Goal: Task Accomplishment & Management: Complete application form

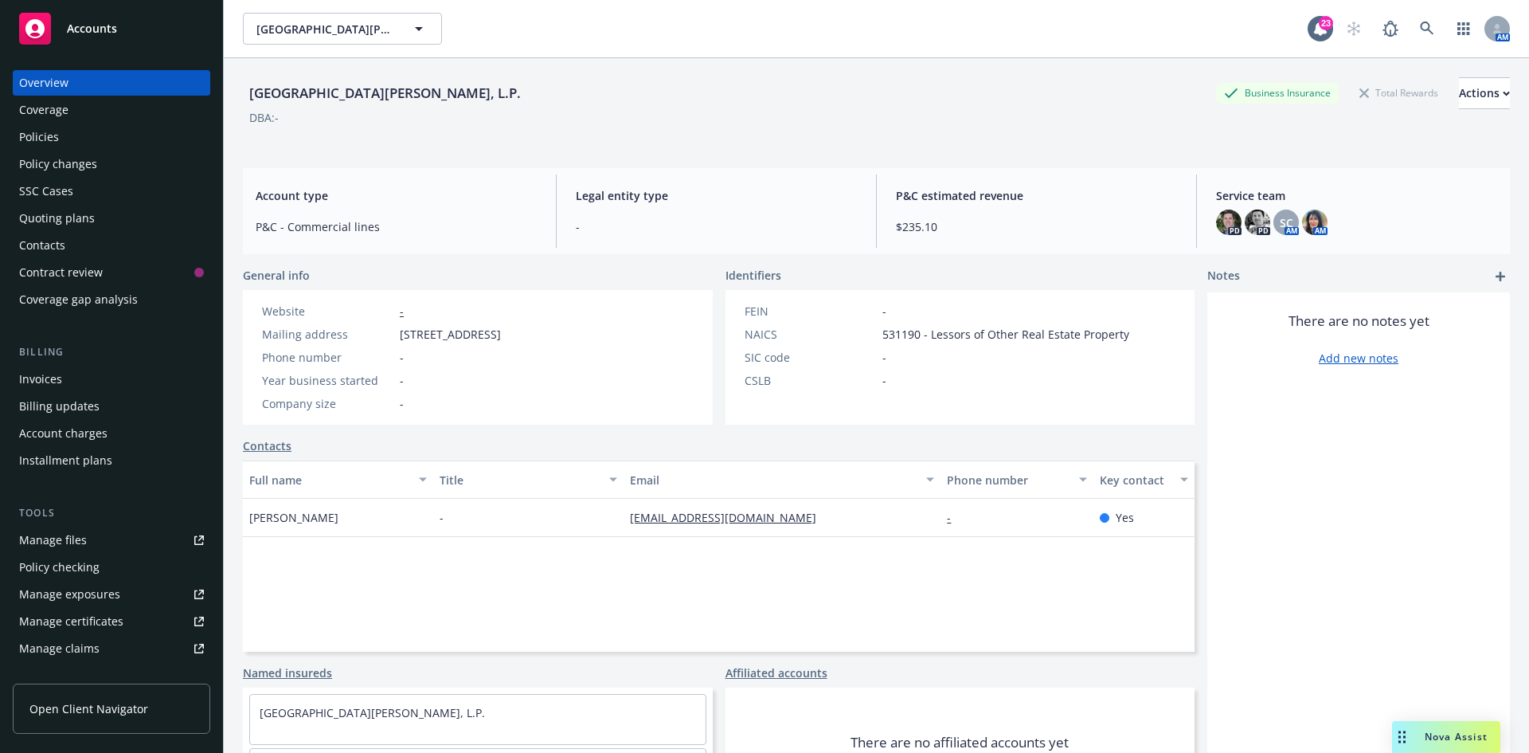
scroll to position [80, 0]
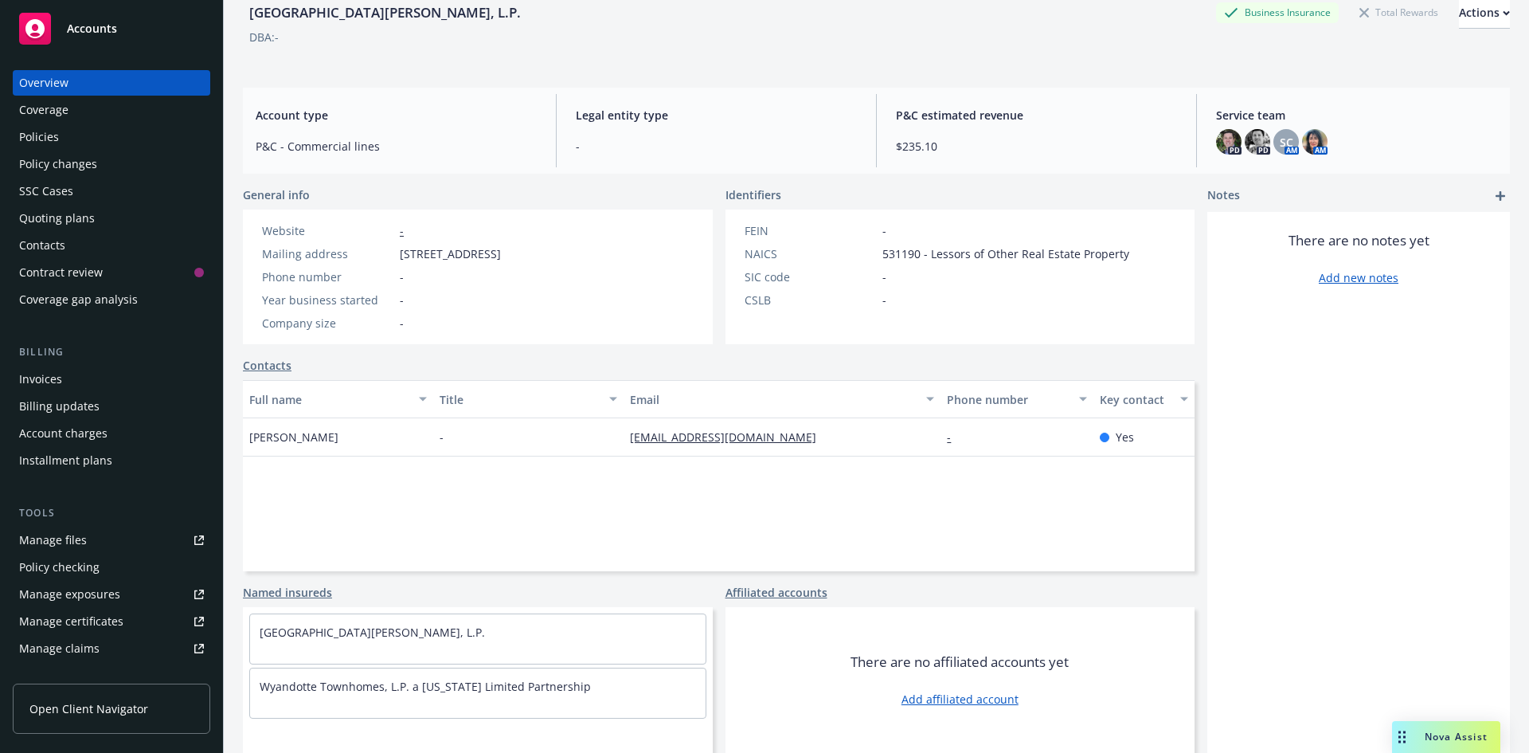
click at [90, 147] on div "Policies" at bounding box center [111, 136] width 185 height 25
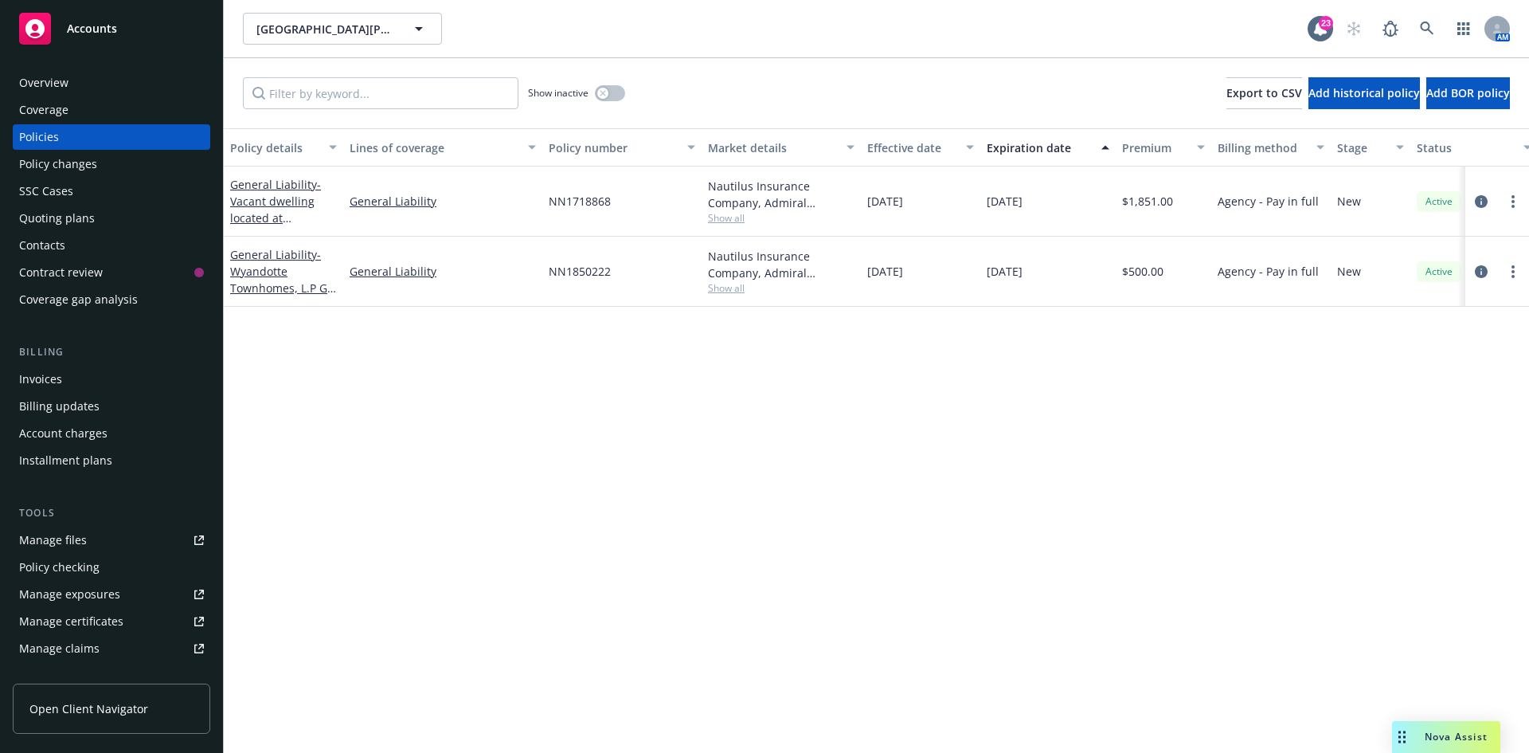
click at [145, 25] on div "Accounts" at bounding box center [111, 29] width 185 height 32
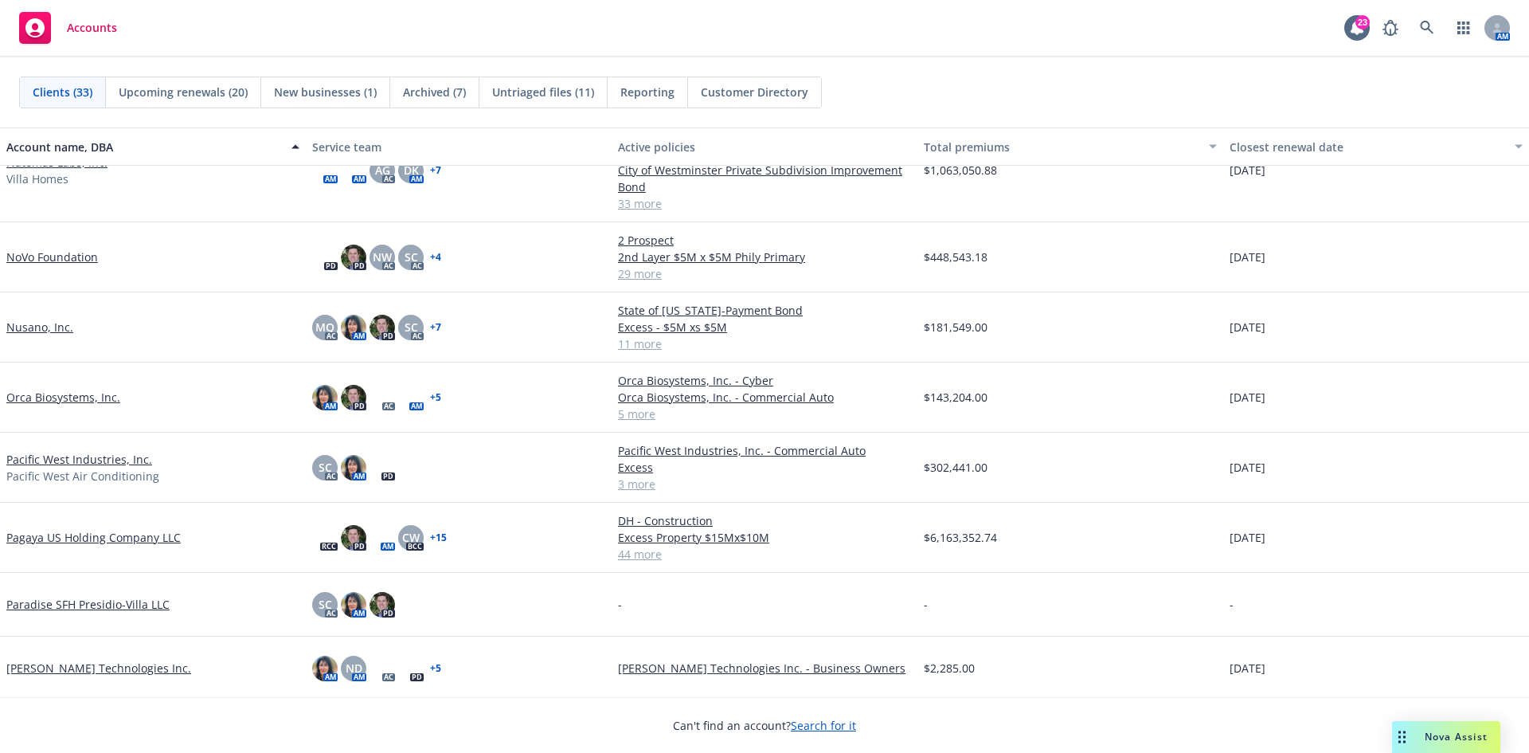
scroll to position [956, 0]
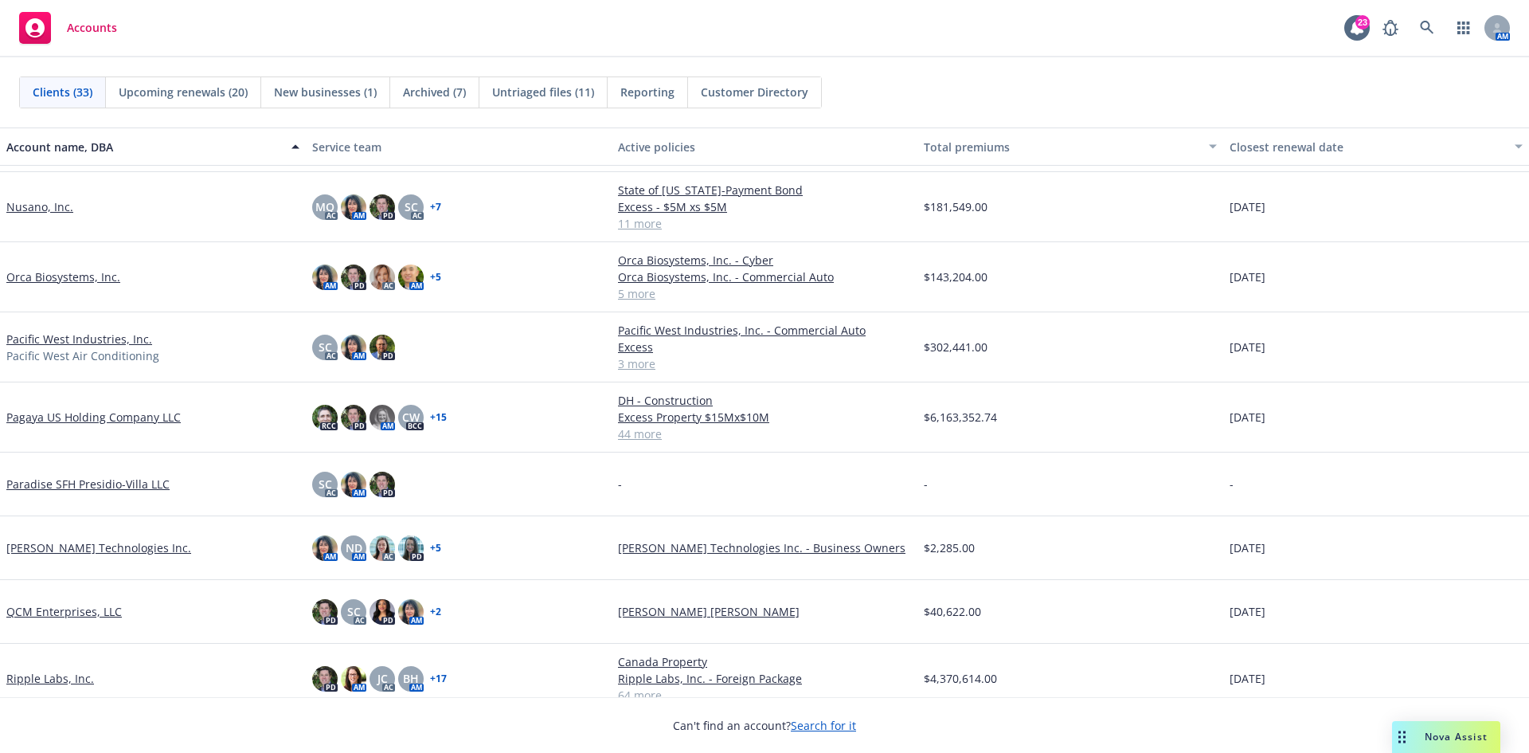
click at [106, 337] on link "Pacific West Industries, Inc." at bounding box center [79, 339] width 146 height 17
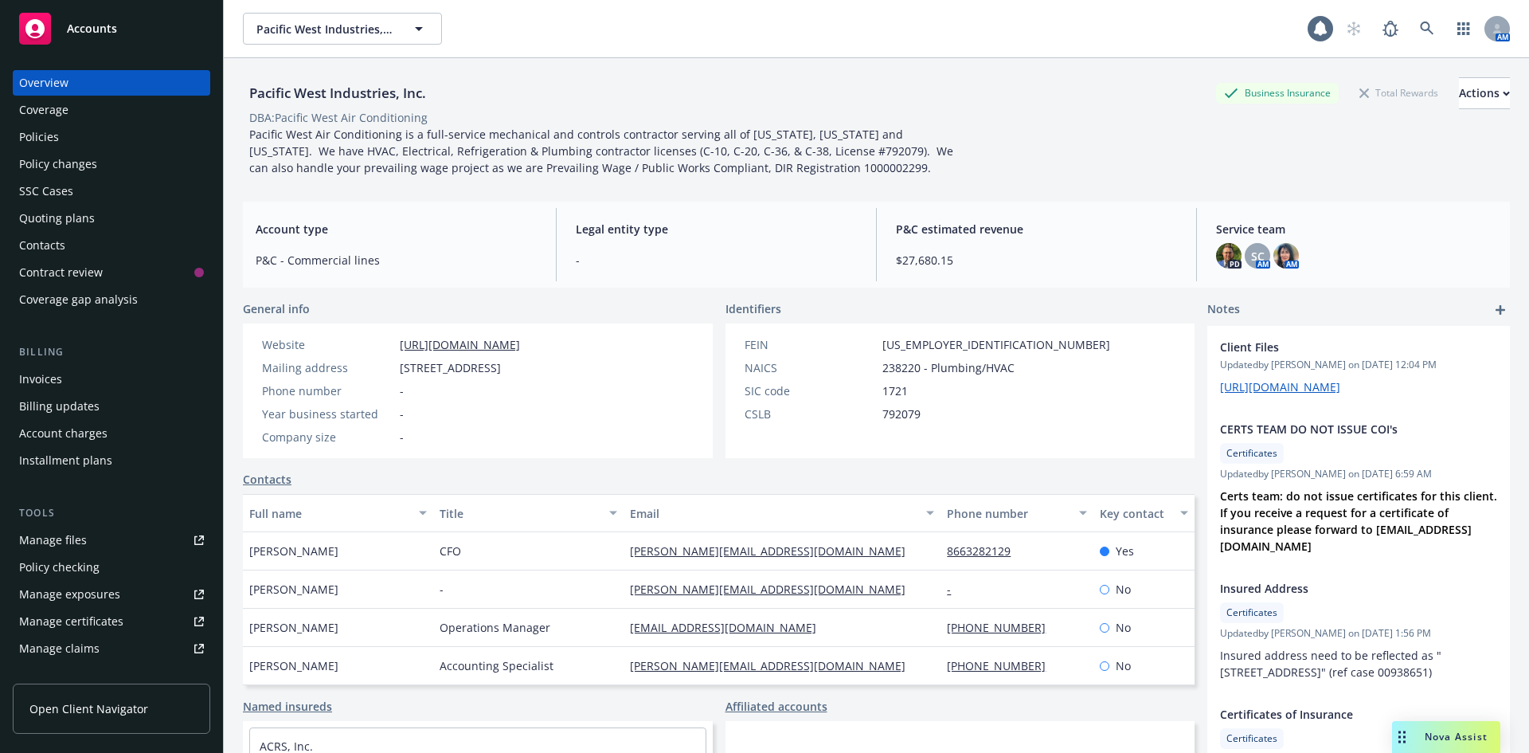
click at [100, 126] on div "Policies" at bounding box center [111, 136] width 185 height 25
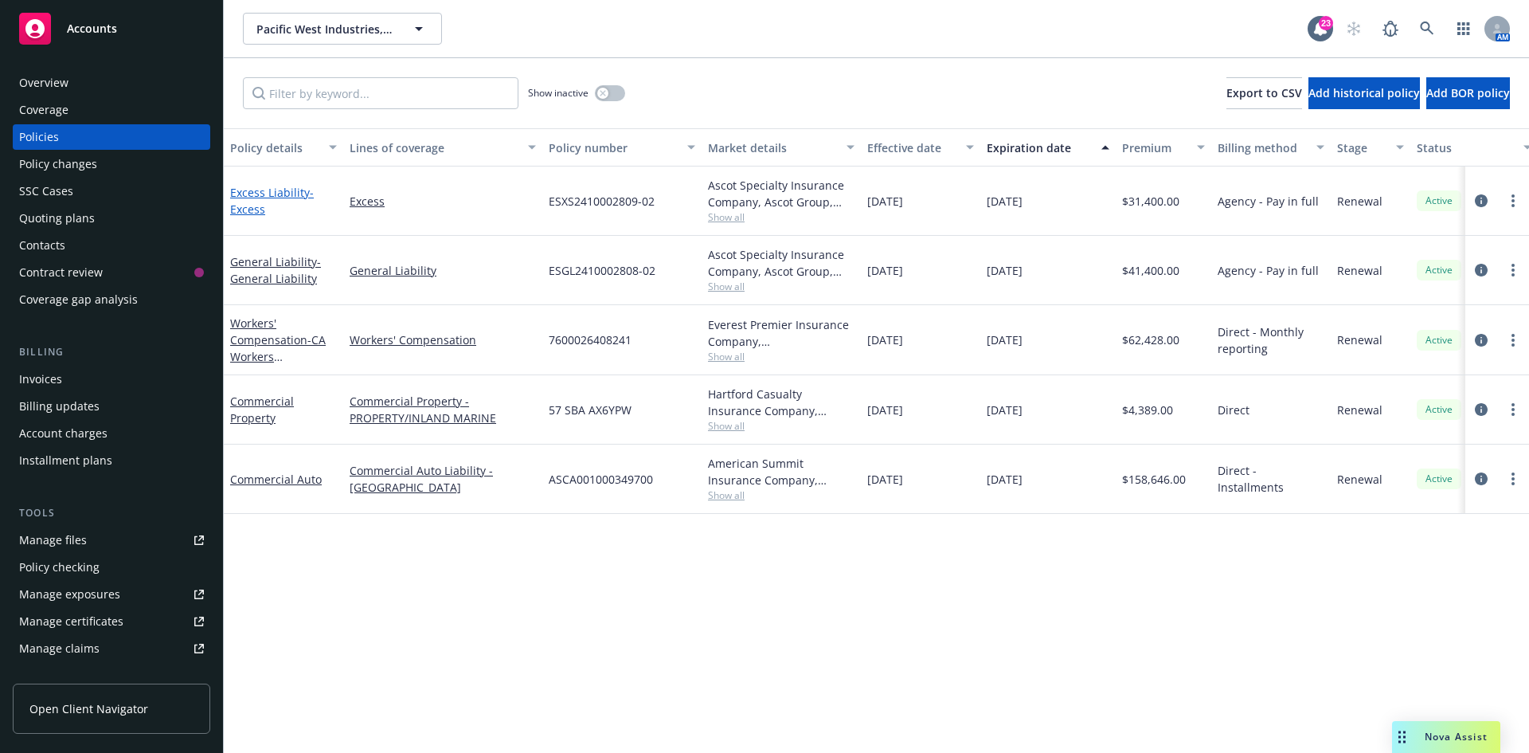
click at [309, 195] on span "- Excess" at bounding box center [272, 201] width 84 height 32
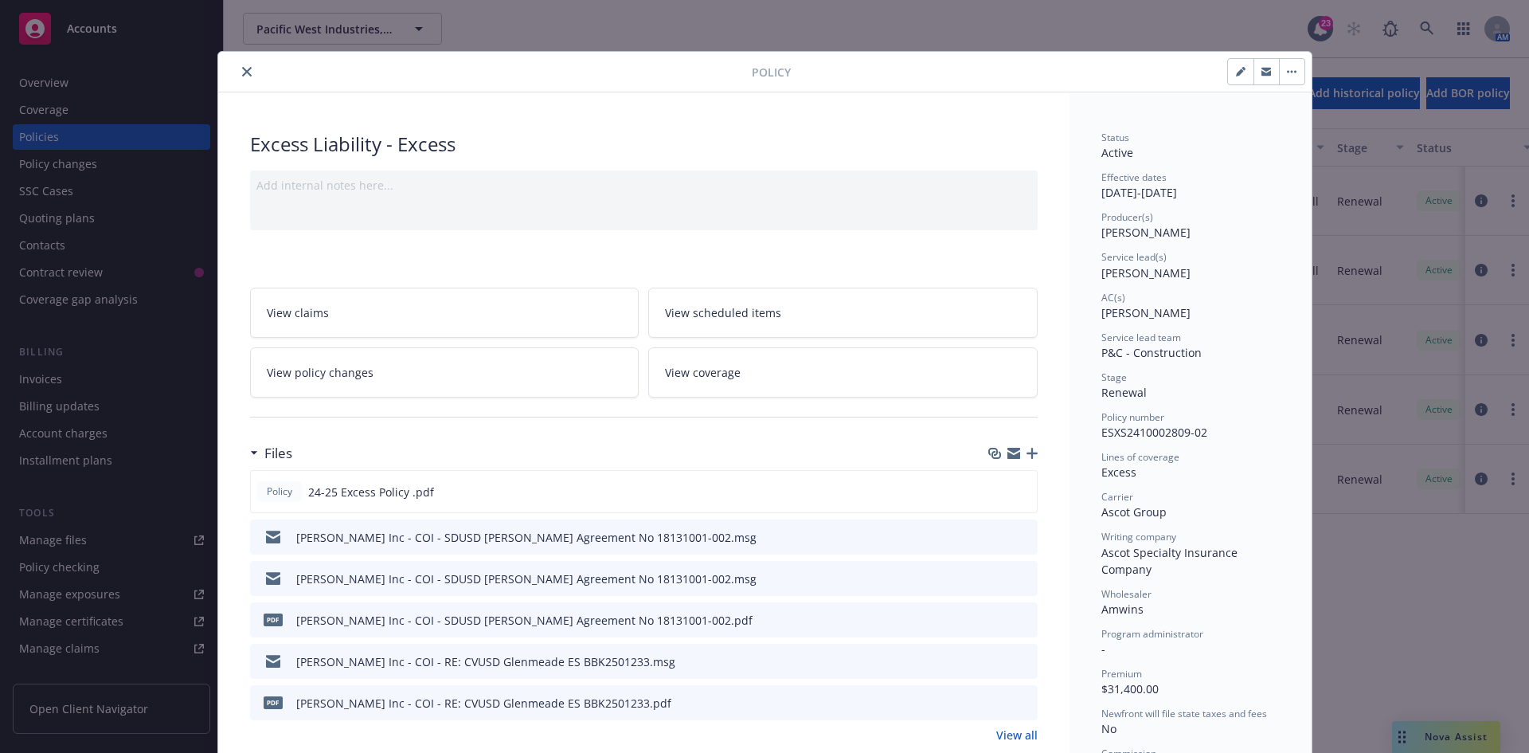
click at [317, 369] on span "View policy changes" at bounding box center [320, 372] width 107 height 17
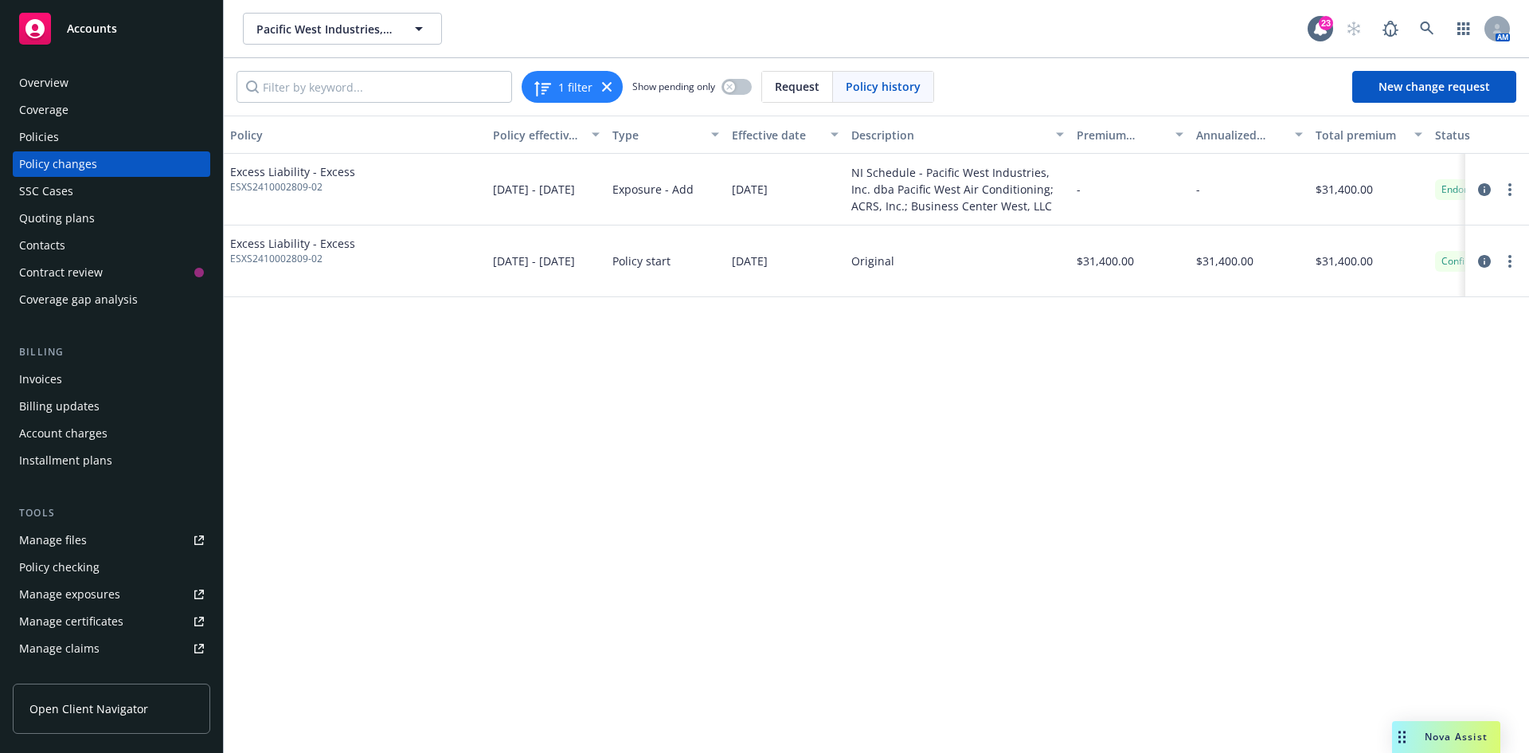
click at [59, 141] on div "Policies" at bounding box center [111, 136] width 185 height 25
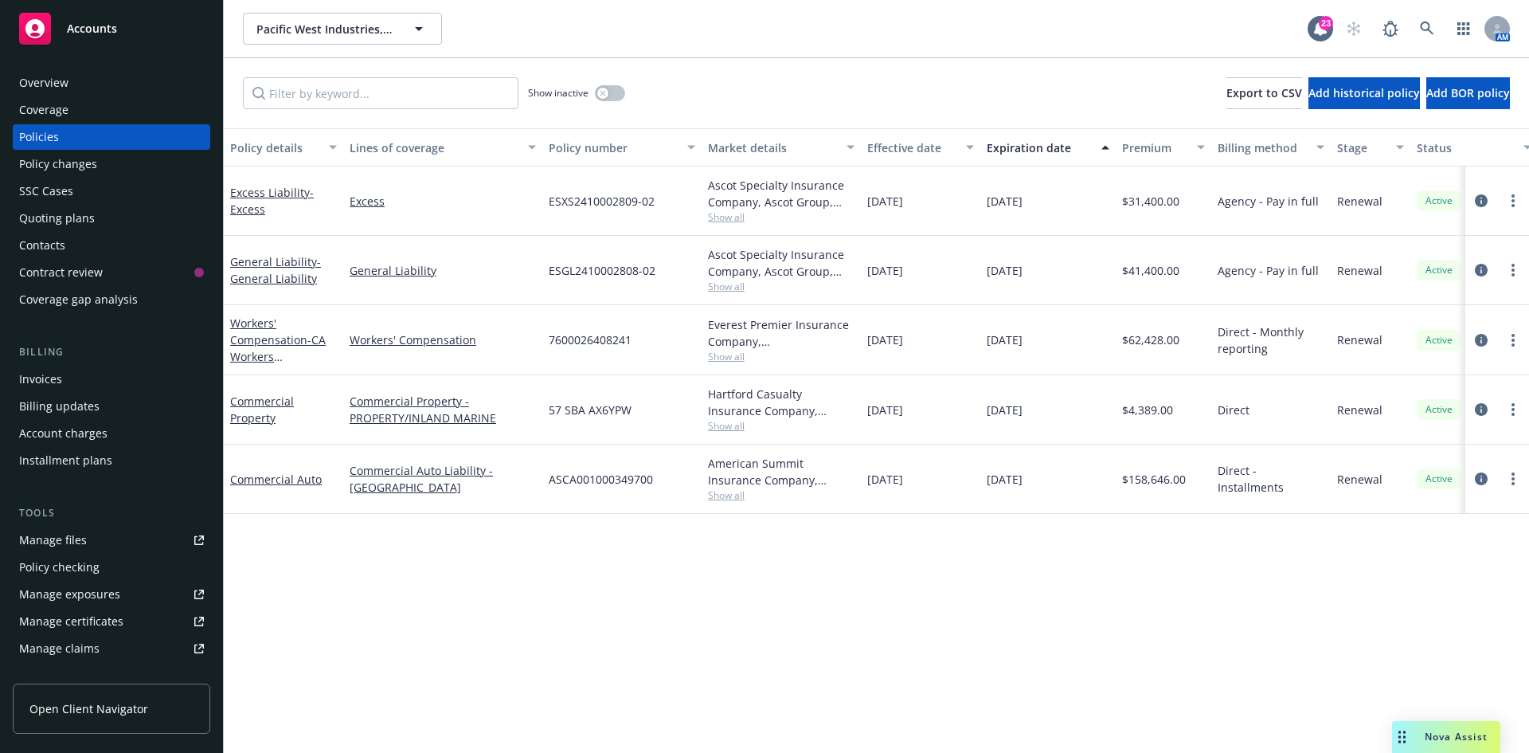
click at [51, 162] on div "Policy changes" at bounding box center [58, 163] width 78 height 25
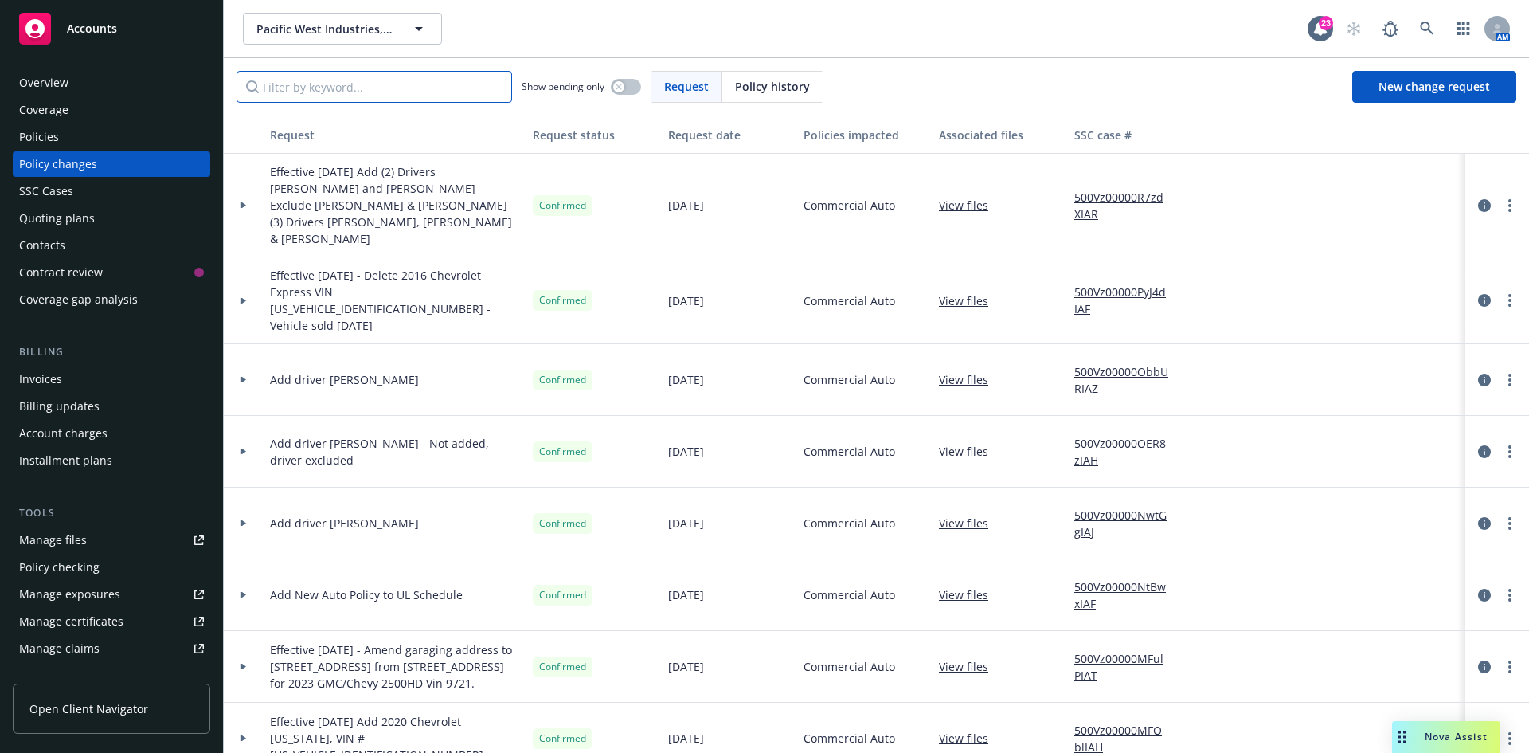
click at [345, 92] on input "Filter by keyword..." at bounding box center [375, 87] width 276 height 32
type input "excess"
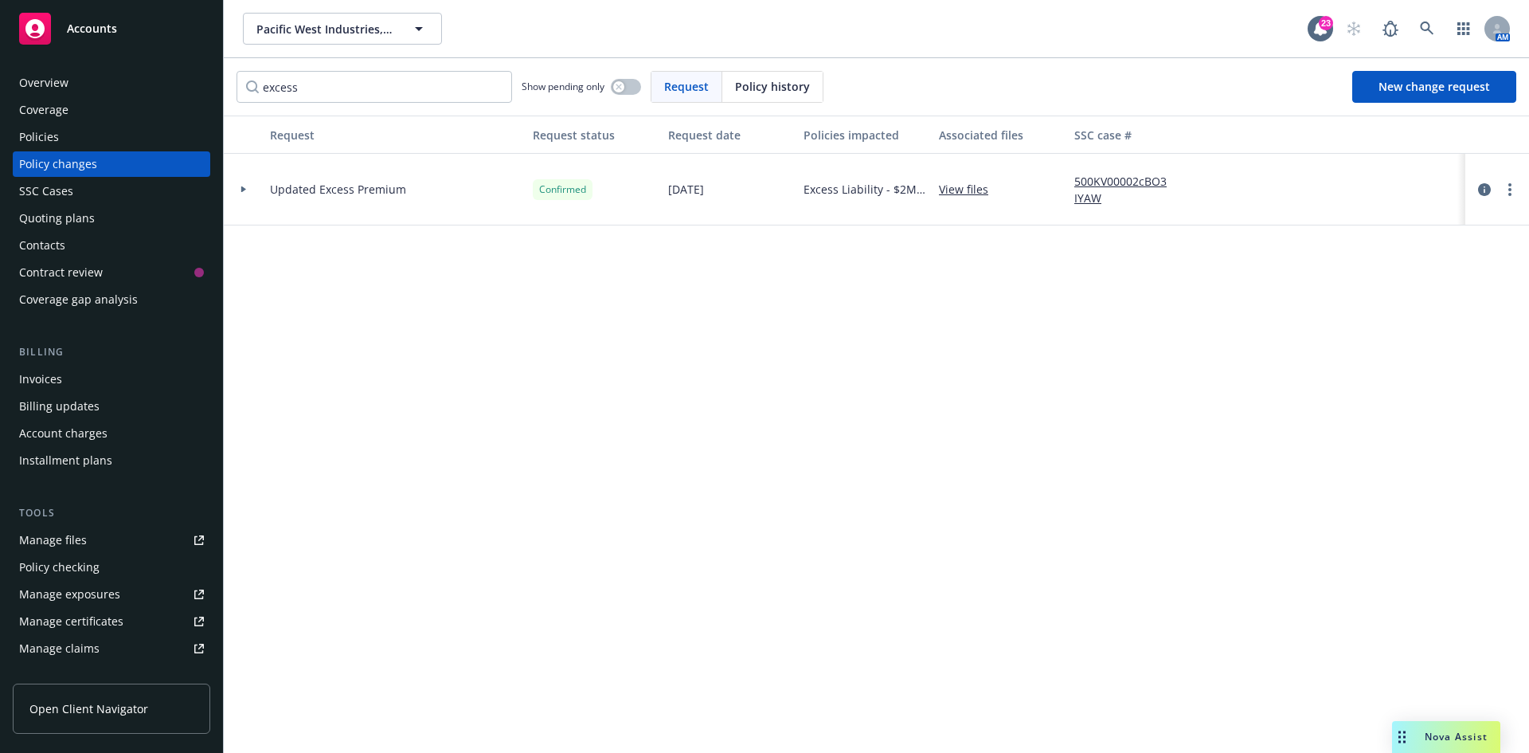
click at [961, 193] on link "View files" at bounding box center [970, 189] width 62 height 17
click at [102, 138] on div "Policies" at bounding box center [111, 136] width 185 height 25
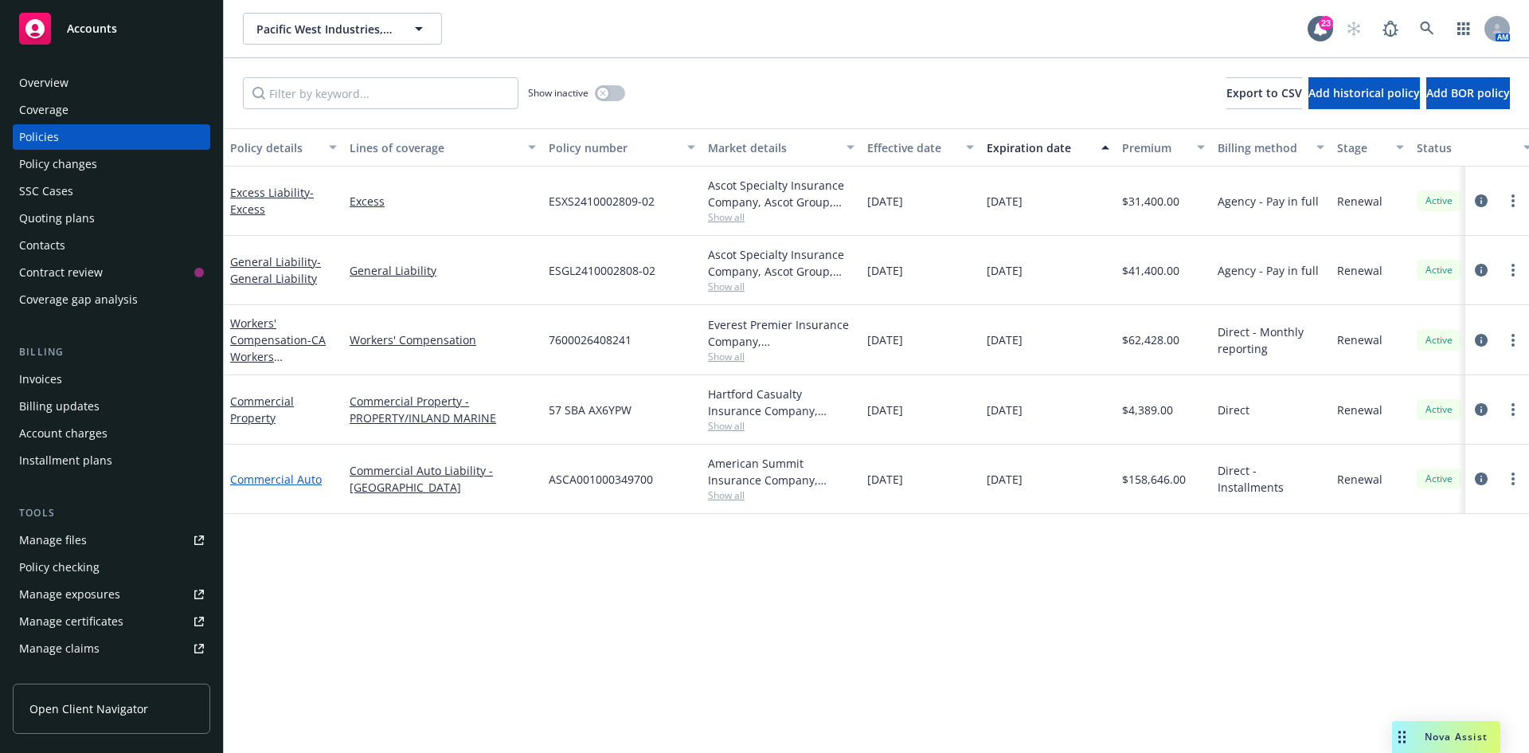
click at [251, 482] on link "Commercial Auto" at bounding box center [276, 478] width 92 height 15
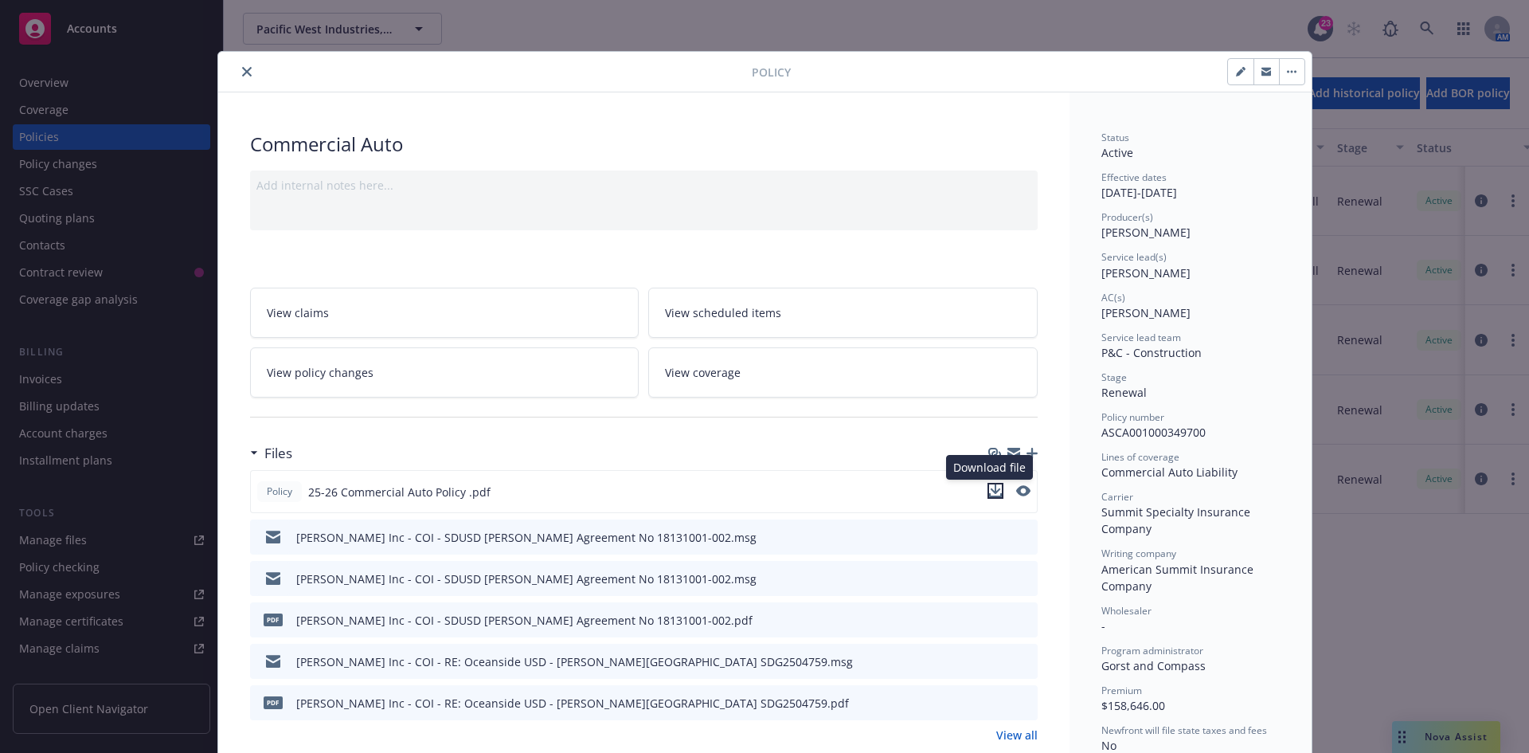
click at [996, 486] on button "download file" at bounding box center [996, 491] width 16 height 16
drag, startPoint x: 244, startPoint y: 75, endPoint x: 229, endPoint y: 78, distance: 16.2
click at [244, 75] on icon "close" at bounding box center [247, 72] width 10 height 10
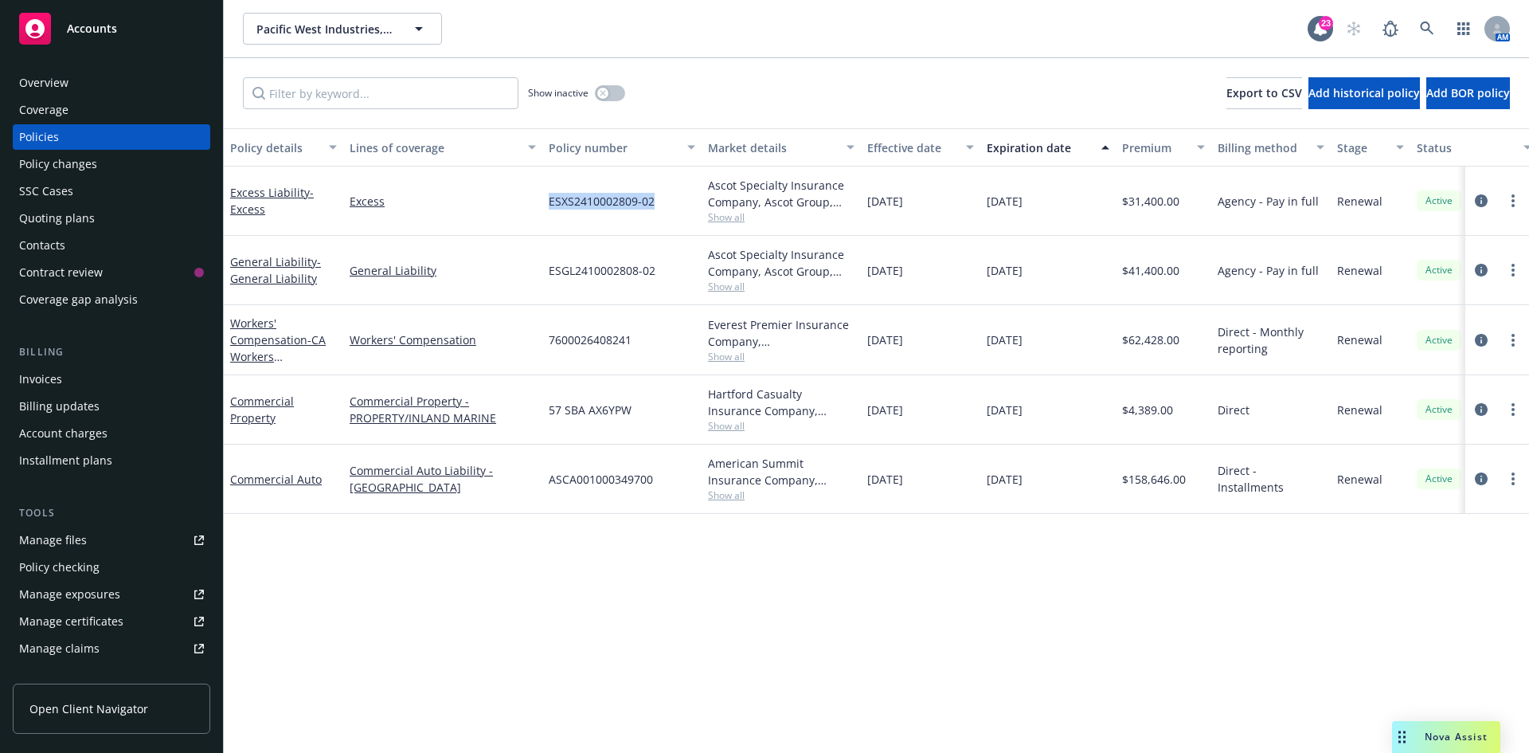
drag, startPoint x: 540, startPoint y: 207, endPoint x: 671, endPoint y: 205, distance: 131.4
click at [671, 205] on div "Excess Liability - Excess Excess ESXS2410002809-02 Ascot Specialty Insurance Co…" at bounding box center [992, 200] width 1537 height 69
copy div "ESXS2410002809-02"
click at [121, 156] on div "Policy changes" at bounding box center [111, 163] width 185 height 25
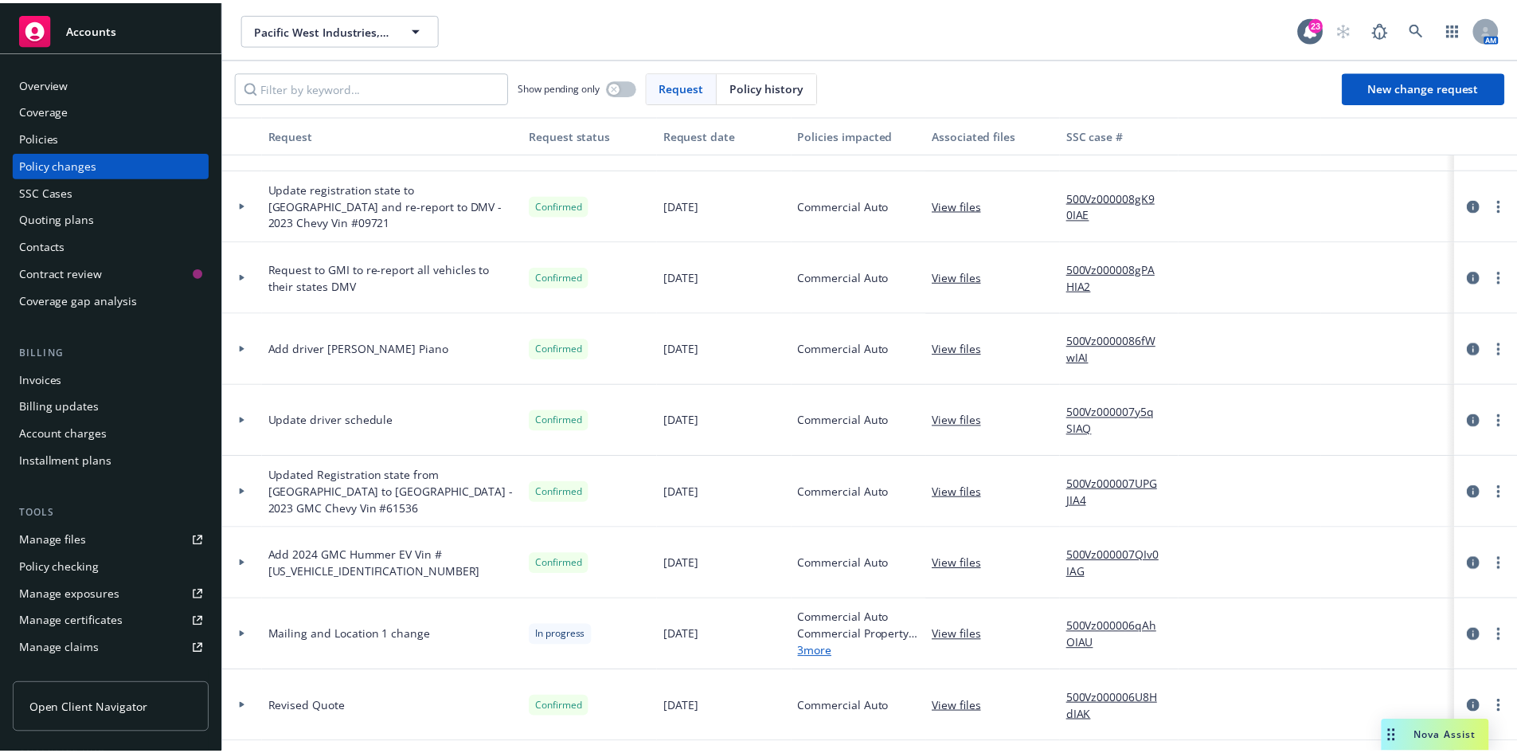
scroll to position [2469, 0]
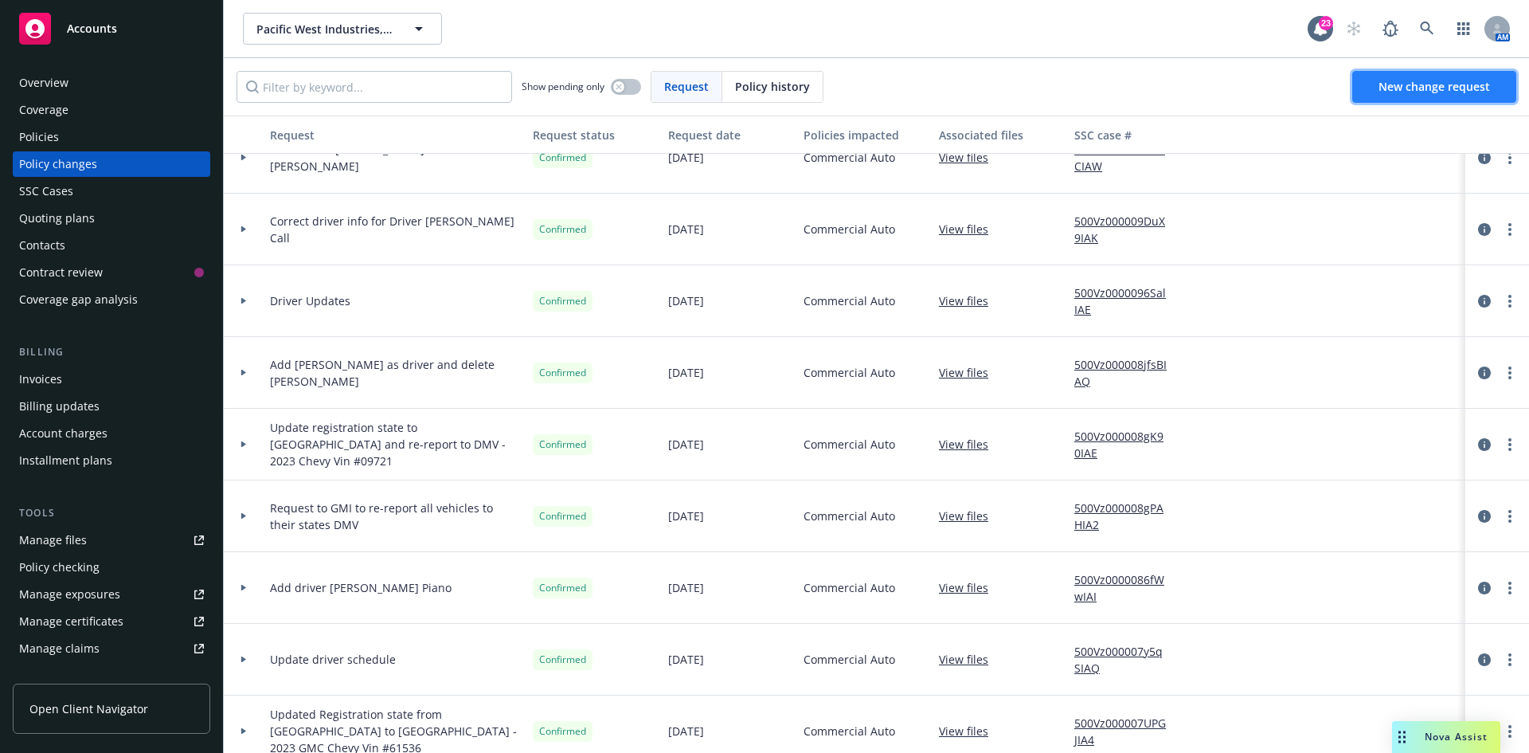
click at [1412, 83] on span "New change request" at bounding box center [1434, 86] width 111 height 15
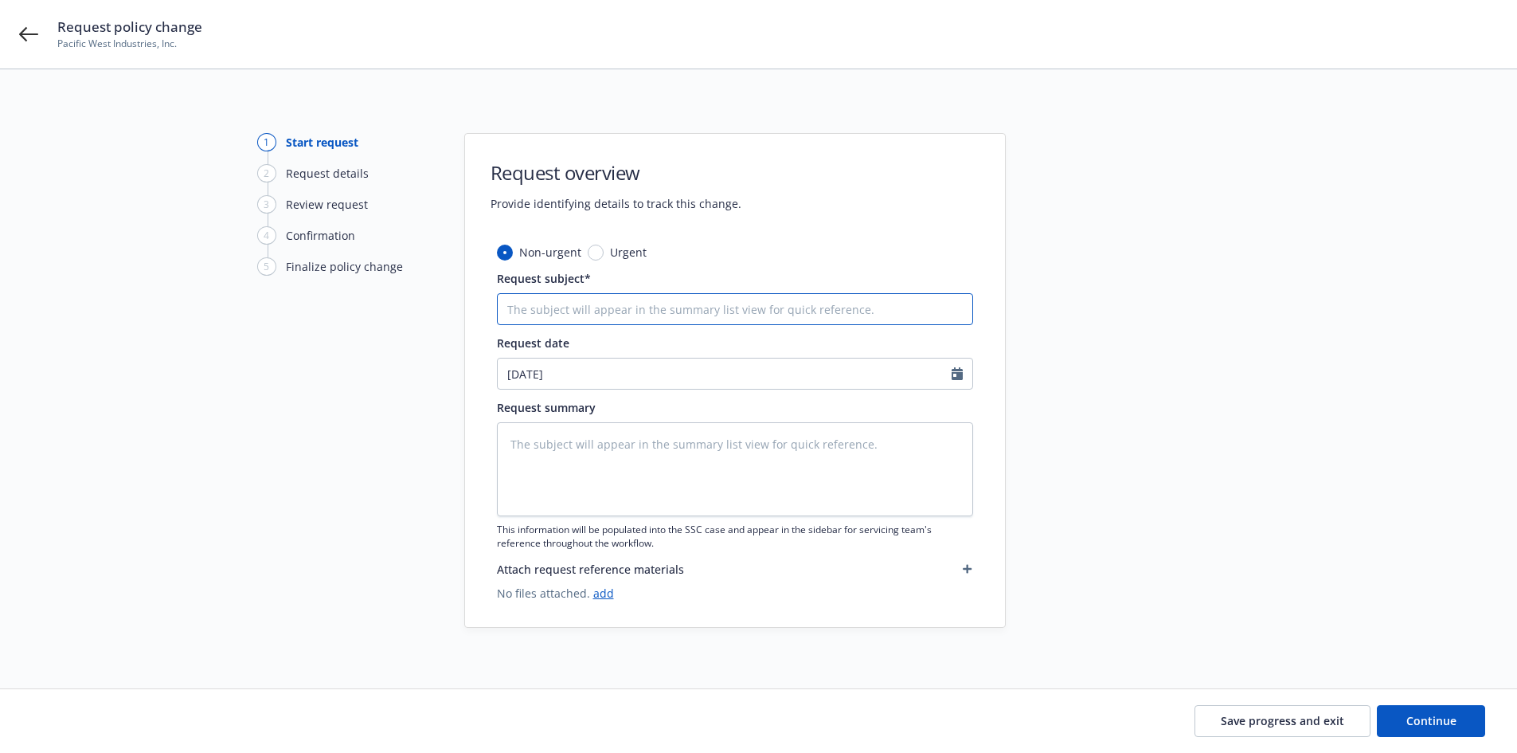
click at [564, 307] on input "Request subject*" at bounding box center [735, 309] width 476 height 32
type textarea "x"
type input "E"
type textarea "x"
type input "Ef"
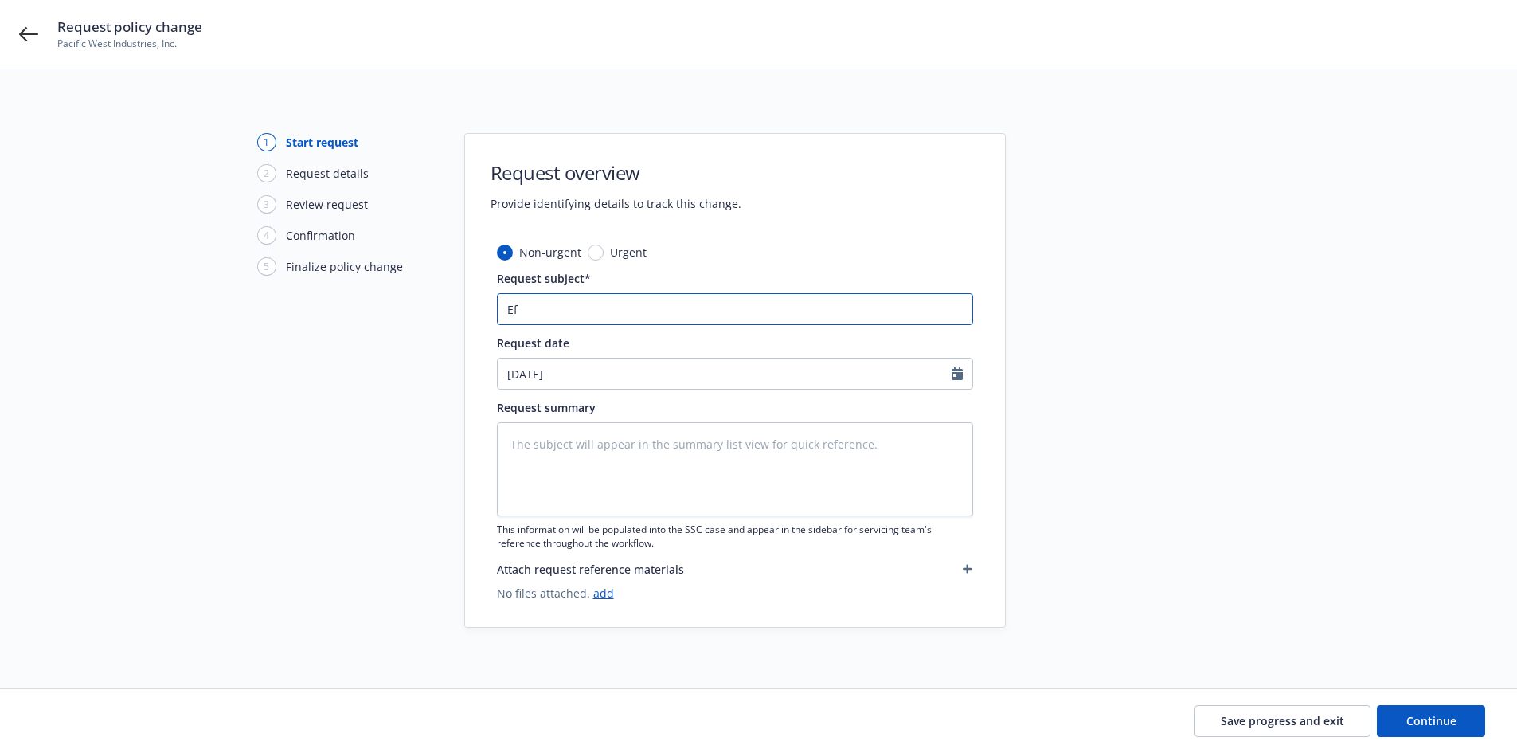
type textarea "x"
type input "Eff"
type textarea "x"
type input "Effe"
type textarea "x"
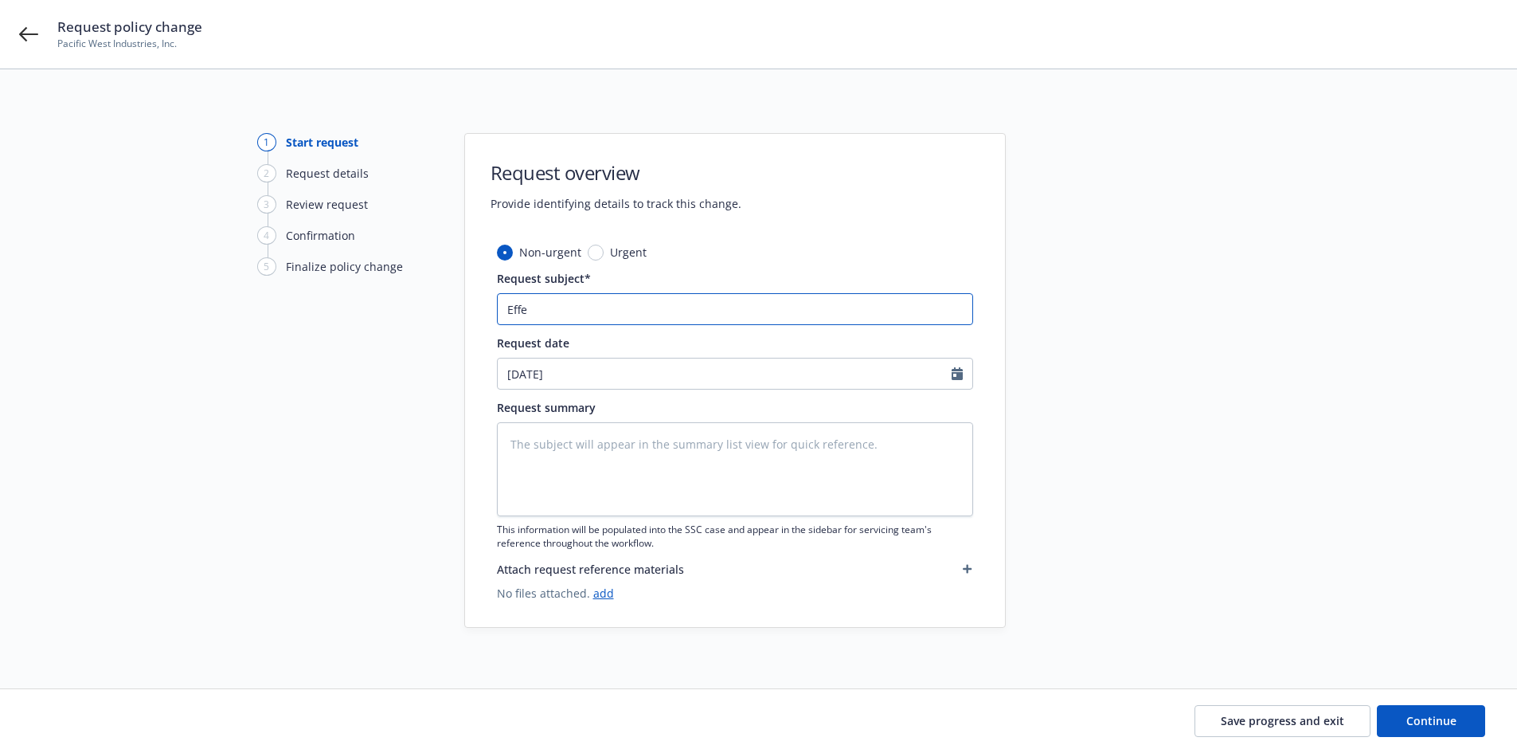
type input "Effec"
type textarea "x"
type input "Effect"
type textarea "x"
type input "Effecti"
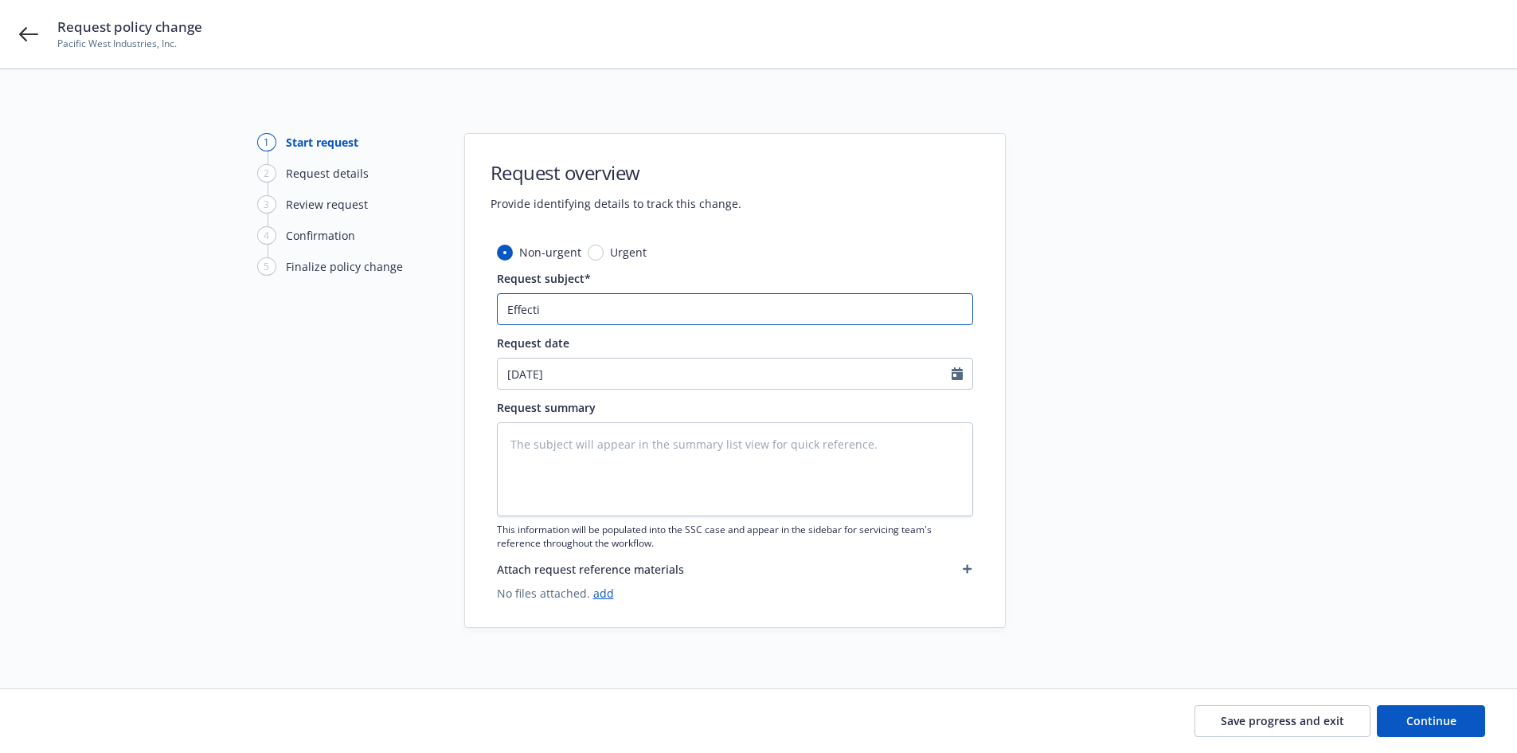
type textarea "x"
type input "Effectiv"
type textarea "x"
type input "Effective"
type textarea "x"
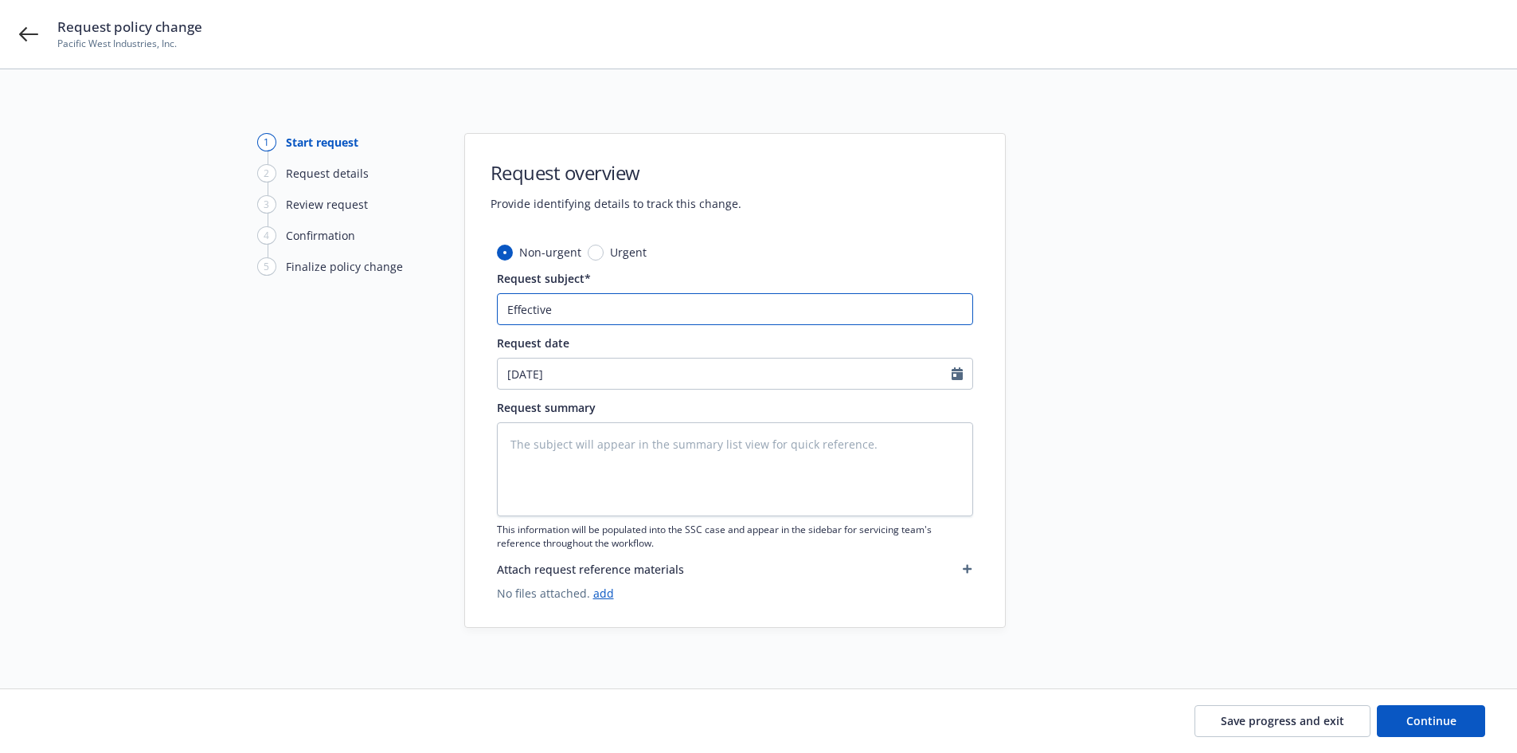
type input "Effective"
type textarea "x"
type input "Effective 6"
type textarea "x"
type input "Effective 6."
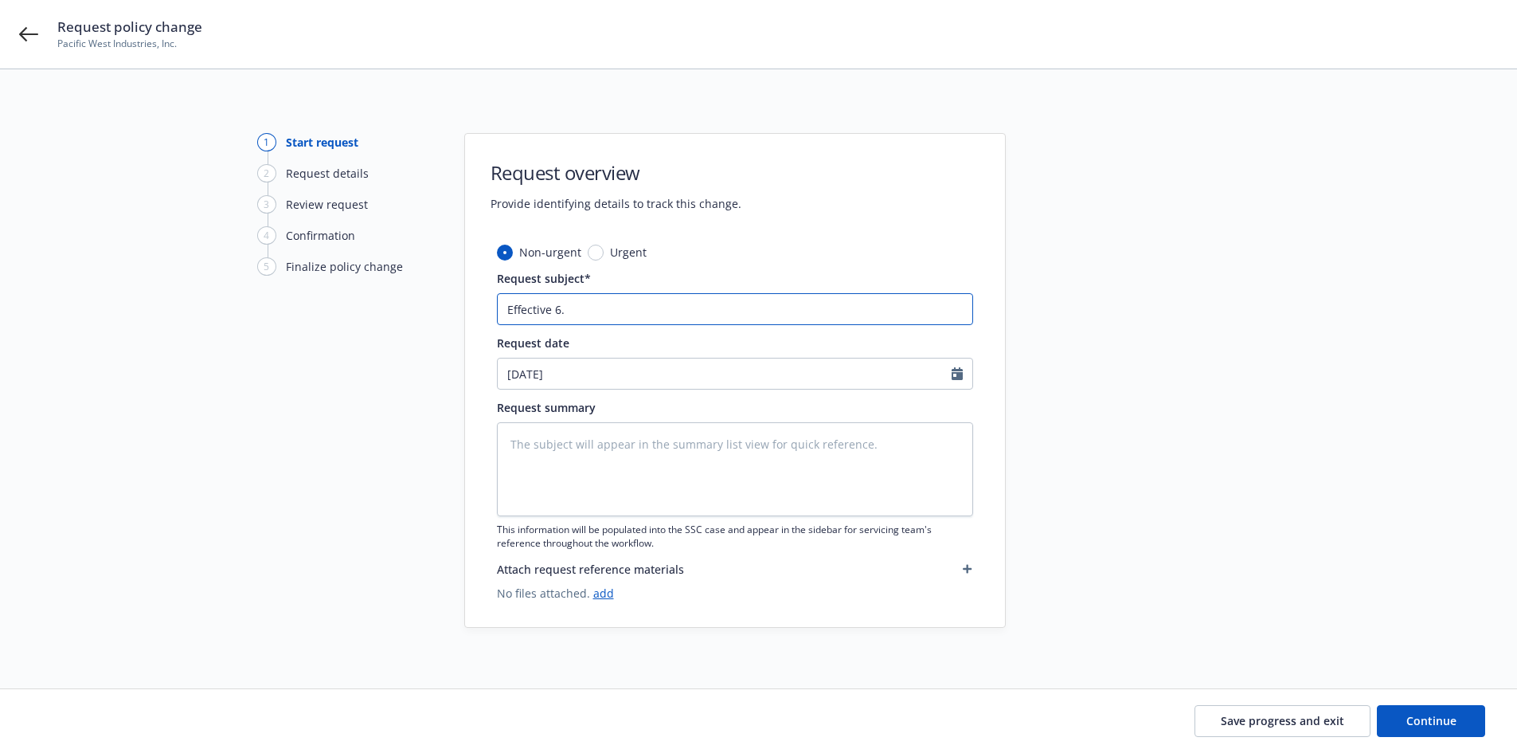
click at [629, 299] on input "Effective 6." at bounding box center [735, 309] width 476 height 32
click at [651, 307] on input "Effective 6." at bounding box center [735, 309] width 476 height 32
type textarea "x"
type input "Effective 6.2"
type textarea "x"
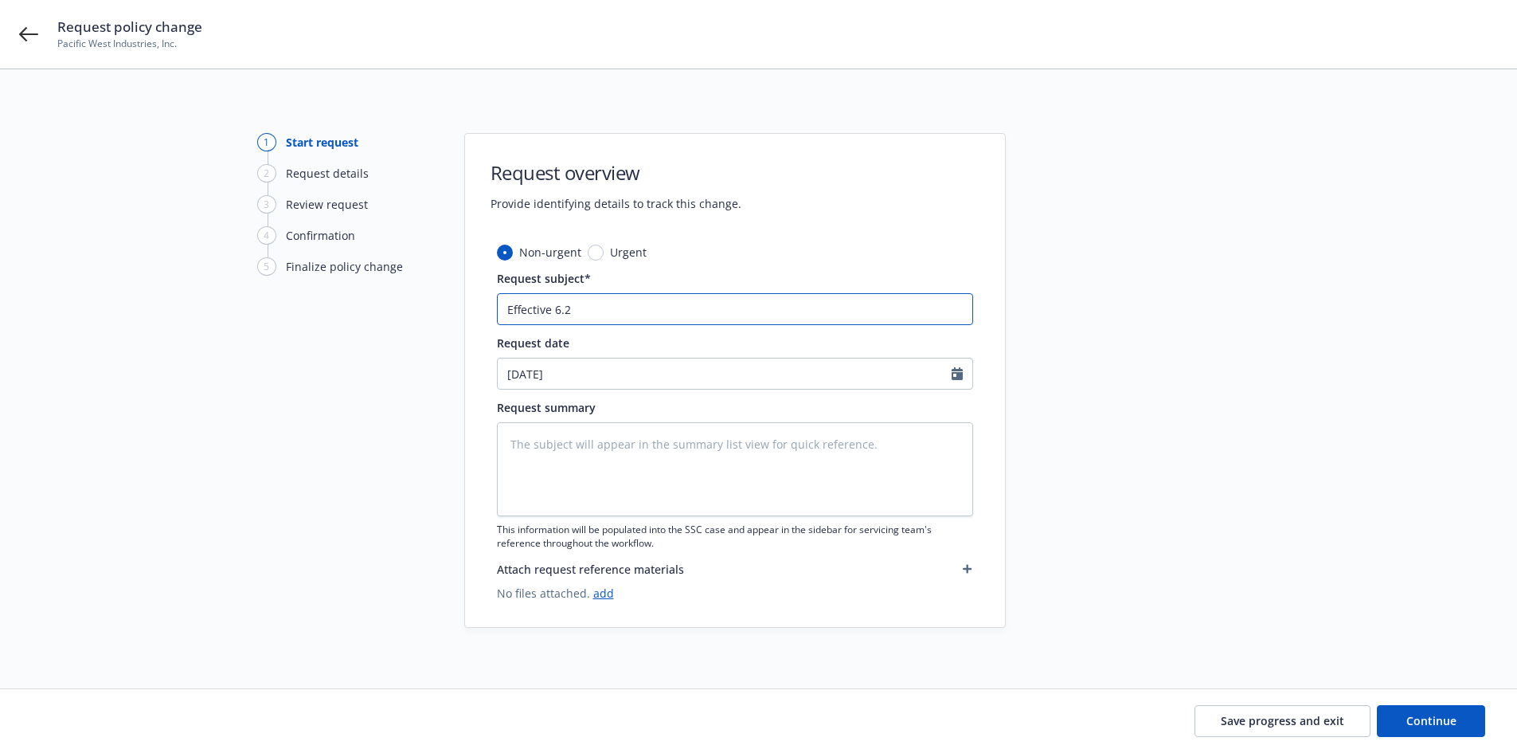
type input "Effective 6.2/"
type textarea "x"
type input "Effective 6.2"
type textarea "x"
type input "Effective 6.2."
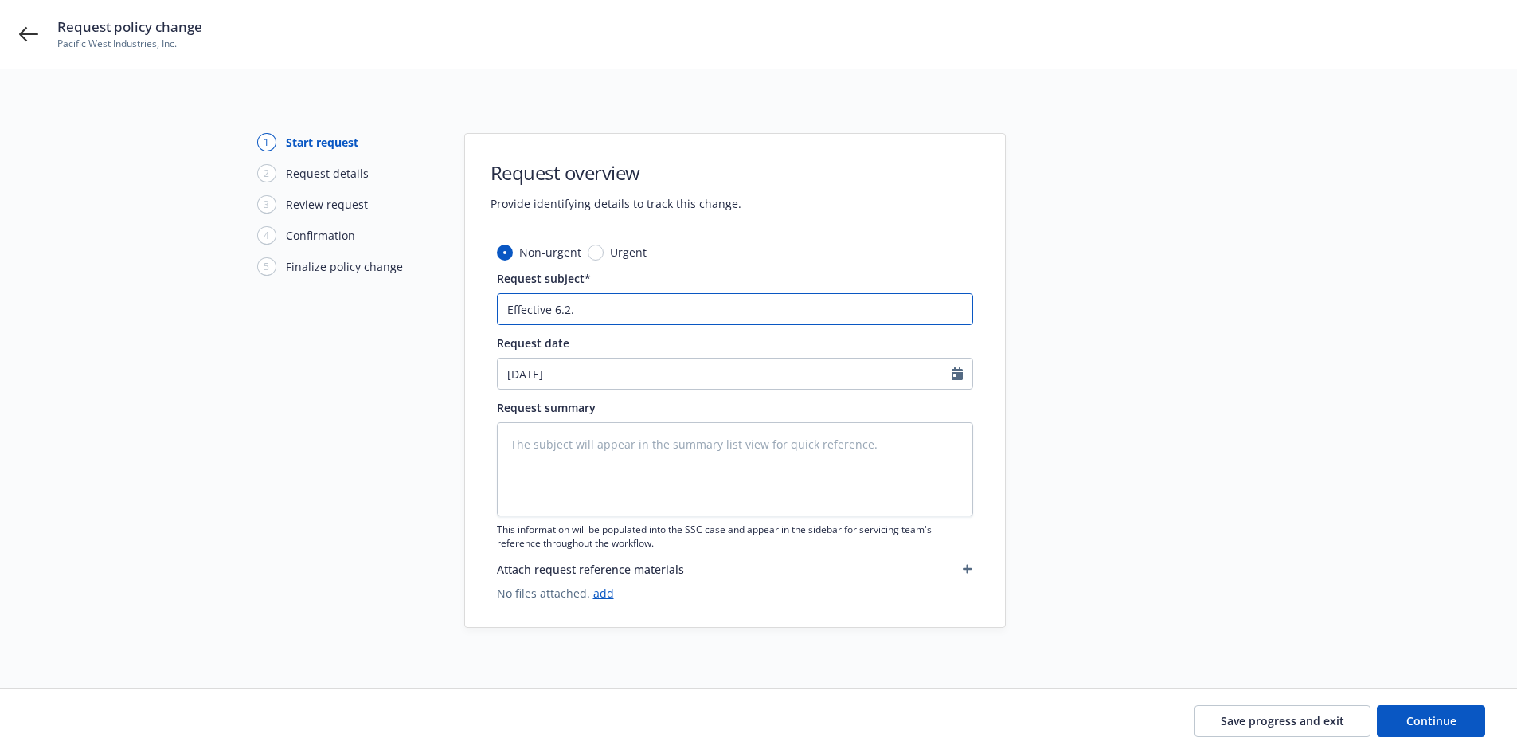
type textarea "x"
type input "Effective 6.2.2"
type textarea "x"
type input "Effective [DATE]"
type textarea "x"
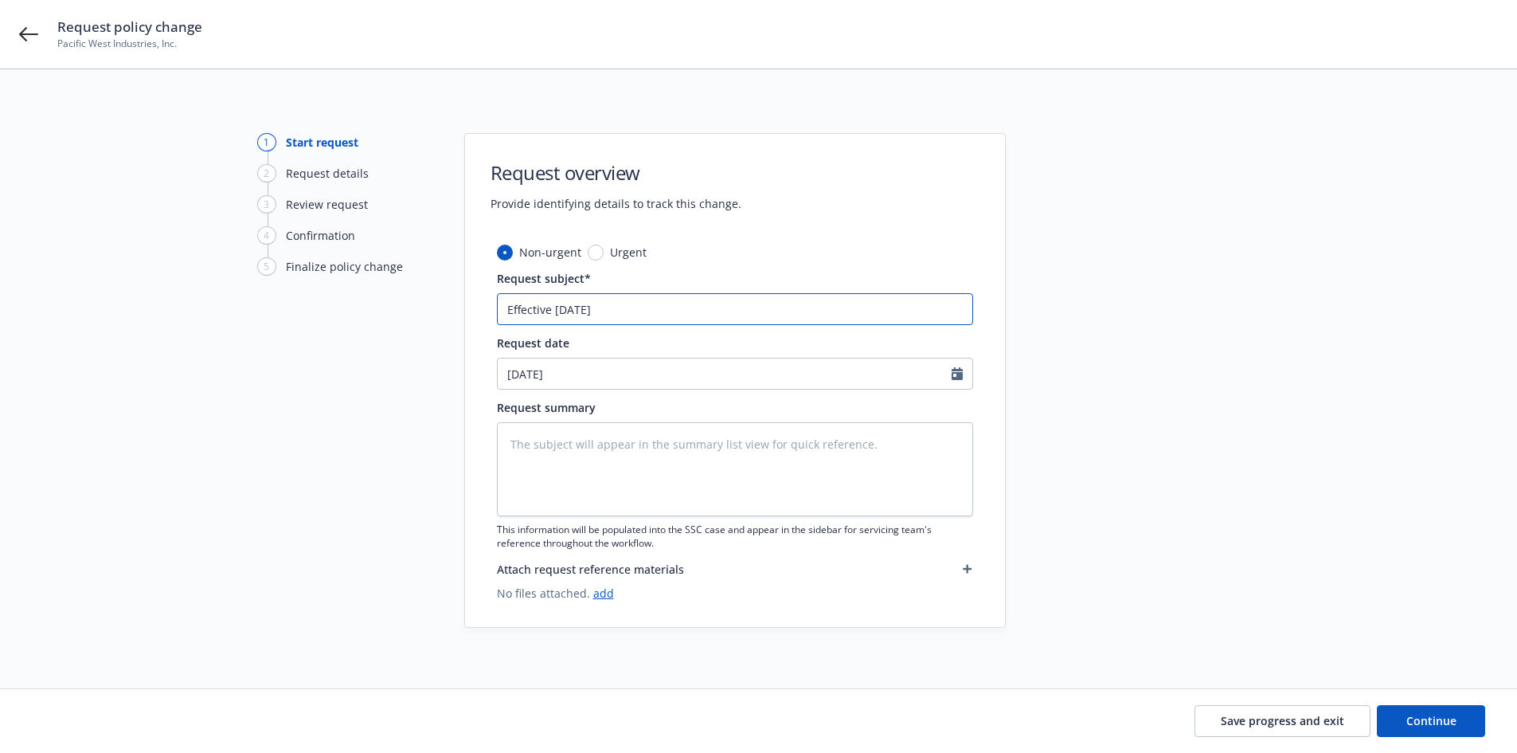
type input "Effective [DATE]"
type textarea "x"
type input "Effective [DATE] u"
type textarea "x"
type input "Effective [DATE] up"
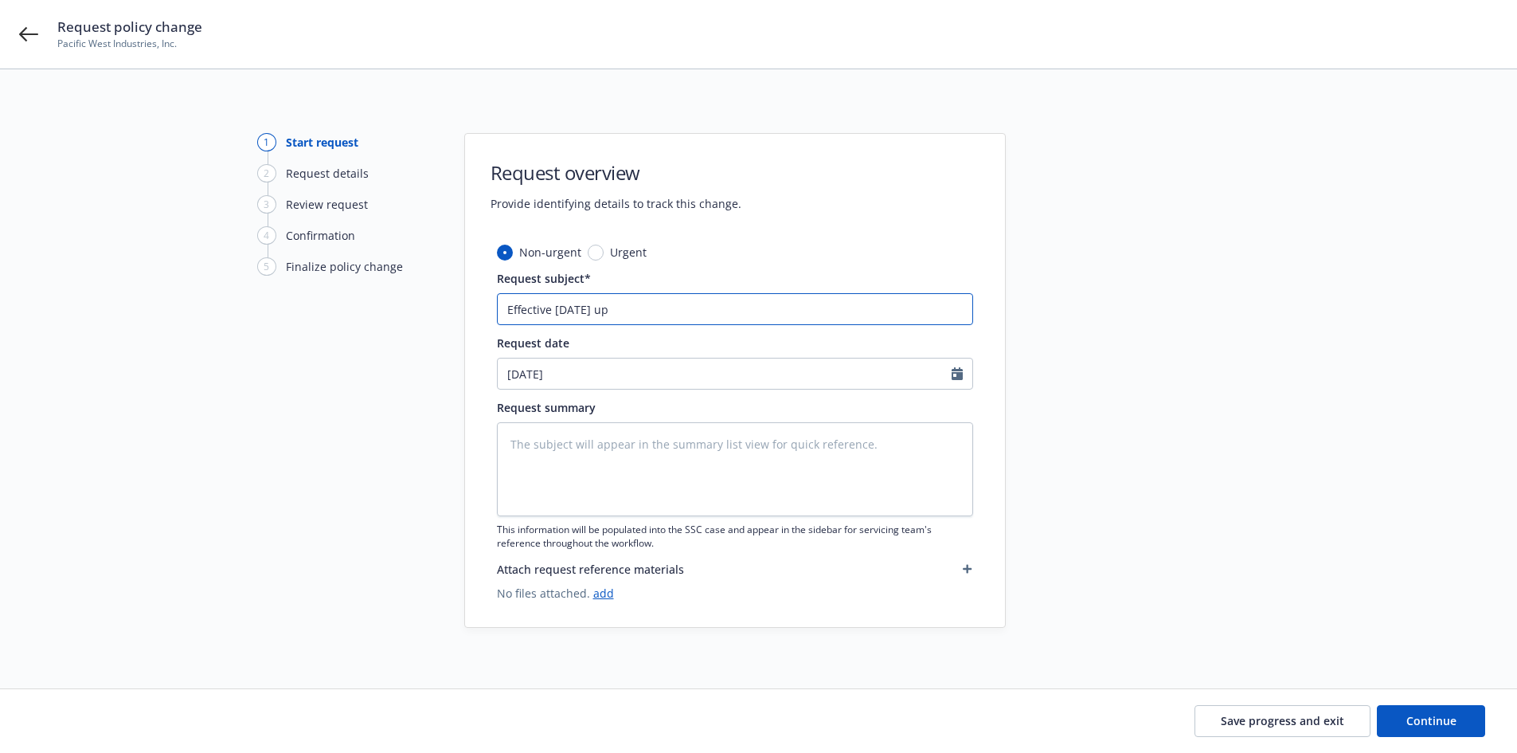
type textarea "x"
type input "Effective [DATE] upd"
type textarea "x"
type input "Effective [DATE] upda"
type textarea "x"
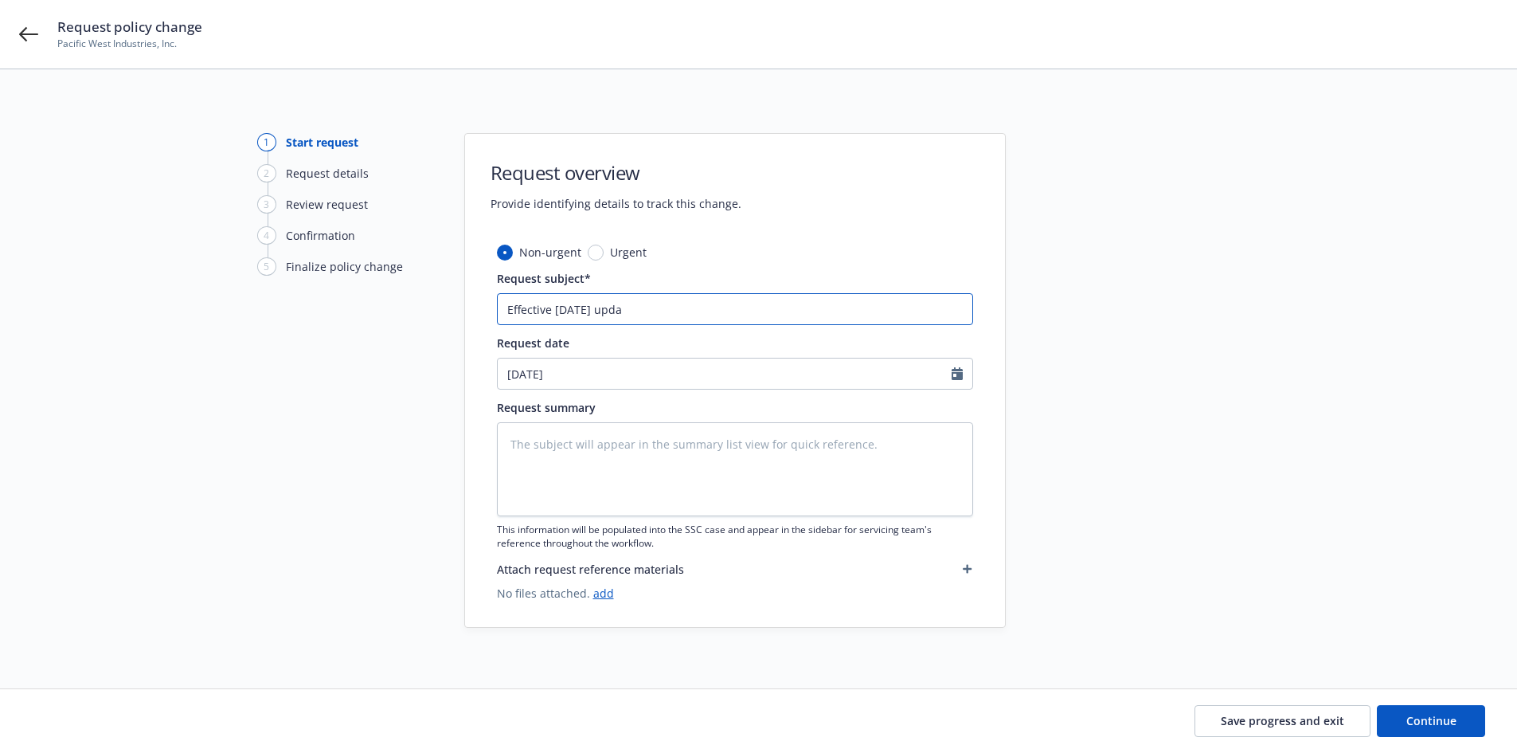
type input "Effective [DATE] updat"
type textarea "x"
type input "Effective [DATE] update"
type textarea "x"
type input "Effective [DATE] updated"
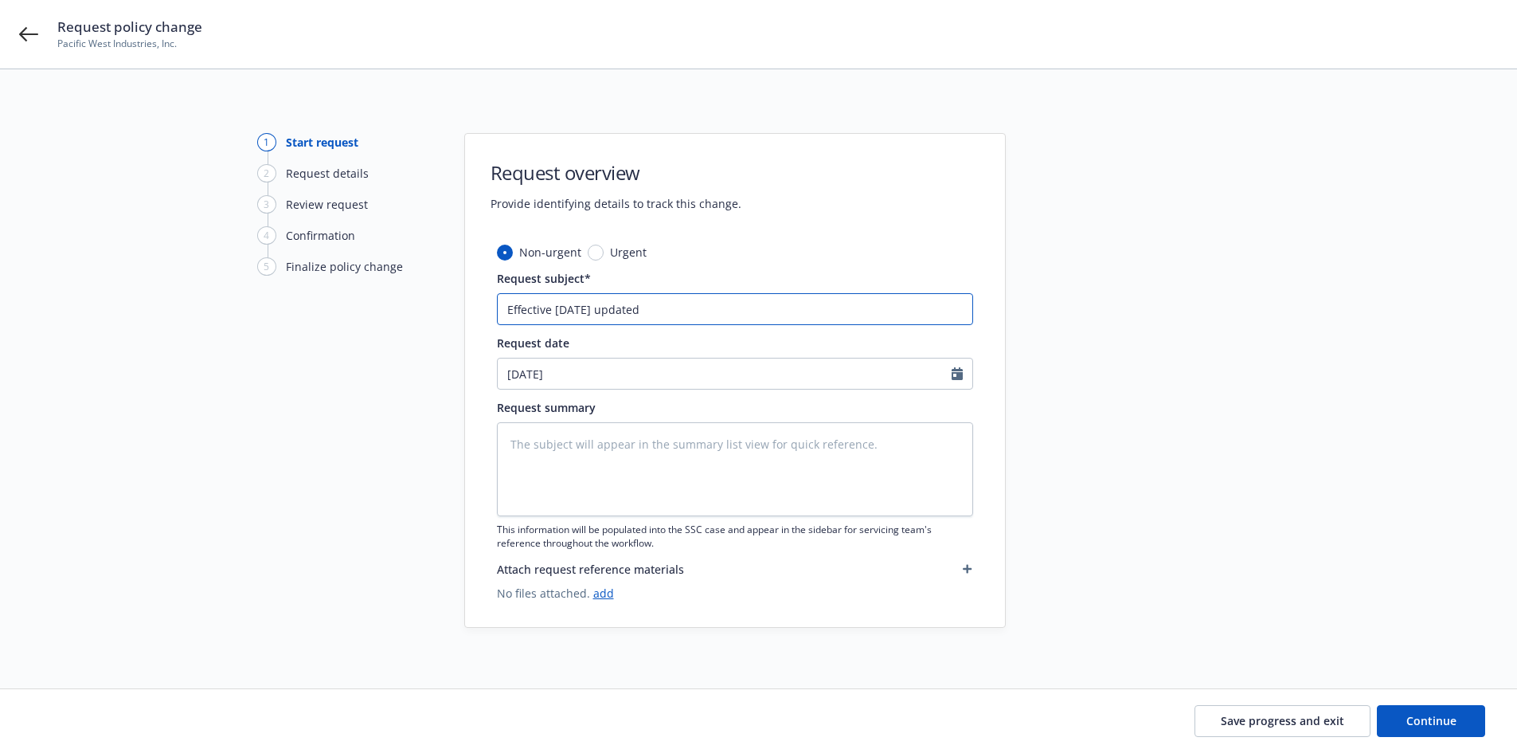
type textarea "x"
type input "Effective [DATE] updated"
type textarea "x"
type input "Effective [DATE] updated U"
type textarea "x"
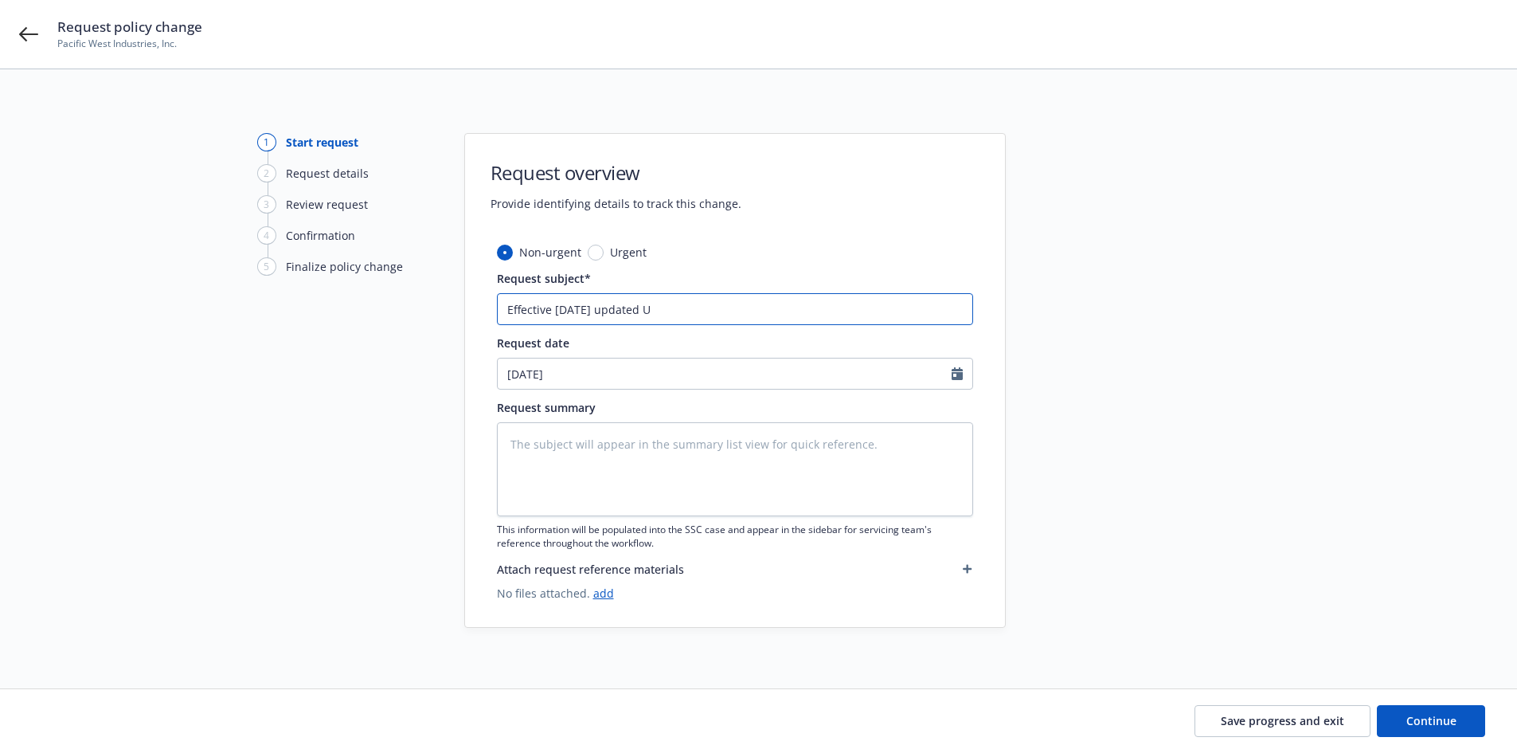
type input "Effective [DATE] updated"
type textarea "x"
type input "Effective [DATE] updated u"
type textarea "x"
type input "Effective [DATE] updated un"
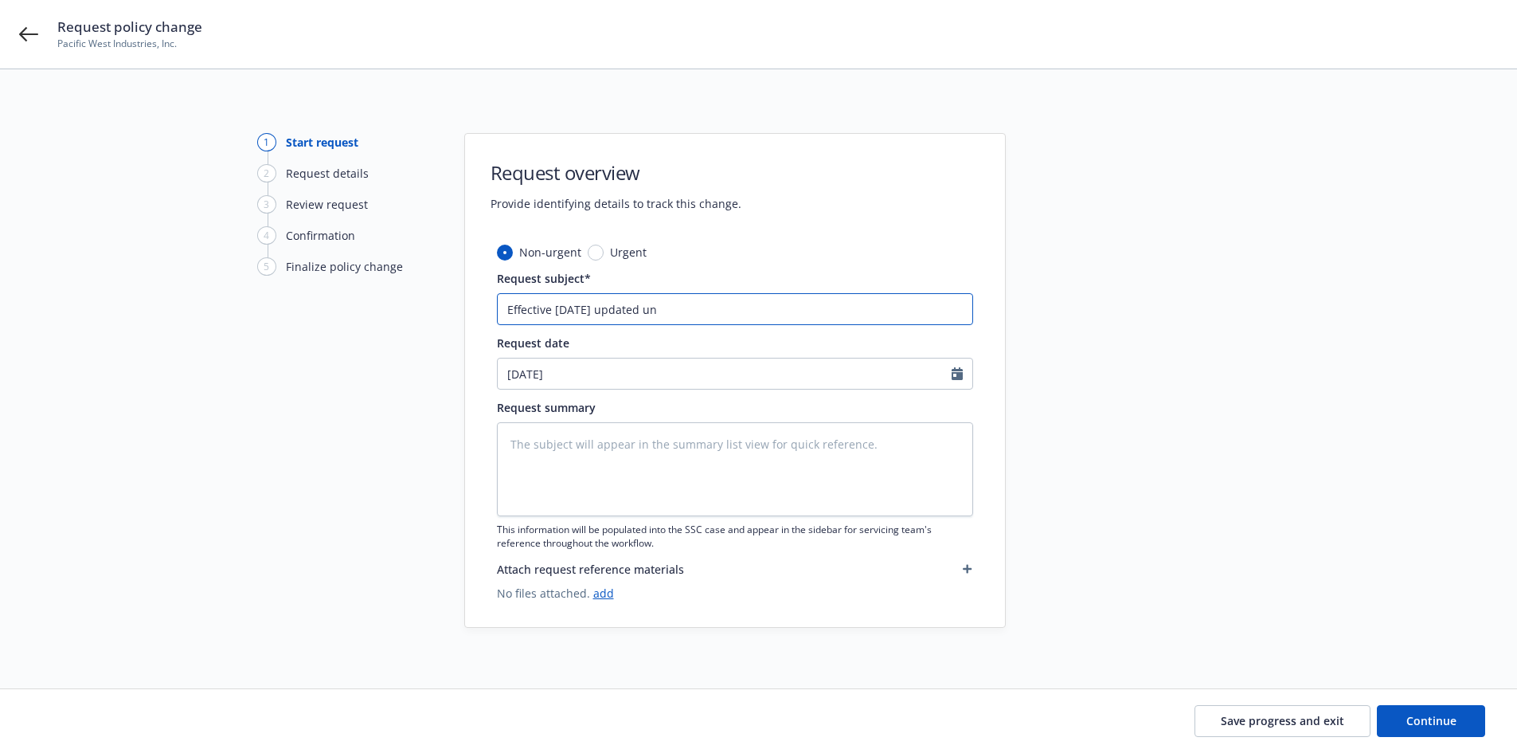
type textarea "x"
type input "Effective [DATE] updated und"
type textarea "x"
type input "Effective [DATE] updated un"
type textarea "x"
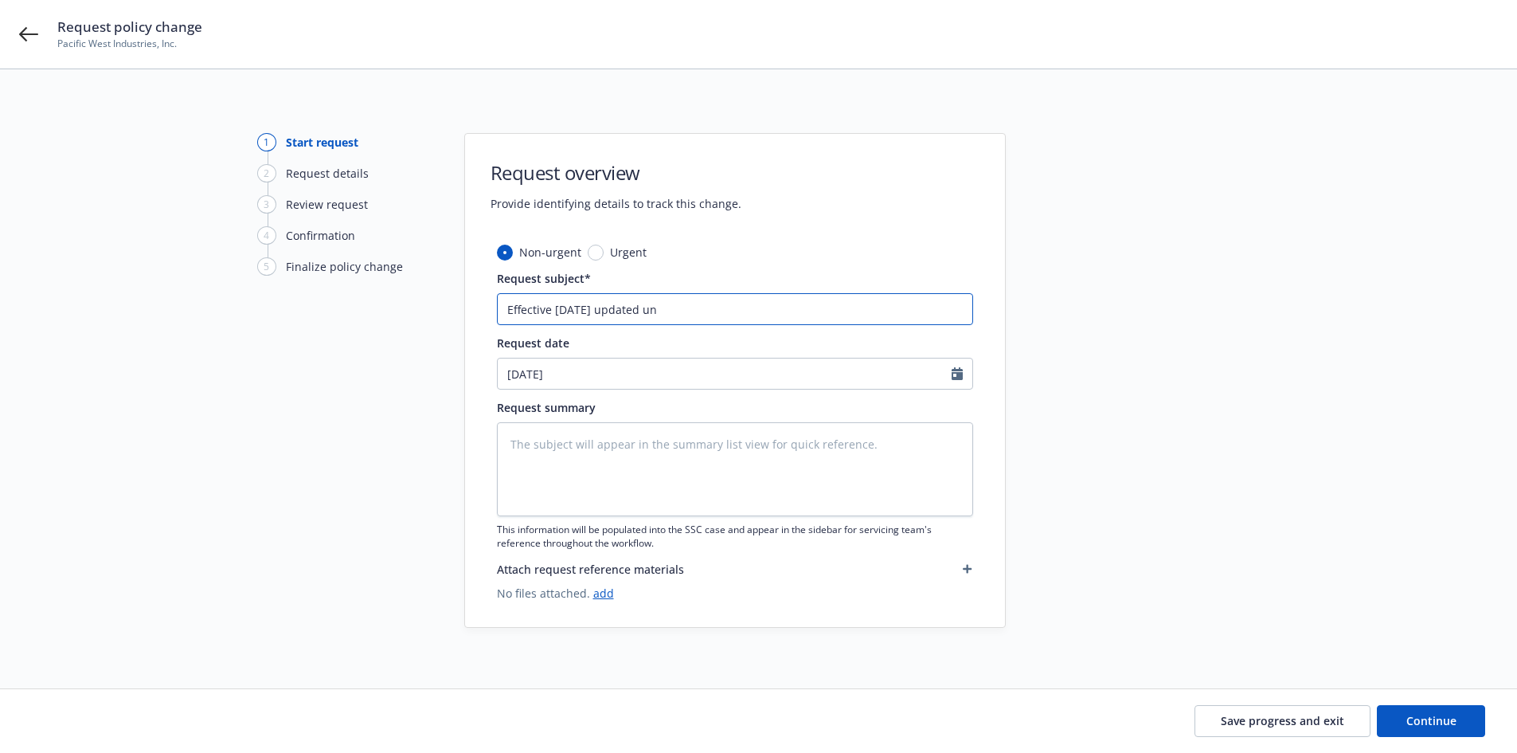
type input "Effective [DATE] updated u"
type textarea "x"
type input "Effective [DATE] updated ud"
type textarea "x"
type input "Effective [DATE] updated ude"
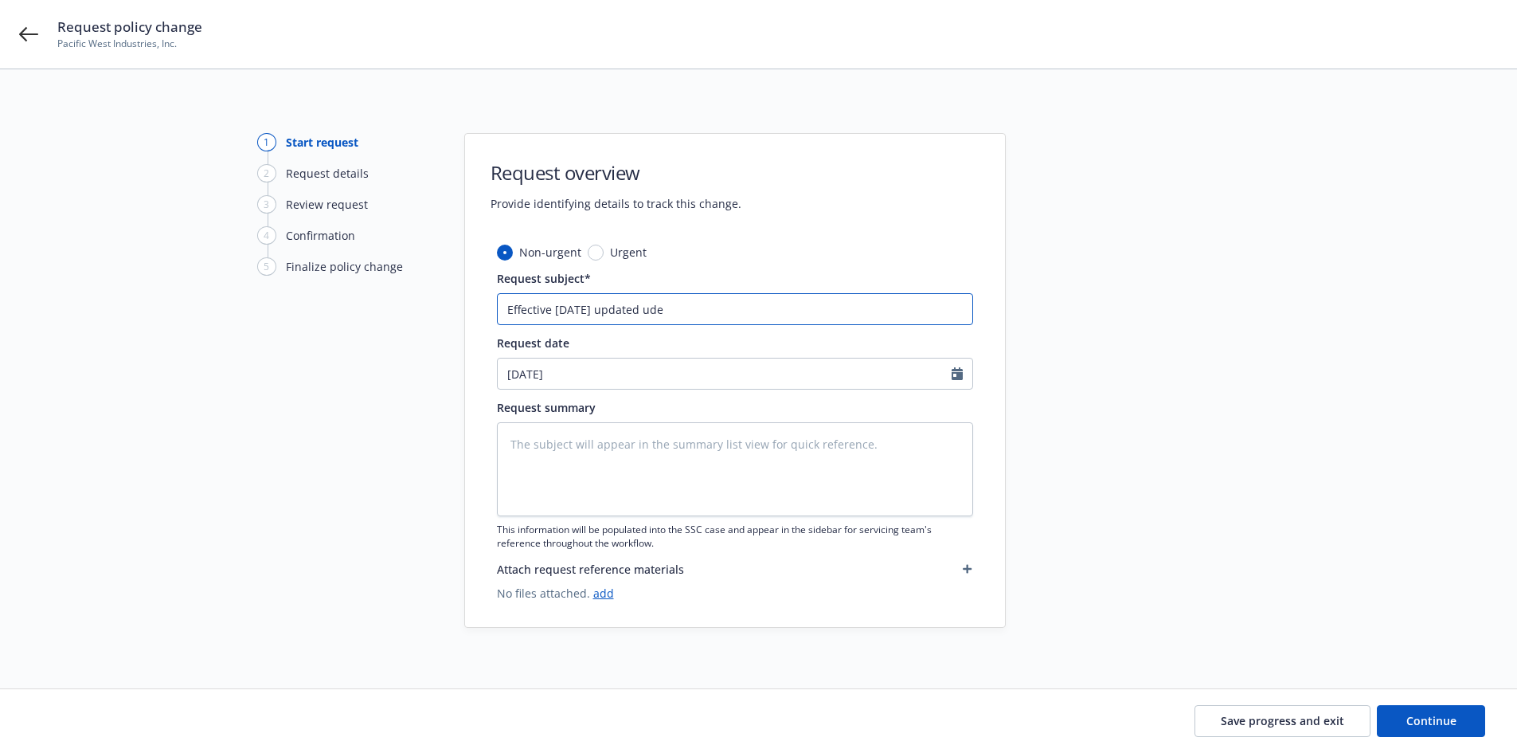
type textarea "x"
type input "Effective [DATE] updated uder"
type textarea "x"
type input "Effective [DATE] updated ude"
type textarea "x"
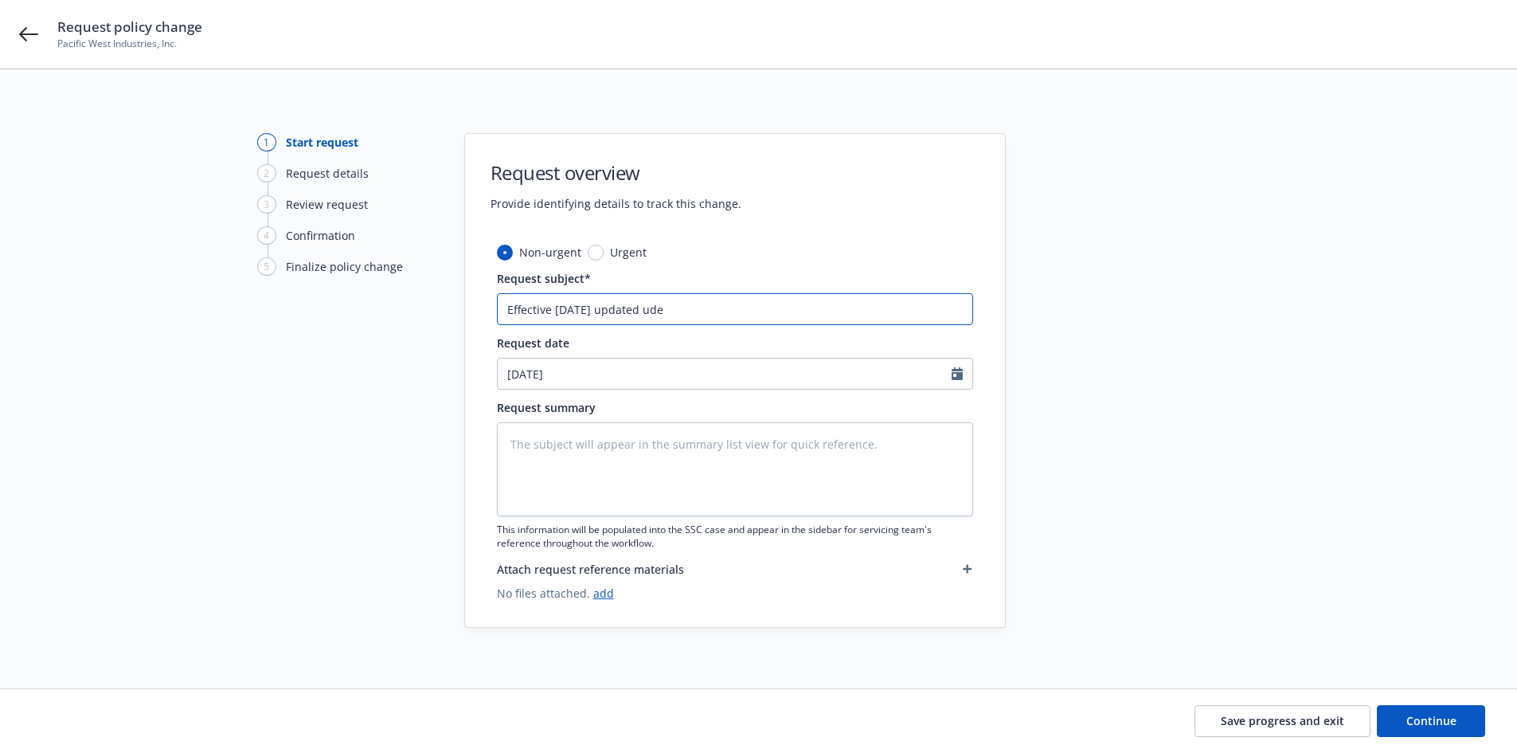
type input "Effective [DATE] updated ud"
type textarea "x"
type input "Effective [DATE] updated u"
type textarea "x"
type input "Effective [DATE] updated un"
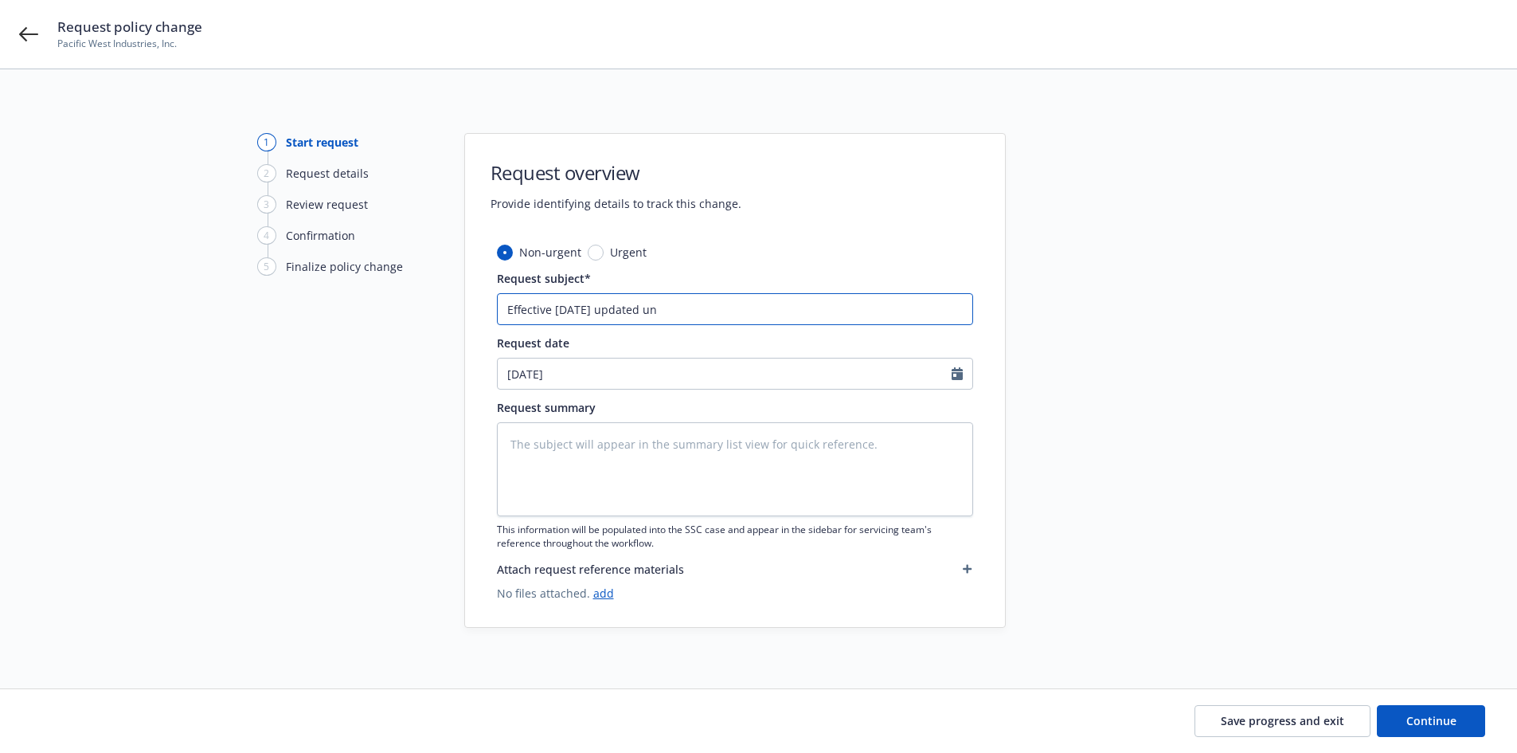
type textarea "x"
type input "Effective [DATE] updated und"
type textarea "x"
type input "Effective [DATE] updated unde"
type textarea "x"
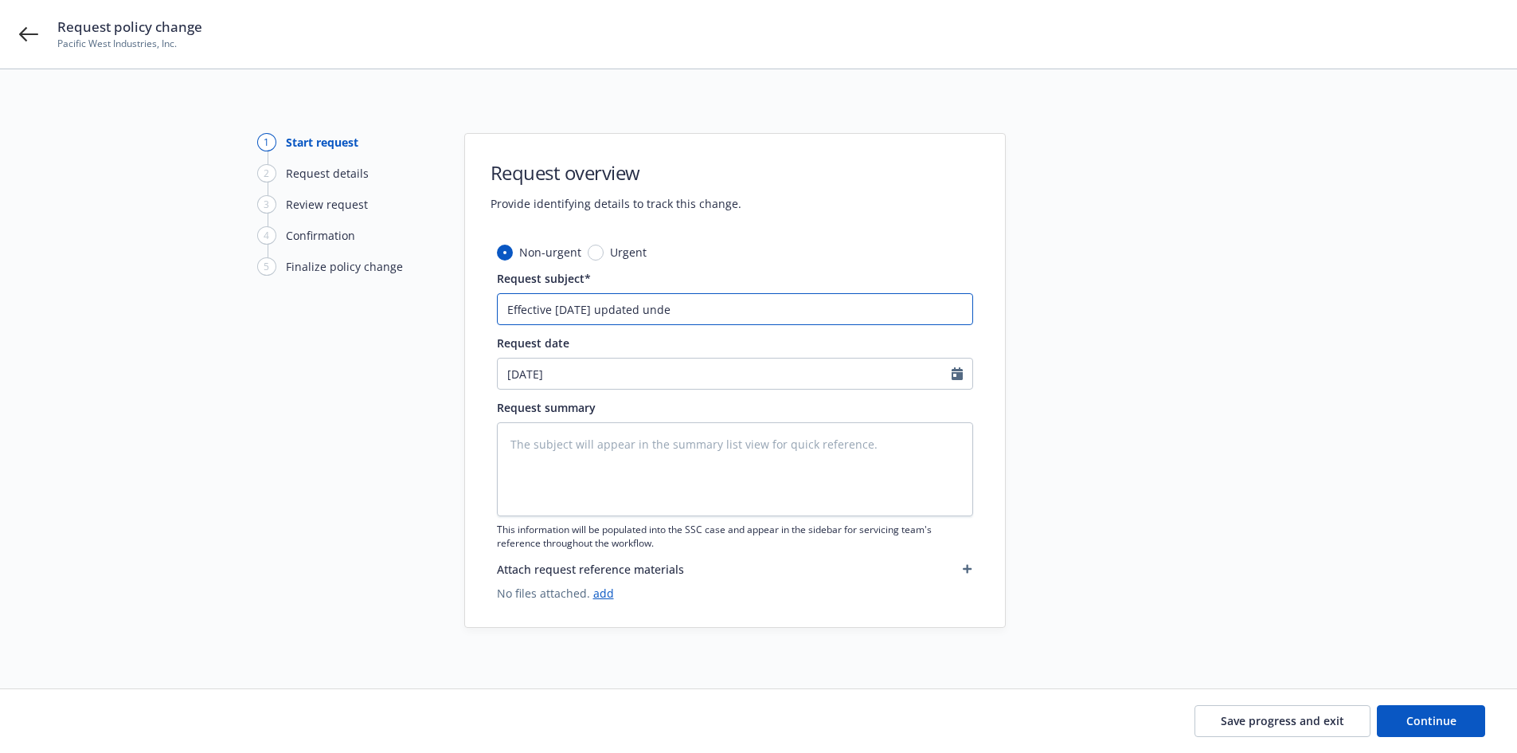
type input "Effective [DATE] updated under"
type textarea "x"
type input "Effective [DATE] updated underl"
type textarea "x"
type input "Effective [DATE] updated underly"
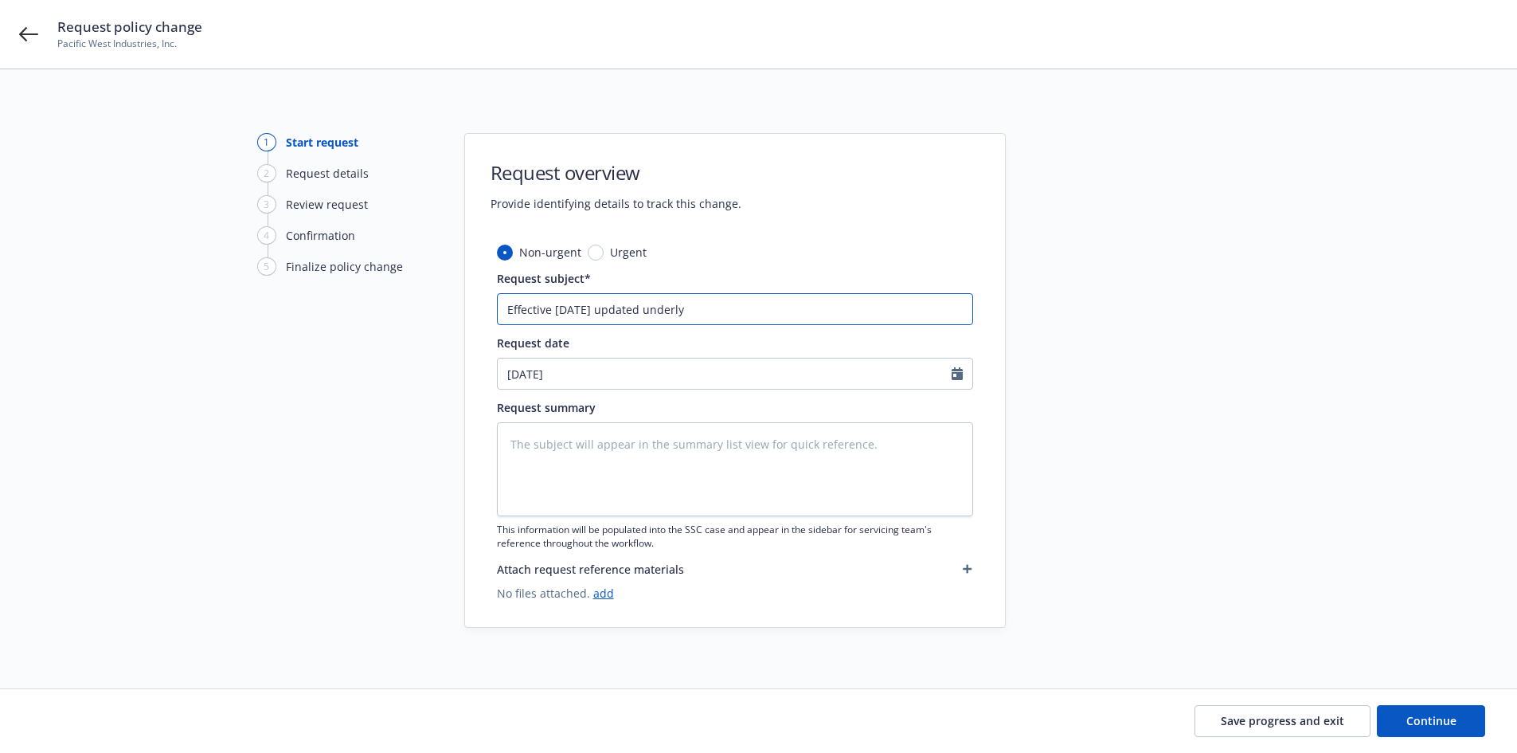
type textarea "x"
type input "Effective [DATE] updated underlyi"
type textarea "x"
type input "Effective [DATE] updated underlyin"
type textarea "x"
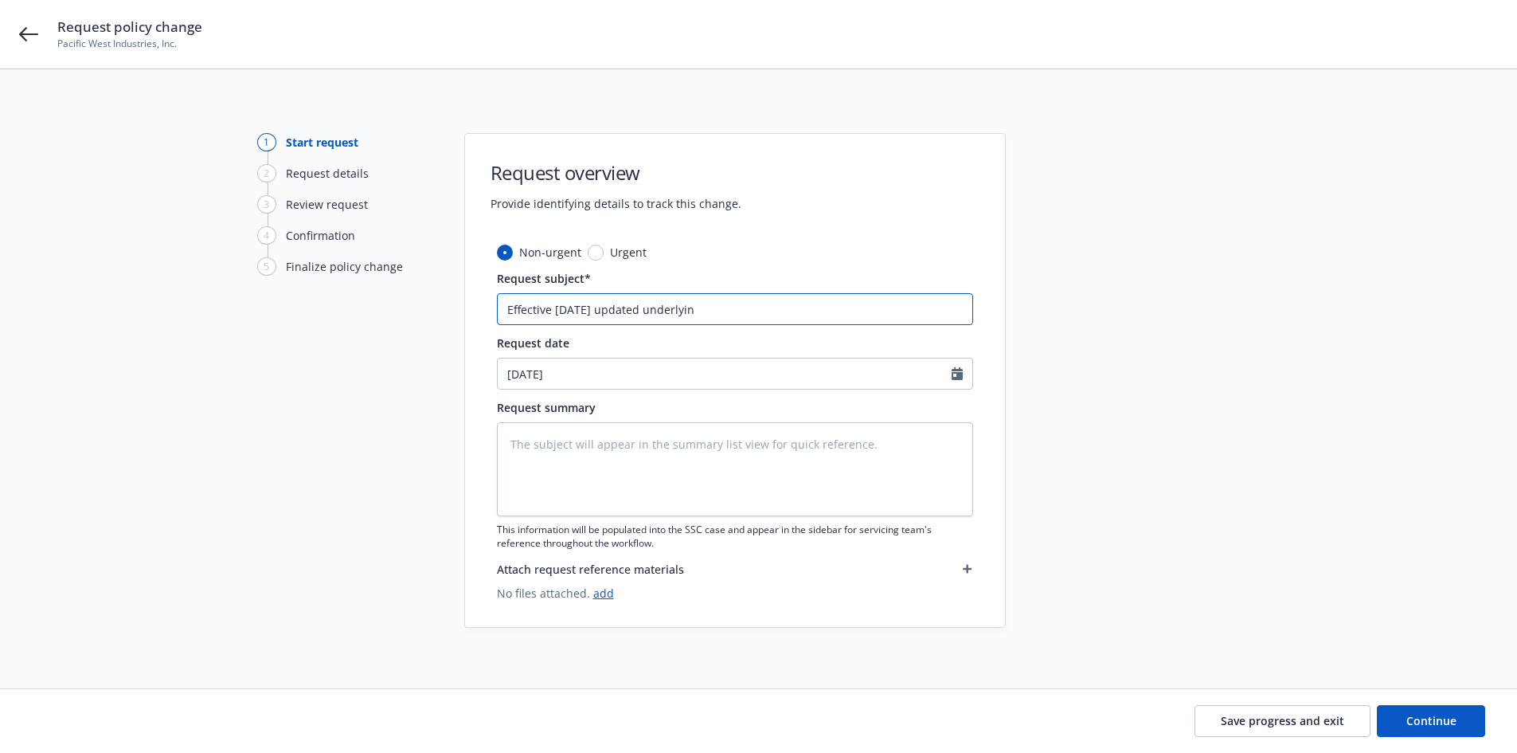
type input "Effective [DATE] updated underlying"
type textarea "x"
type input "Effective [DATE] updated underlying"
type textarea "x"
type input "Effective [DATE] updated underlying c"
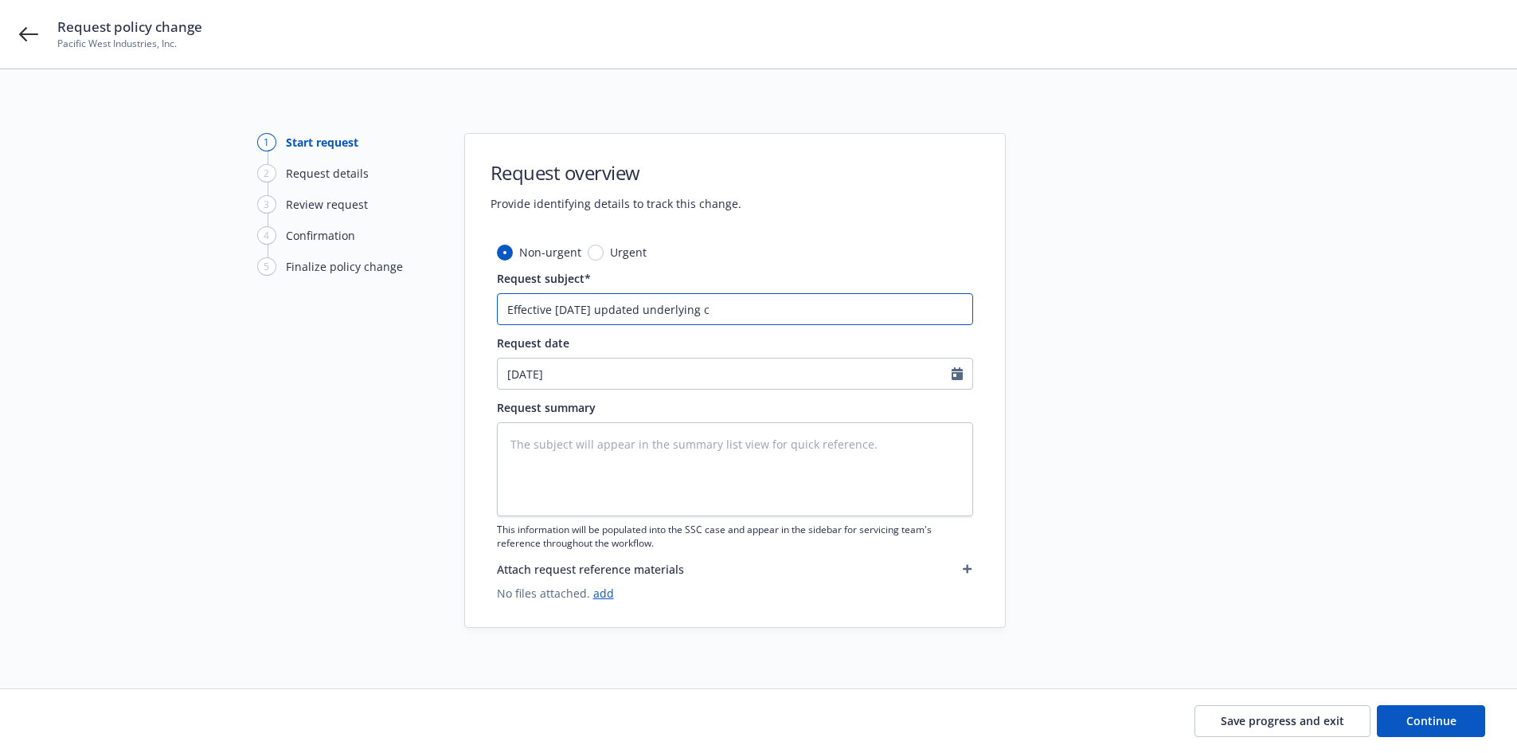
type textarea "x"
type input "Effective [DATE] updated underlying co"
type textarea "x"
type input "Effective [DATE] updated underlying com"
type textarea "x"
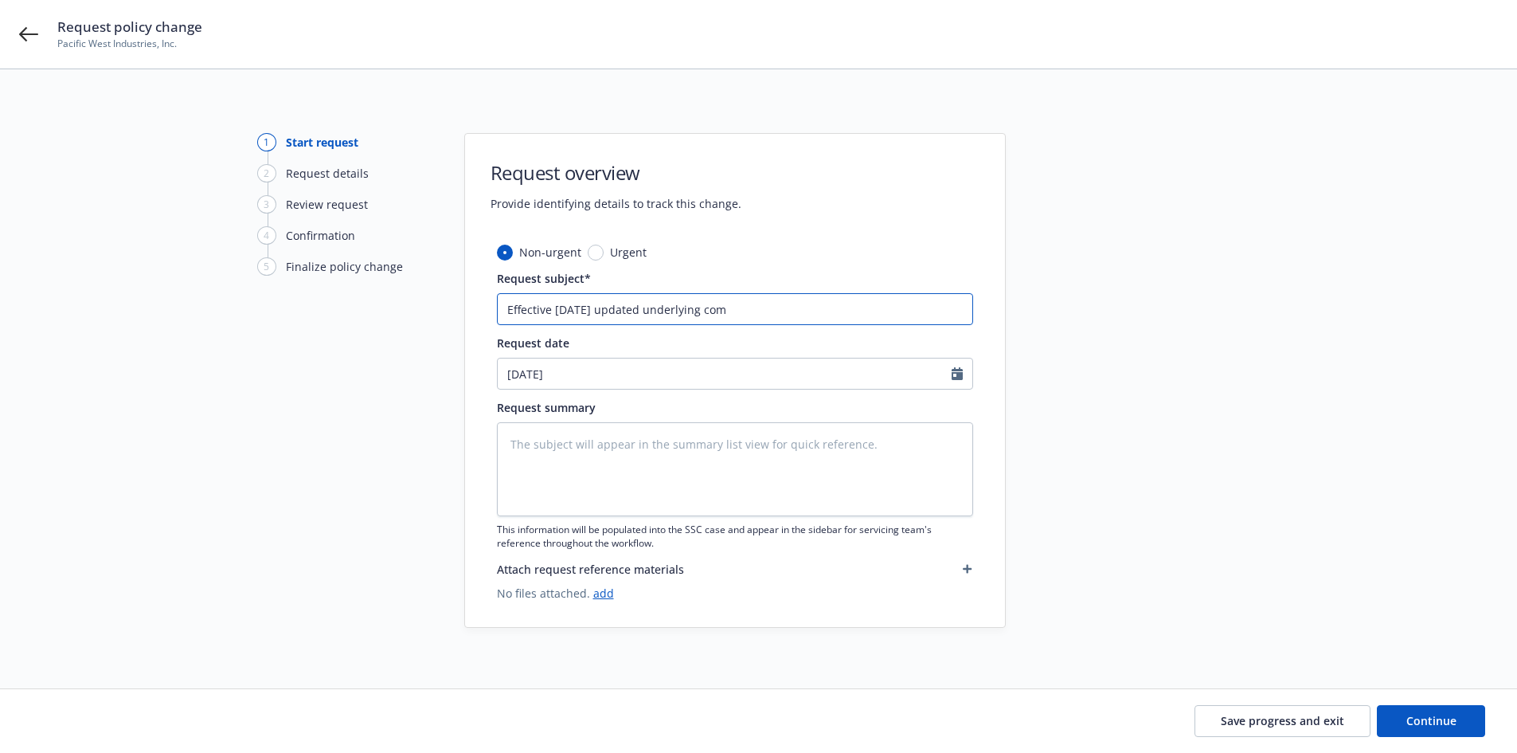
type input "Effective [DATE] updated underlying comm"
type textarea "x"
type input "Effective [DATE] updated underlying comme"
type textarea "x"
type input "Effective [DATE] updated underlying commer"
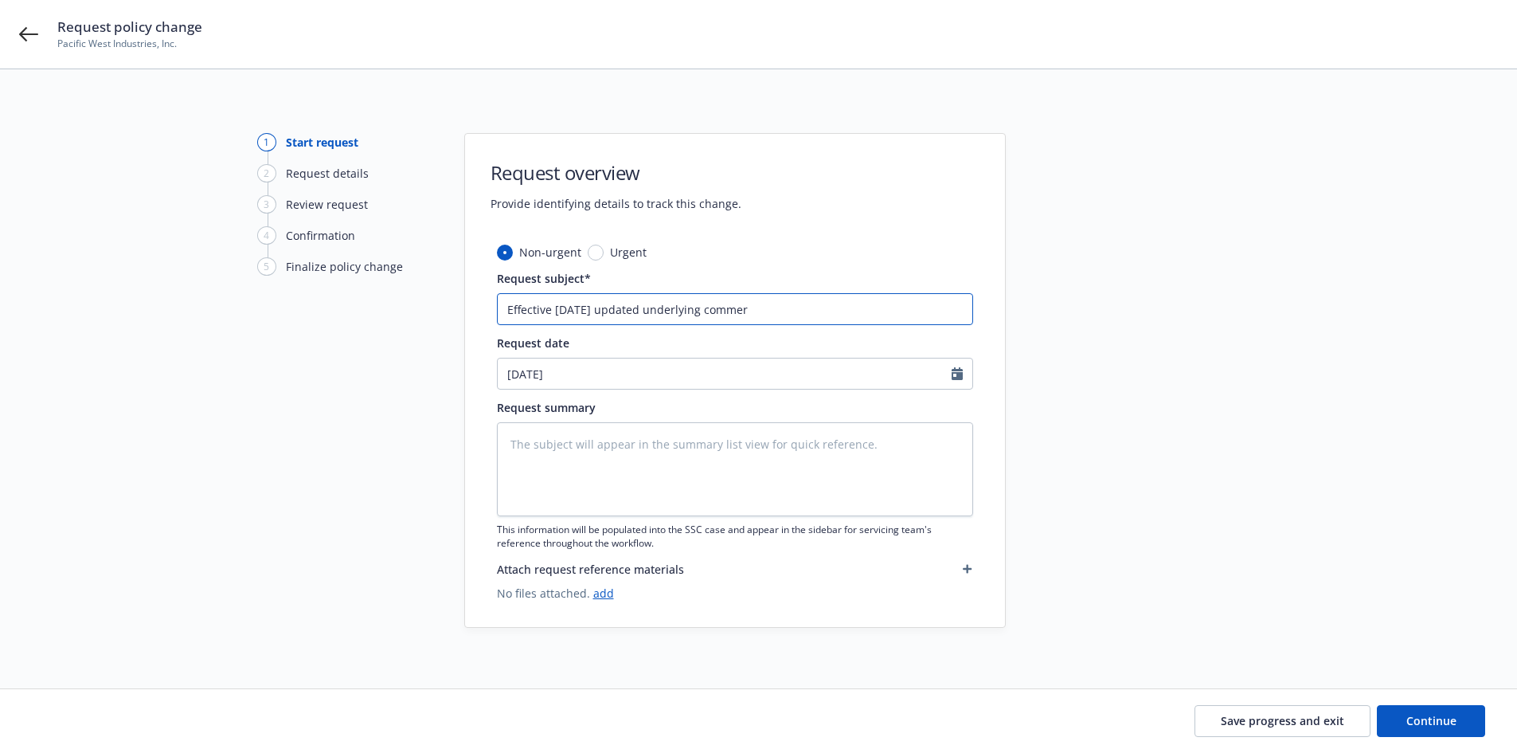
type textarea "x"
type input "Effective [DATE] updated underlying commerc"
type textarea "x"
type input "Effective [DATE] updated underlying commerci"
type textarea "x"
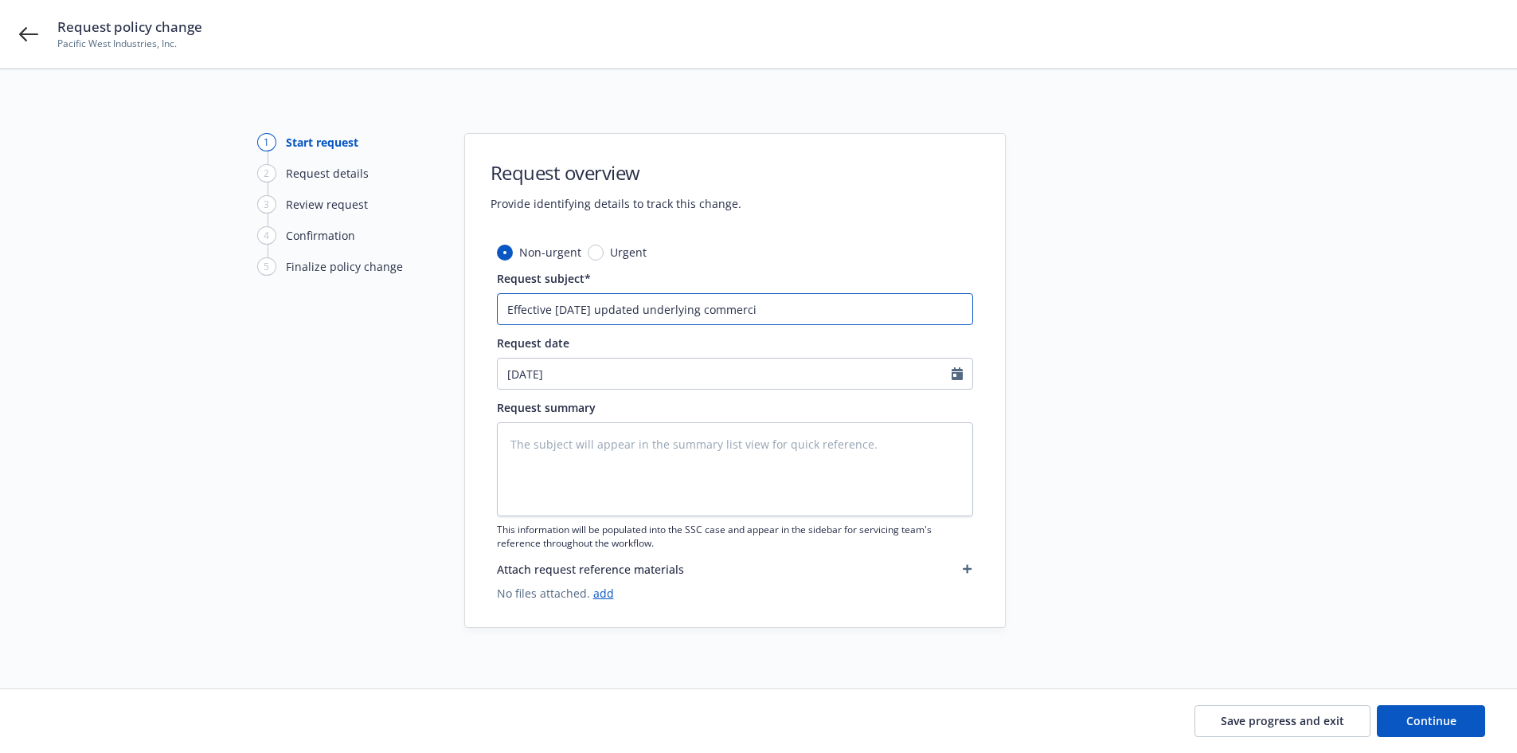
type input "Effective [DATE] updated underlying commercia"
type textarea "x"
type input "Effective [DATE] updated underlying commercial"
type textarea "x"
type input "Effective [DATE] updated underlying commercial"
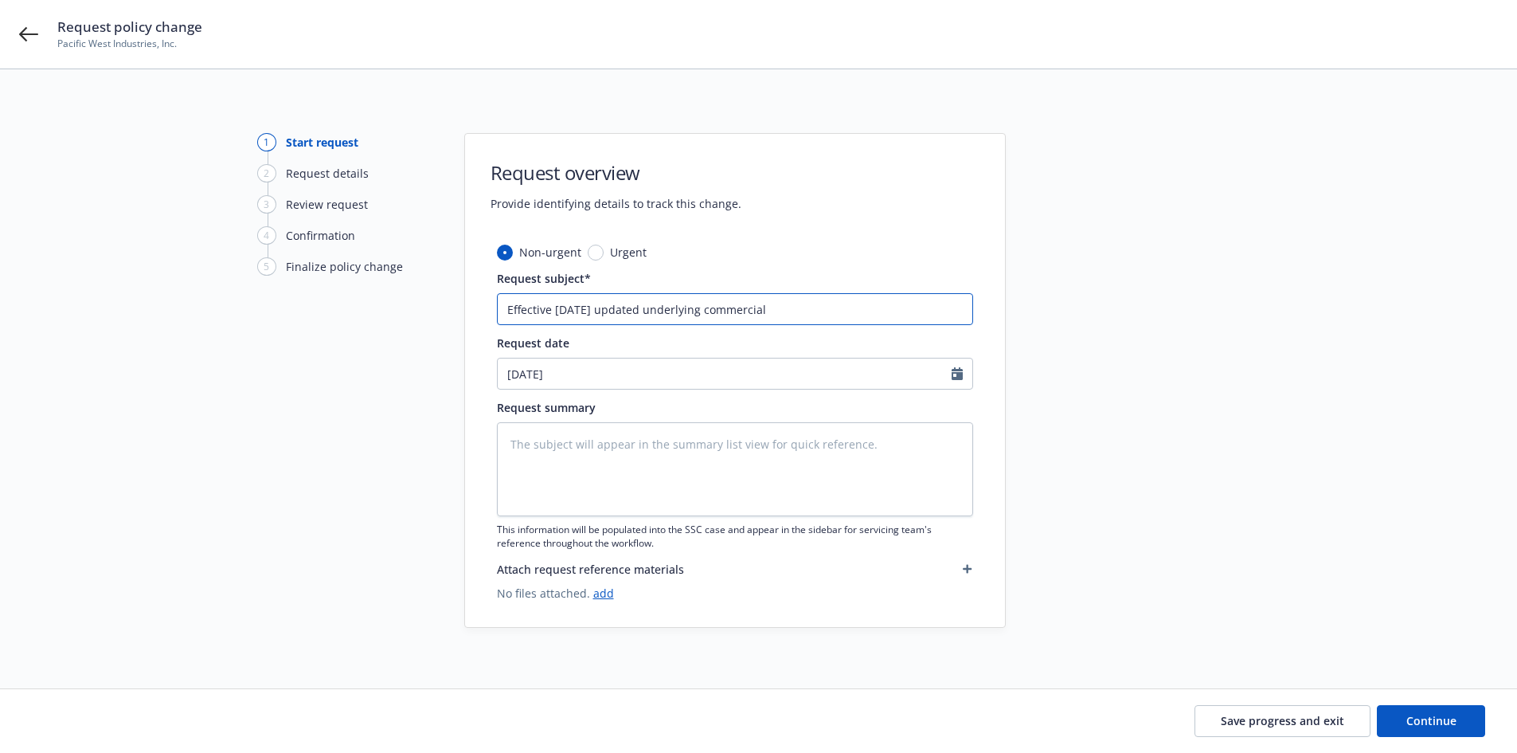
type textarea "x"
type input "Effective [DATE] updated underlying commercial au"
type textarea "x"
type input "Effective [DATE] updated underlying commercial aut"
type textarea "x"
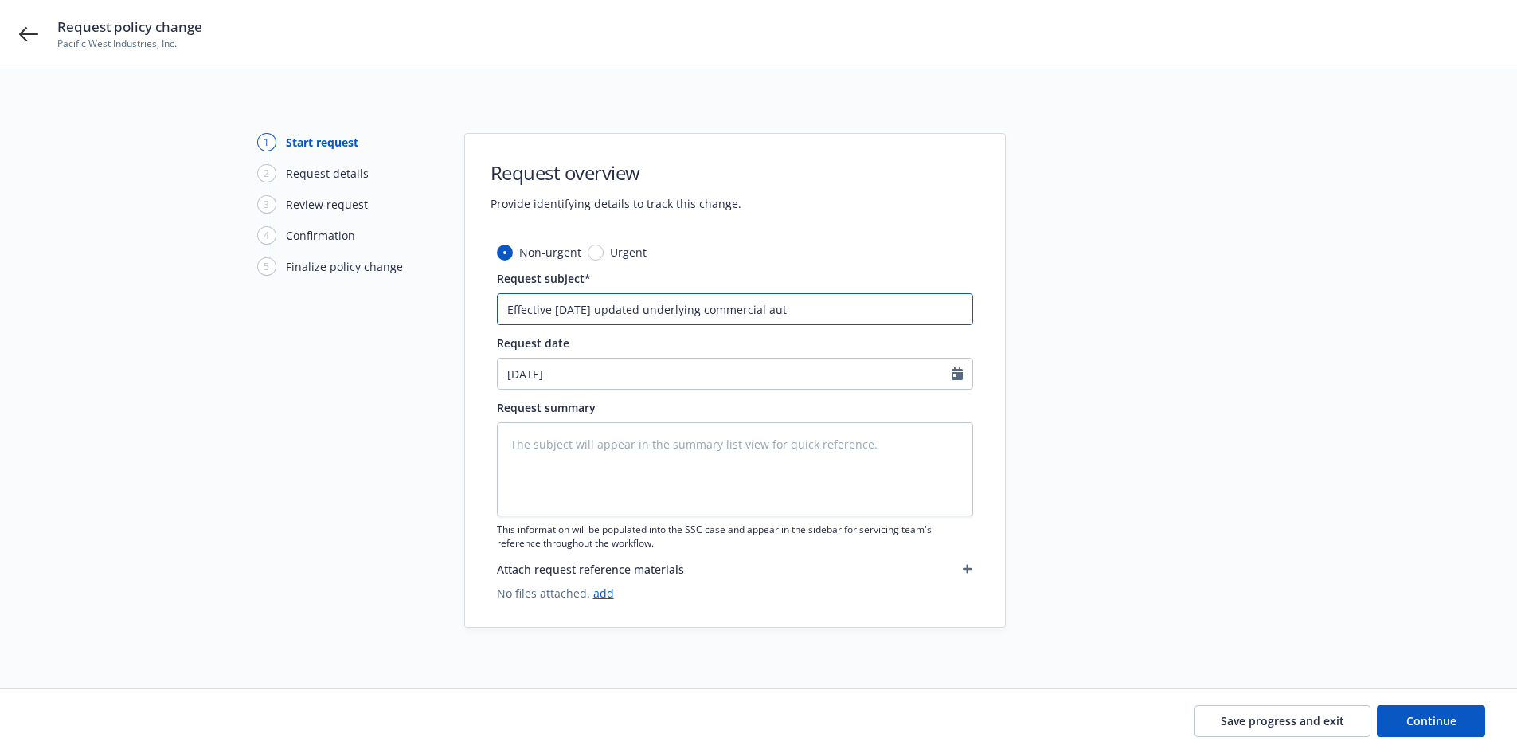
type input "Effective [DATE] updated underlying commercial auto"
type textarea "x"
type input "Effective [DATE] updated underlying commercial auto"
type textarea "x"
type input "Effective [DATE] updated underlying commercial auto c"
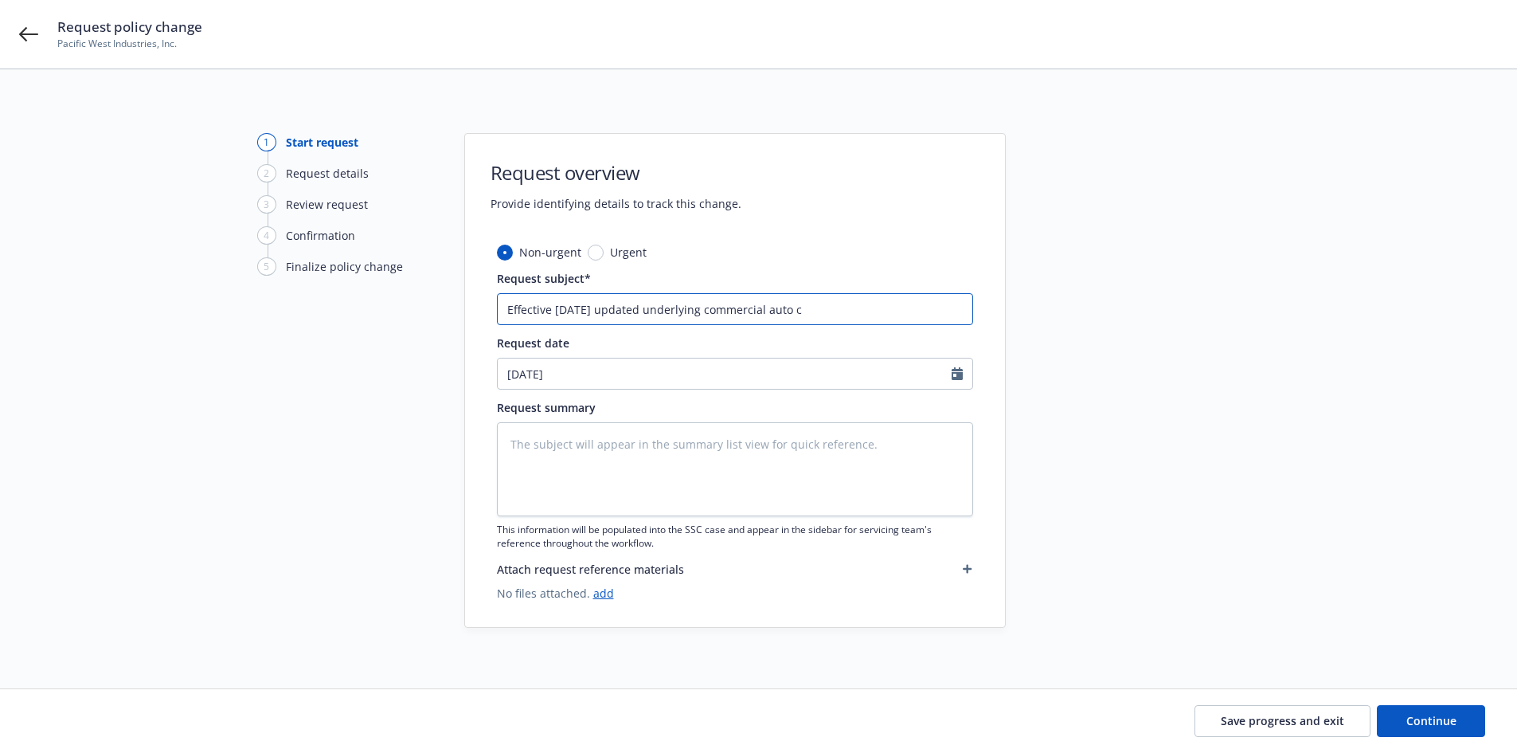
type textarea "x"
type input "Effective [DATE] updated underlying commercial auto ca"
type textarea "x"
type input "Effective [DATE] updated underlying commercial auto car"
type textarea "x"
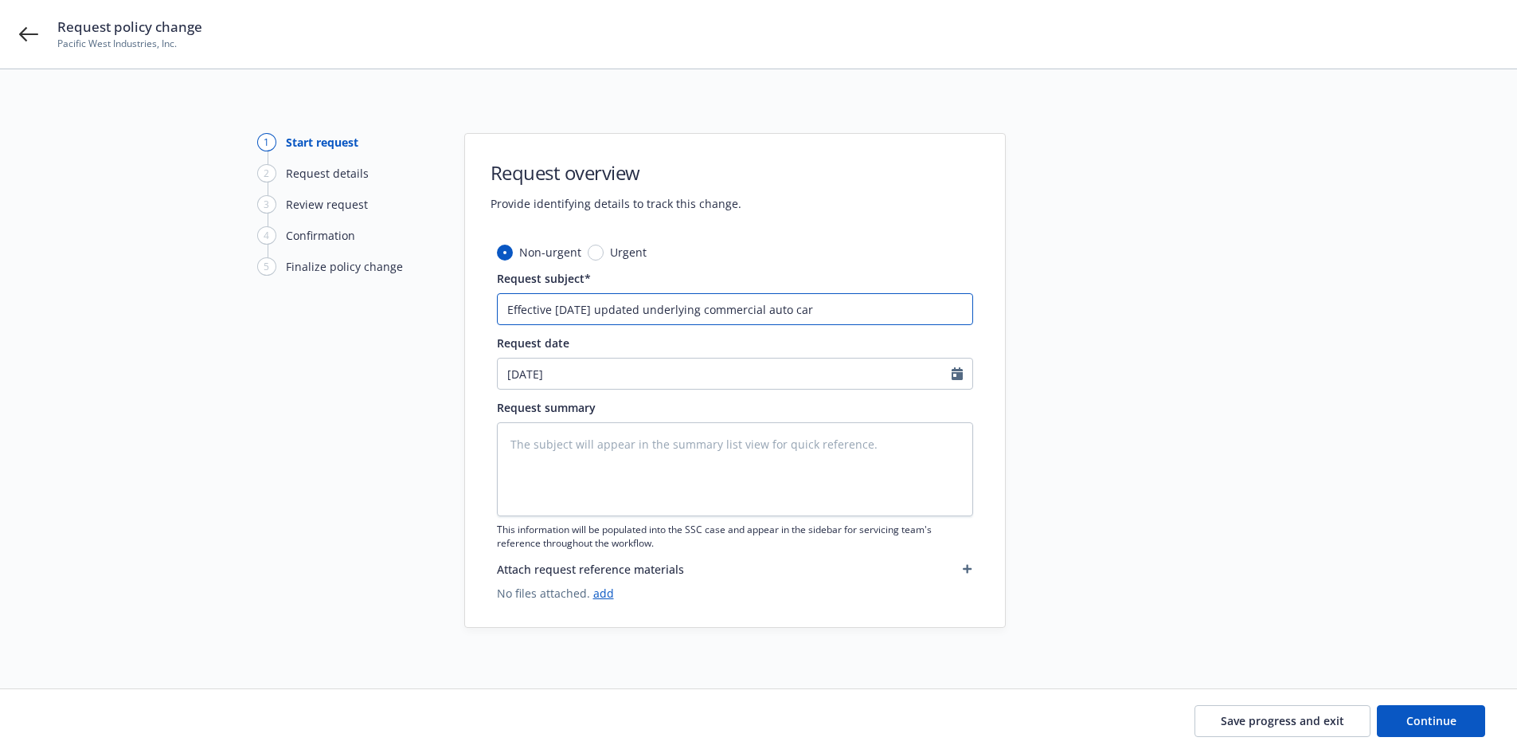
type input "Effective [DATE] updated underlying commercial auto [PERSON_NAME]"
type textarea "x"
type input "Effective [DATE] updated underlying commercial auto [PERSON_NAME]"
type textarea "x"
type input "Effective [DATE] updated underlying commercial auto [PERSON_NAME]"
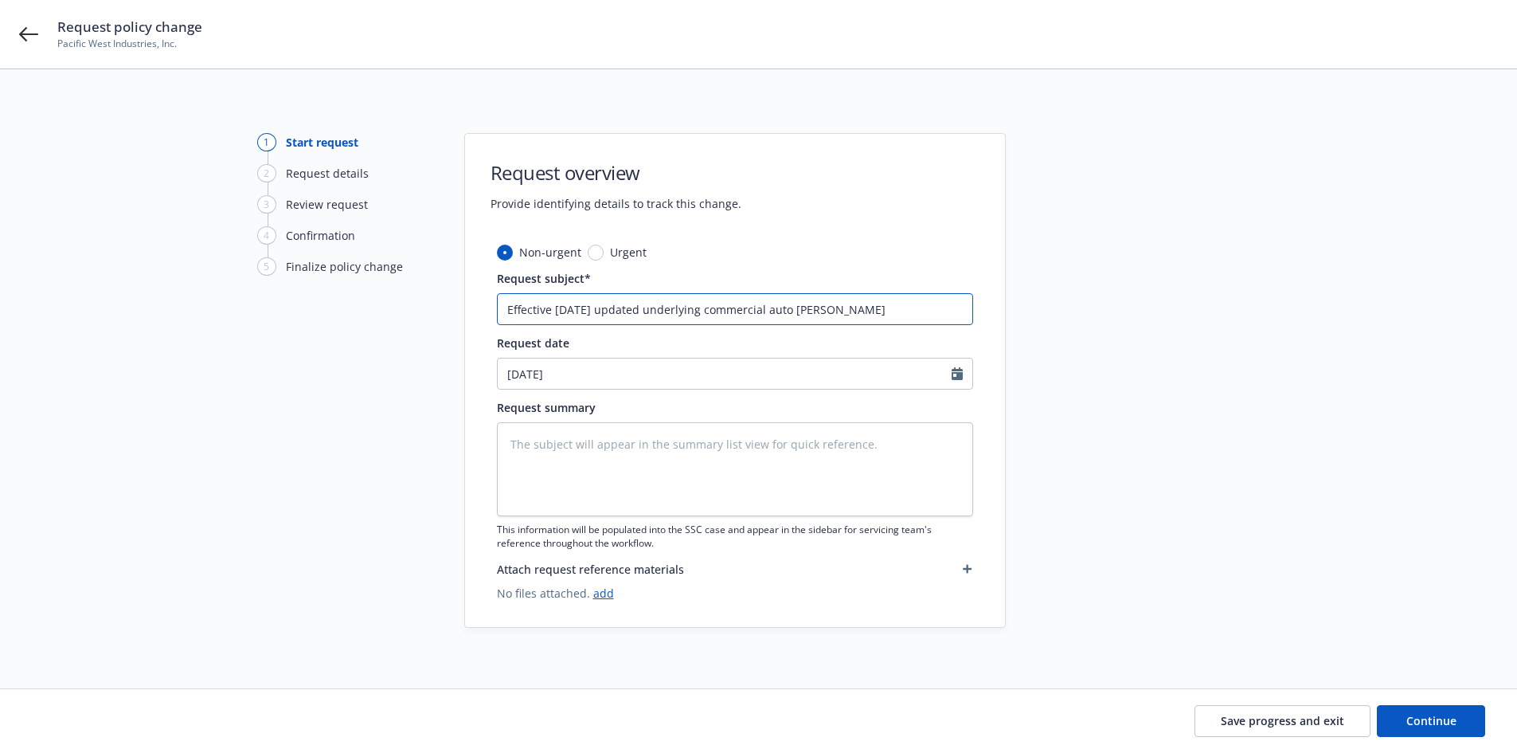
type textarea "x"
type input "Effective [DATE] updated underlying commercial auto carrier"
type textarea "x"
type input "Effective [DATE] updated underlying commercial auto carrier"
type textarea "x"
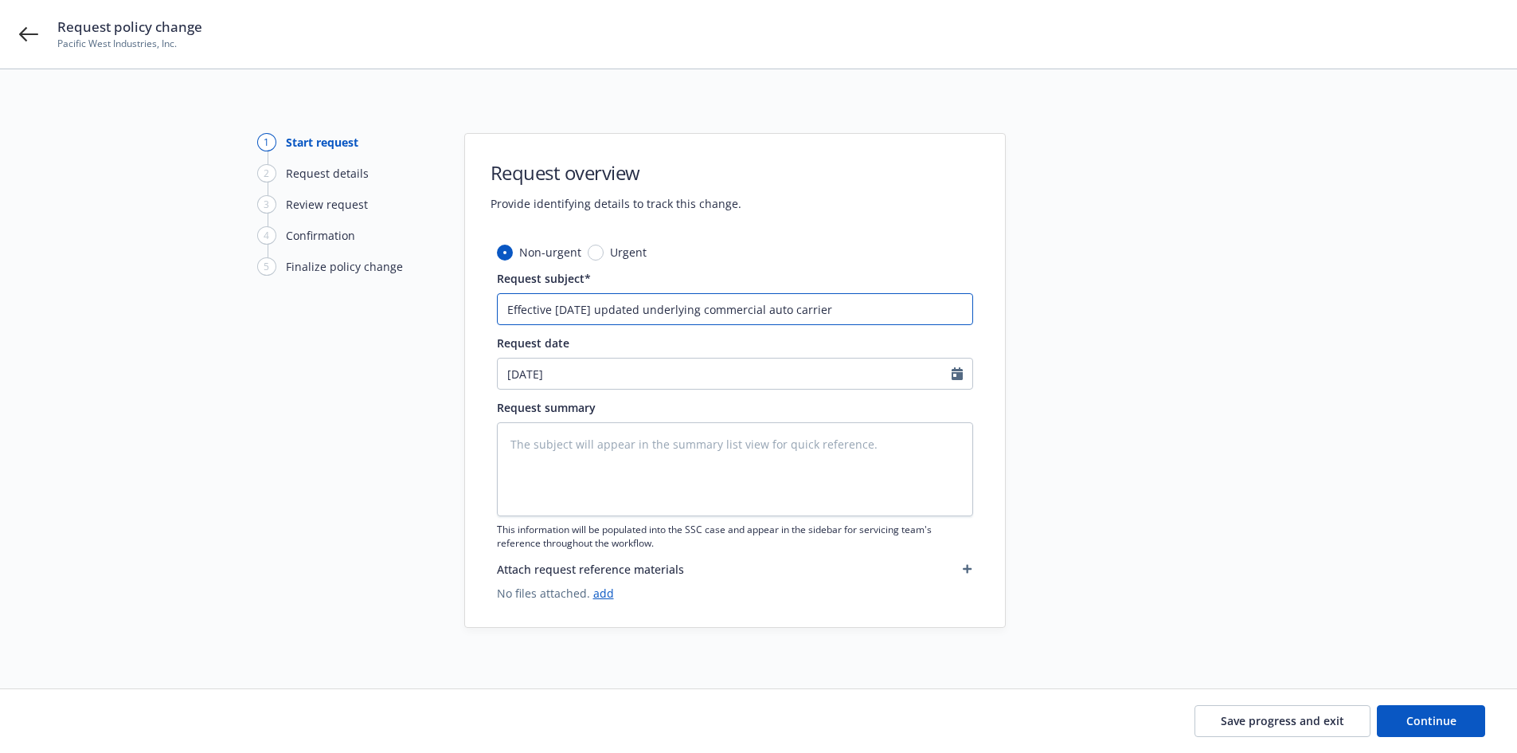
type input "Effective [DATE] updated underlying commercial auto carrier t"
type textarea "x"
type input "Effective [DATE] updated underlying commercial auto carrier to"
type textarea "x"
type input "Effective [DATE] updated underlying commercial auto carrier to"
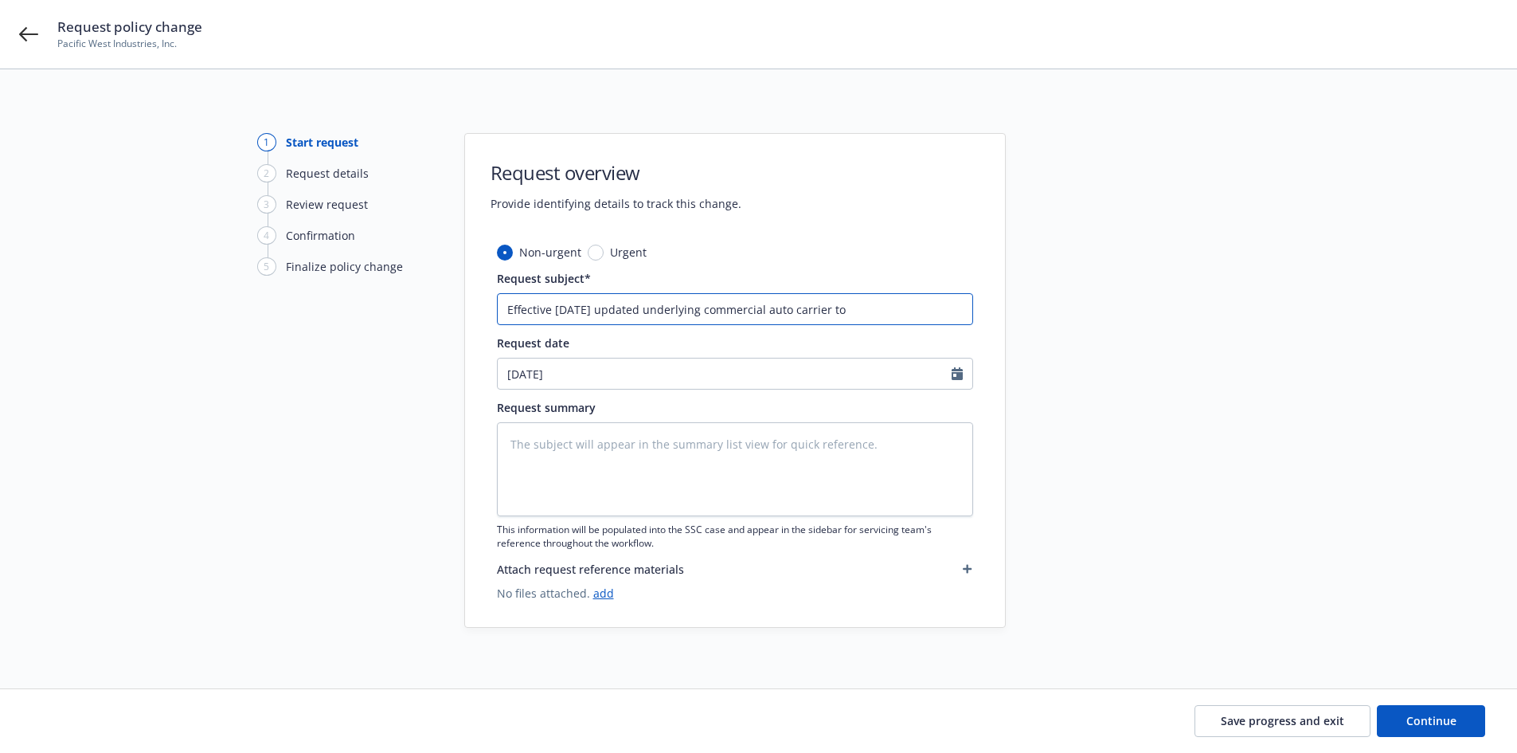
type textarea "x"
type input "Effective [DATE] updated underlying commercial auto carrier to A"
type textarea "x"
type input "Effective [DATE] updated underlying commercial auto carrier to Am"
type textarea "x"
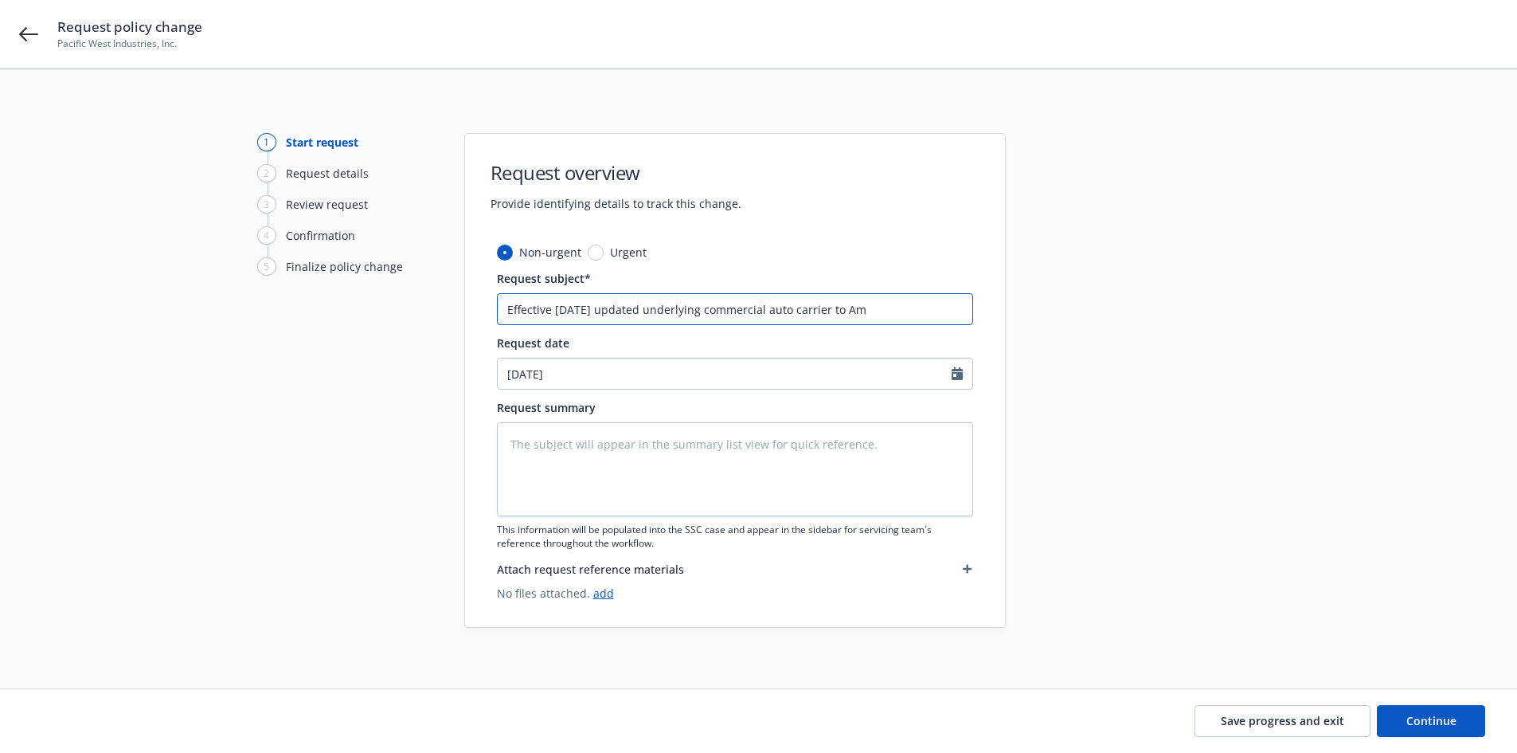
type input "Effective [DATE] updated underlying commercial auto carrier to Ame"
type textarea "x"
type input "Effective [DATE] updated underlying commercial auto carrier to [GEOGRAPHIC_DATA]"
type textarea "x"
type input "Effective [DATE] updated underlying commercial auto carrier to [GEOGRAPHIC_DATA]"
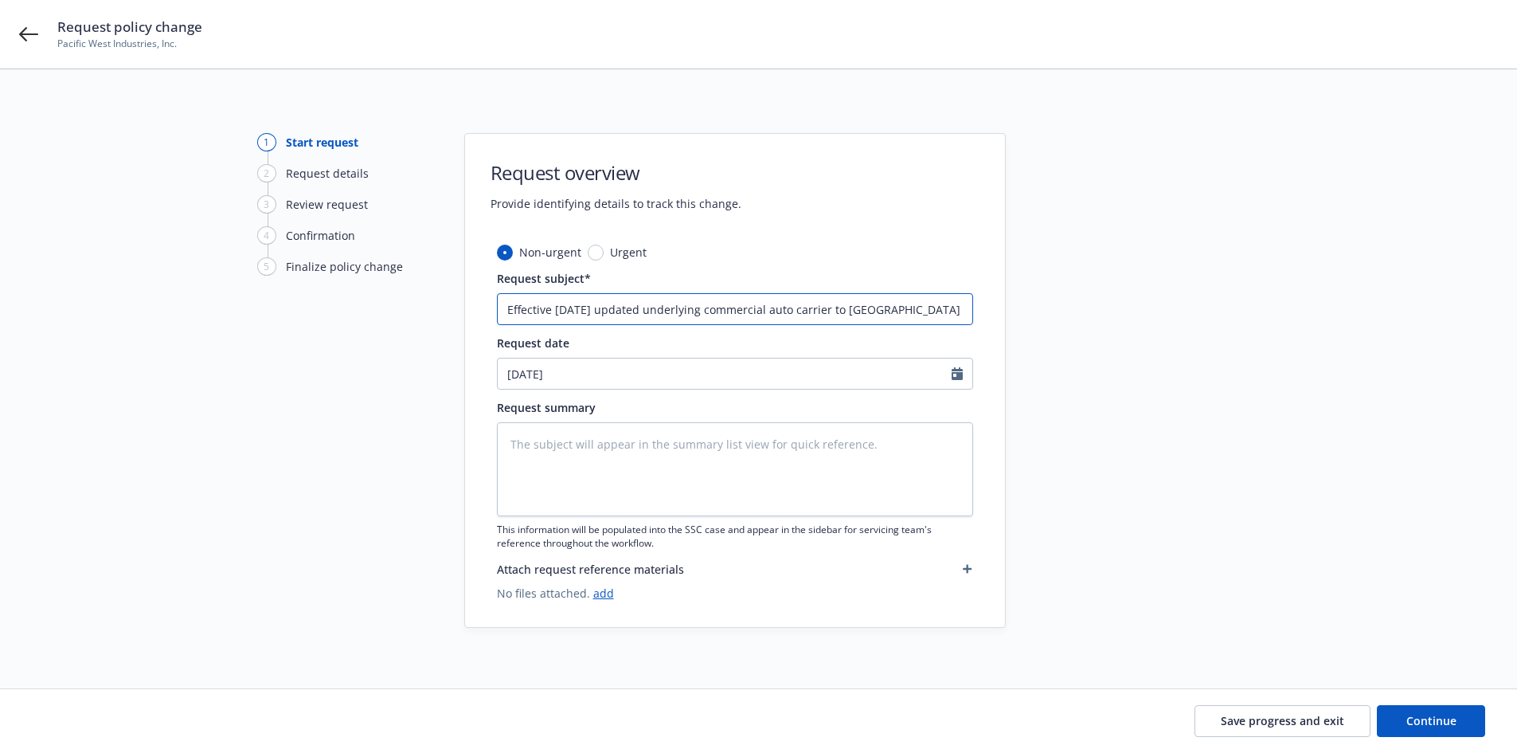
type textarea "x"
type input "Effective [DATE] updated underlying commercial auto carrier to [GEOGRAPHIC_DATA]"
type textarea "x"
type input "Effective [DATE] updated underlying commercial auto carrier to [GEOGRAPHIC_DATA]"
type textarea "x"
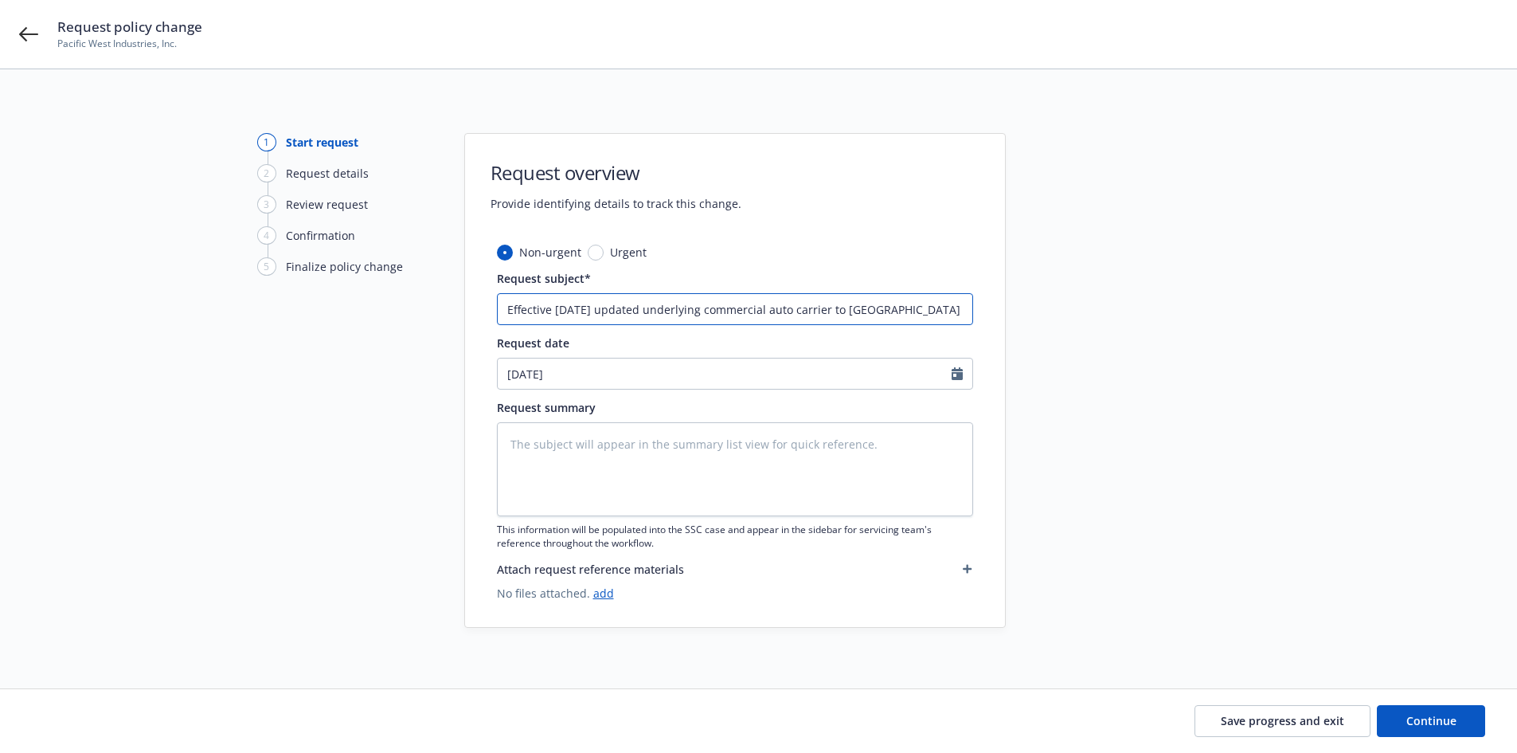
type input "Effective [DATE] updated underlying commercial auto carrier to American"
type textarea "x"
type input "Effective [DATE] updated underlying commercial auto carrier to American"
type textarea "x"
type input "Effective [DATE] updated underlying commercial auto carrier to American S"
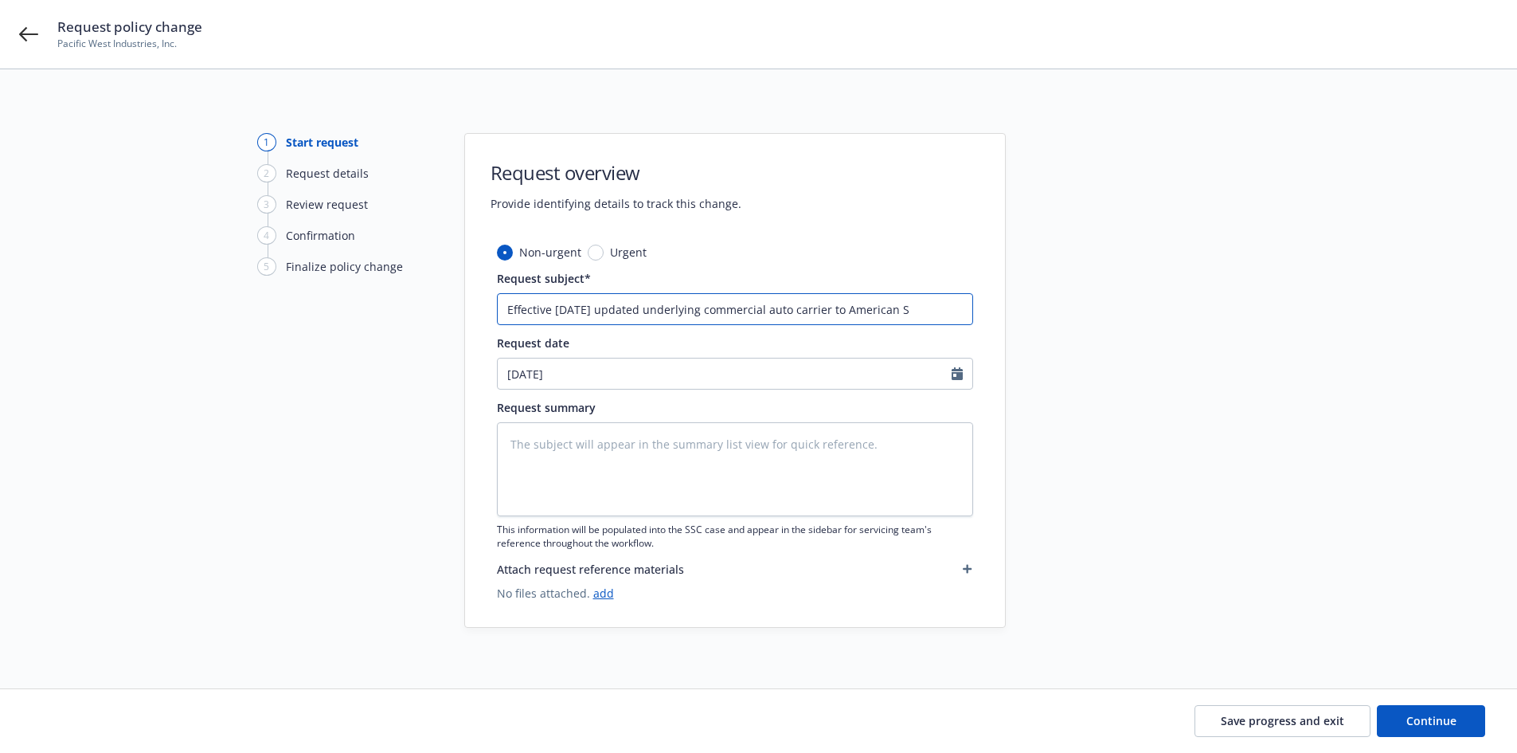
type textarea "x"
type input "Effective [DATE] updated underlying commercial auto carrier to American Su"
type textarea "x"
type input "Effective [DATE] updated underlying commercial auto carrier to American Sum"
type textarea "x"
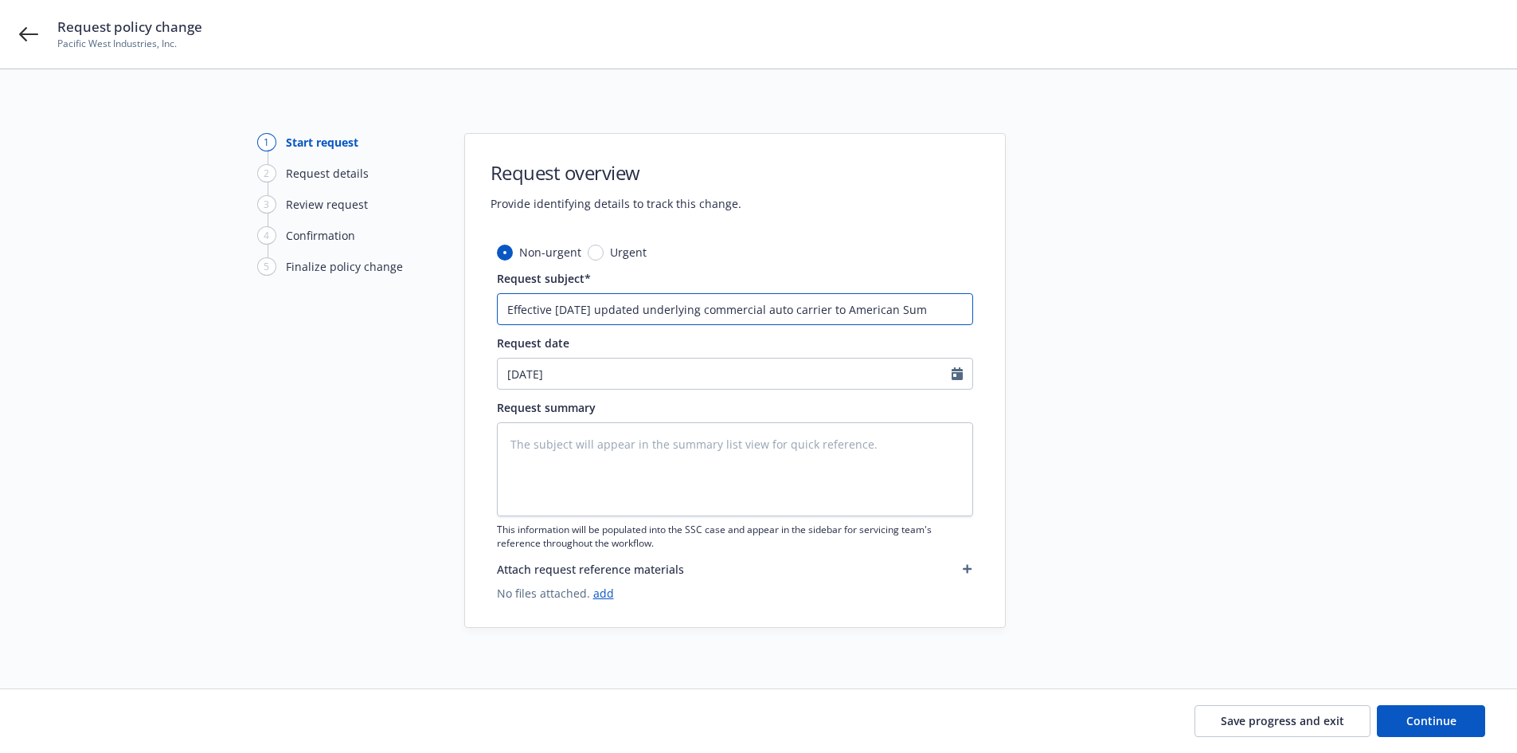
type input "Effective [DATE] updated underlying commercial auto carrier to American Summ"
type textarea "x"
type input "Effective [DATE] updated underlying commercial auto carrier to American Summi"
type textarea "x"
type input "Effective [DATE] updated underlying commercial auto carrier to American Summit"
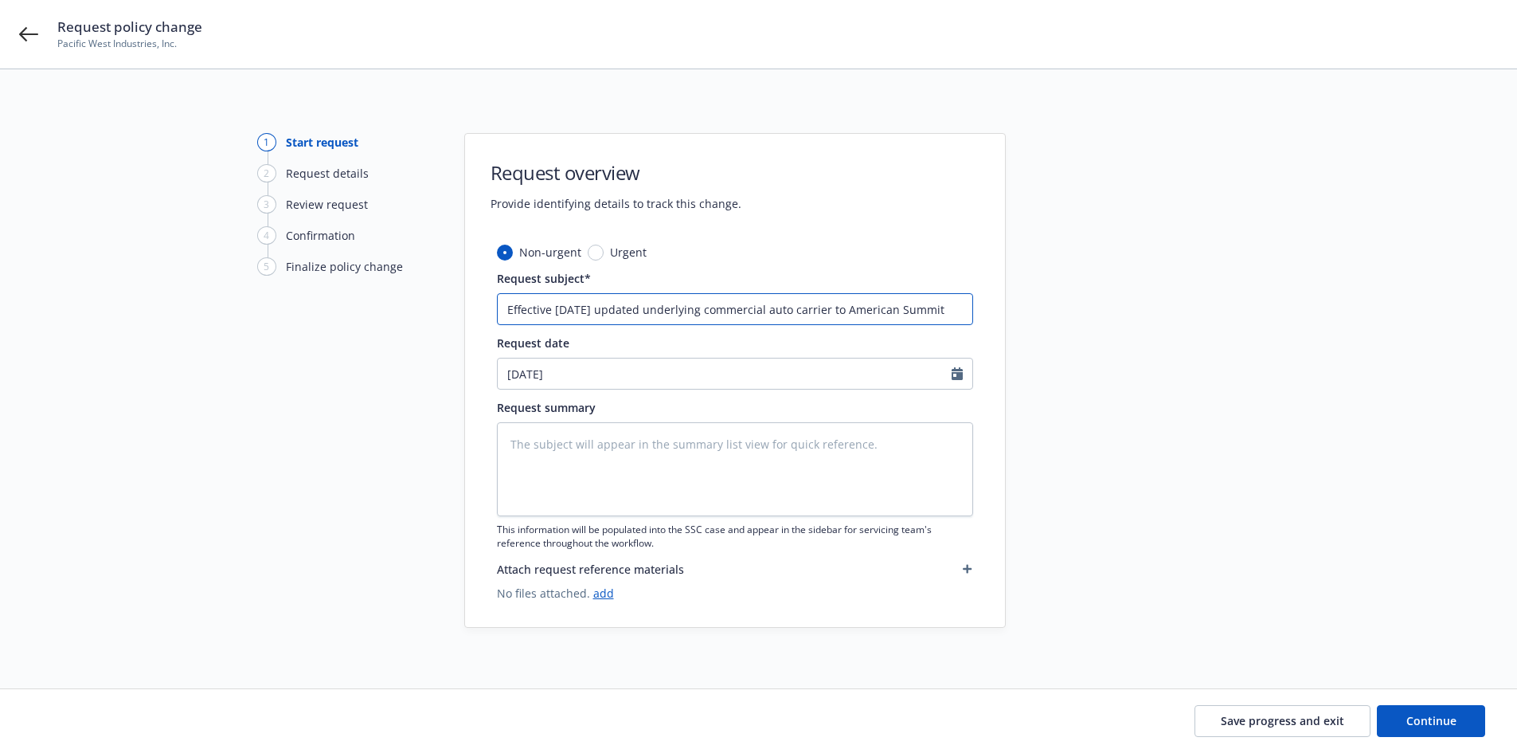
type textarea "x"
type input "Effective [DATE] updated underlying commercial auto carrier to American Summit"
type textarea "x"
type input "Effective [DATE] updated underlying commercial auto carrier to American Summit I"
type textarea "x"
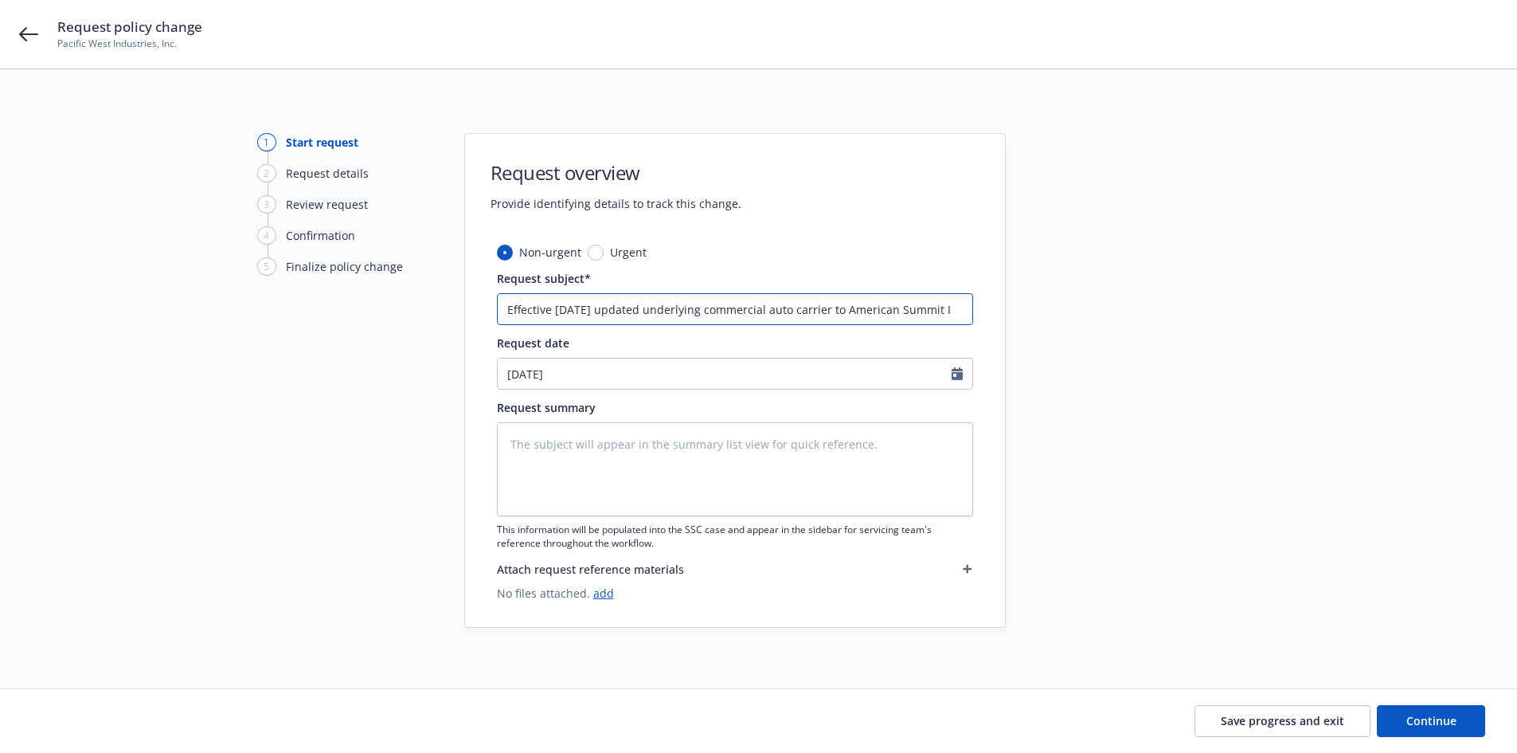
type input "Effective [DATE] updated underlying commercial auto carrier to American Summit …"
type textarea "x"
type input "Effective [DATE] updated underlying commercial auto carrier to American Summit …"
type textarea "x"
type input "Effective [DATE] updated underlying commercial auto carrier to American Summit …"
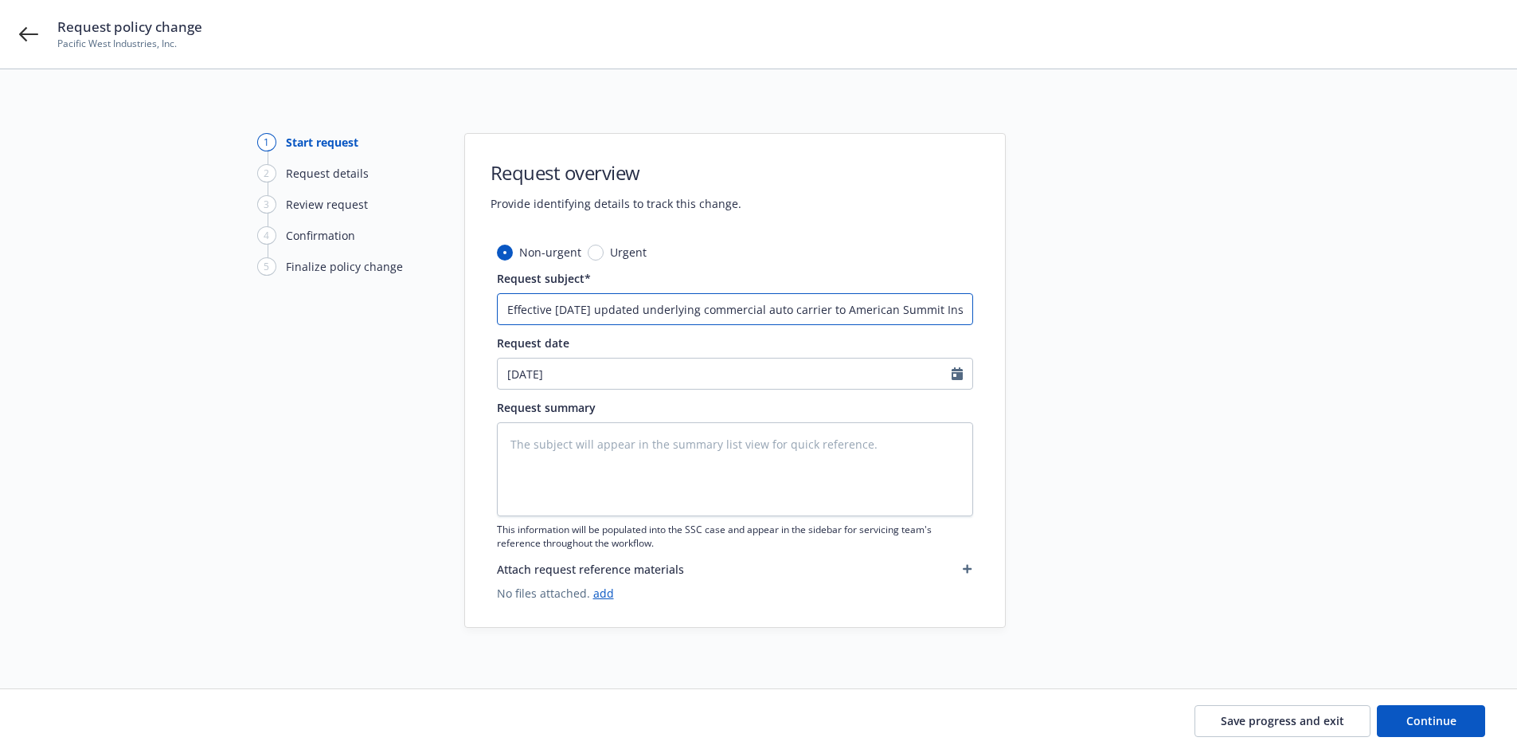
type textarea "x"
type input "Effective [DATE] updated underlying commercial auto carrier to American Summit …"
type textarea "x"
type input "Effective [DATE] updated underlying commercial auto carrier to American Summit …"
type textarea "x"
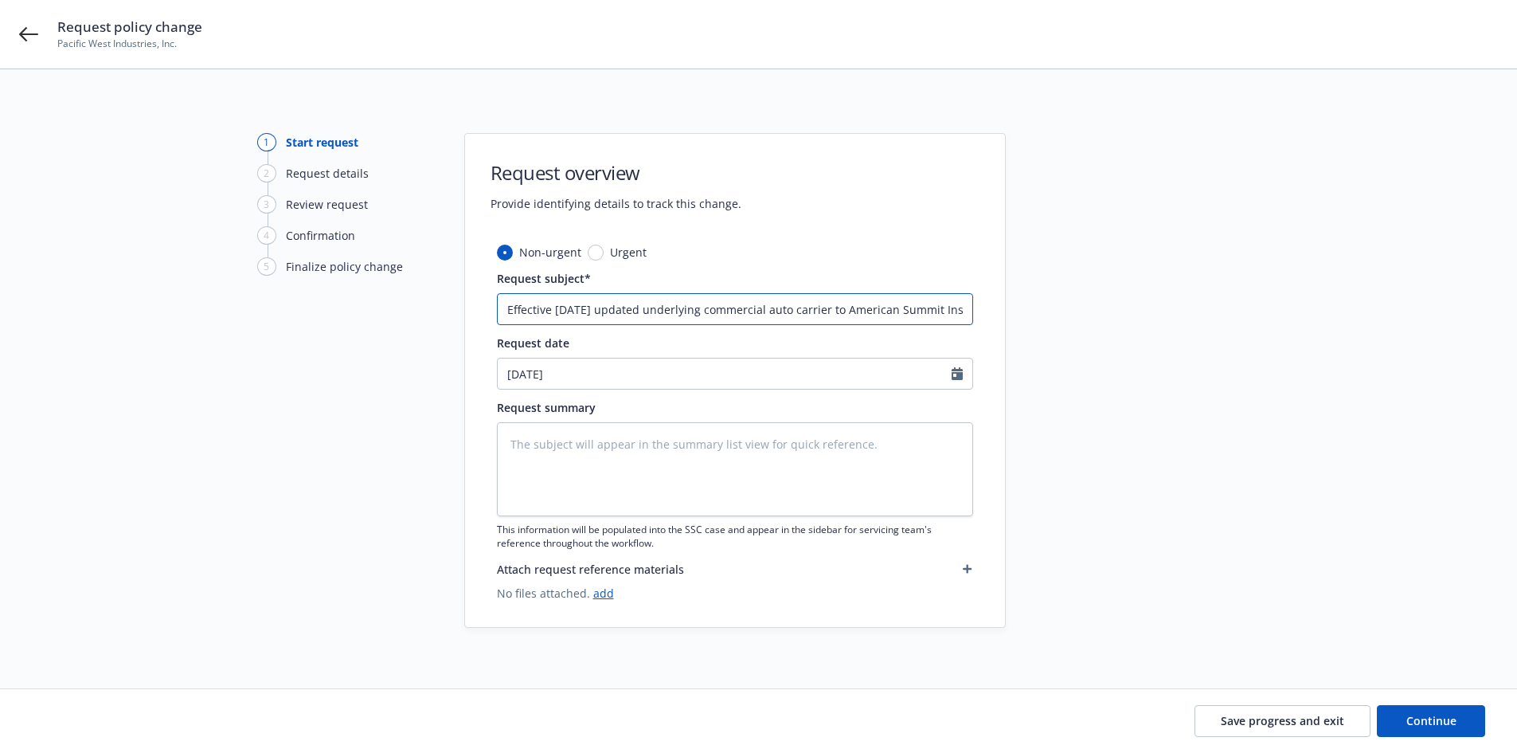
type input "Effective [DATE] updated underlying commercial auto carrier to American Summit …"
type textarea "x"
click at [603, 589] on link "add" at bounding box center [603, 592] width 21 height 15
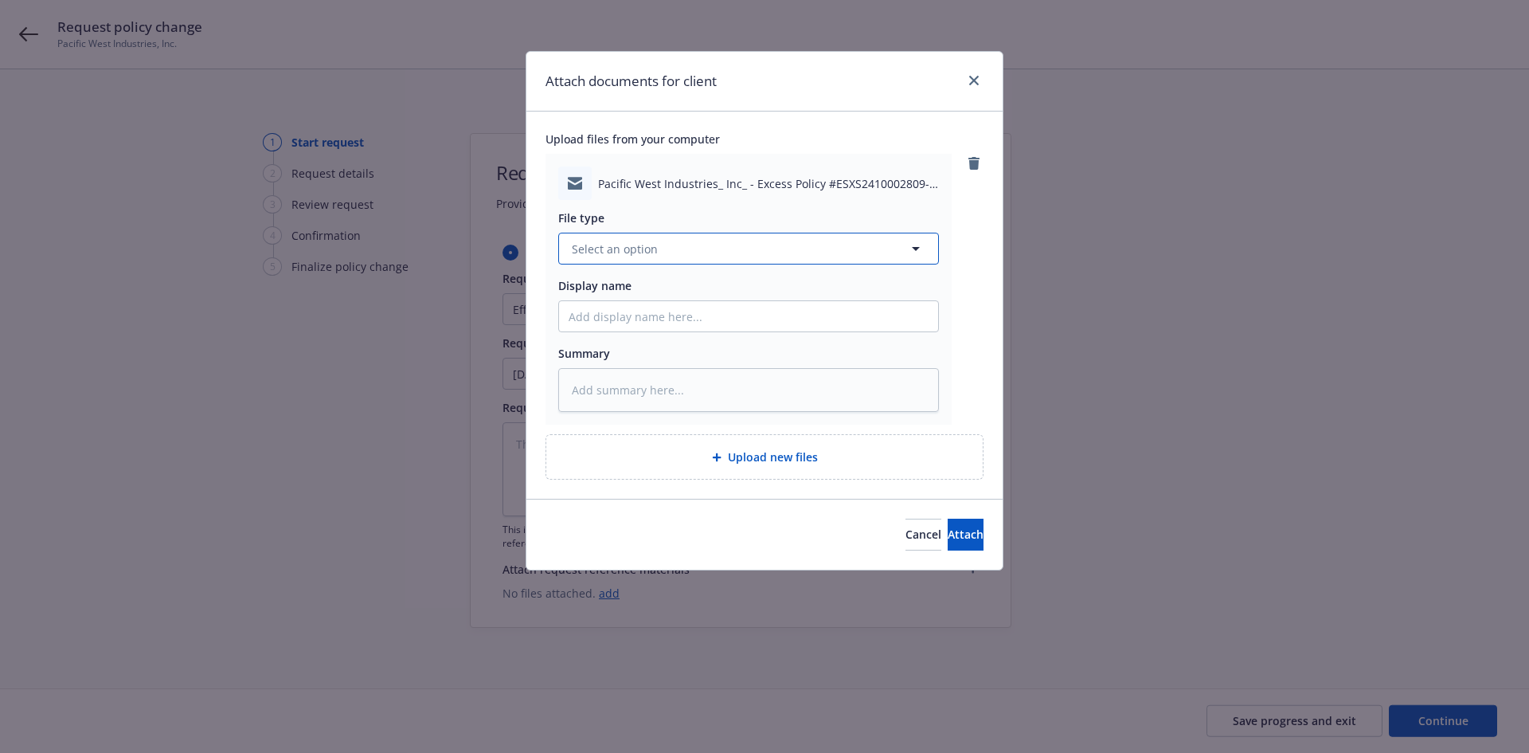
click at [699, 264] on button "Select an option" at bounding box center [748, 249] width 381 height 32
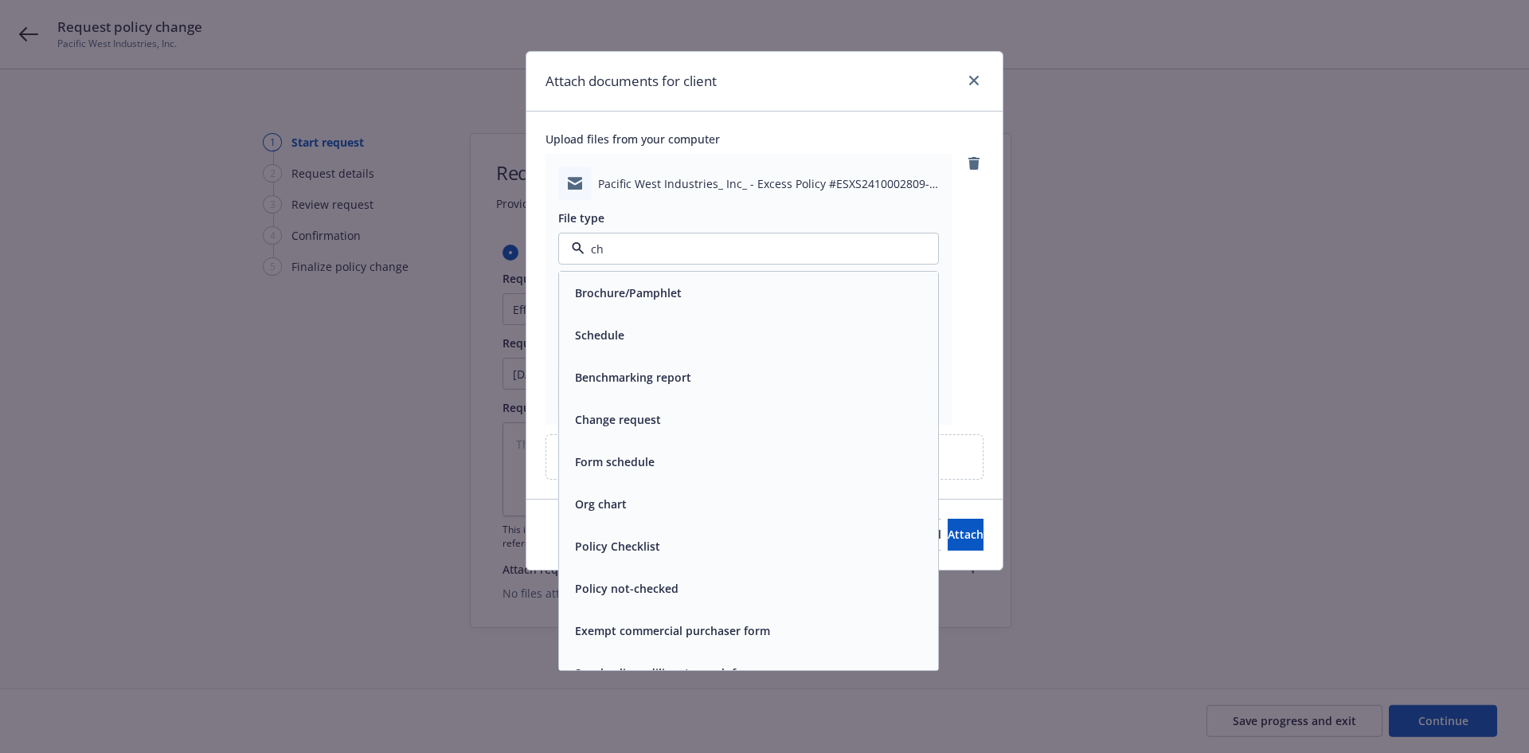
click at [684, 408] on div "Change request" at bounding box center [749, 419] width 360 height 23
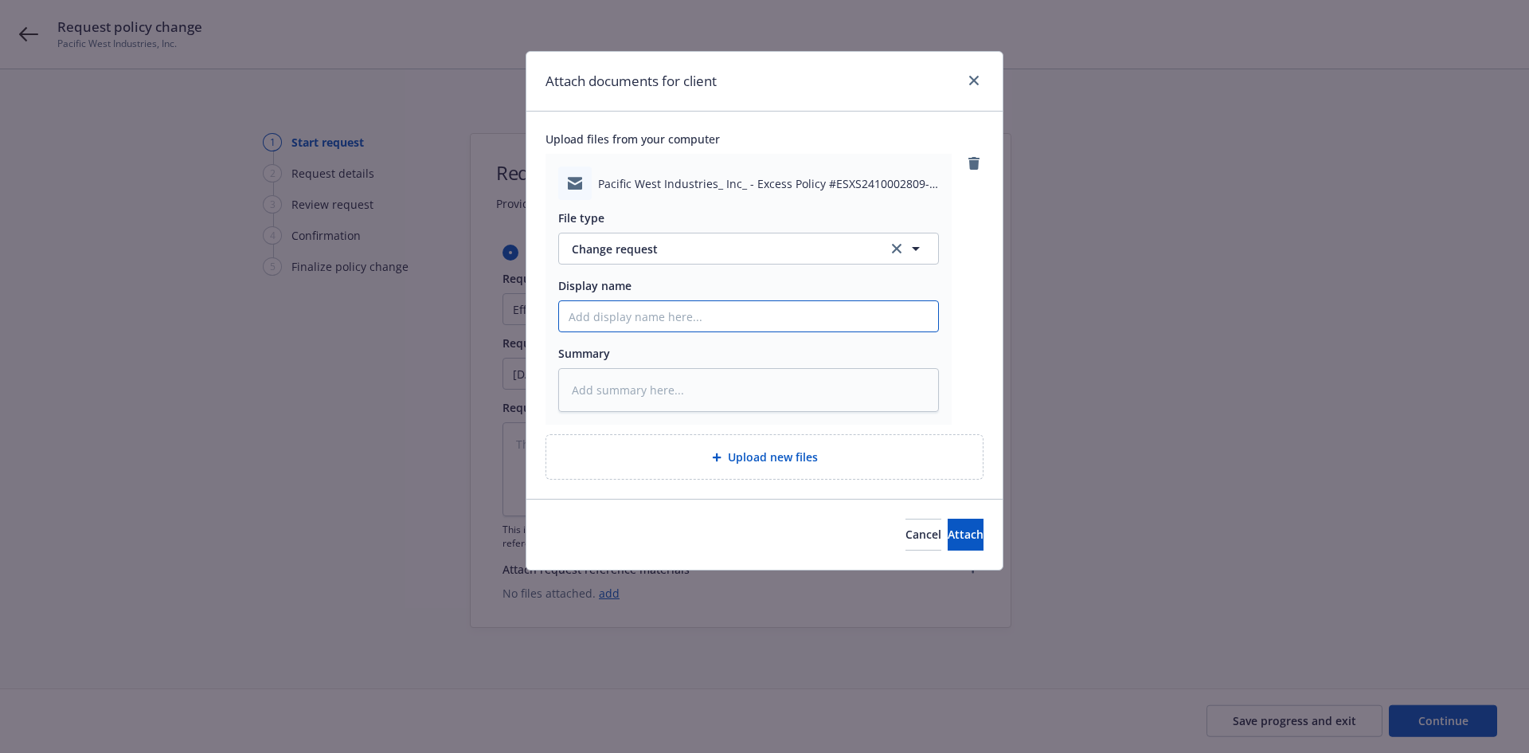
click at [686, 306] on input "Display name" at bounding box center [748, 316] width 379 height 30
click at [712, 319] on input "T/Amwins ~" at bounding box center [748, 316] width 379 height 30
paste input "Effective [DATE] please have the excess carrier update the underlying commercia…"
click at [952, 526] on span "Attach" at bounding box center [966, 533] width 36 height 15
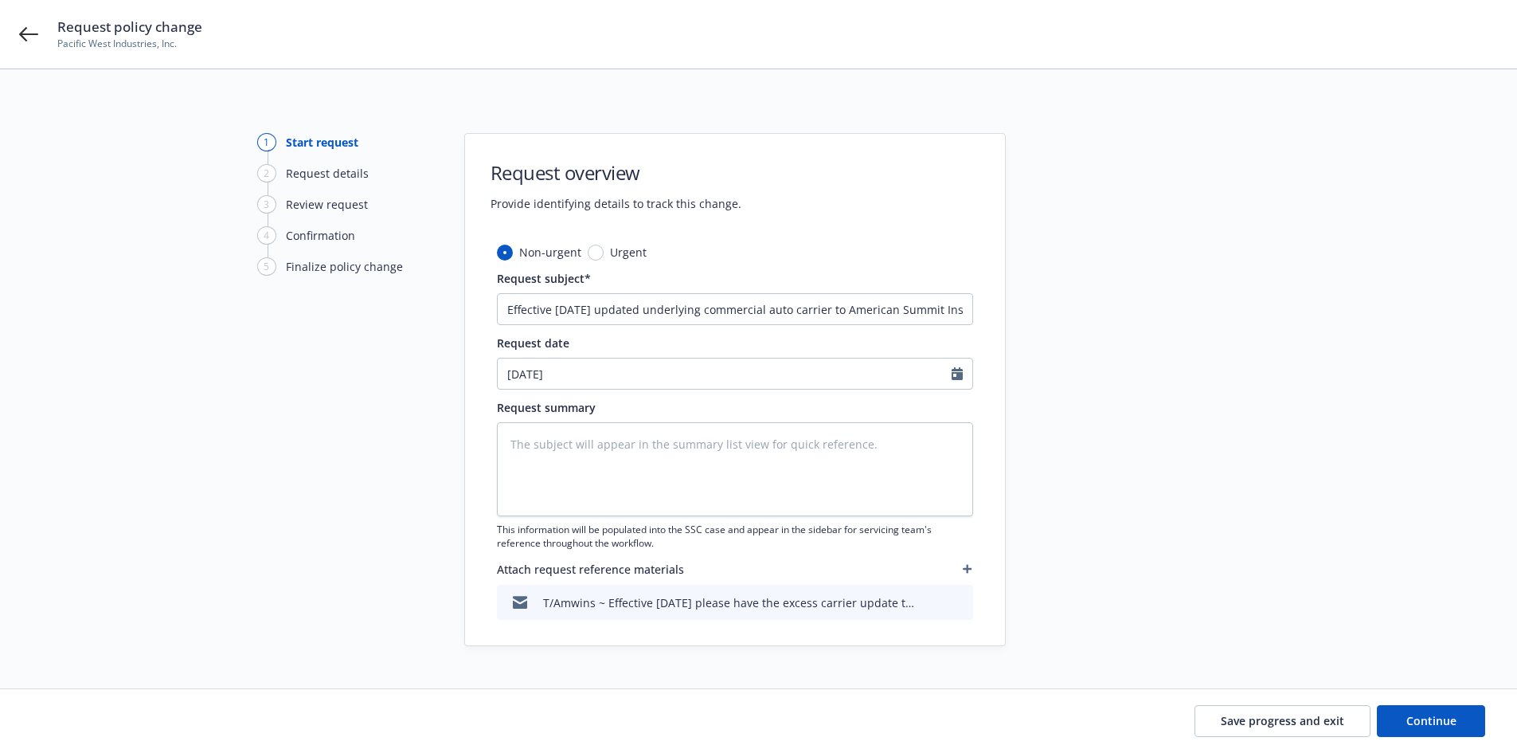
click at [972, 565] on button "button" at bounding box center [967, 568] width 11 height 19
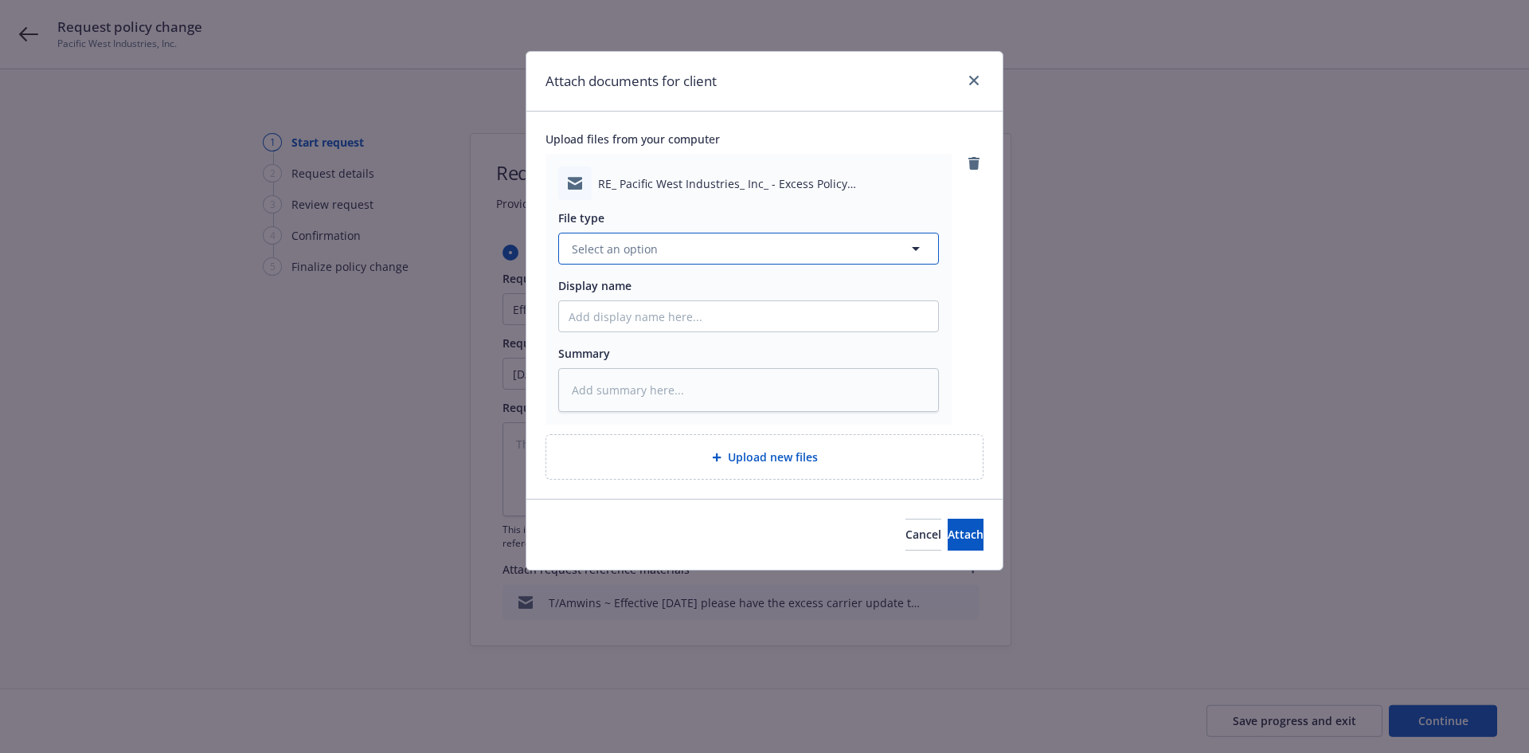
click at [621, 256] on span "Select an option" at bounding box center [615, 249] width 86 height 17
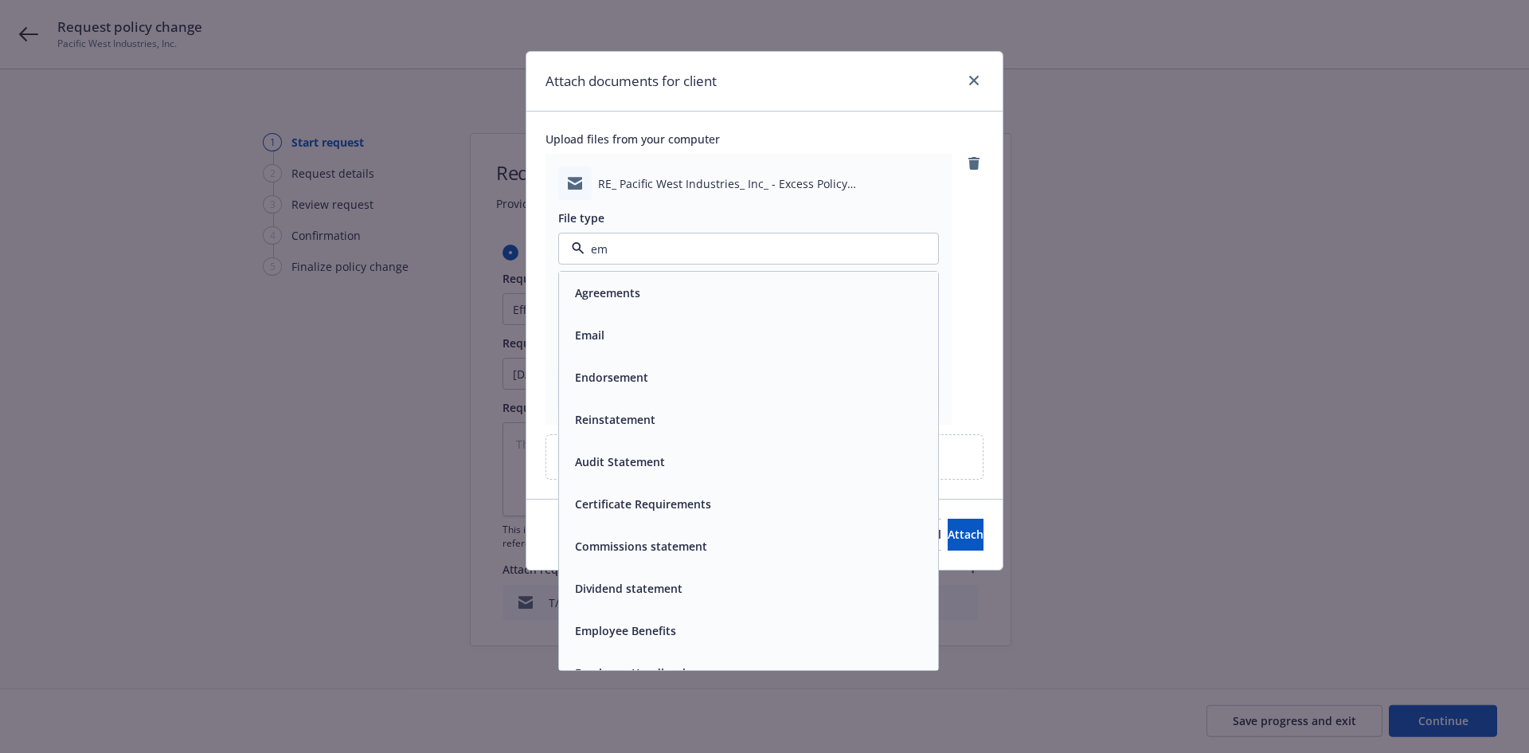
drag, startPoint x: 657, startPoint y: 339, endPoint x: 646, endPoint y: 331, distance: 13.7
click at [657, 340] on div "Email" at bounding box center [749, 334] width 360 height 23
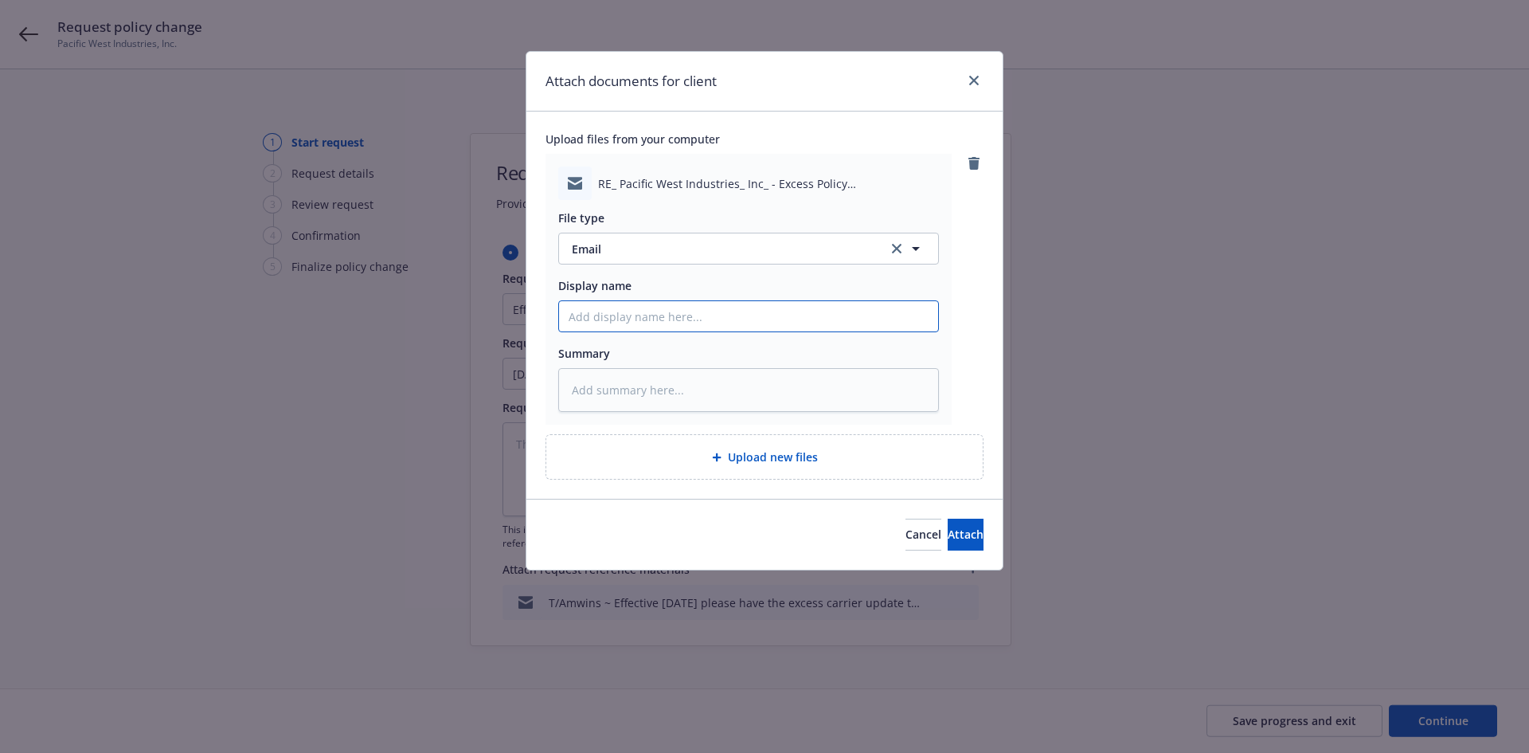
click at [646, 331] on input "Display name" at bounding box center [748, 316] width 379 height 30
click at [645, 325] on input "Display name" at bounding box center [748, 316] width 379 height 30
click at [716, 323] on input "F/Amwins ~" at bounding box center [748, 316] width 379 height 30
paste input "Thanks [PERSON_NAME] – this was received. @[PERSON_NAME] please see the below a…"
click at [953, 527] on span "Attach" at bounding box center [966, 533] width 36 height 15
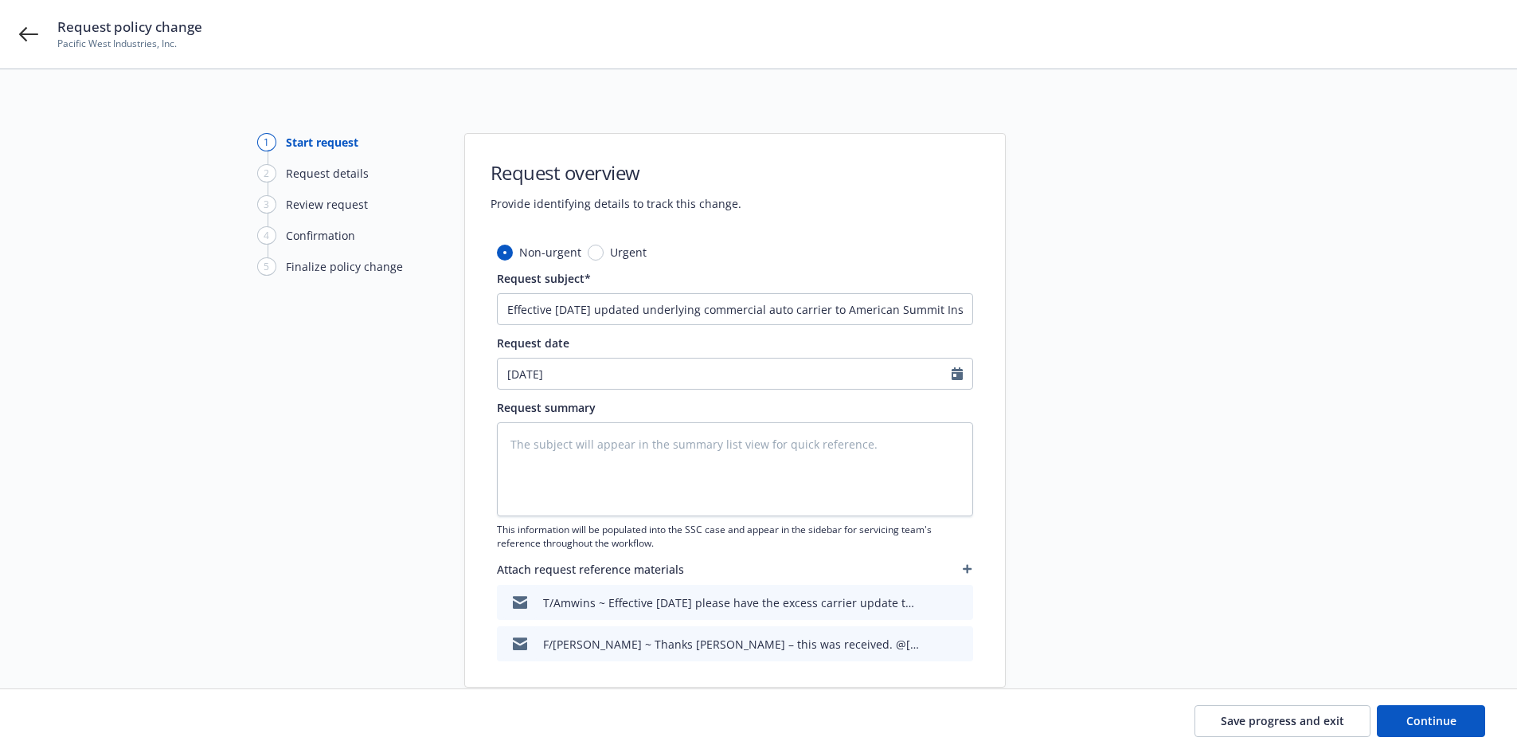
click at [968, 565] on icon "button" at bounding box center [967, 569] width 9 height 9
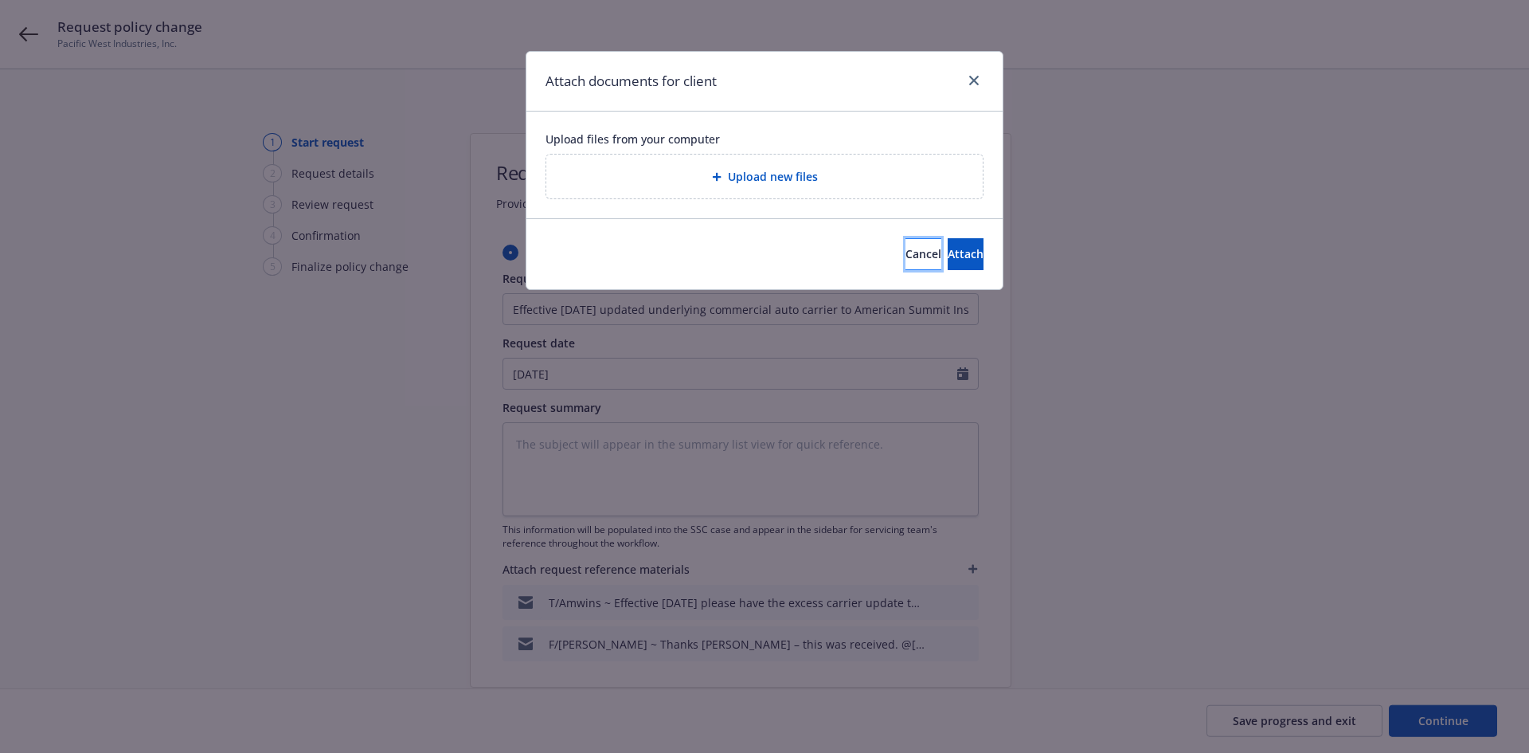
click at [906, 259] on span "Cancel" at bounding box center [924, 253] width 36 height 15
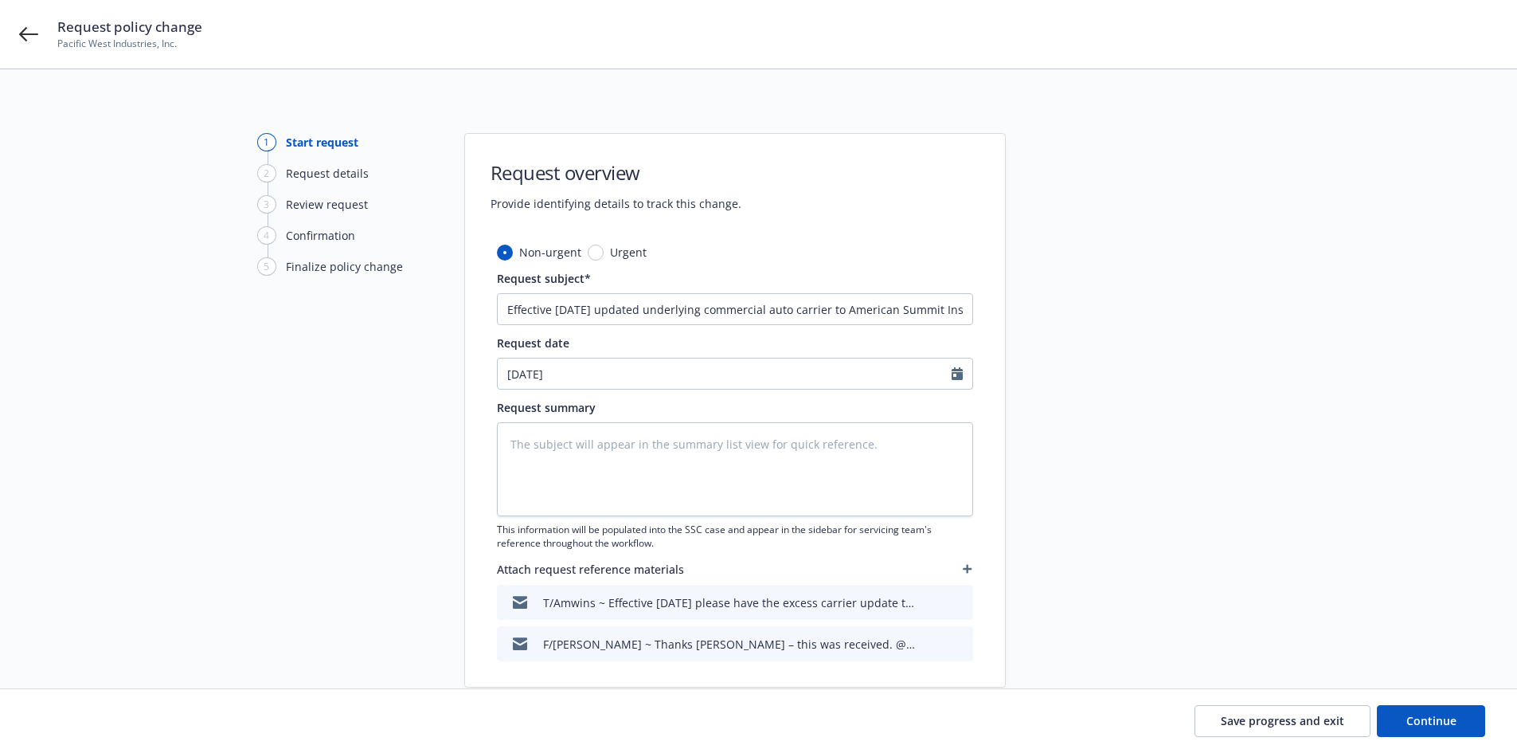
click at [961, 640] on icon "archive file" at bounding box center [958, 642] width 11 height 13
click at [958, 601] on icon "archive file" at bounding box center [958, 601] width 11 height 13
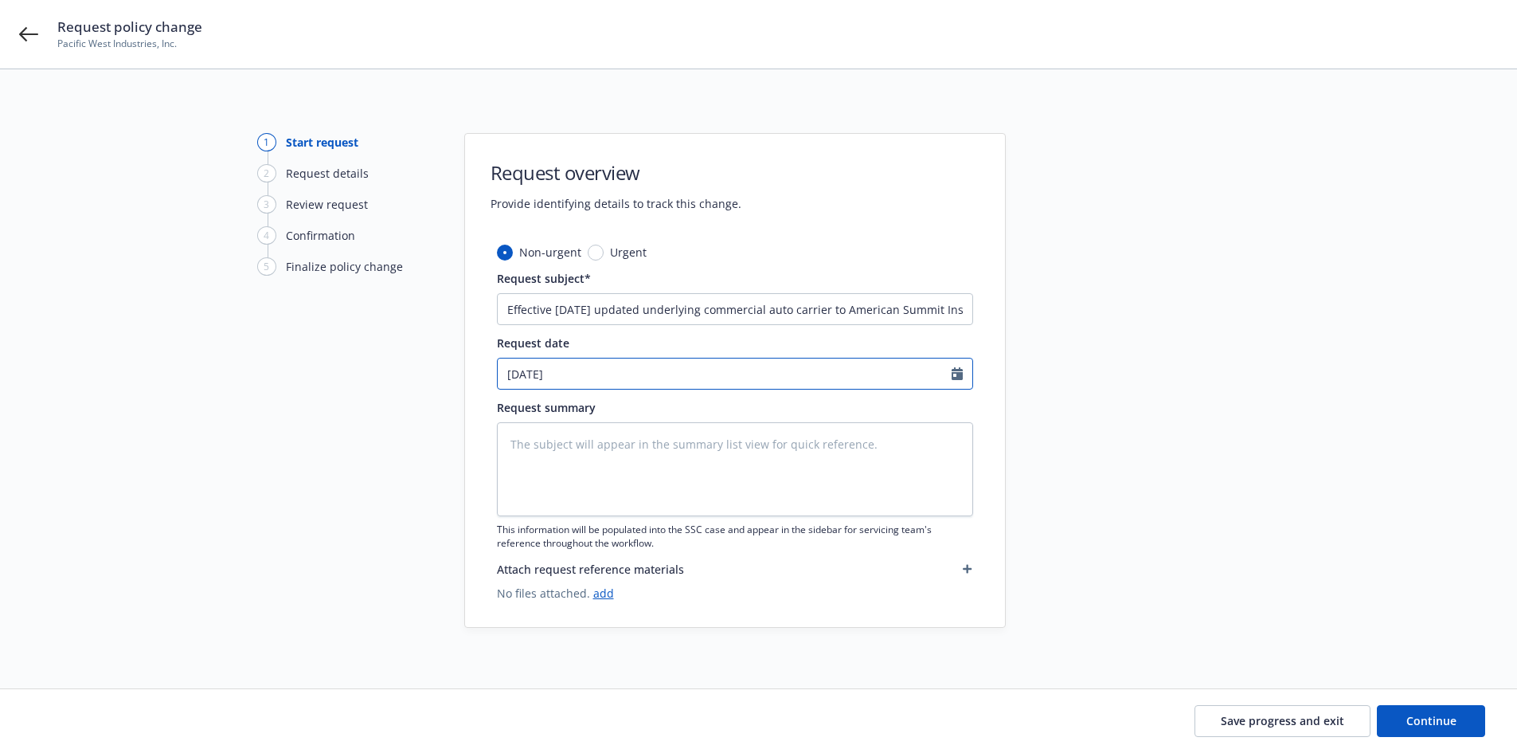
click at [954, 375] on icon "Calendar" at bounding box center [957, 373] width 11 height 13
click at [509, 410] on button "button" at bounding box center [514, 411] width 19 height 19
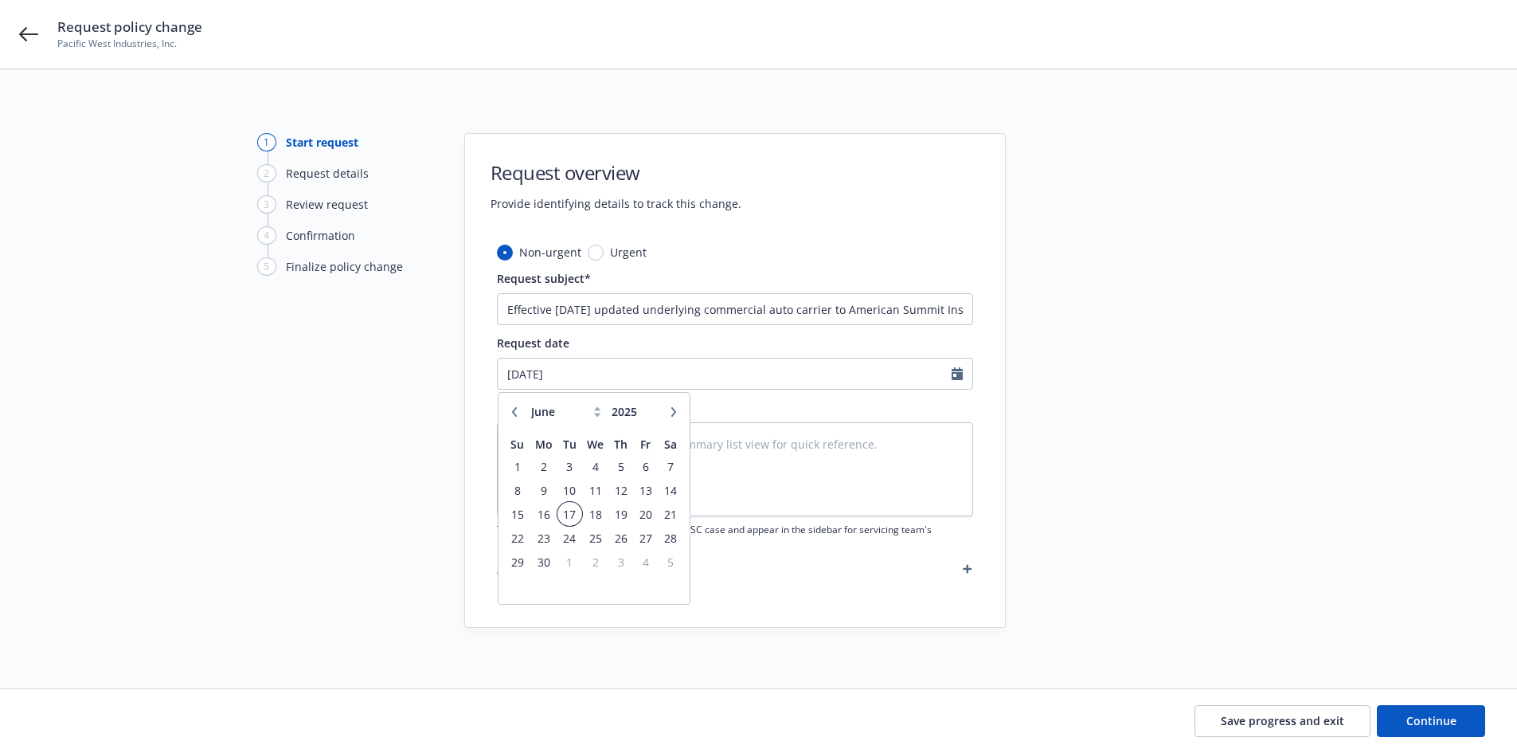
click at [563, 513] on span "17" at bounding box center [570, 514] width 22 height 20
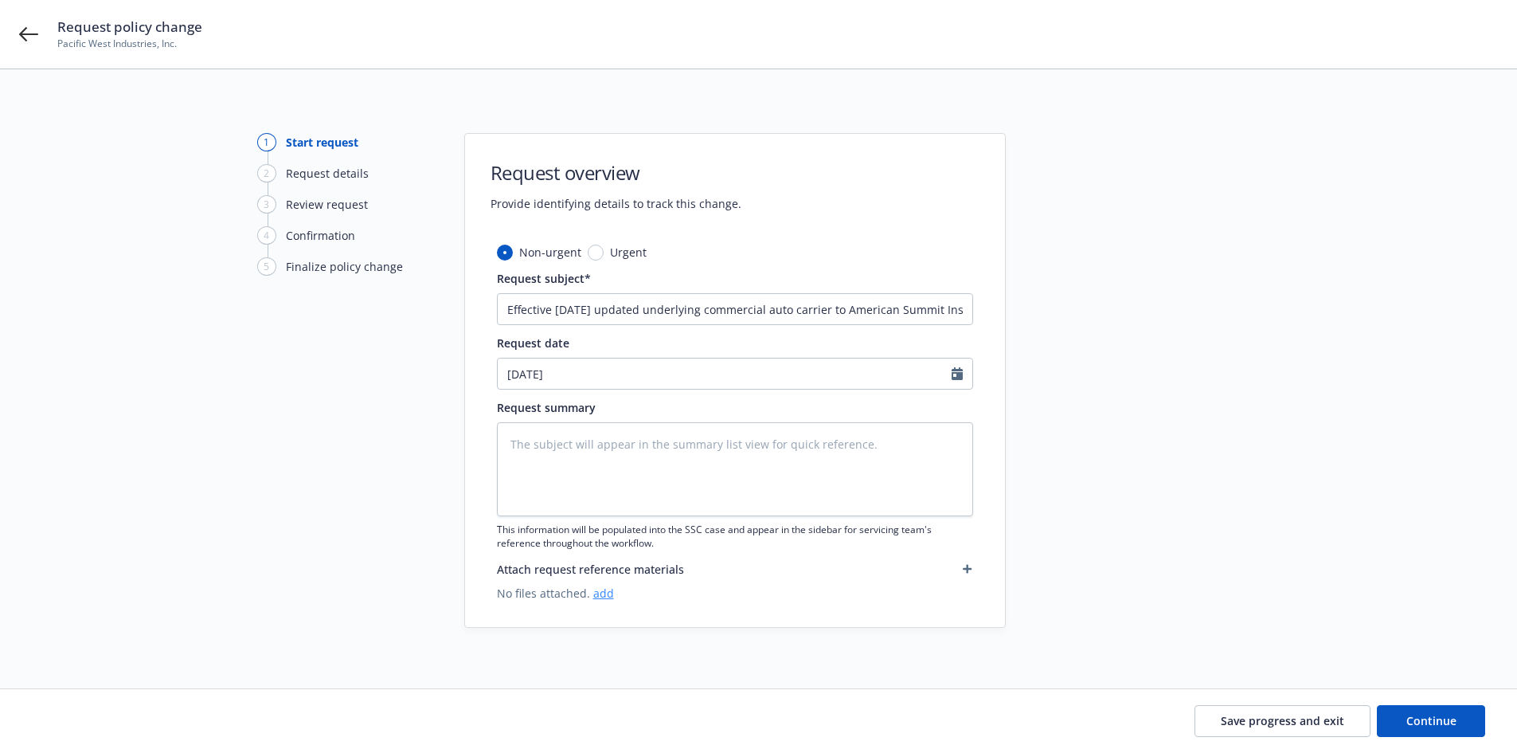
click at [600, 595] on link "add" at bounding box center [603, 592] width 21 height 15
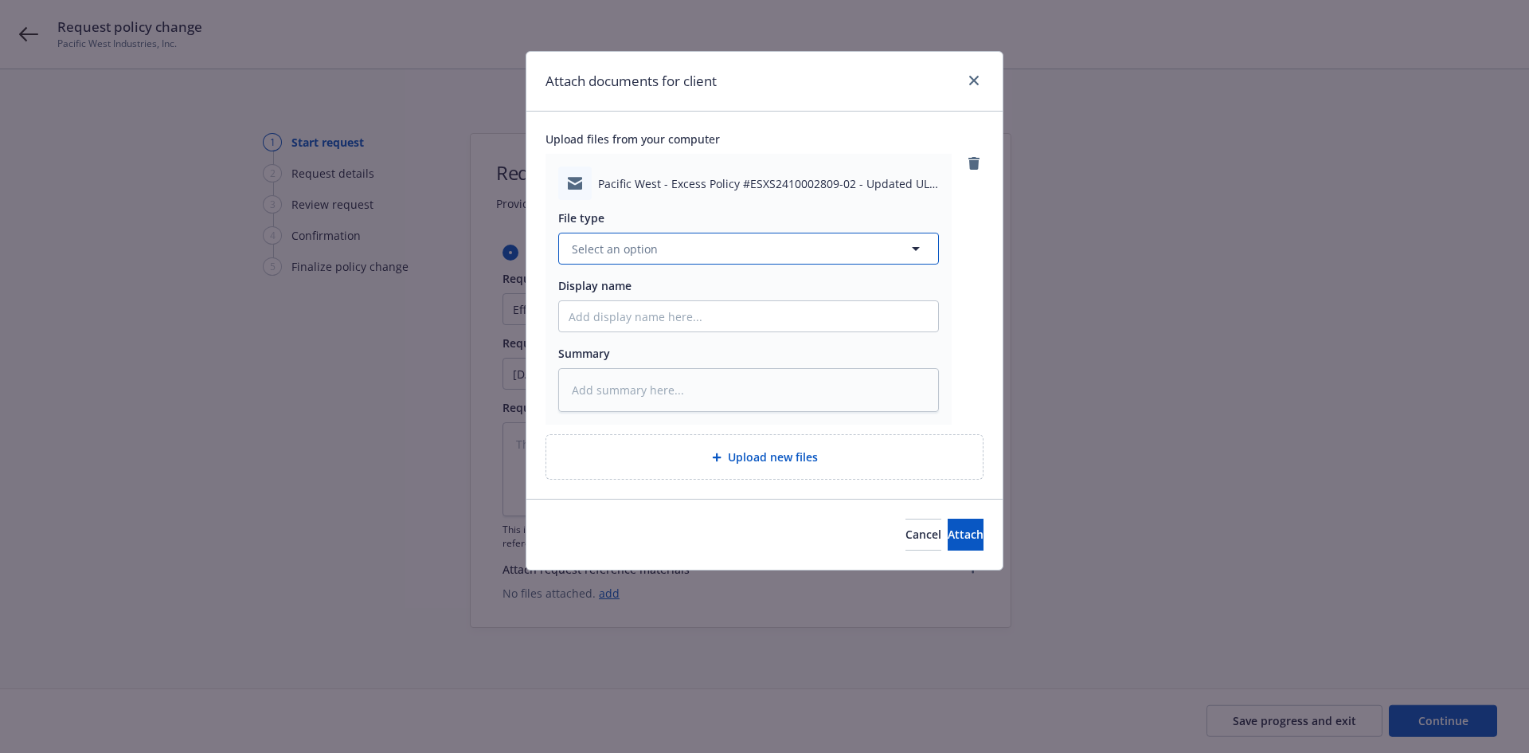
click at [809, 252] on button "Select an option" at bounding box center [748, 249] width 381 height 32
click at [852, 304] on div "Change request" at bounding box center [749, 292] width 360 height 23
click at [851, 318] on input "Display name" at bounding box center [748, 316] width 379 height 30
click at [905, 316] on input "Effective [DATE] request to updated underlying commercial auto carrier to" at bounding box center [748, 316] width 379 height 30
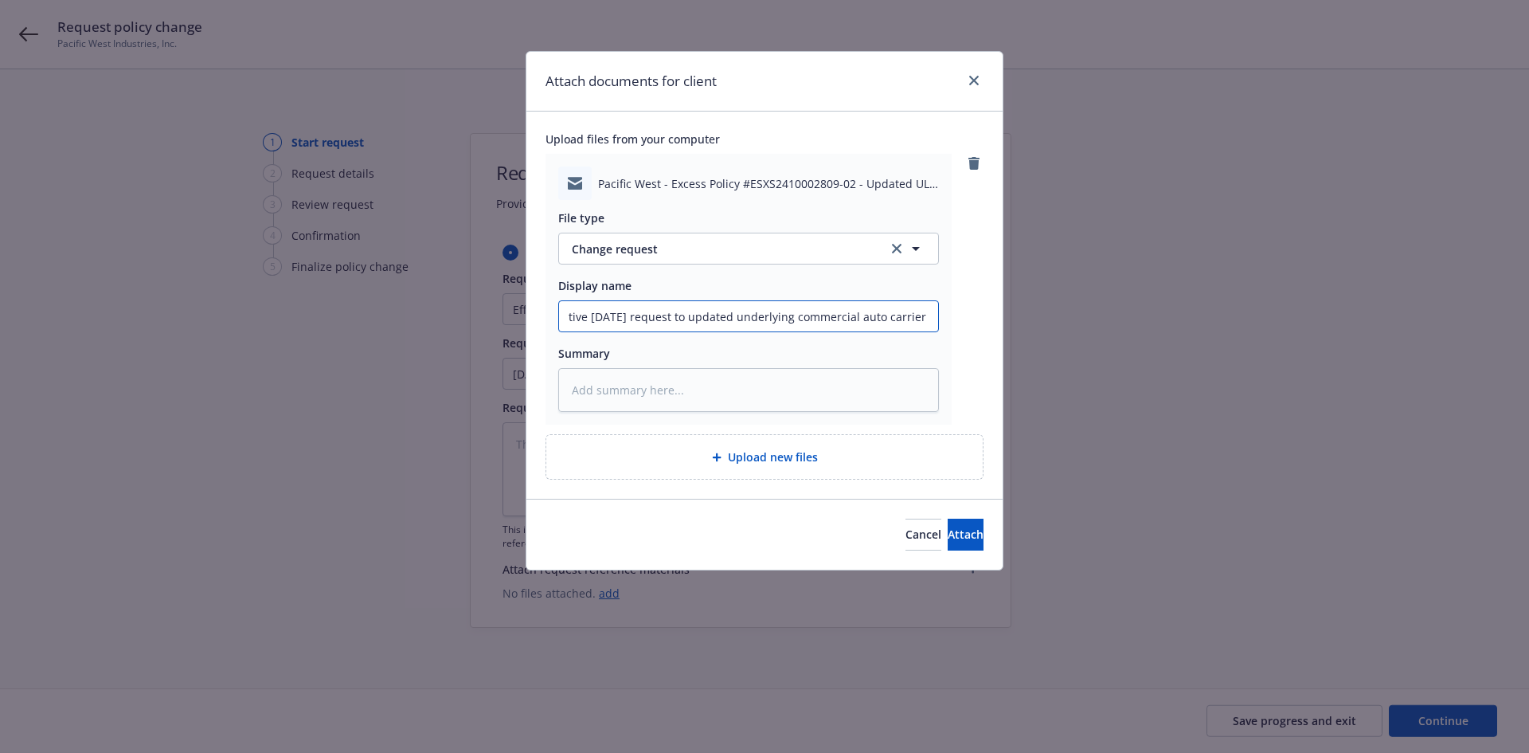
paste input "American Summit Insurance Company"
click at [577, 320] on input "Effective [DATE] request to updated underlying commercial auto carrier to Ameri…" at bounding box center [748, 316] width 379 height 30
click at [573, 320] on input "Effective [DATE] request to updated underlying commercial auto carrier to Ameri…" at bounding box center [748, 316] width 379 height 30
click at [565, 319] on input "Effective [DATE] request to updated underlying commercial auto carrier to Ameri…" at bounding box center [748, 316] width 379 height 30
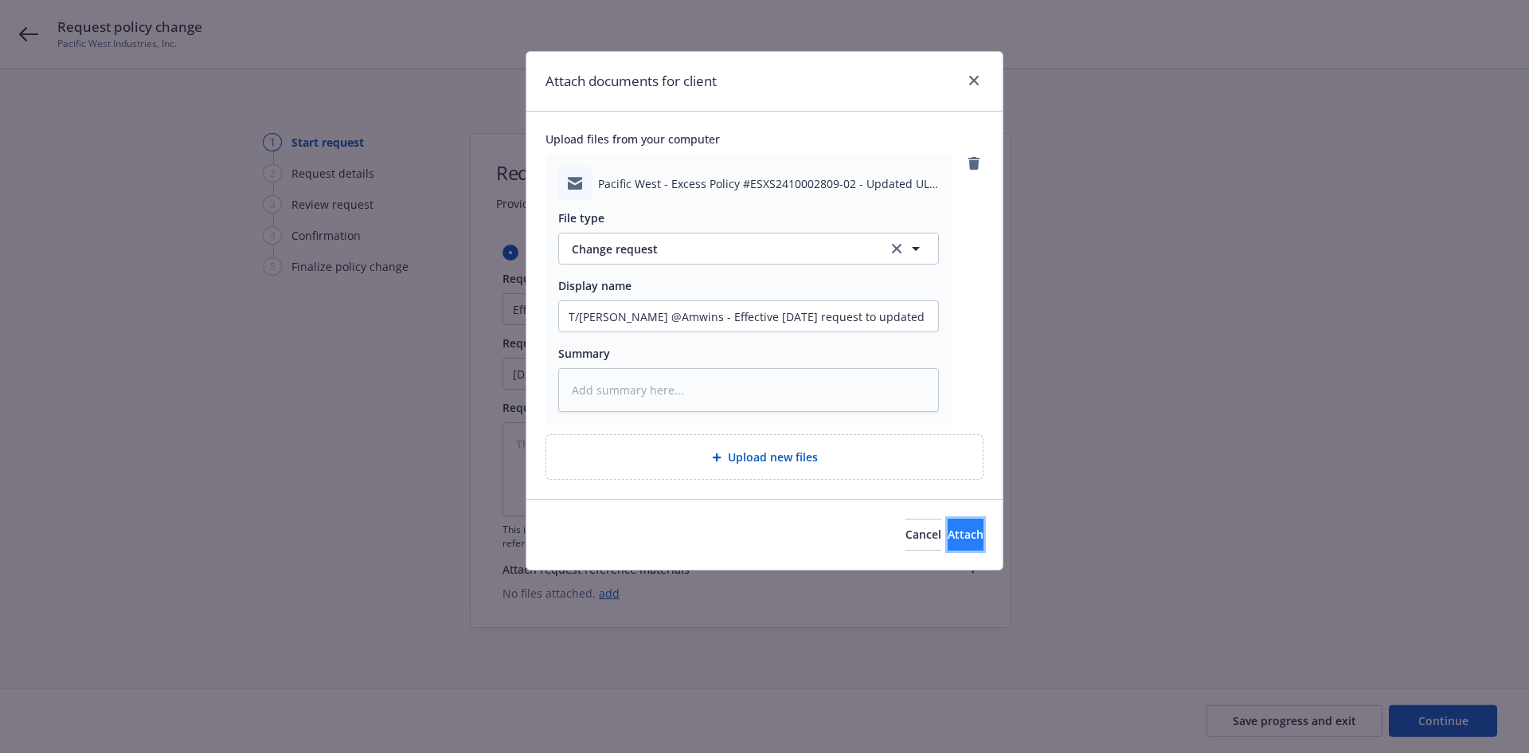
click at [969, 542] on button "Attach" at bounding box center [966, 534] width 36 height 32
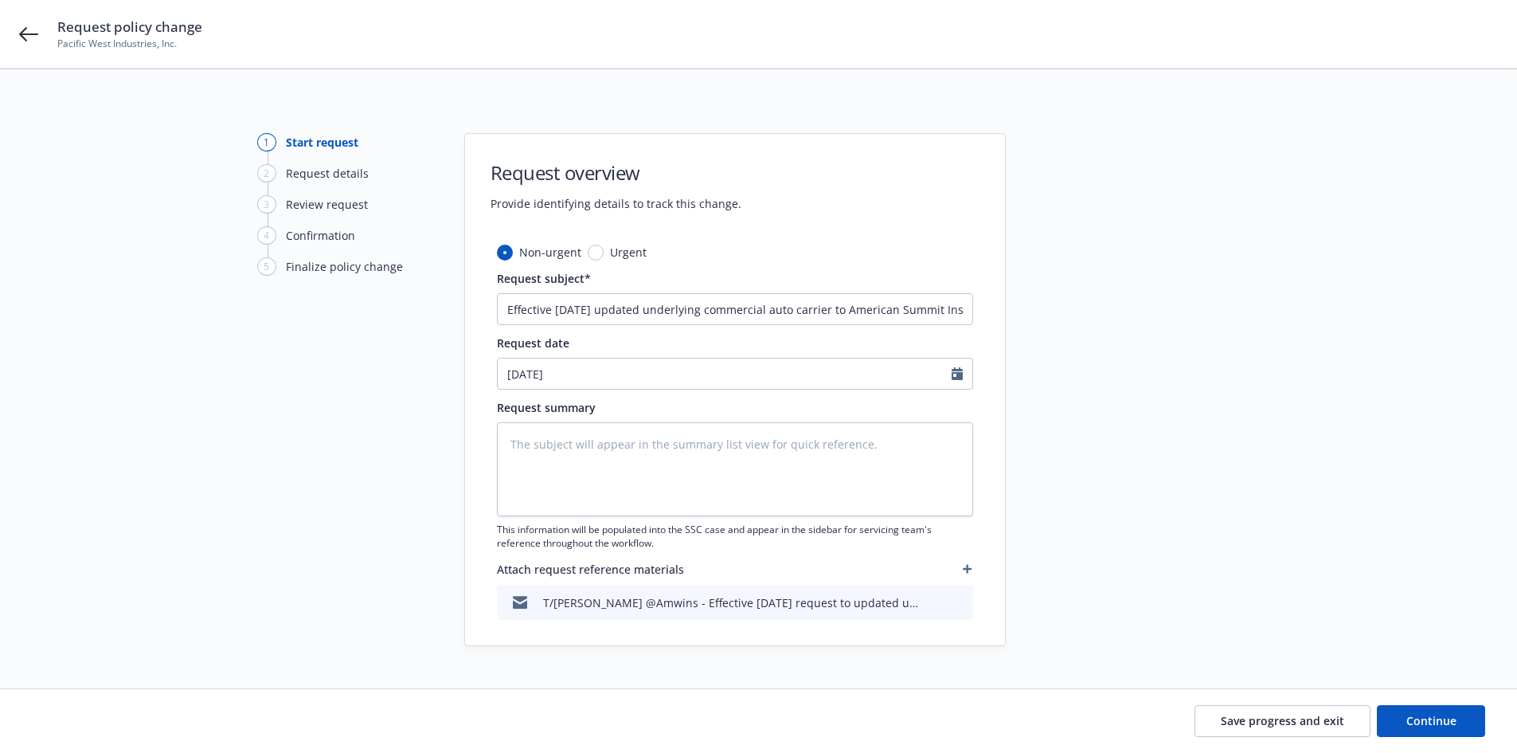
click at [972, 568] on button "button" at bounding box center [967, 568] width 11 height 19
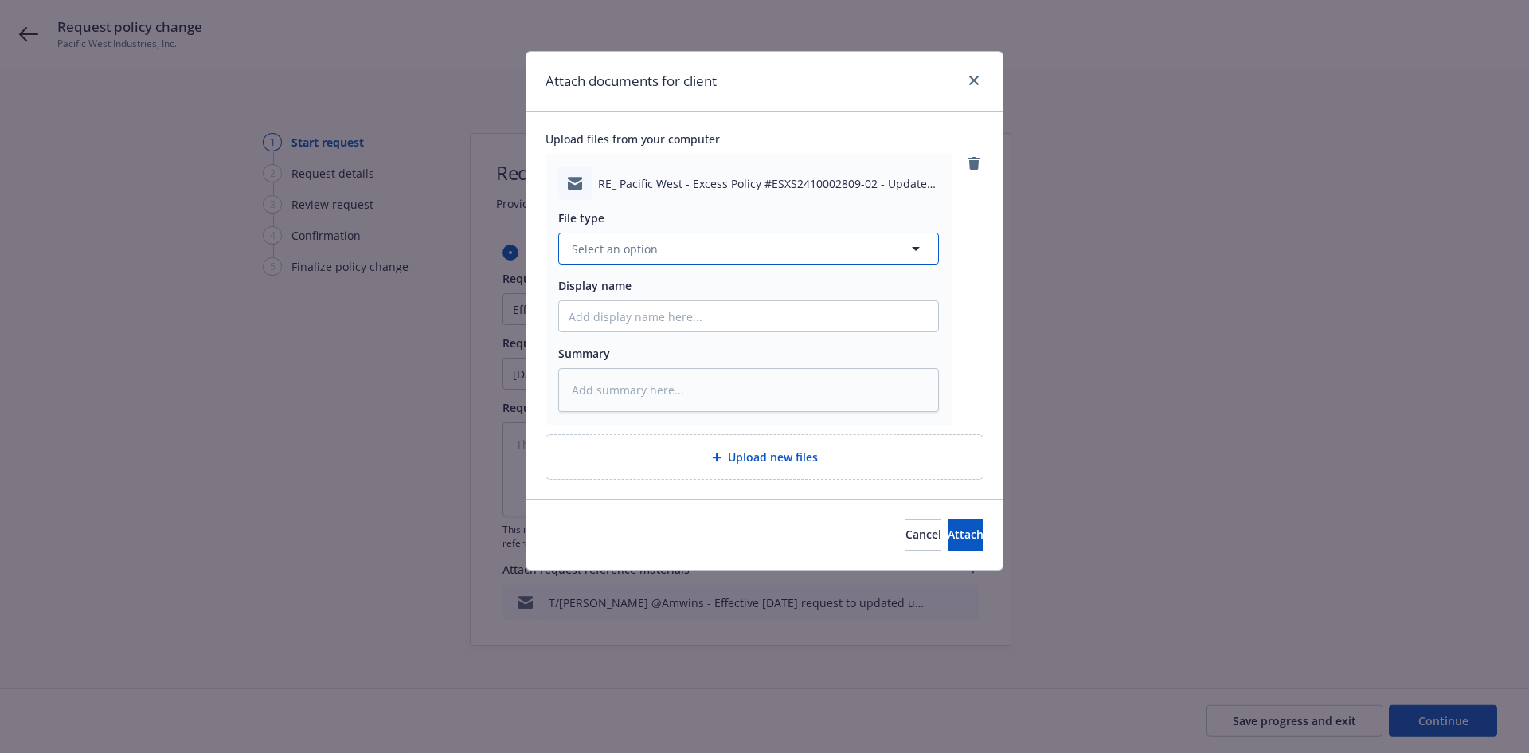
click at [651, 252] on span "Select an option" at bounding box center [615, 249] width 86 height 17
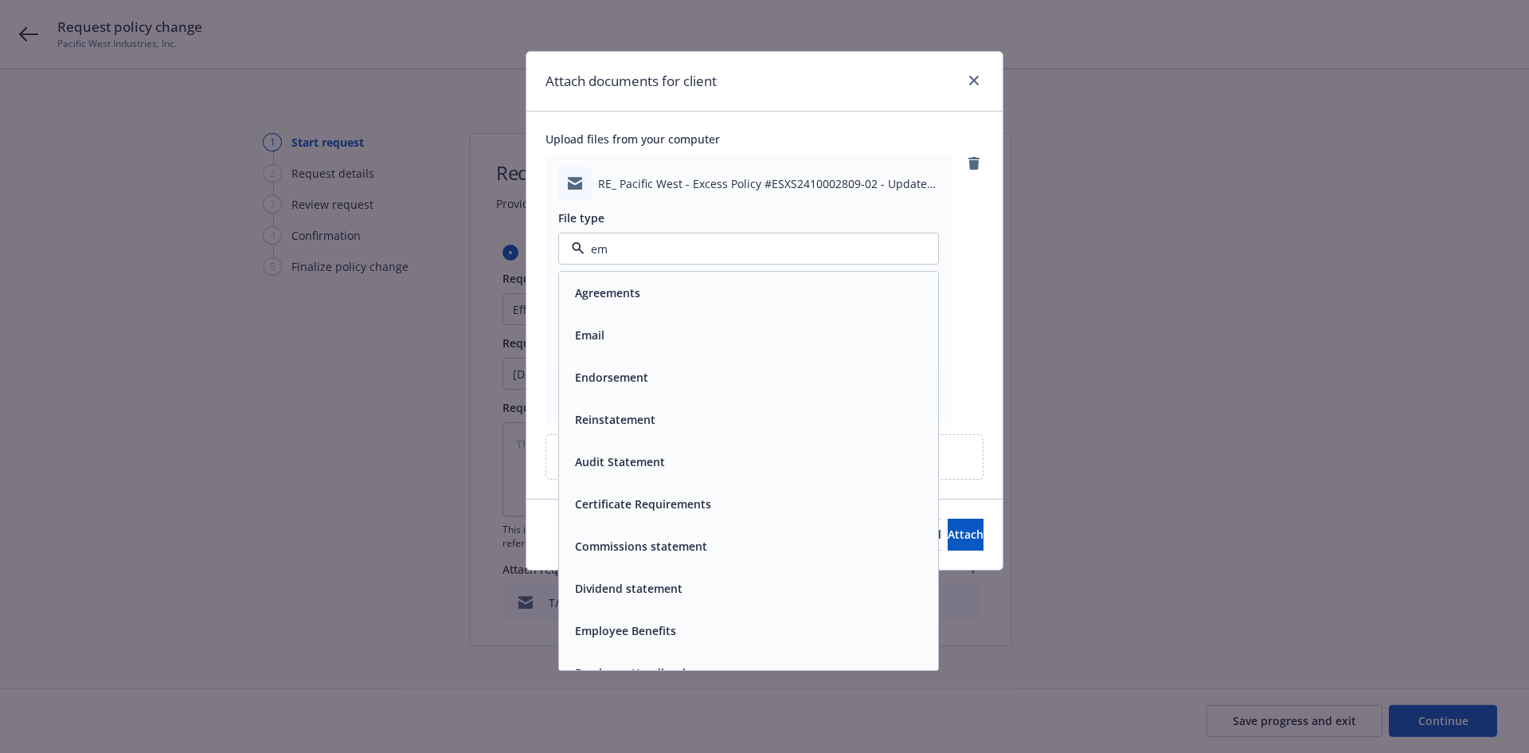
click at [597, 342] on span "Email" at bounding box center [589, 335] width 29 height 17
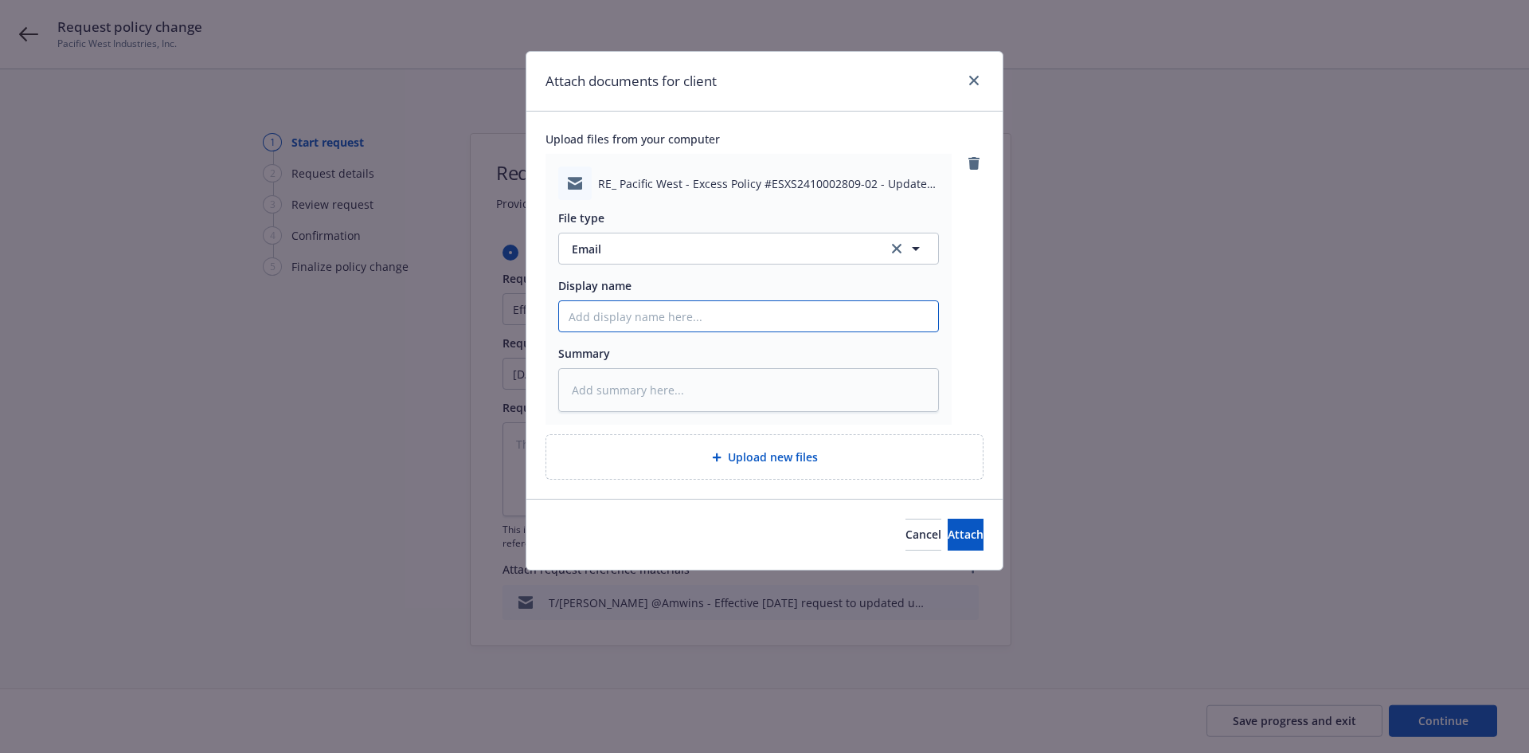
click at [585, 326] on input "Display name" at bounding box center [748, 316] width 379 height 30
click at [834, 315] on input "T/Amwins ~" at bounding box center [748, 316] width 379 height 30
paste input "Sorry, effective 6/2 please add the renewed auto policy."
click at [948, 538] on button "Attach" at bounding box center [966, 534] width 36 height 32
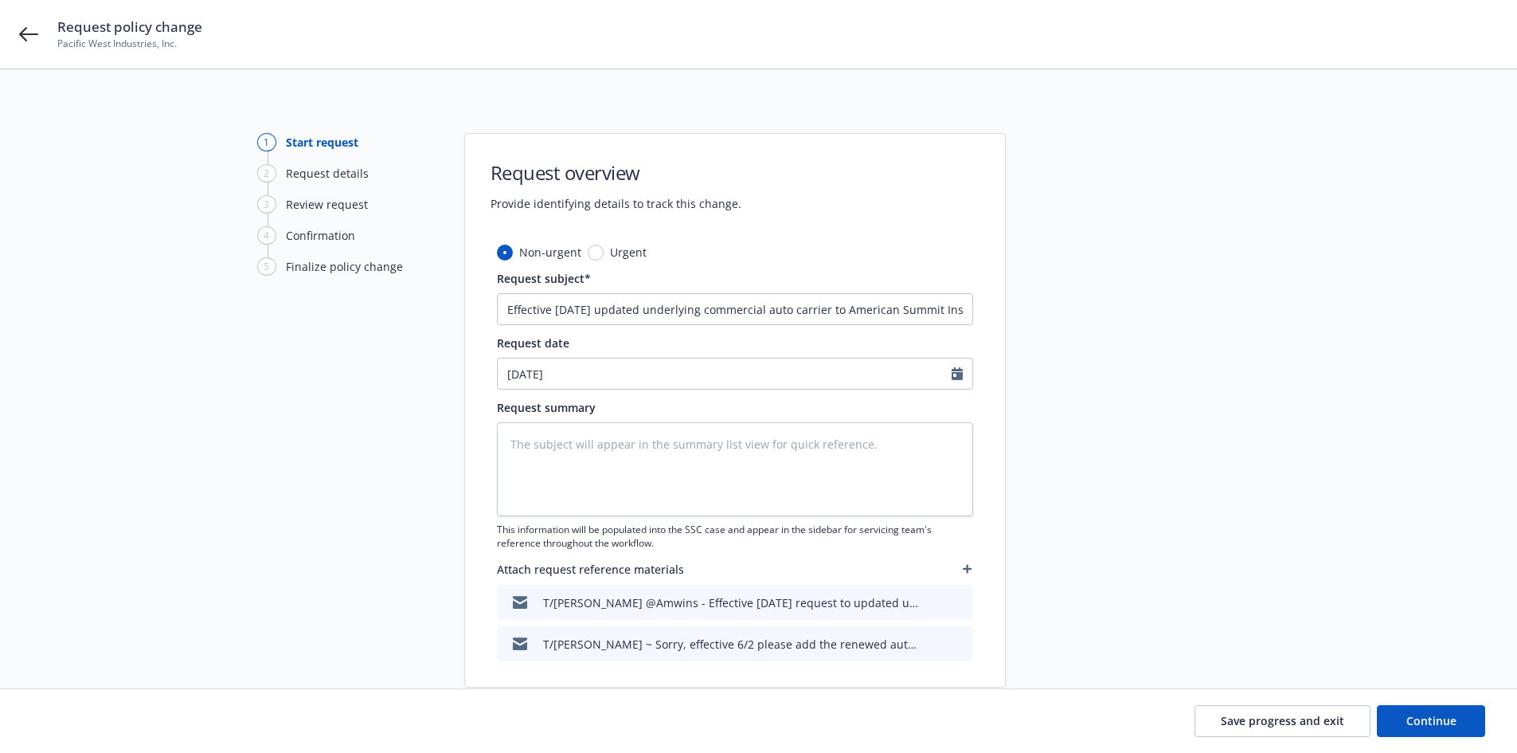
click at [967, 570] on icon "button" at bounding box center [967, 569] width 9 height 9
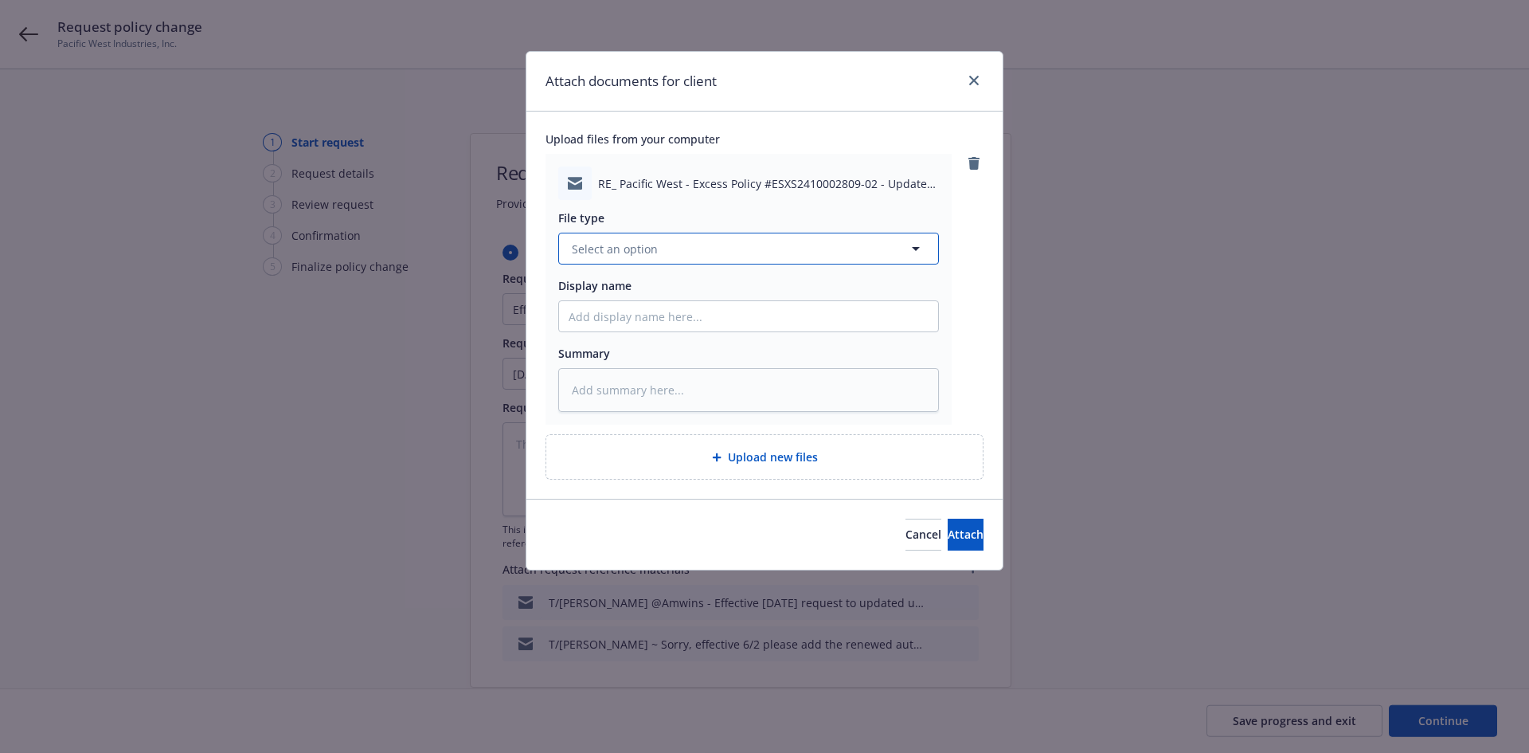
click at [686, 246] on button "Select an option" at bounding box center [748, 249] width 381 height 32
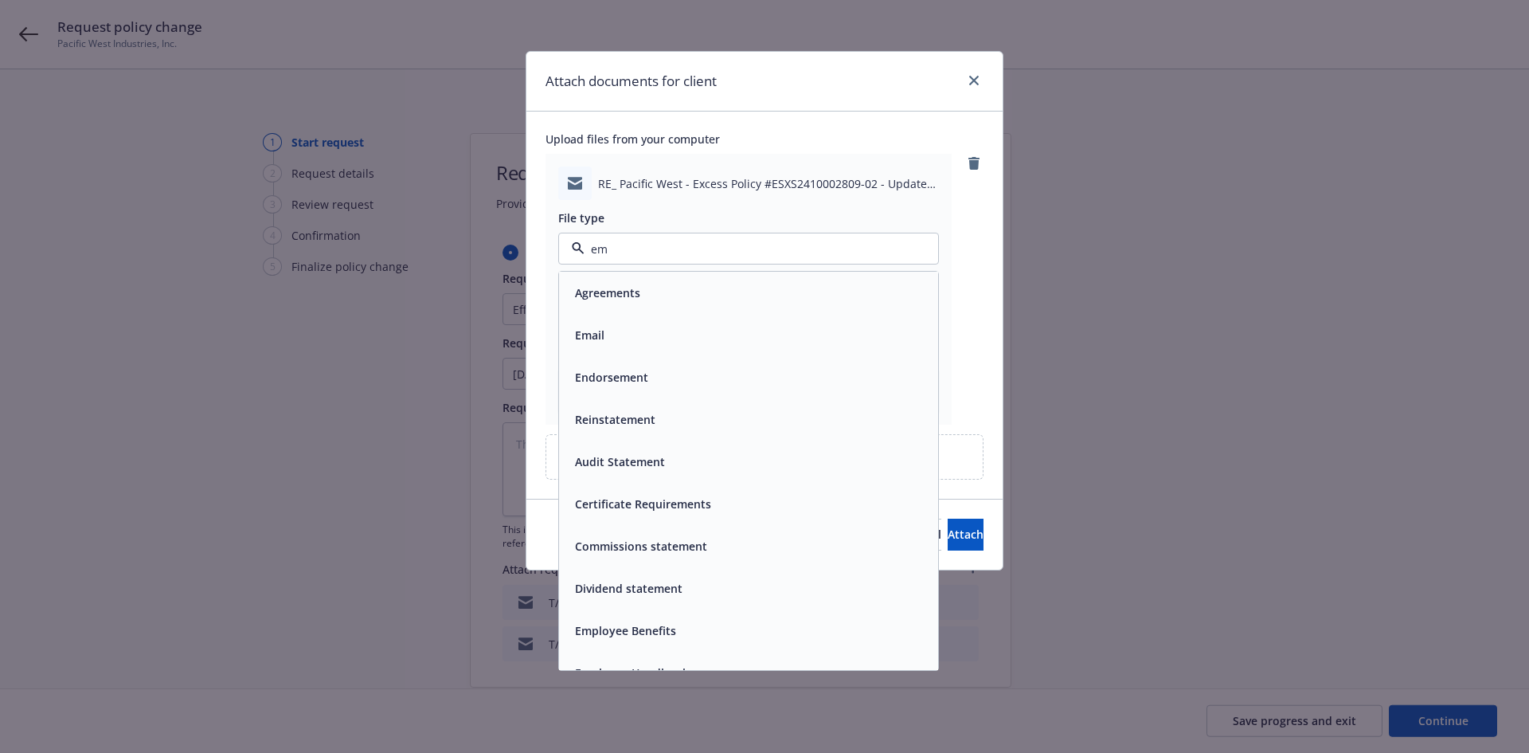
click at [671, 330] on div "Email" at bounding box center [749, 334] width 360 height 23
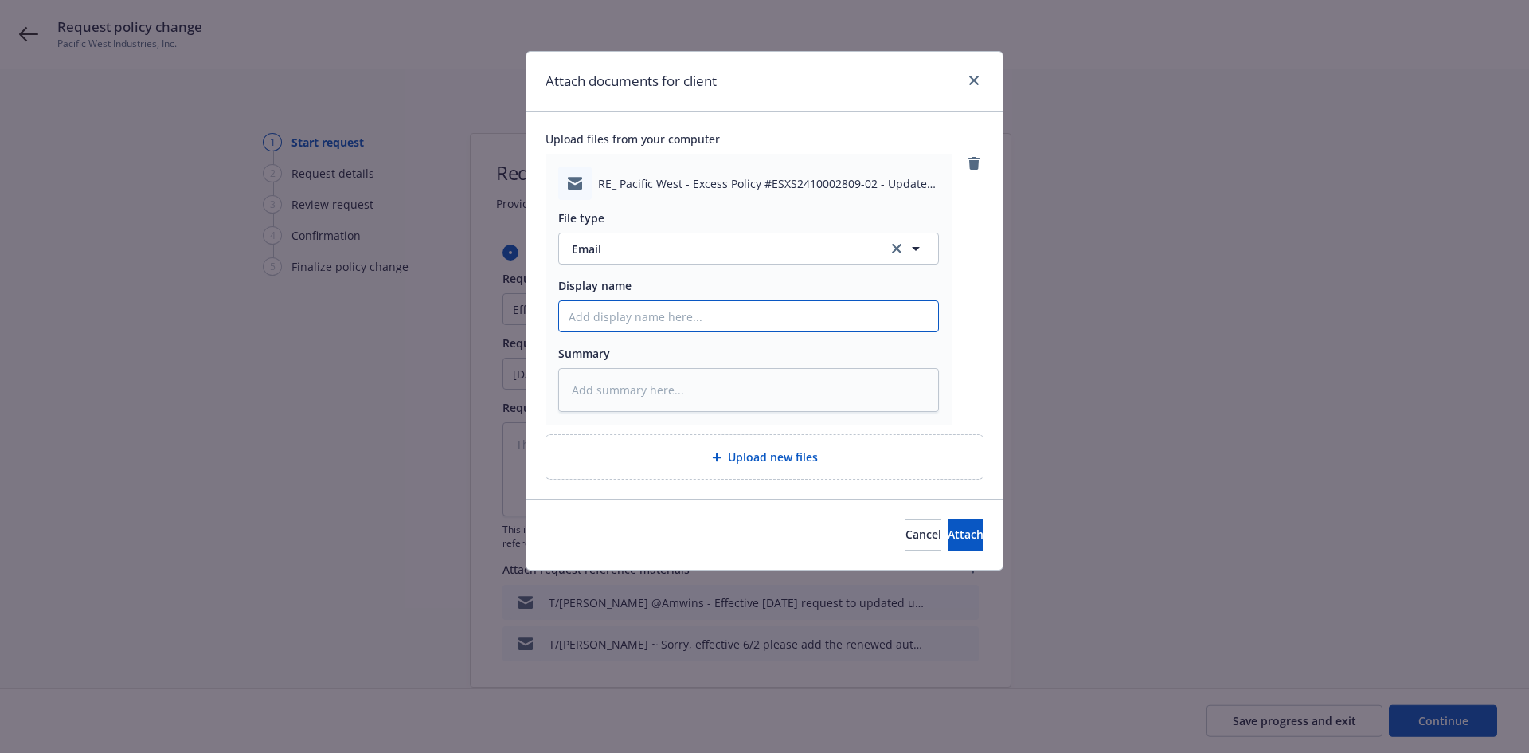
click at [653, 319] on input "Display name" at bounding box center [748, 316] width 379 height 30
click at [706, 319] on input "T/Amwins ~" at bounding box center [748, 316] width 379 height 30
paste input "Attached please find the 25-26 auto policy, as requested."
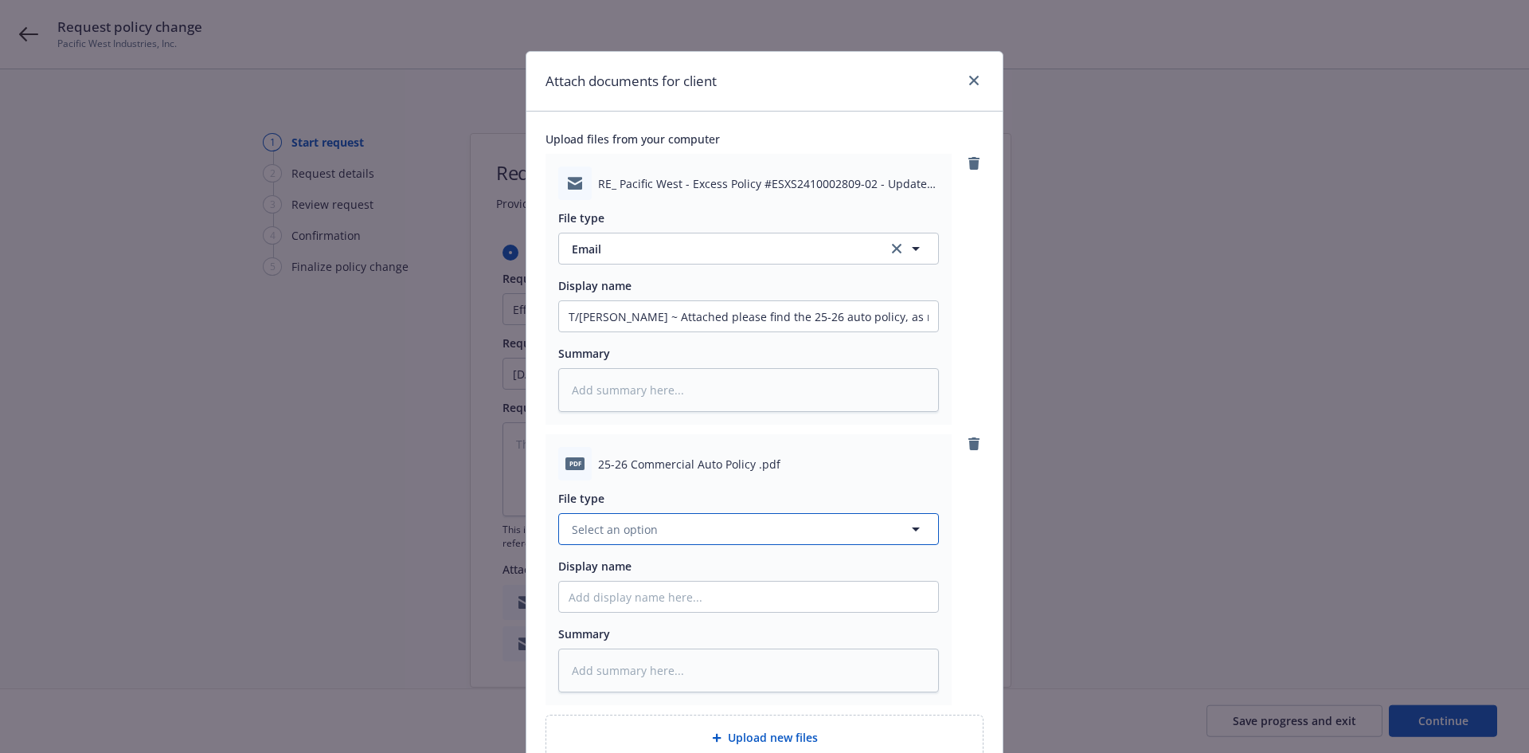
click at [737, 534] on button "Select an option" at bounding box center [748, 529] width 381 height 32
click at [623, 519] on button "Select an option" at bounding box center [748, 529] width 381 height 32
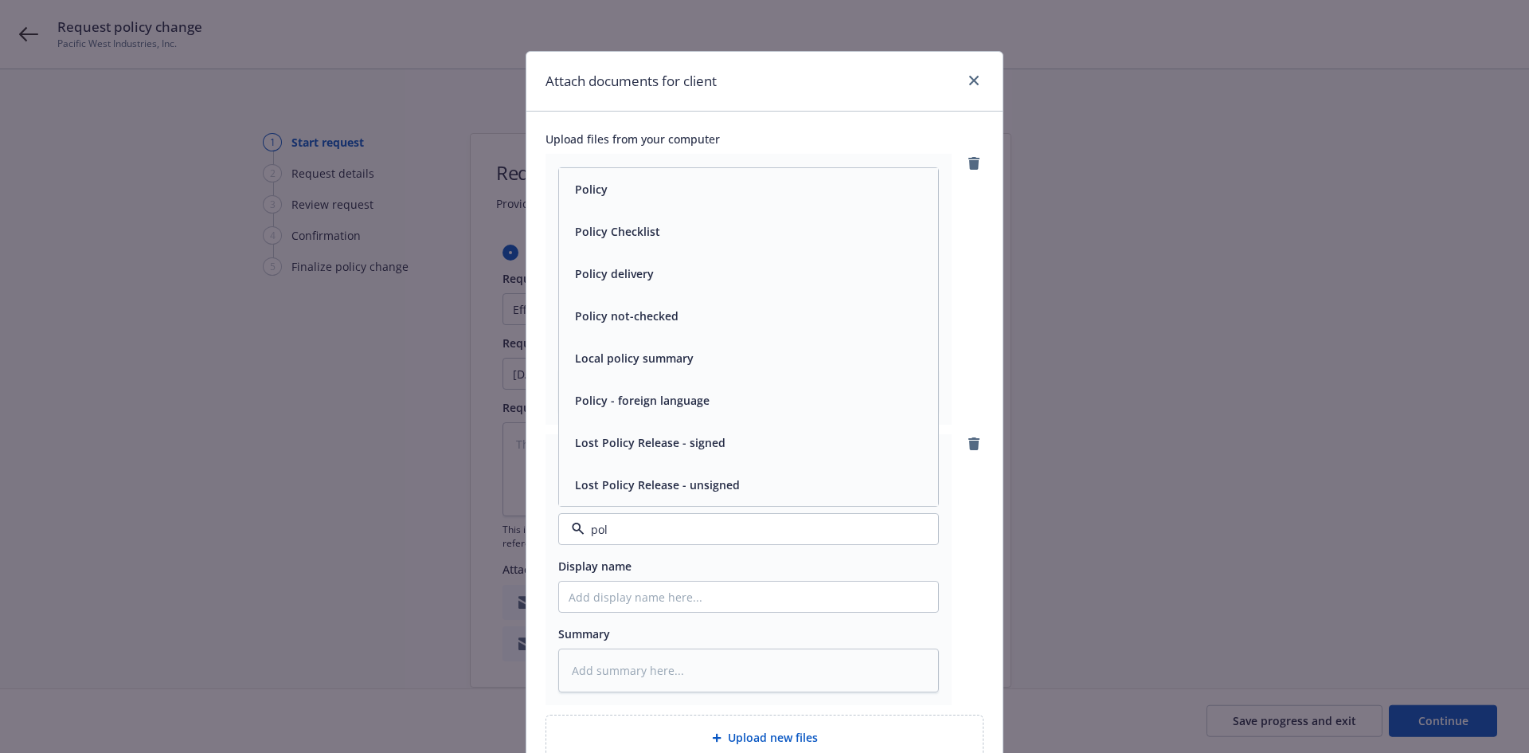
drag, startPoint x: 598, startPoint y: 209, endPoint x: 597, endPoint y: 234, distance: 24.7
click at [598, 210] on div "Policy Policy Checklist Policy delivery Policy not-checked Local policy summary…" at bounding box center [748, 337] width 379 height 338
click at [623, 194] on div "Policy" at bounding box center [749, 189] width 360 height 23
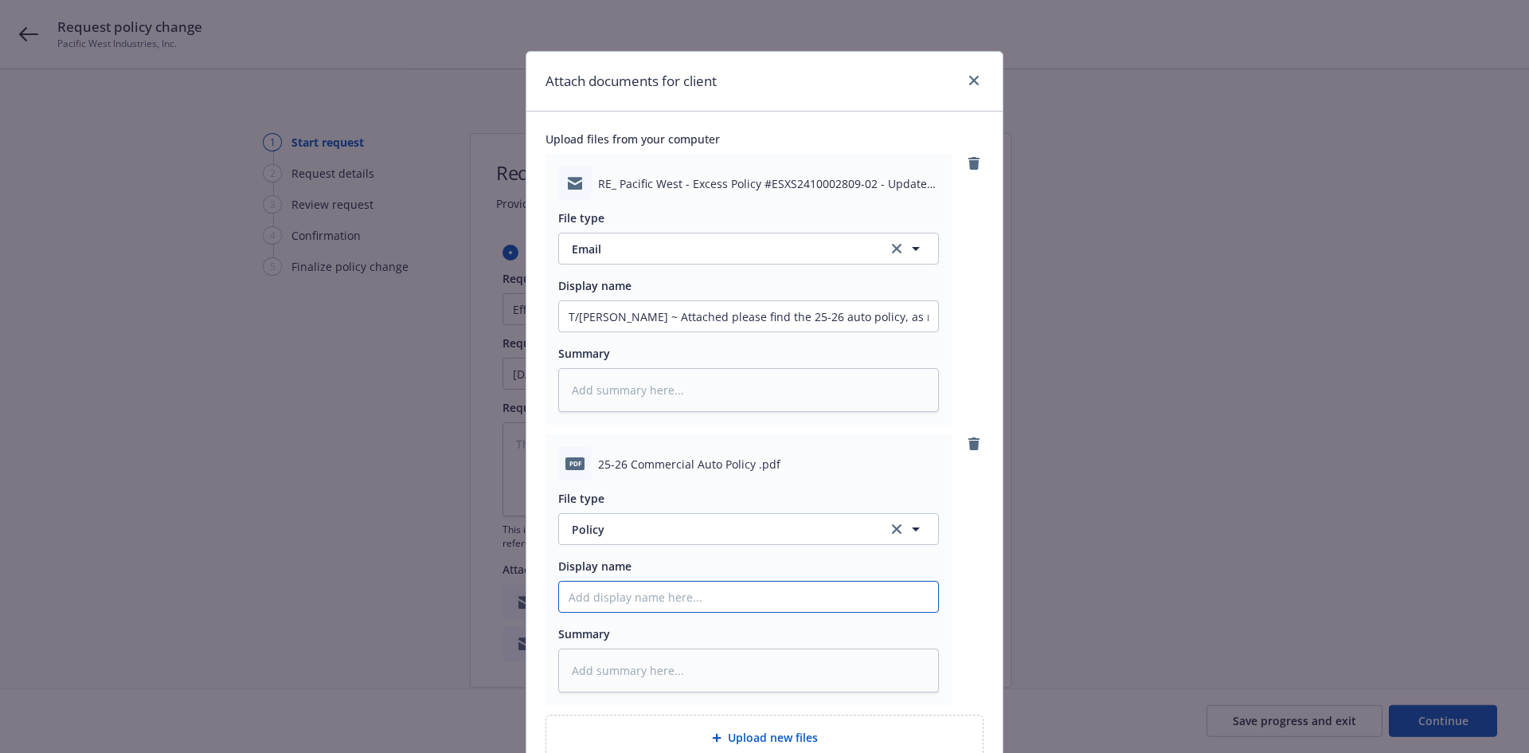
click at [592, 587] on input "Display name" at bounding box center [748, 596] width 379 height 30
paste input "Attached please find the 25-26 auto policy, as requested."
click at [716, 606] on input "25-26 American Summ" at bounding box center [748, 596] width 379 height 30
click at [559, 595] on input "25-26 American Summit Insurance Co - Commercial Auto Policy" at bounding box center [748, 596] width 379 height 30
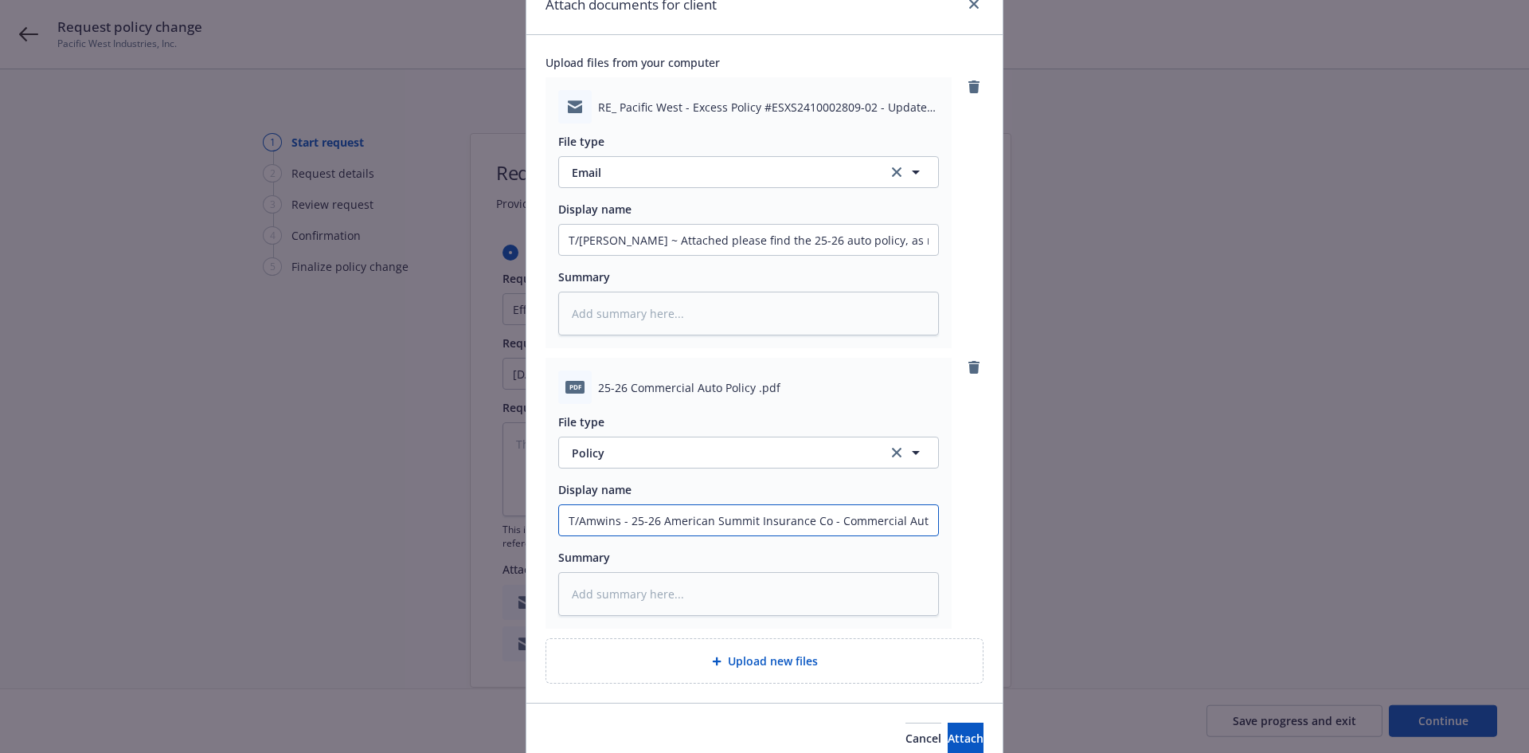
scroll to position [149, 0]
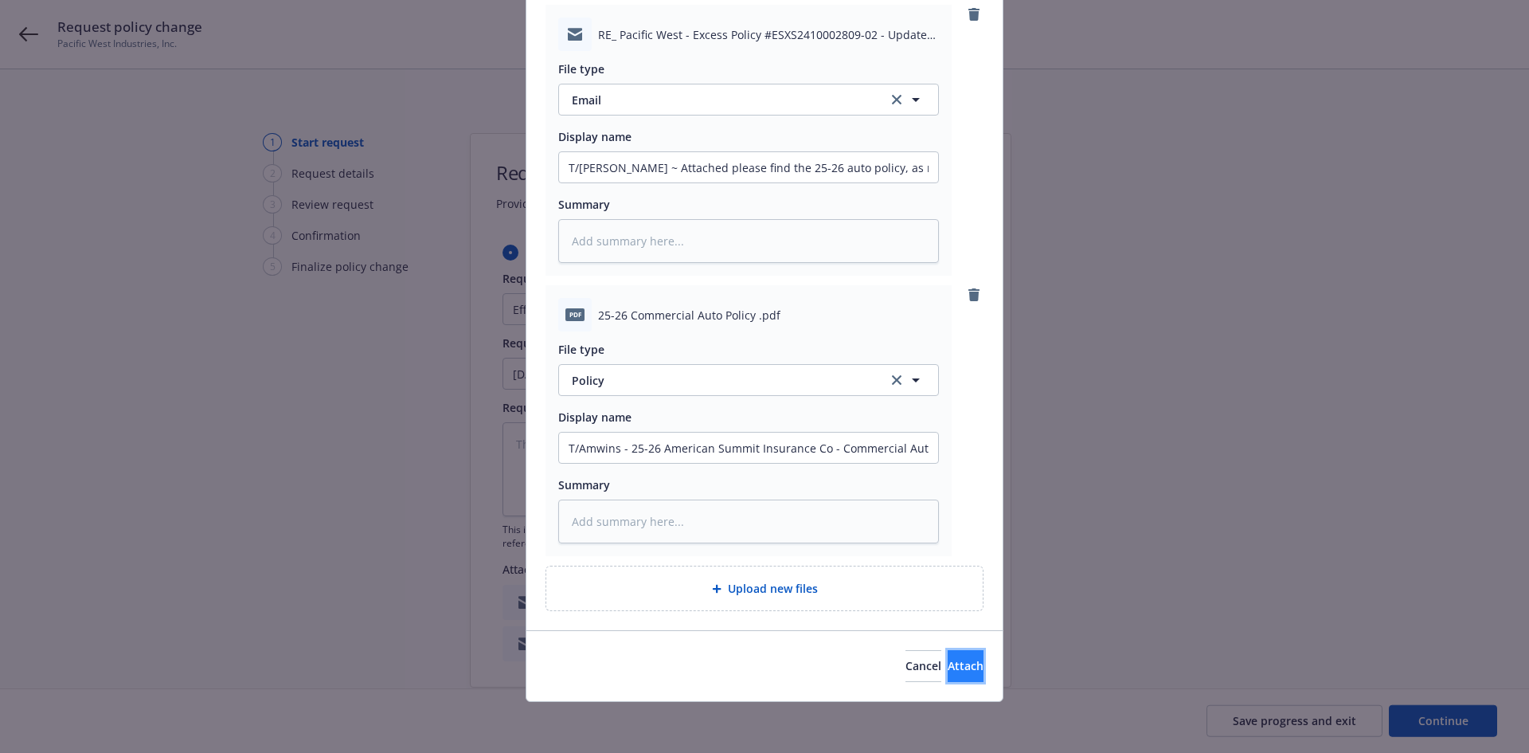
click at [956, 667] on button "Attach" at bounding box center [966, 666] width 36 height 32
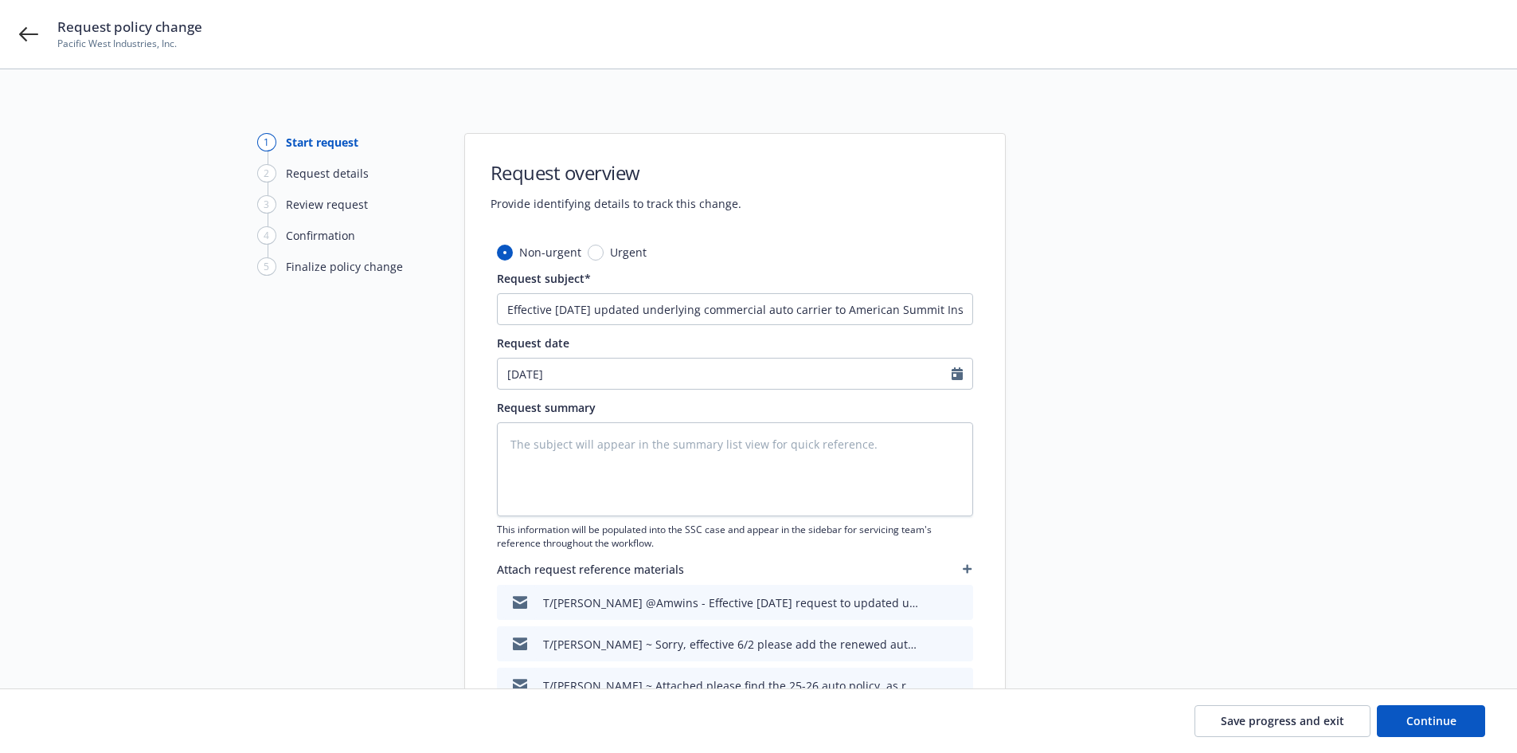
click at [964, 559] on button "button" at bounding box center [967, 568] width 11 height 19
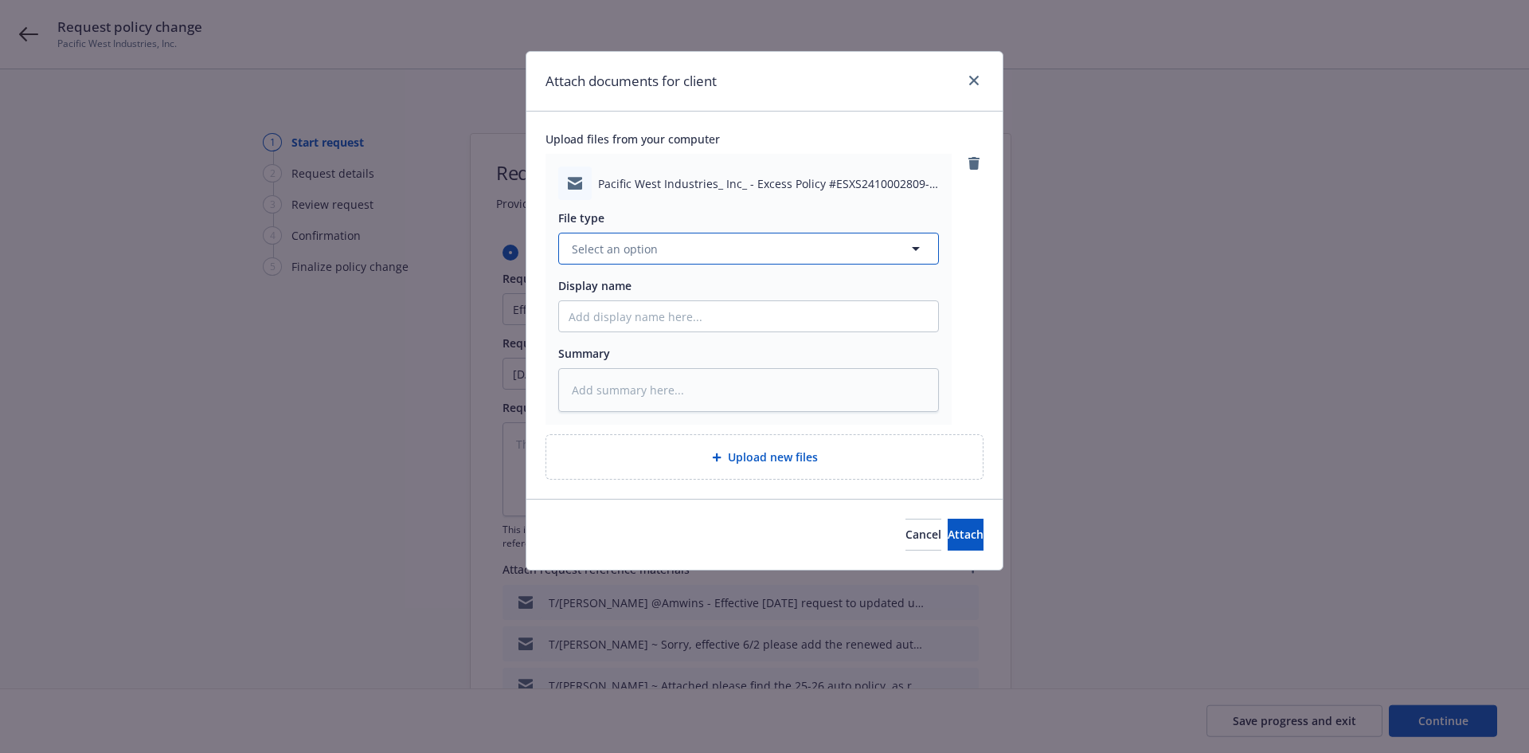
click at [640, 262] on button "Select an option" at bounding box center [748, 249] width 381 height 32
click at [634, 295] on span "Change request" at bounding box center [618, 292] width 86 height 17
click at [631, 312] on input "Display name" at bounding box center [748, 316] width 379 height 30
click at [892, 317] on input "T/Amwins ~" at bounding box center [748, 316] width 379 height 30
paste input "Effective [DATE] please have the excess carrier update the underlying commercia…"
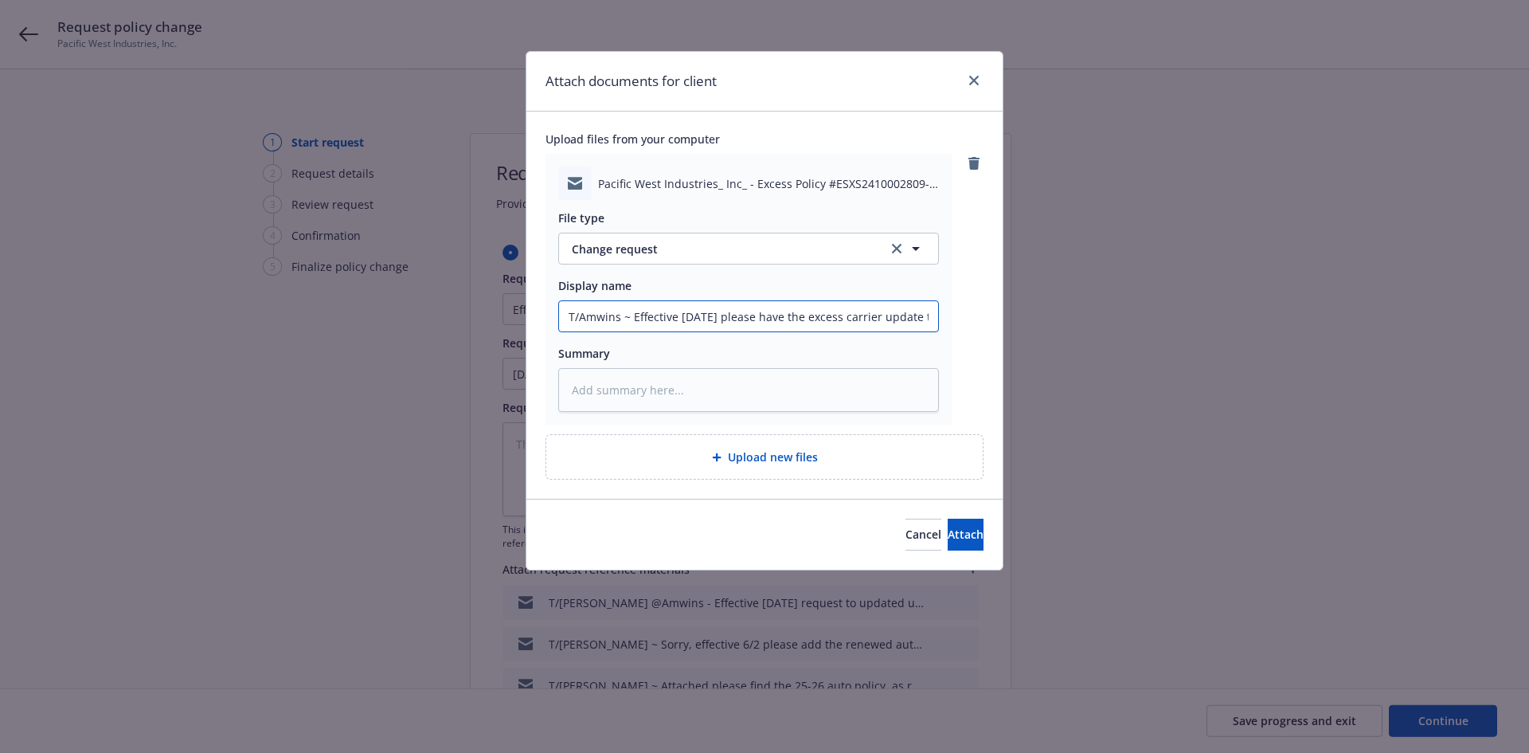
scroll to position [0, 1765]
click at [961, 538] on button "Attach" at bounding box center [966, 534] width 36 height 32
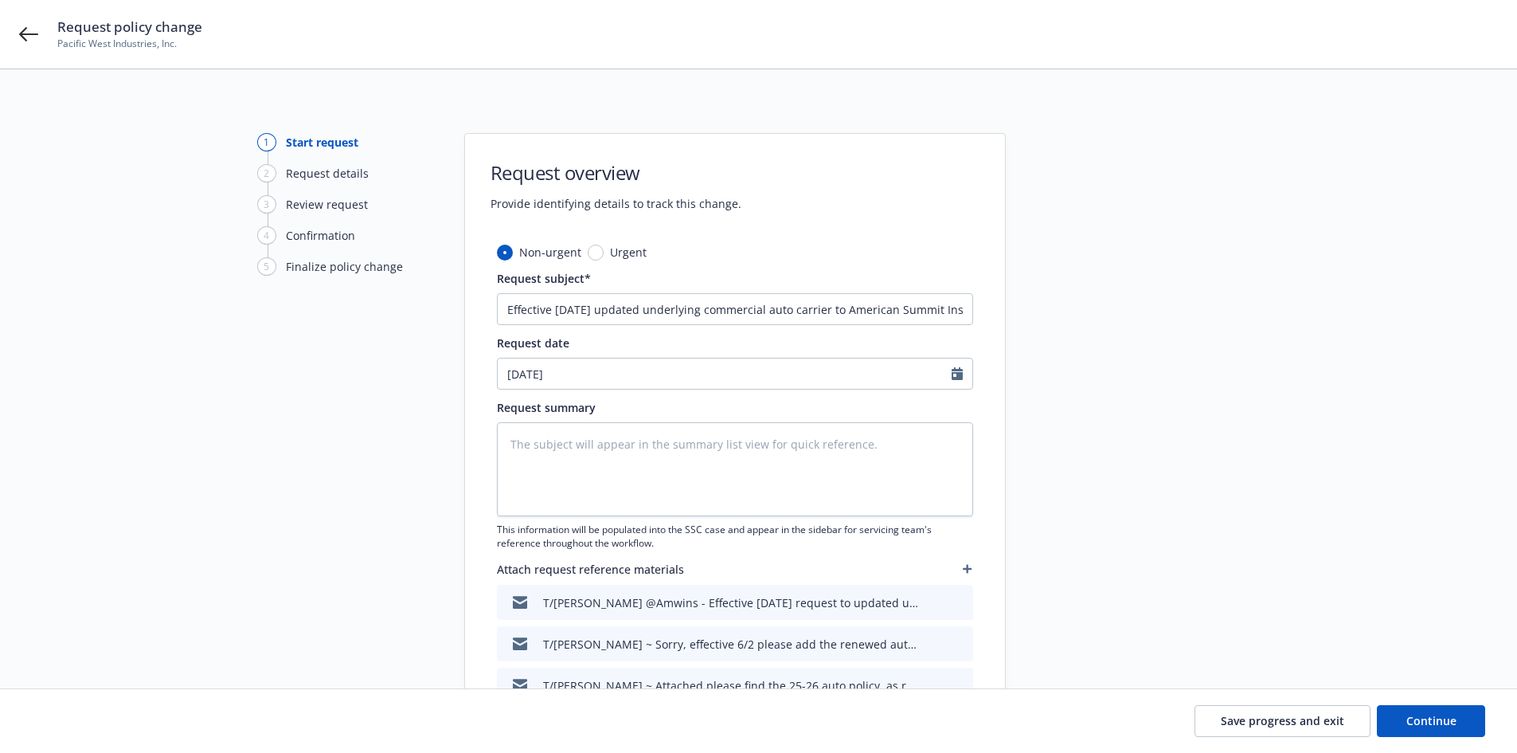
click at [969, 573] on icon "button" at bounding box center [968, 569] width 10 height 10
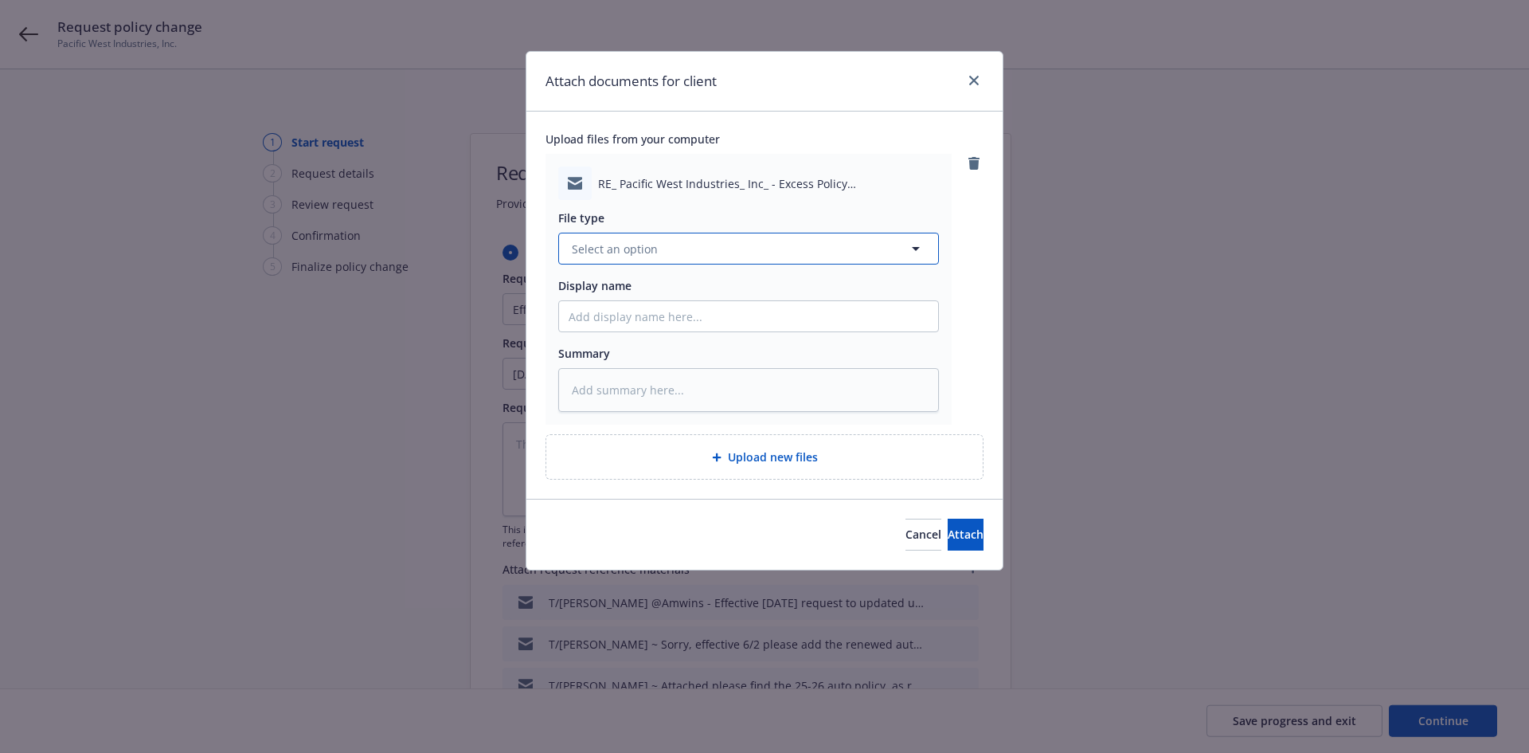
click at [630, 256] on span "Select an option" at bounding box center [615, 249] width 86 height 17
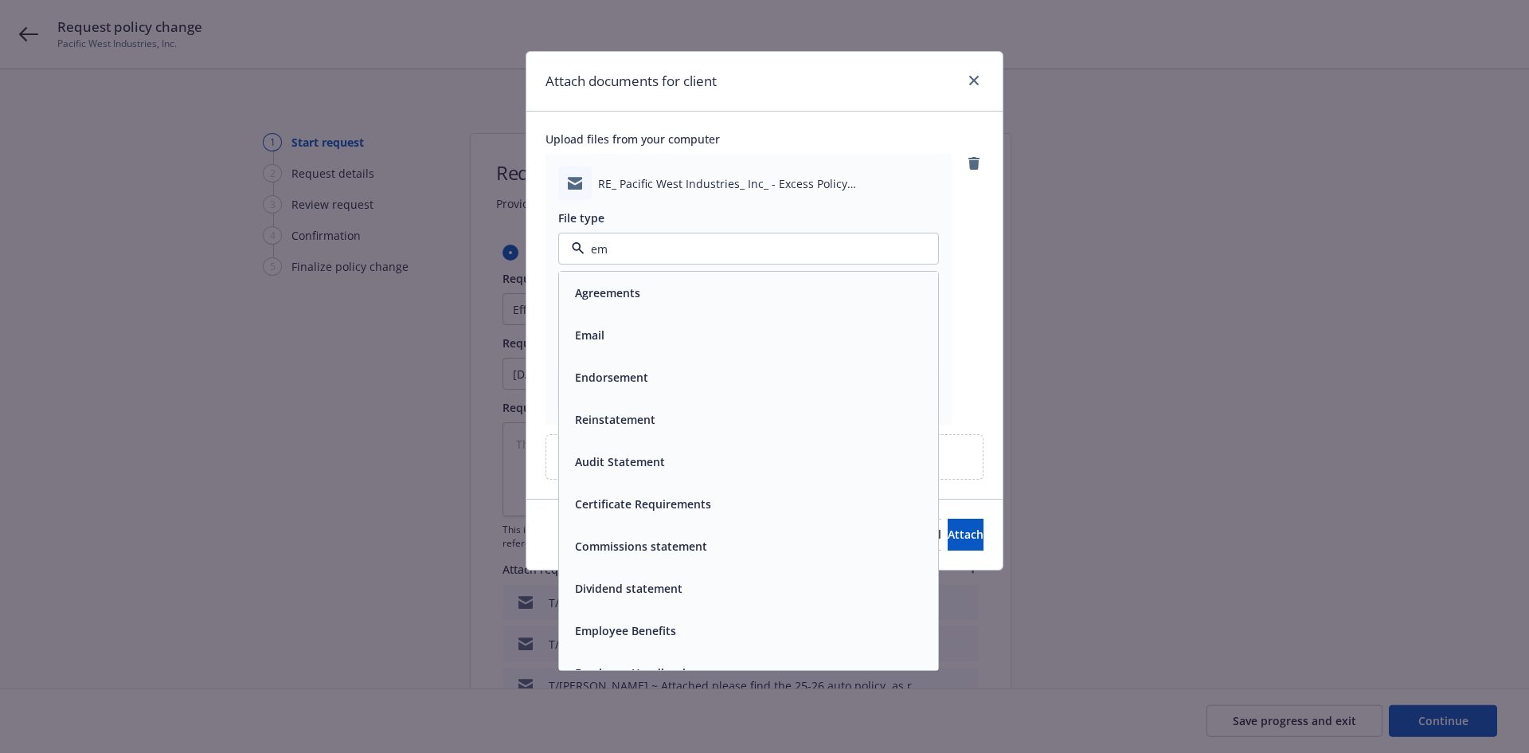
click at [632, 337] on div "Email" at bounding box center [749, 334] width 360 height 23
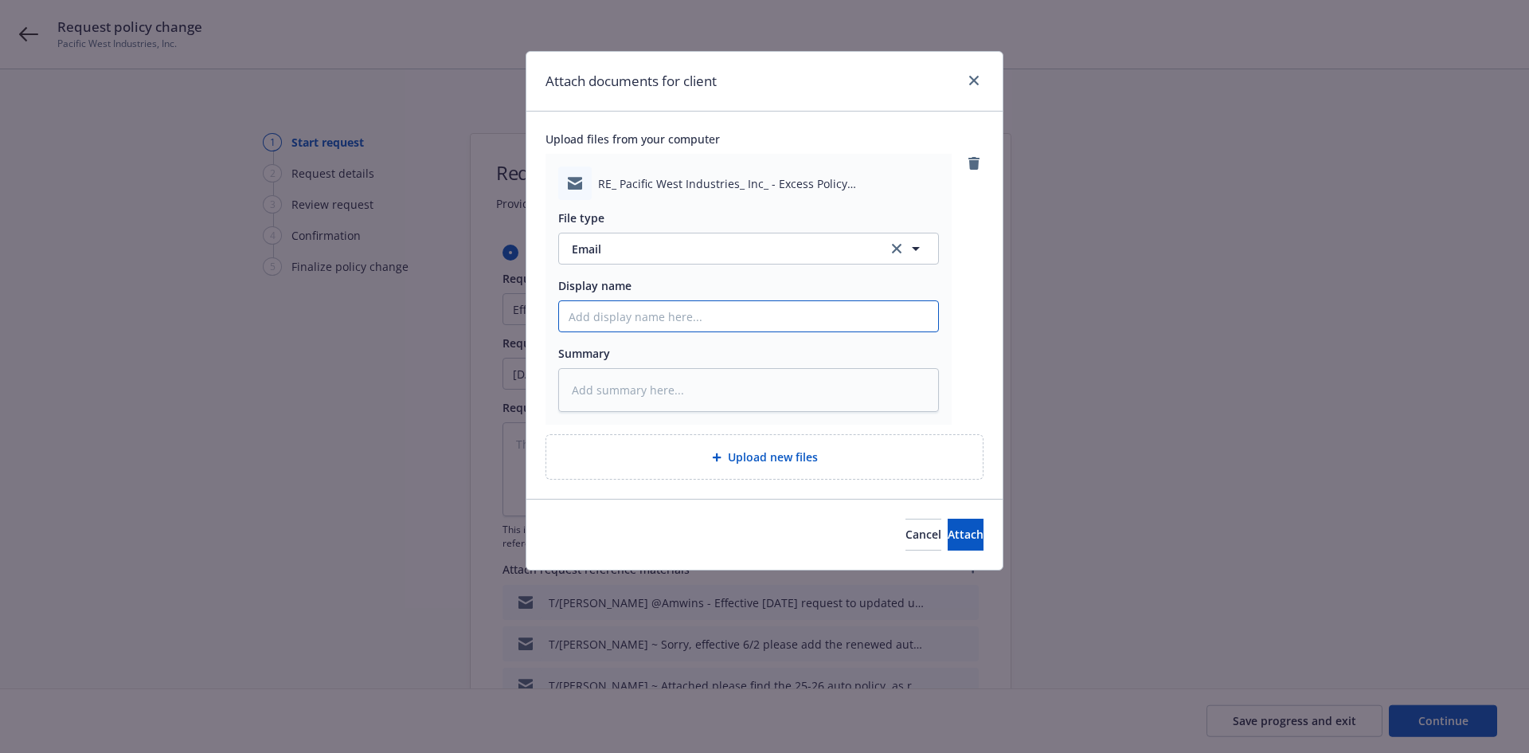
click at [612, 314] on input "Display name" at bounding box center [748, 316] width 379 height 30
click at [870, 319] on input "T/Amwins ~" at bounding box center [748, 316] width 379 height 30
paste input "I just found our original request that was sent to [PERSON_NAME] on [DATE] from…"
click at [954, 536] on span "Attach" at bounding box center [966, 533] width 36 height 15
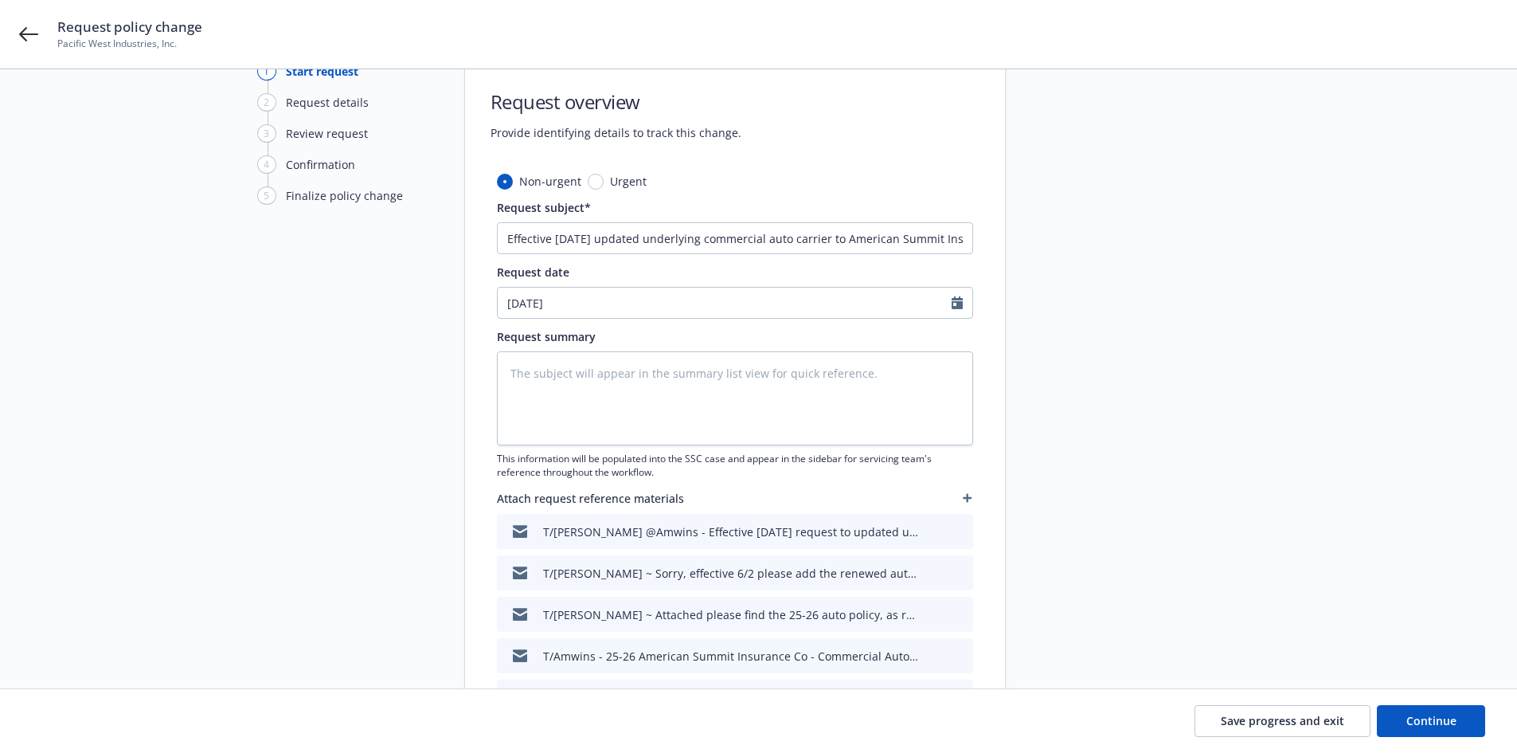
scroll to position [229, 0]
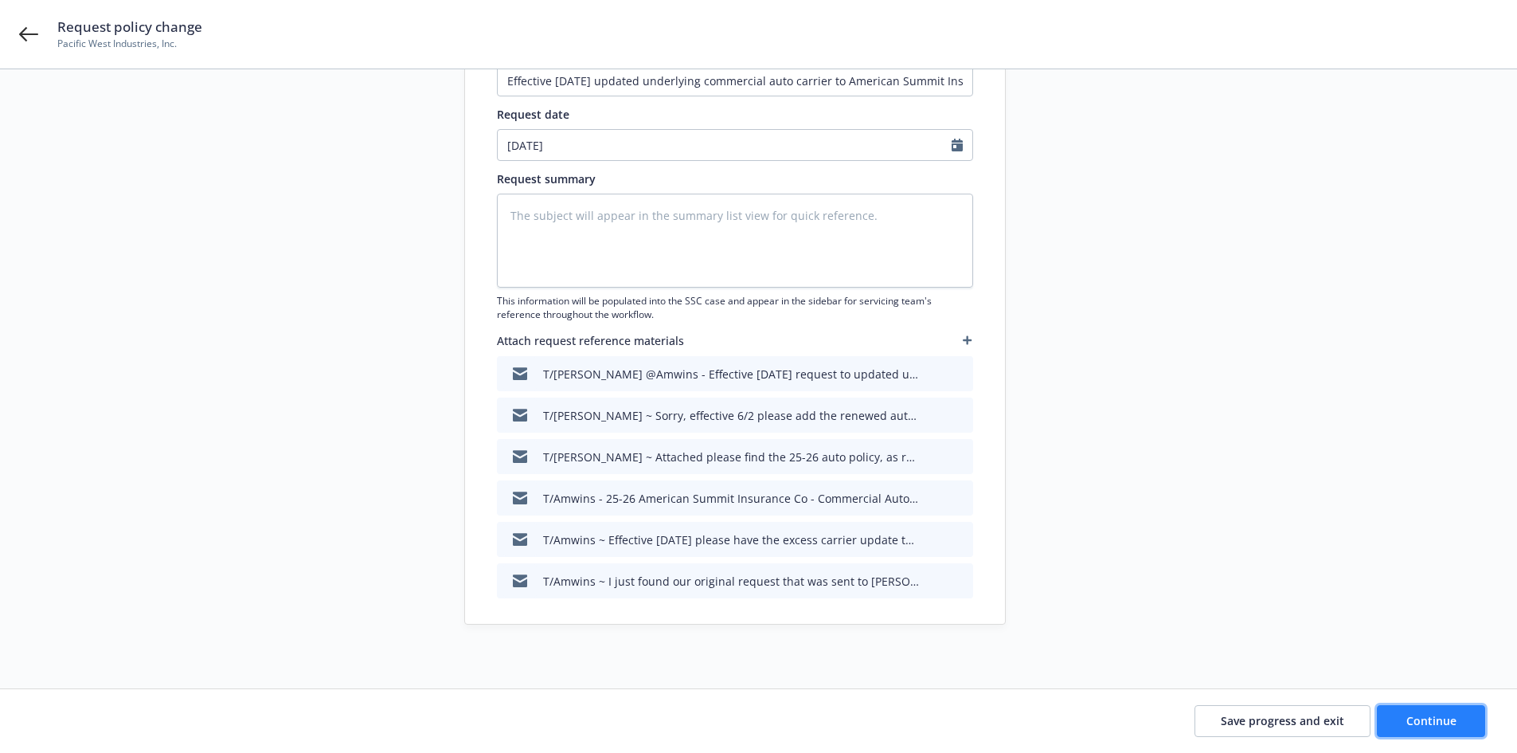
click at [1426, 726] on span "Continue" at bounding box center [1431, 720] width 50 height 15
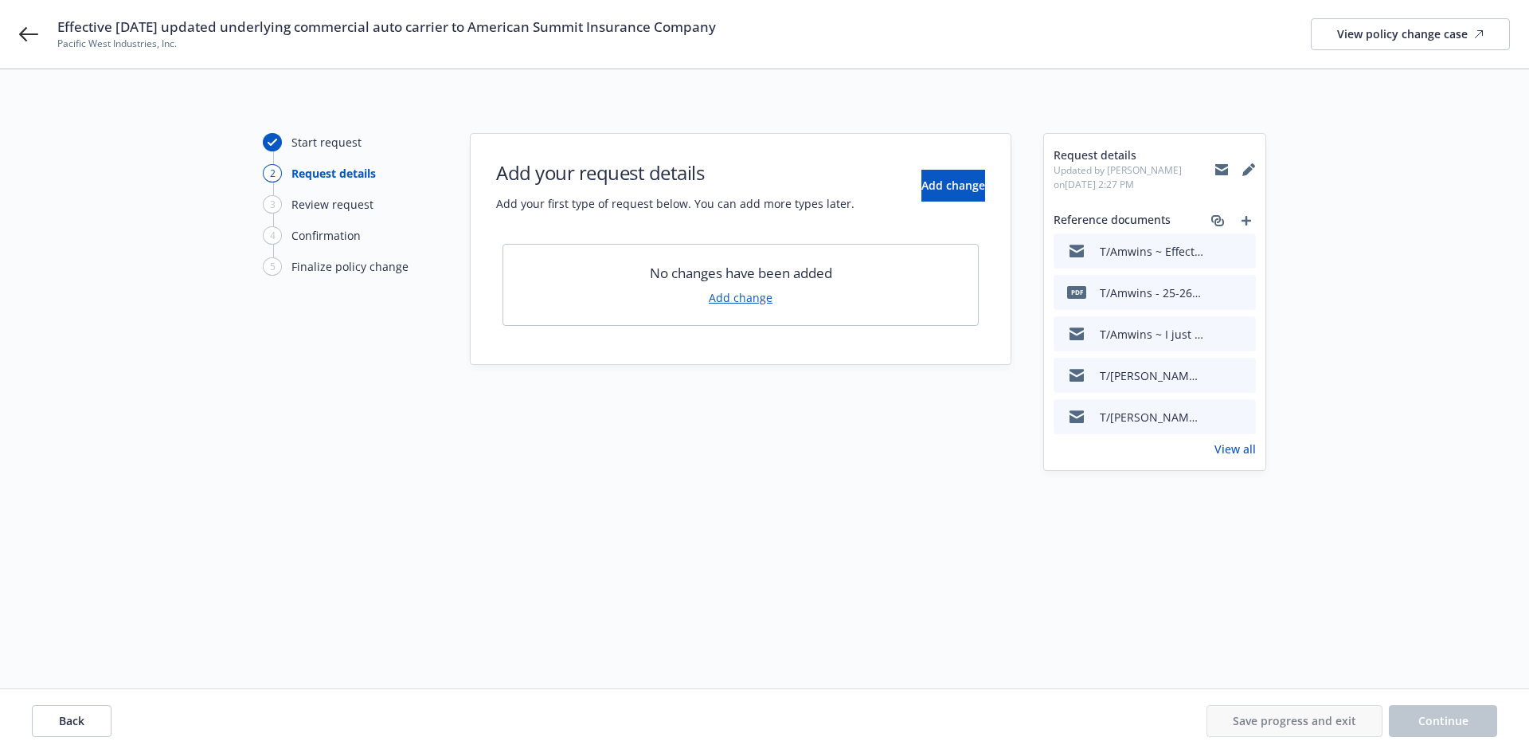
click at [730, 294] on link "Add change" at bounding box center [741, 297] width 64 height 17
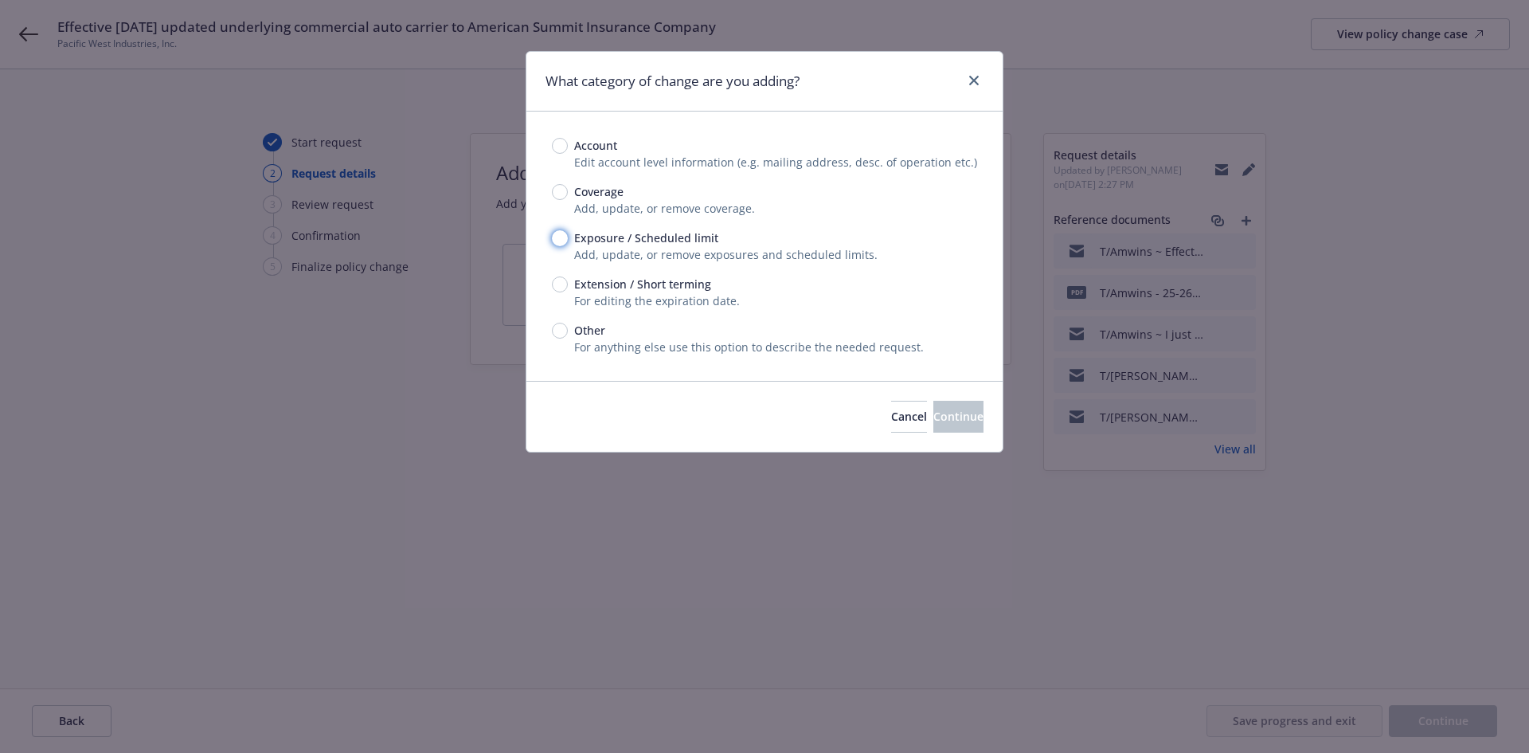
click at [554, 237] on input "Exposure / Scheduled limit" at bounding box center [560, 238] width 16 height 16
click at [933, 415] on button "Continue" at bounding box center [958, 417] width 50 height 32
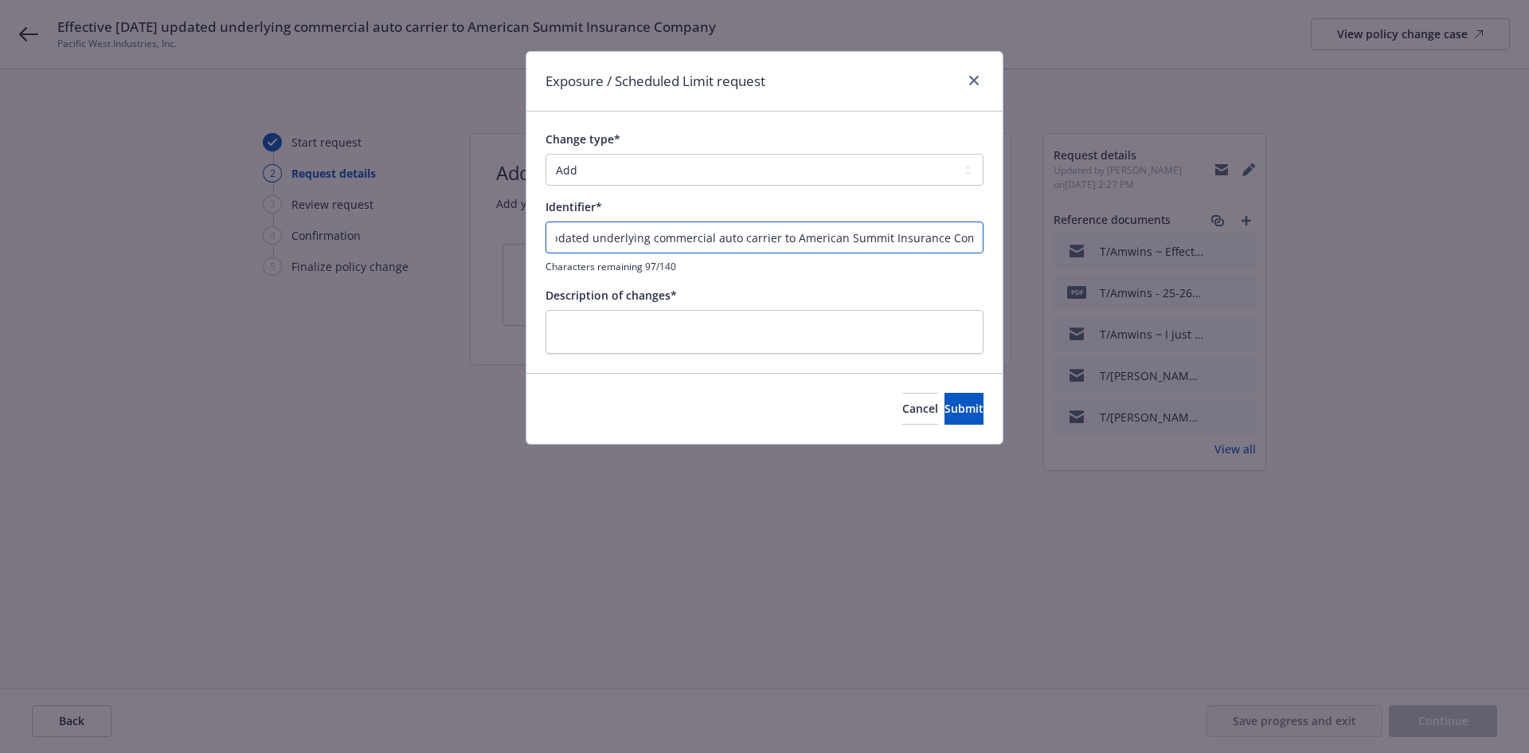
scroll to position [0, 111]
drag, startPoint x: 557, startPoint y: 243, endPoint x: 980, endPoint y: 243, distance: 422.9
click at [980, 243] on input "Effective [DATE] updated underlying commercial auto carrier to American Summit …" at bounding box center [765, 237] width 438 height 32
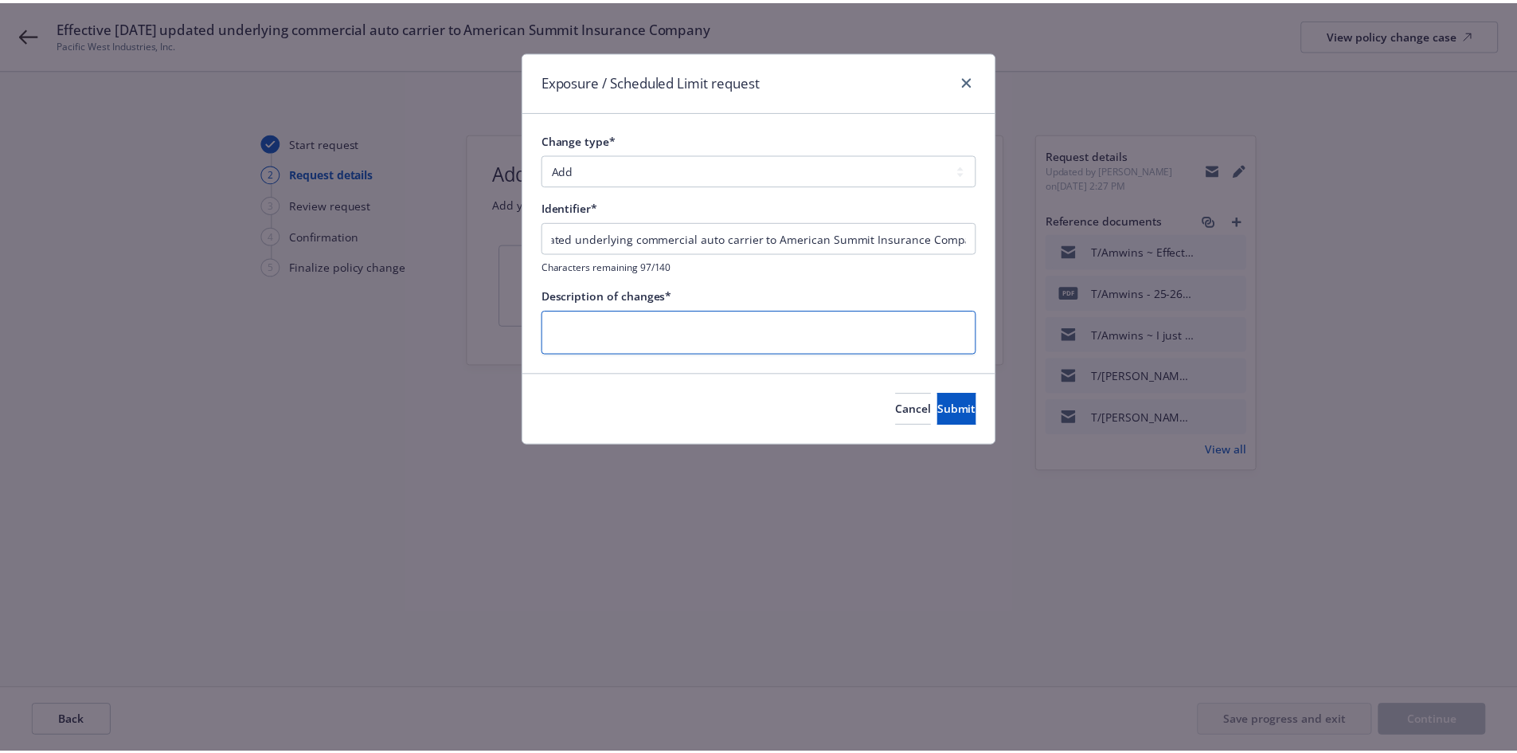
scroll to position [0, 0]
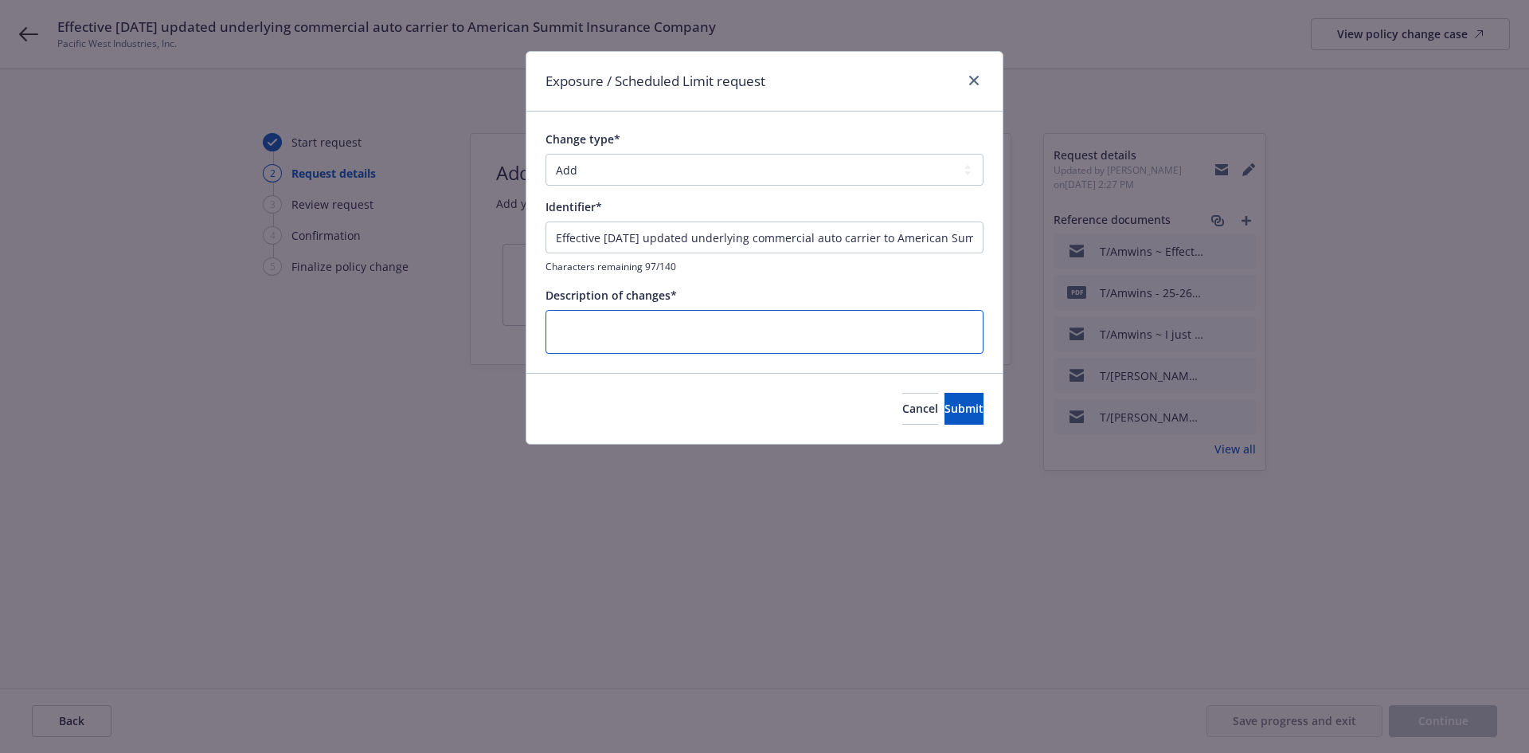
click at [675, 321] on textarea at bounding box center [765, 332] width 438 height 44
paste textarea "Effective [DATE] updated underlying commercial auto carrier to American Summit …"
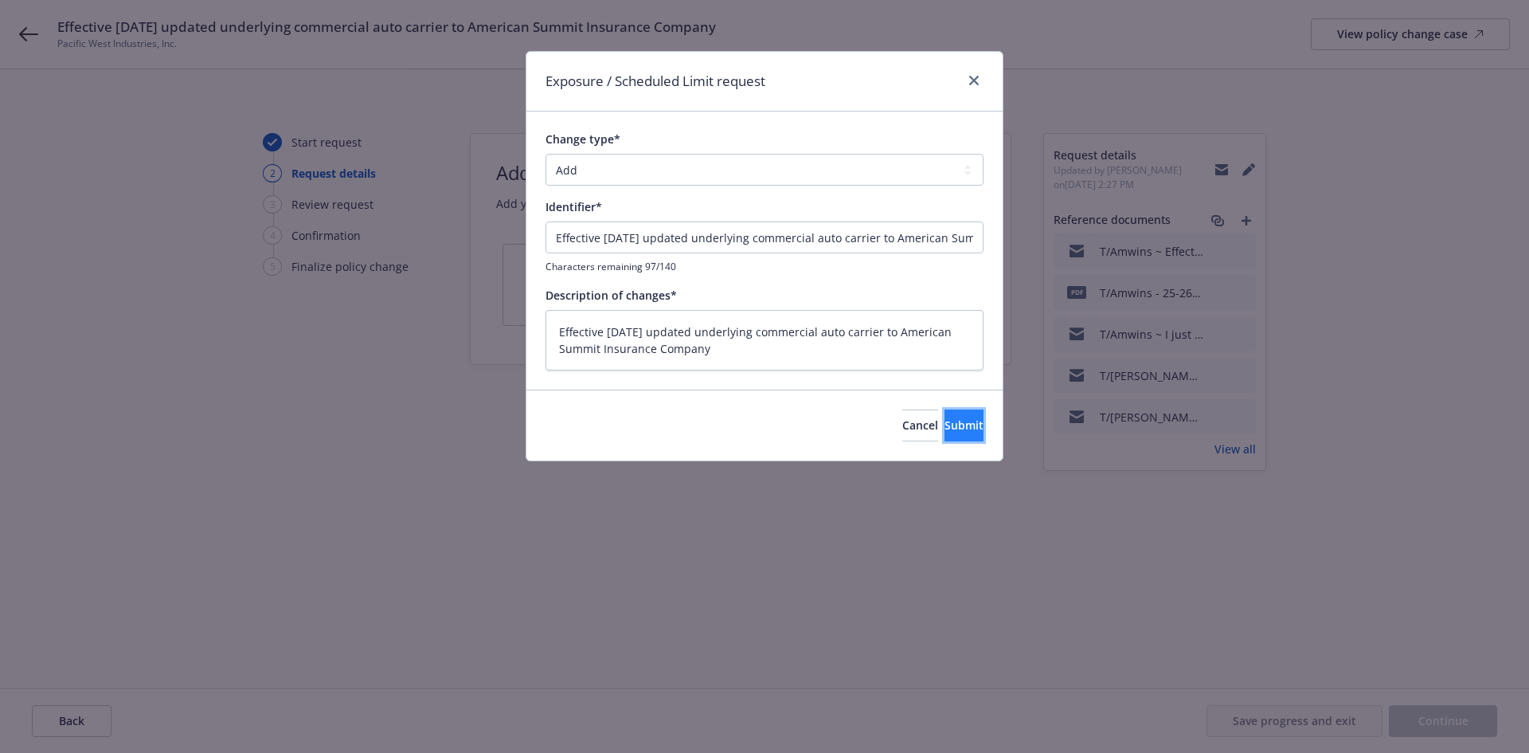
click at [945, 427] on span "Submit" at bounding box center [964, 424] width 39 height 15
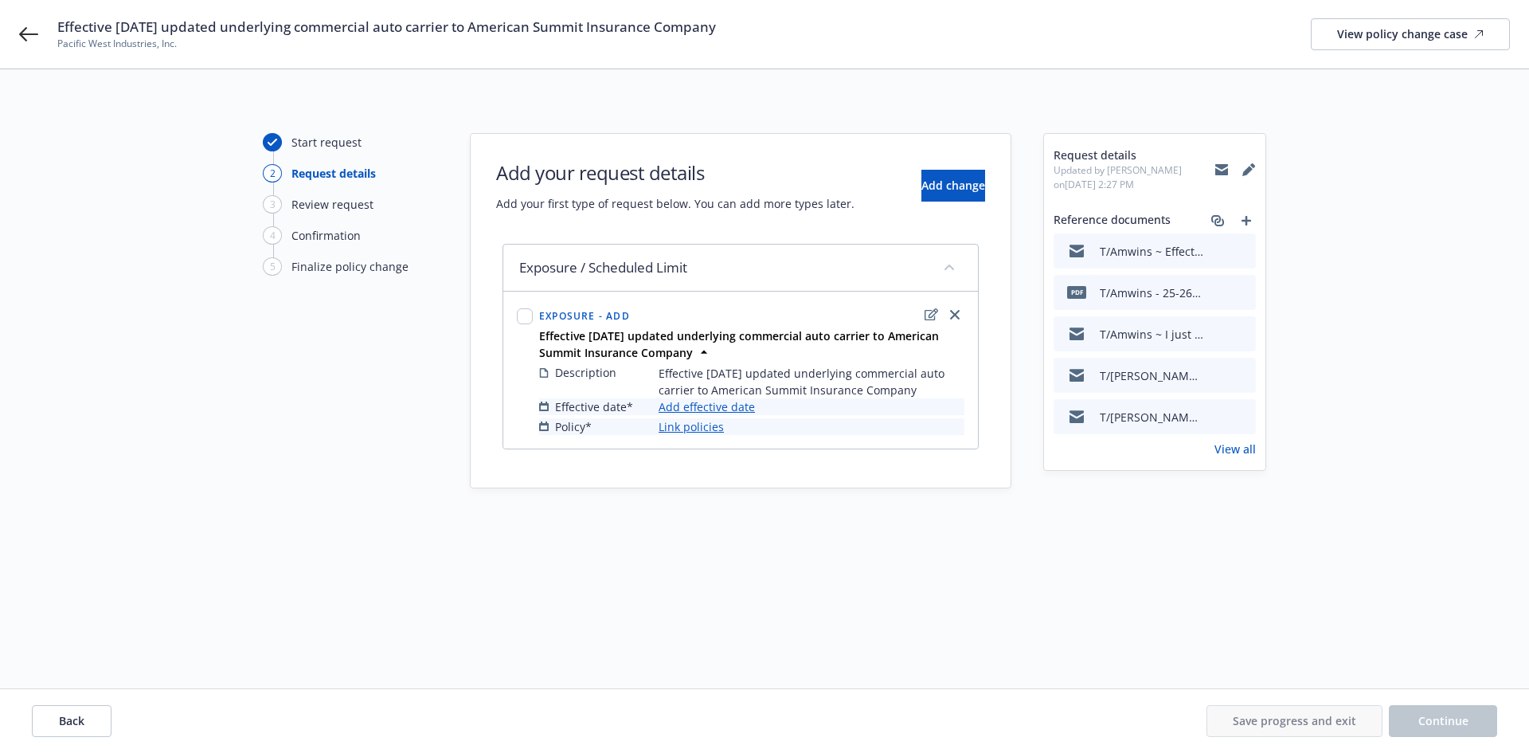
click at [710, 412] on link "Add effective date" at bounding box center [707, 406] width 96 height 17
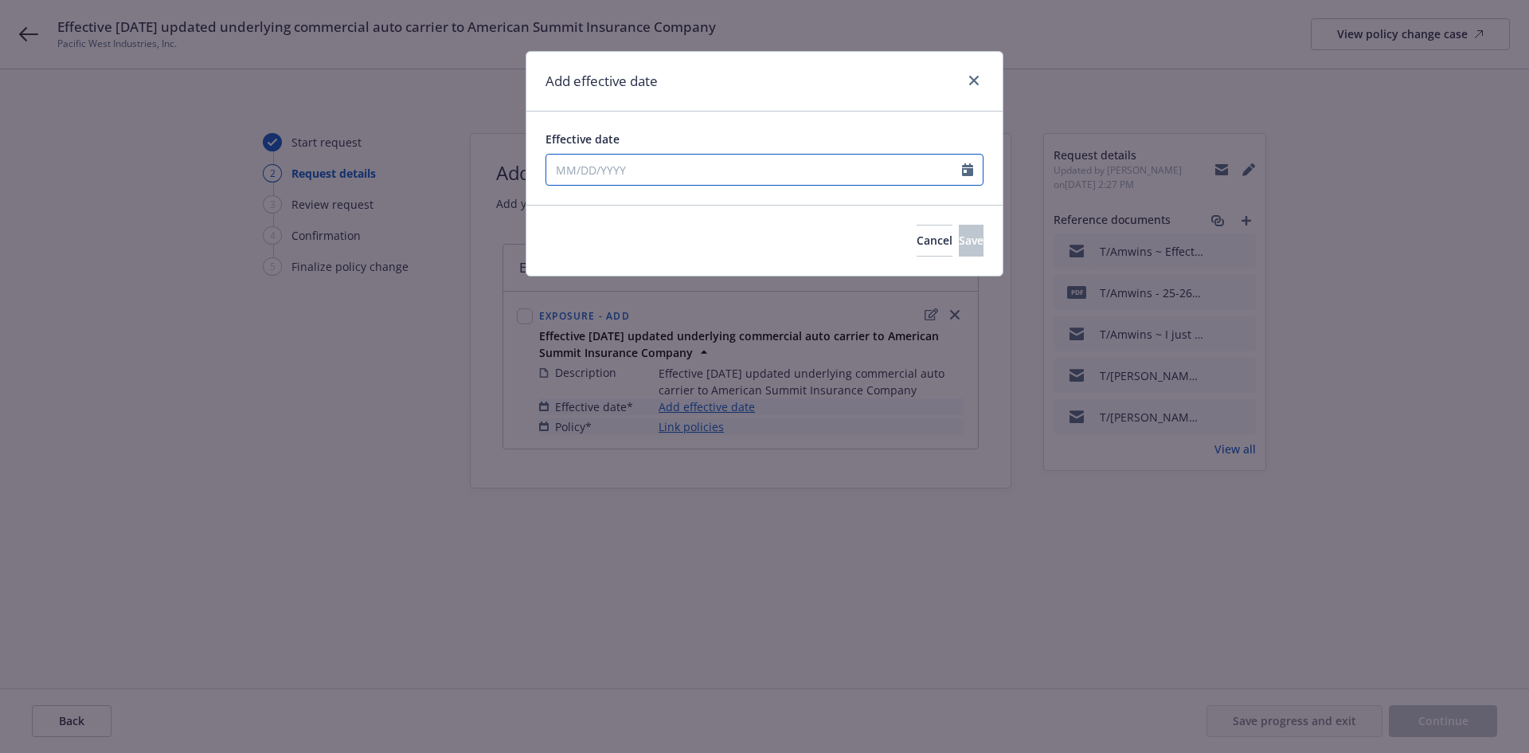
click at [968, 174] on icon "Calendar" at bounding box center [967, 169] width 11 height 13
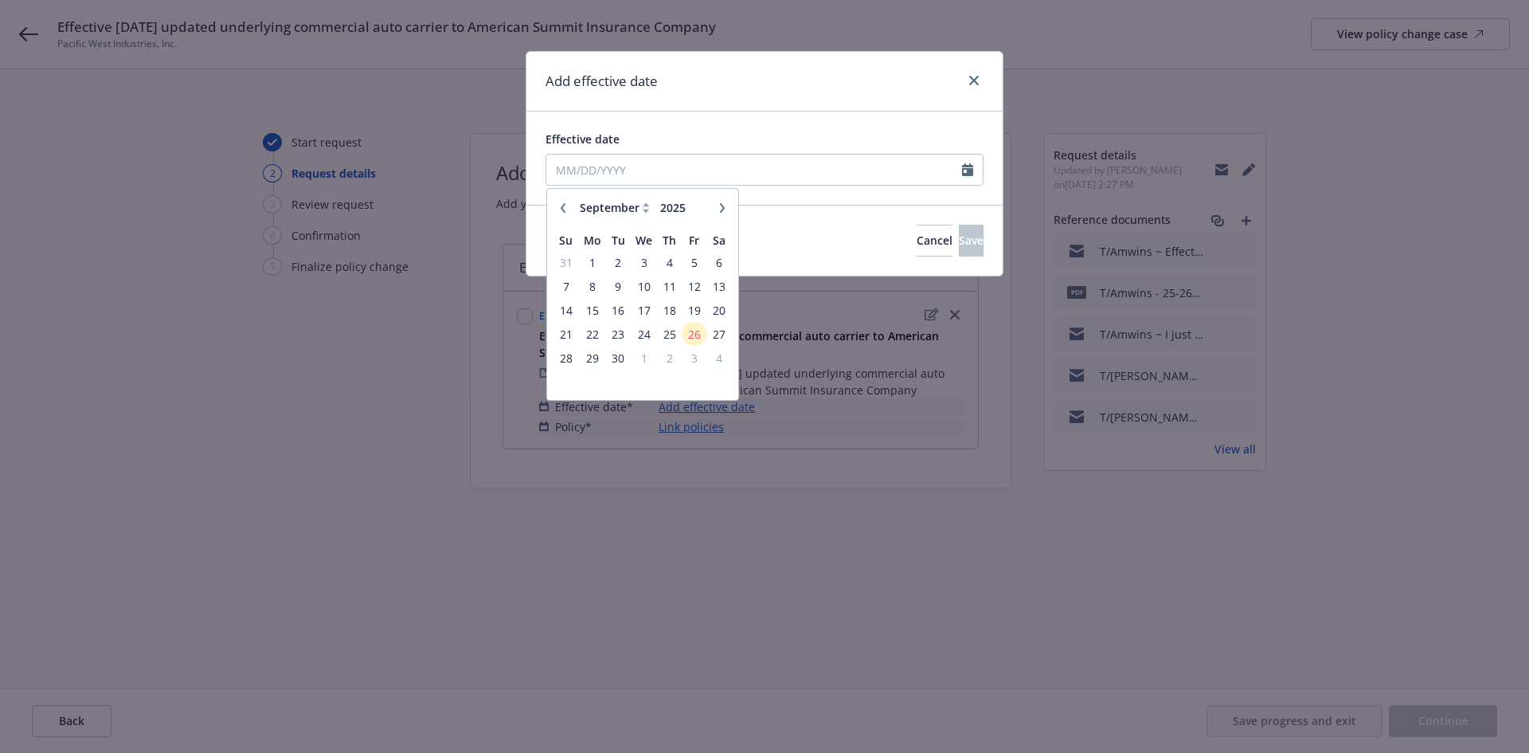
click at [565, 209] on icon "button" at bounding box center [563, 208] width 10 height 10
click at [597, 264] on span "2" at bounding box center [592, 262] width 24 height 20
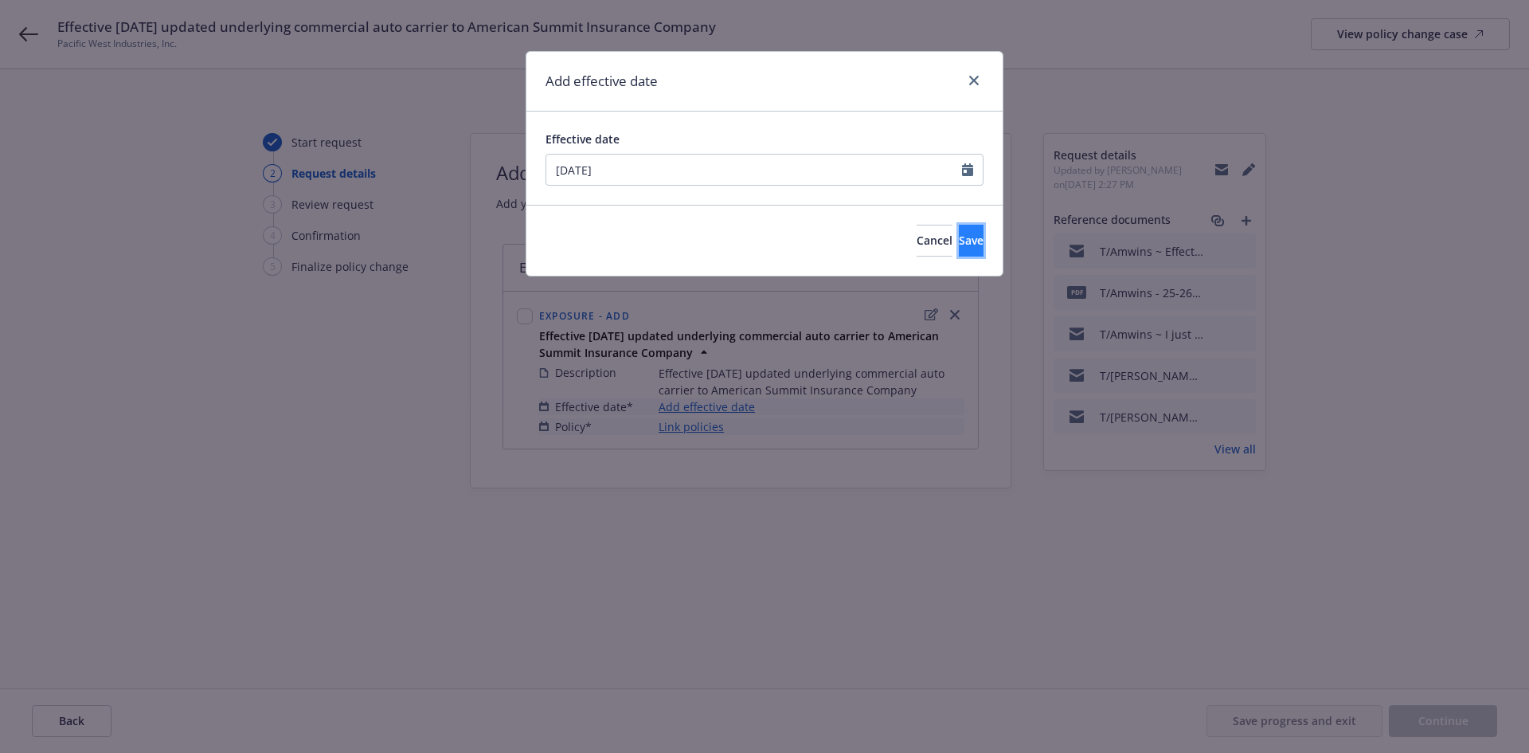
click at [959, 242] on span "Save" at bounding box center [971, 240] width 25 height 15
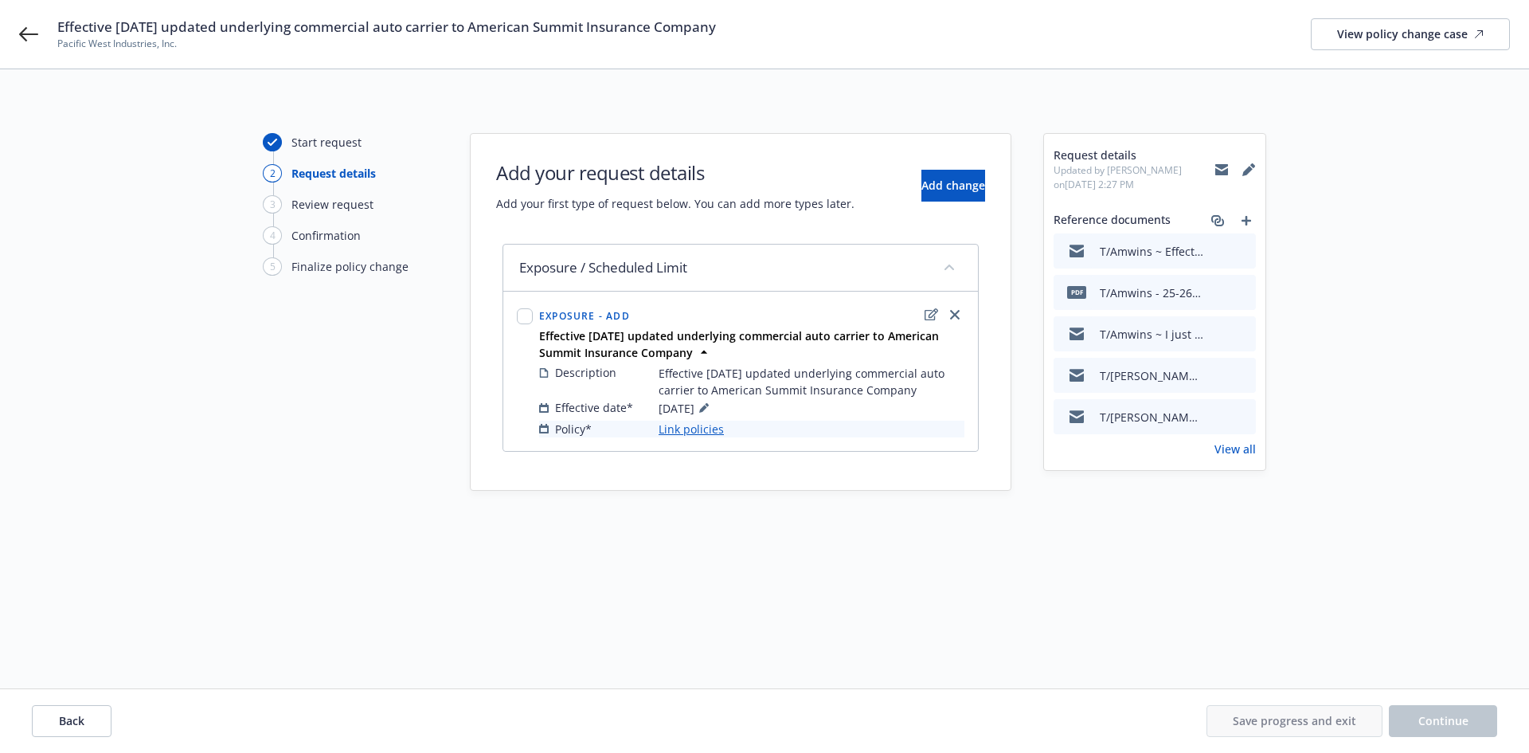
click at [690, 427] on link "Link policies" at bounding box center [691, 429] width 65 height 17
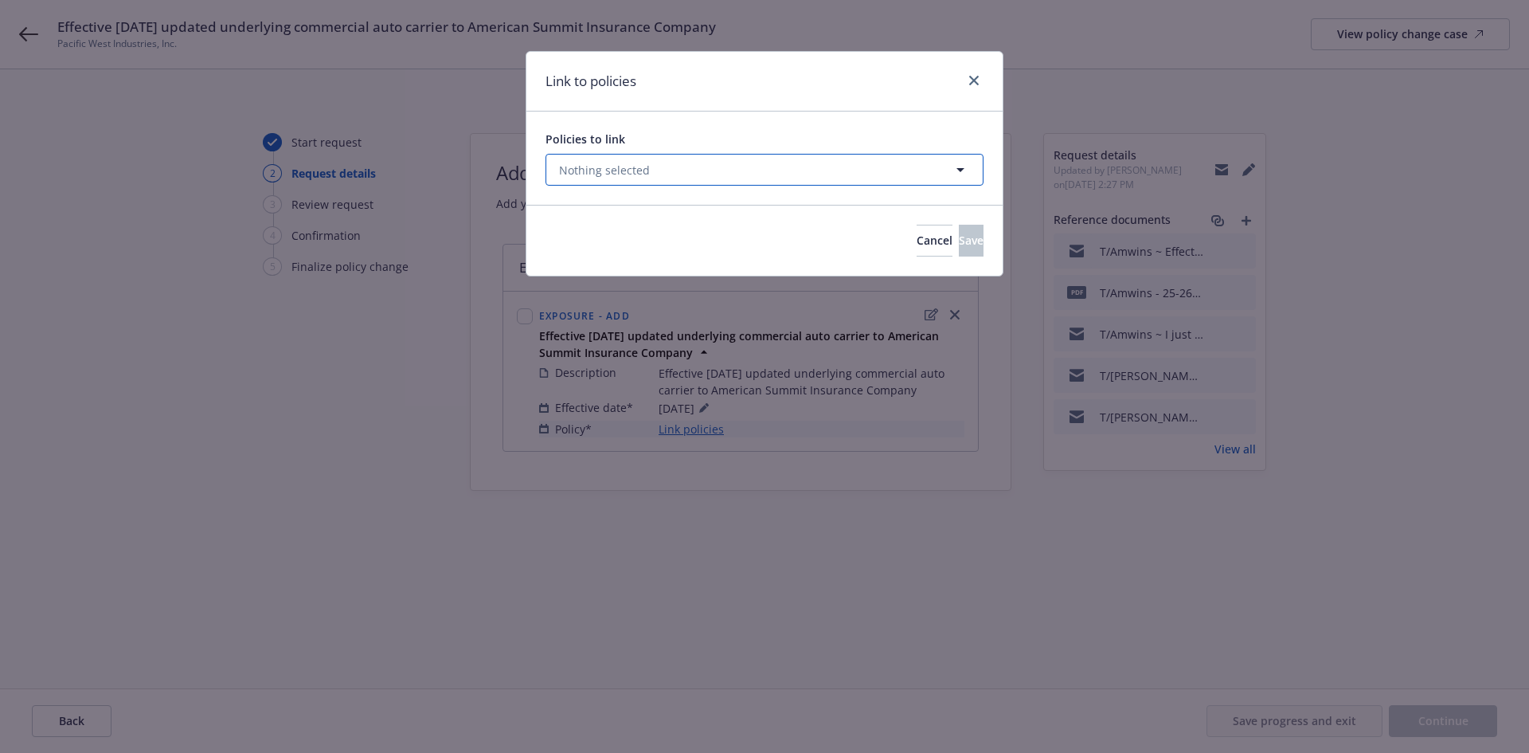
click at [734, 176] on button "Nothing selected" at bounding box center [765, 170] width 438 height 32
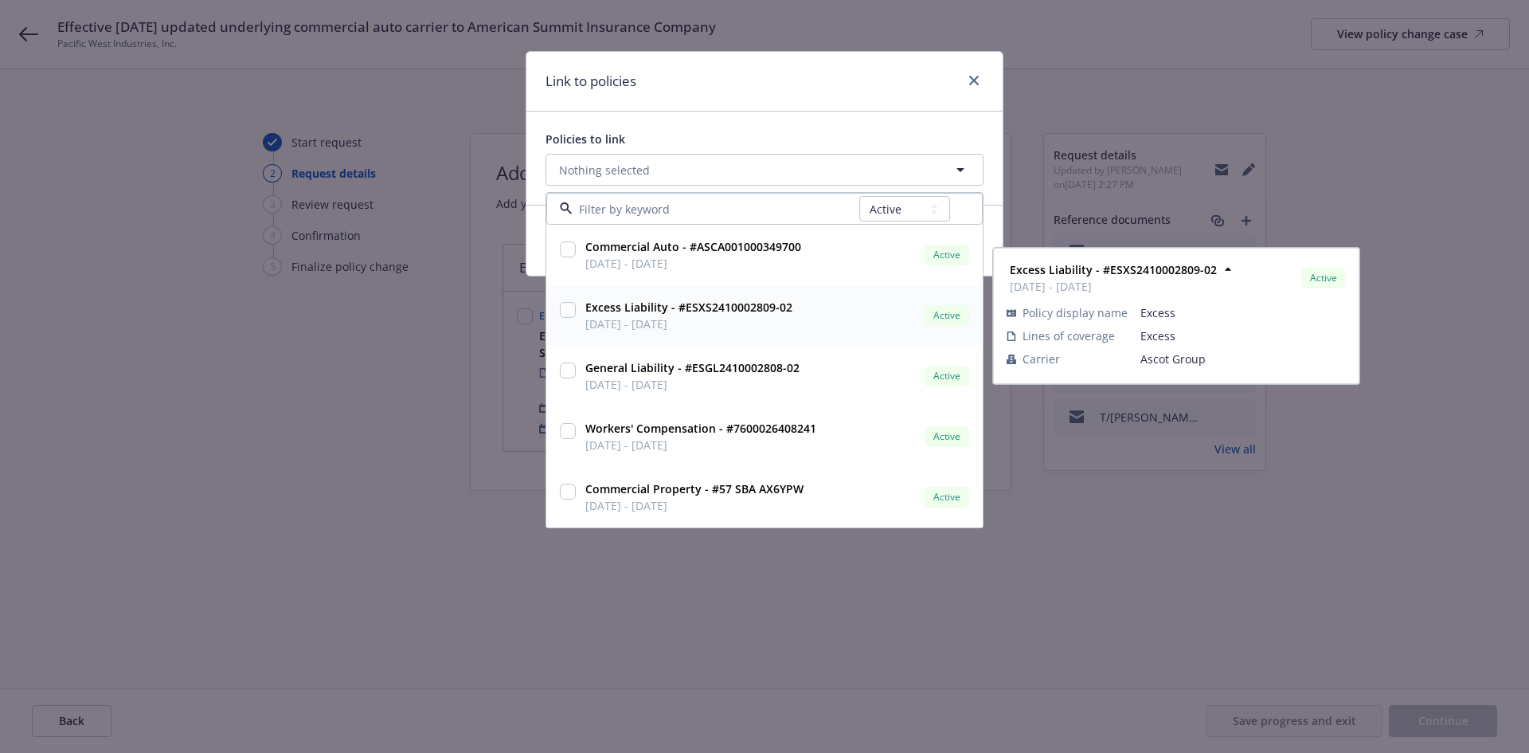
click at [575, 311] on input "checkbox" at bounding box center [568, 310] width 16 height 16
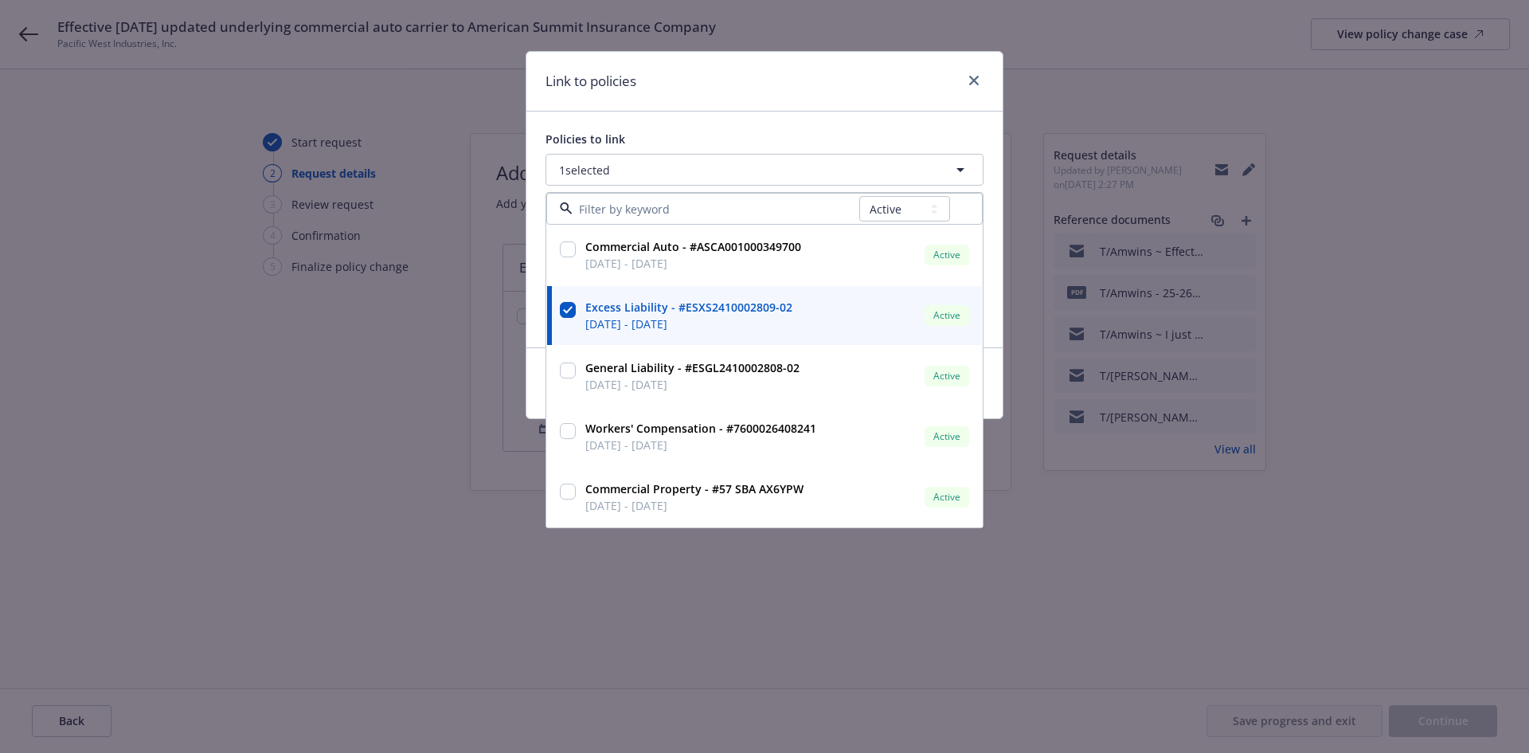
click at [730, 140] on div "Policies to link" at bounding box center [765, 139] width 438 height 17
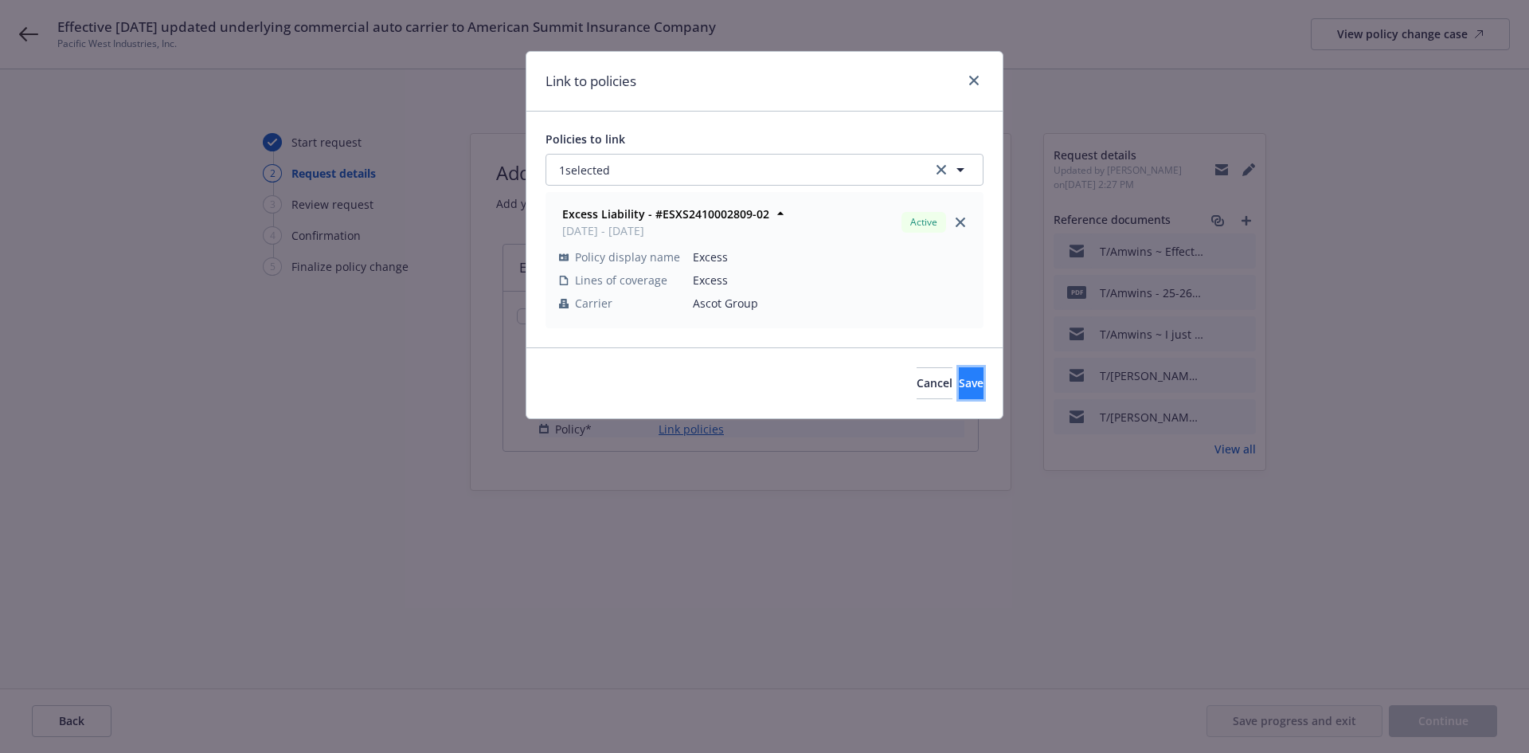
click at [959, 370] on button "Save" at bounding box center [971, 383] width 25 height 32
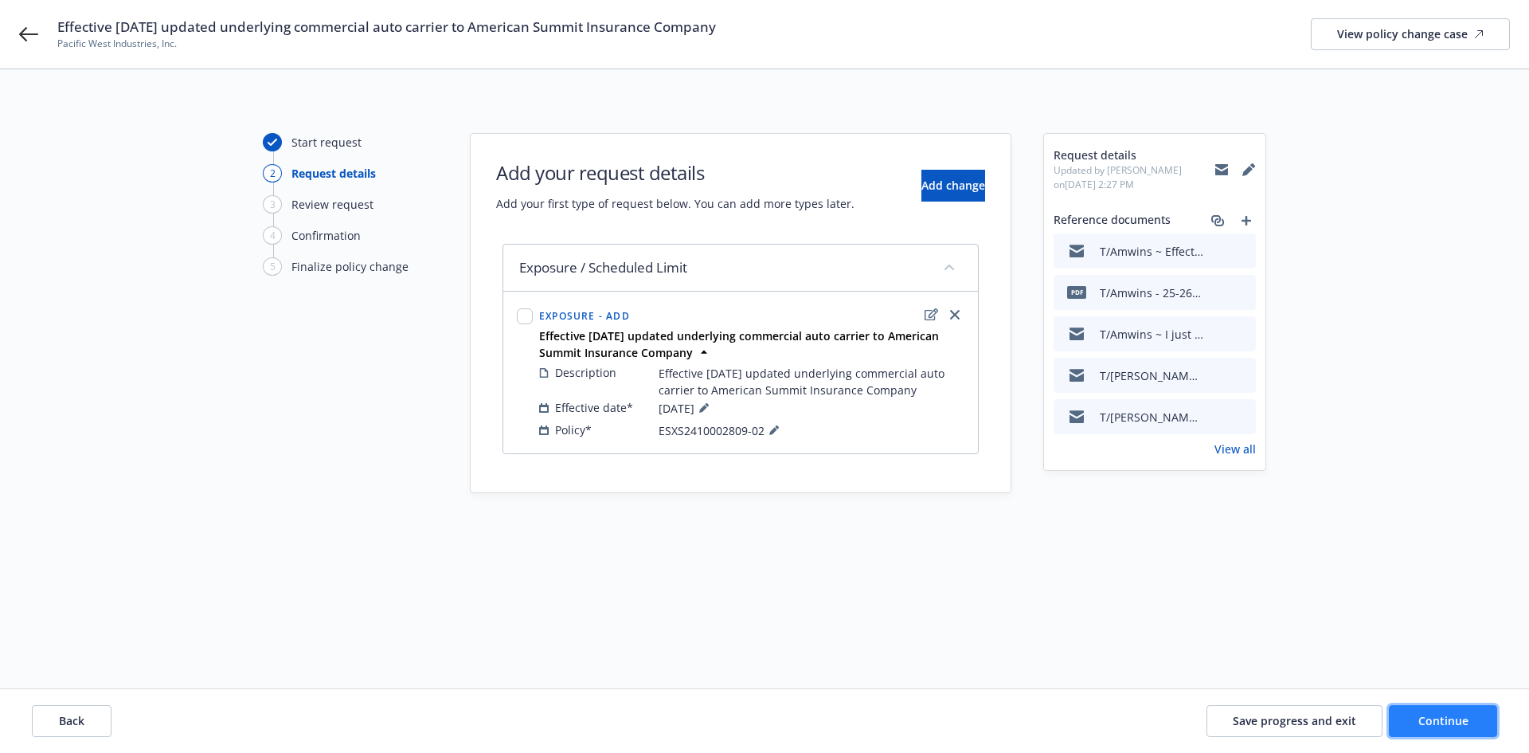
click at [1462, 722] on span "Continue" at bounding box center [1443, 720] width 50 height 15
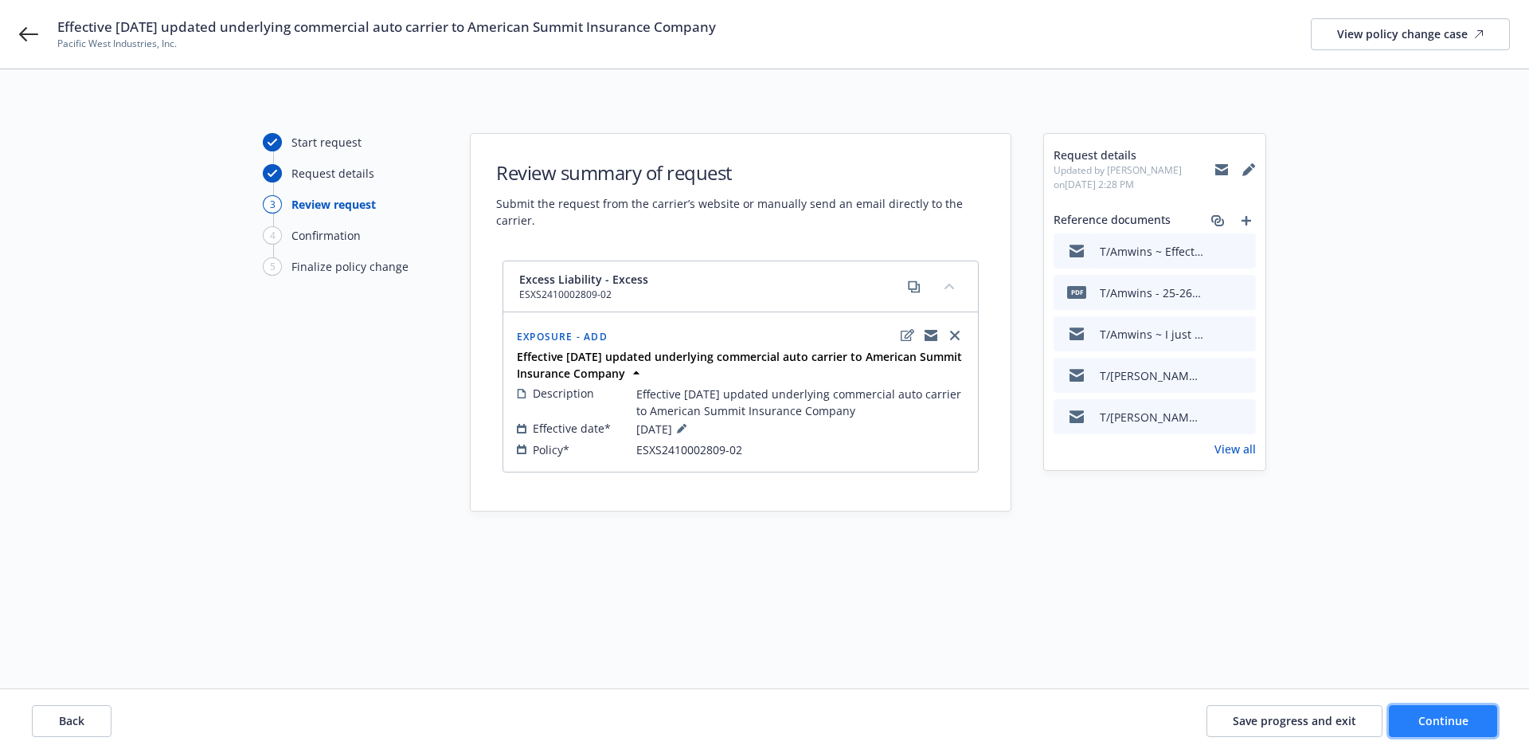
click at [1462, 722] on span "Continue" at bounding box center [1443, 720] width 50 height 15
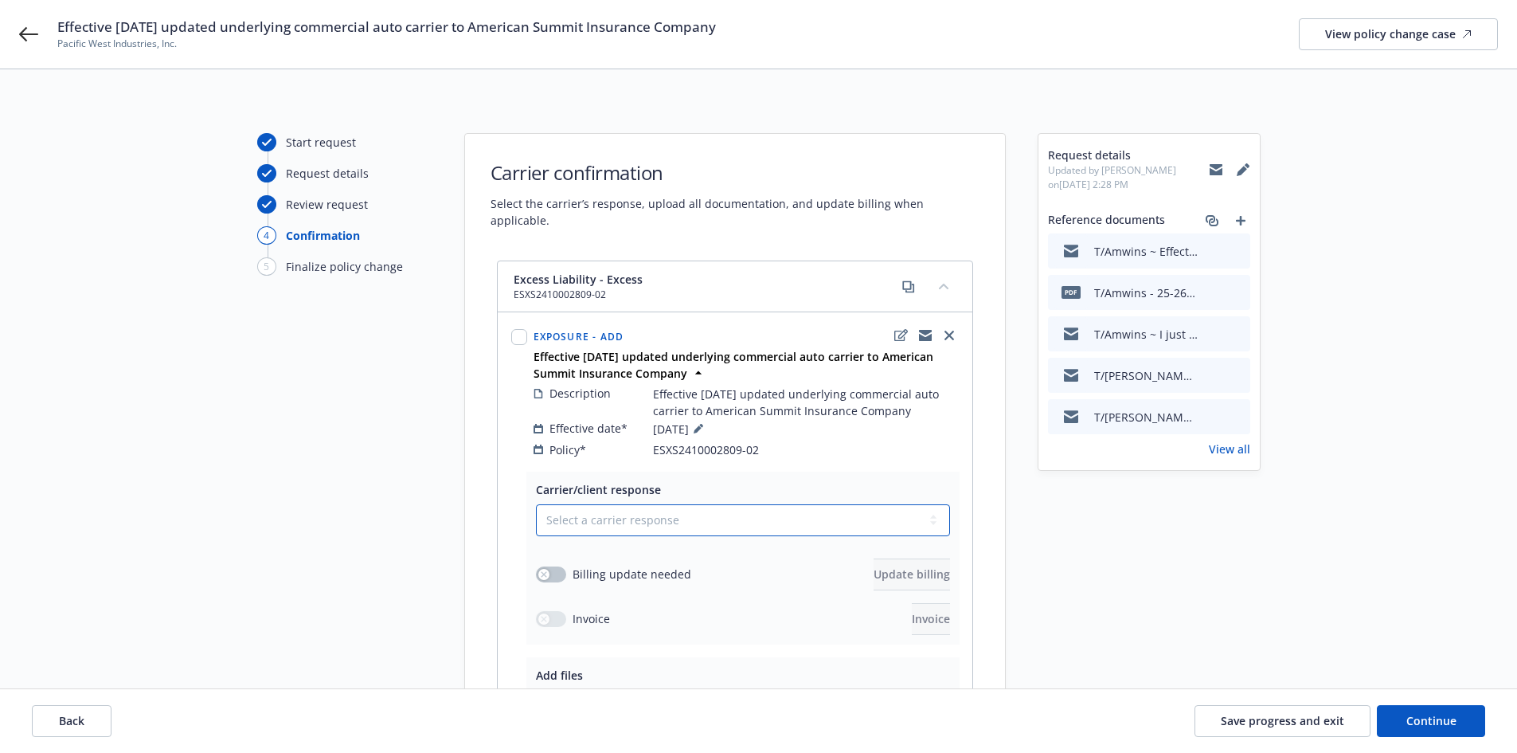
click at [665, 514] on select "Select a carrier response Accepted Accepted with revision No endorsement needed…" at bounding box center [743, 520] width 414 height 32
click at [536, 504] on select "Select a carrier response Accepted Accepted with revision No endorsement needed…" at bounding box center [743, 520] width 414 height 32
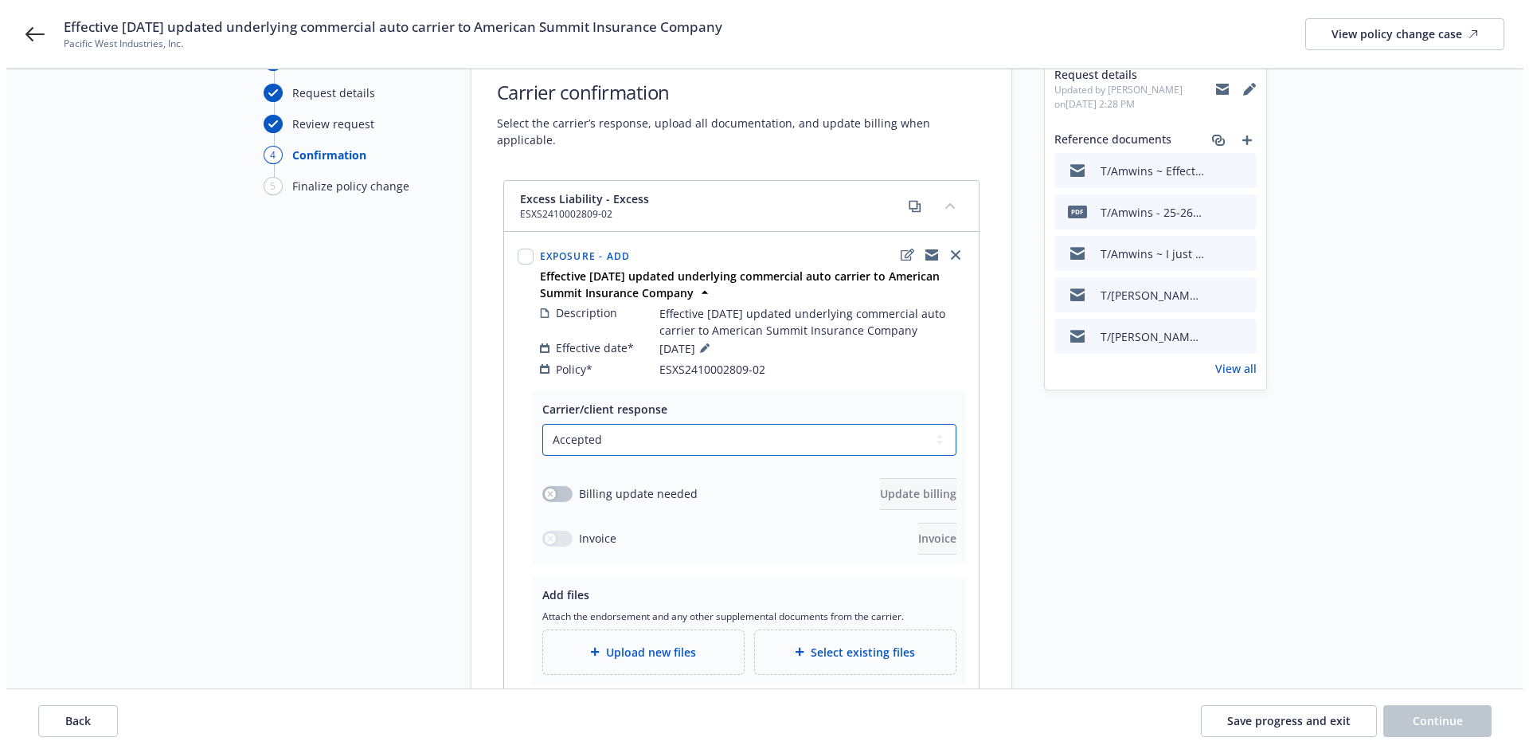
scroll to position [221, 0]
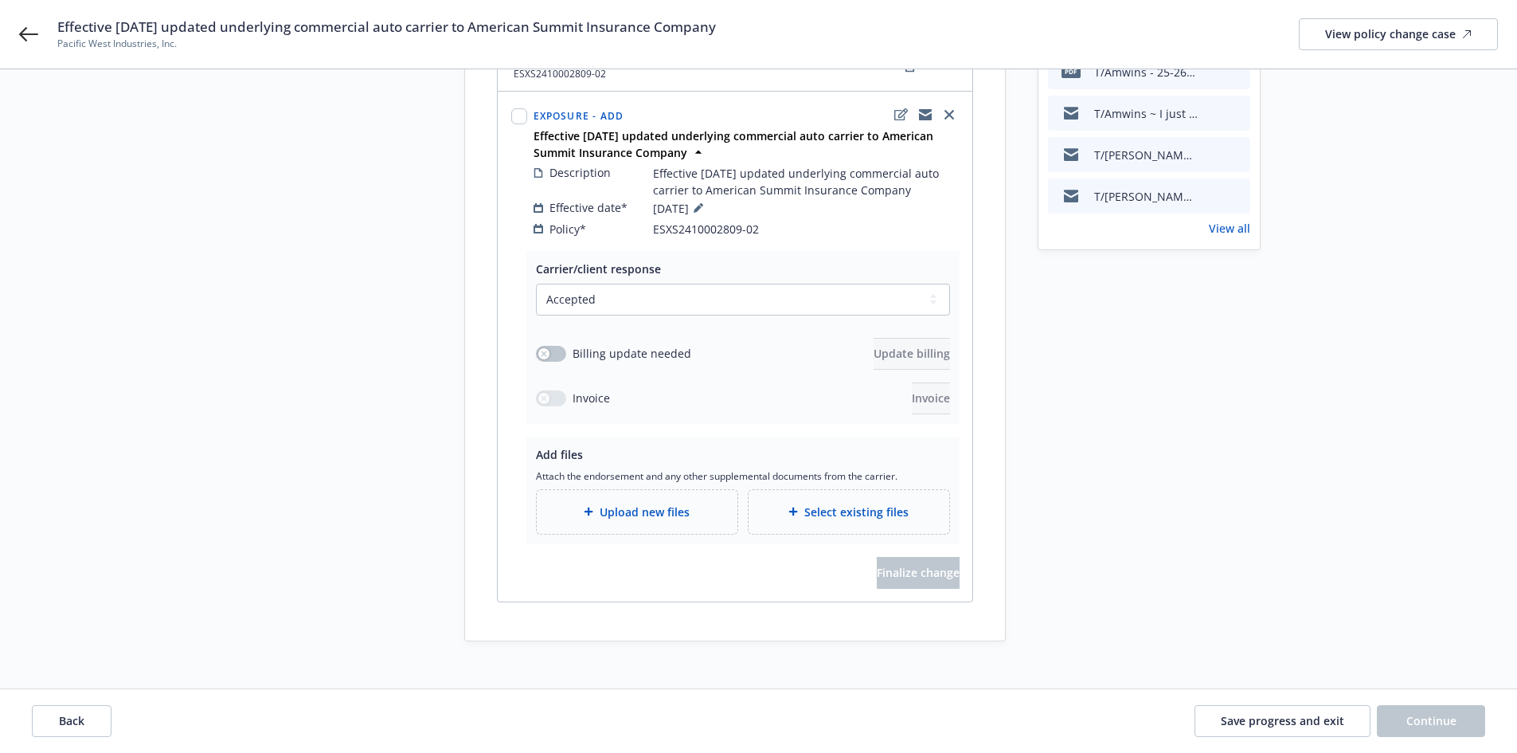
click at [658, 503] on span "Upload new files" at bounding box center [645, 511] width 90 height 17
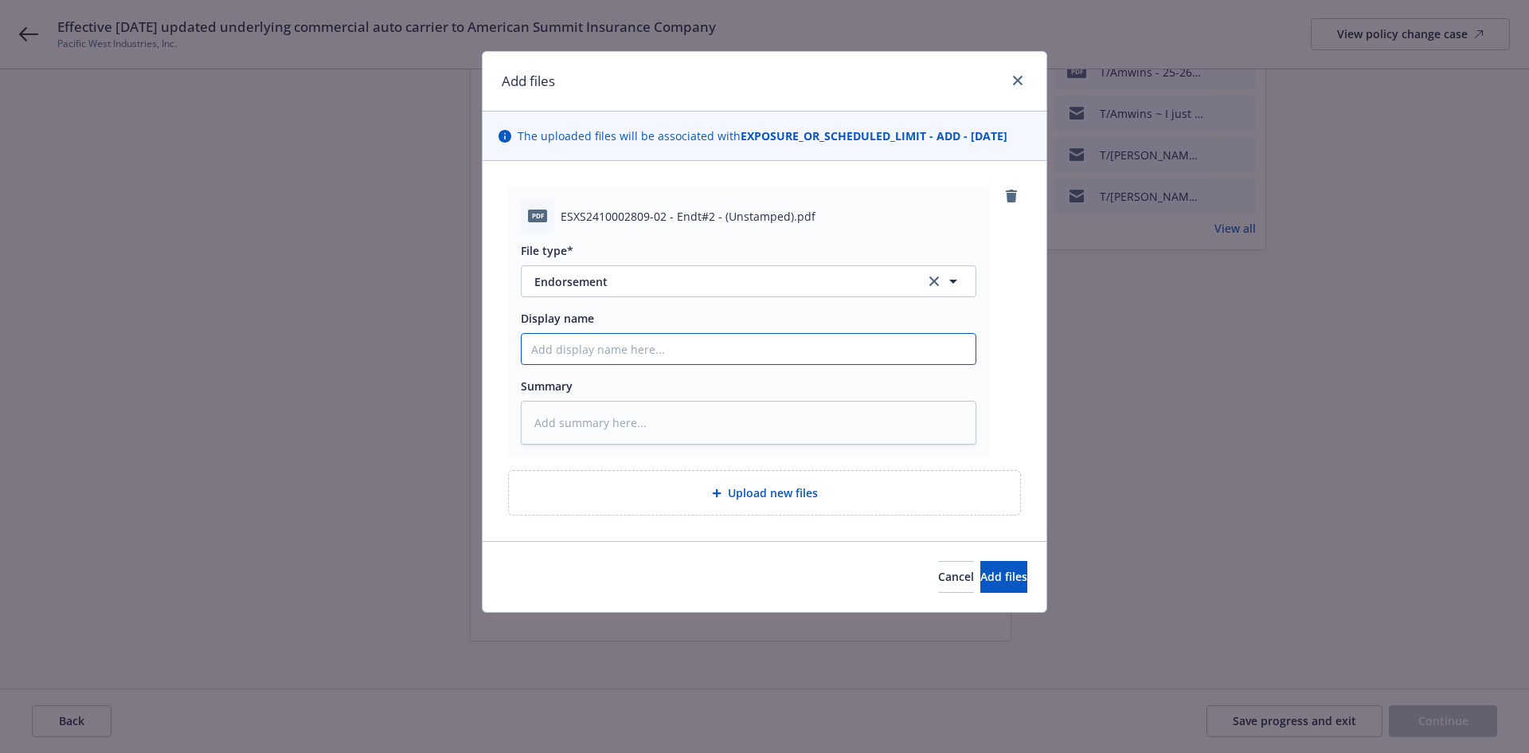
click at [593, 342] on input "Display name" at bounding box center [749, 349] width 454 height 30
click at [921, 350] on input "Effective [DATE] Amending commercial auto carrier to American Summit" at bounding box center [749, 349] width 454 height 30
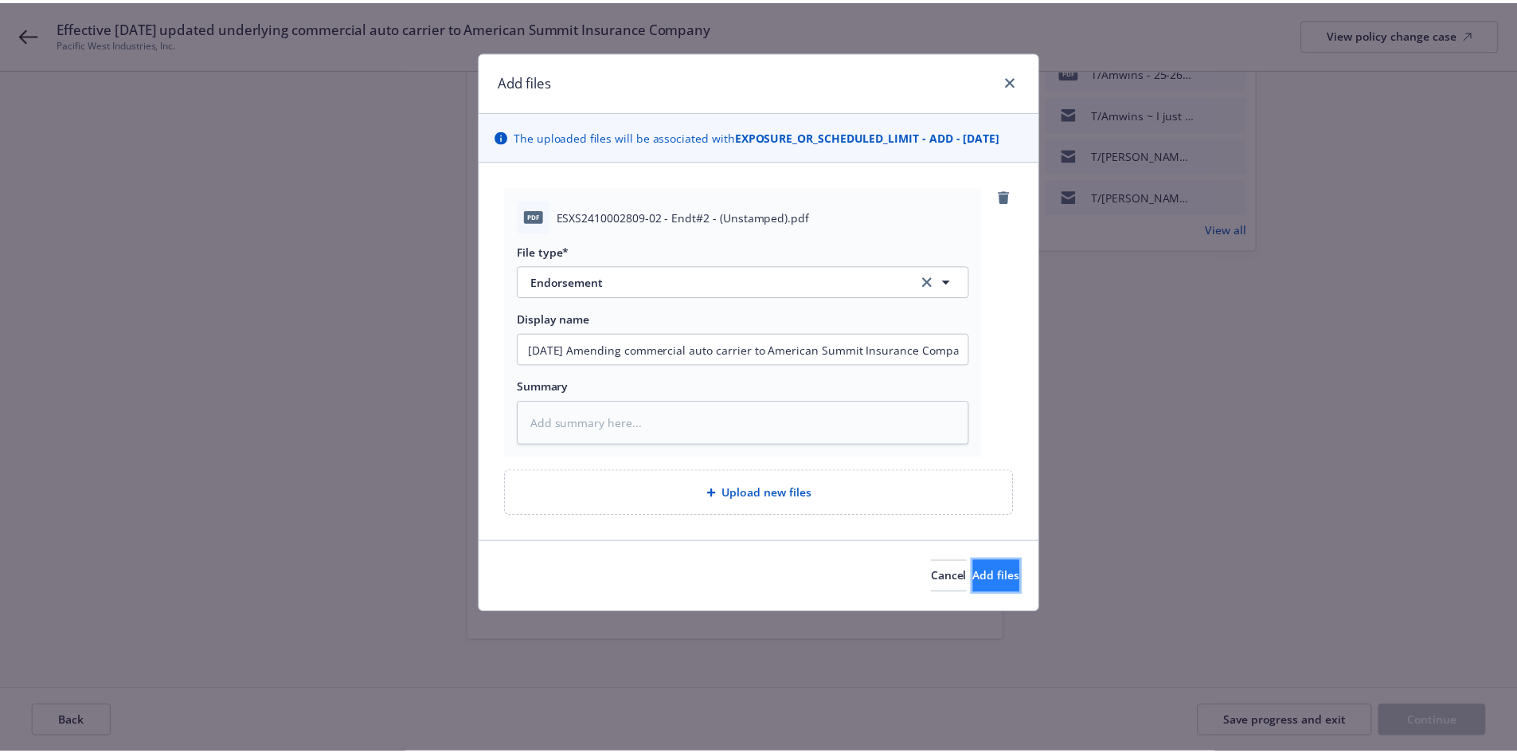
scroll to position [0, 0]
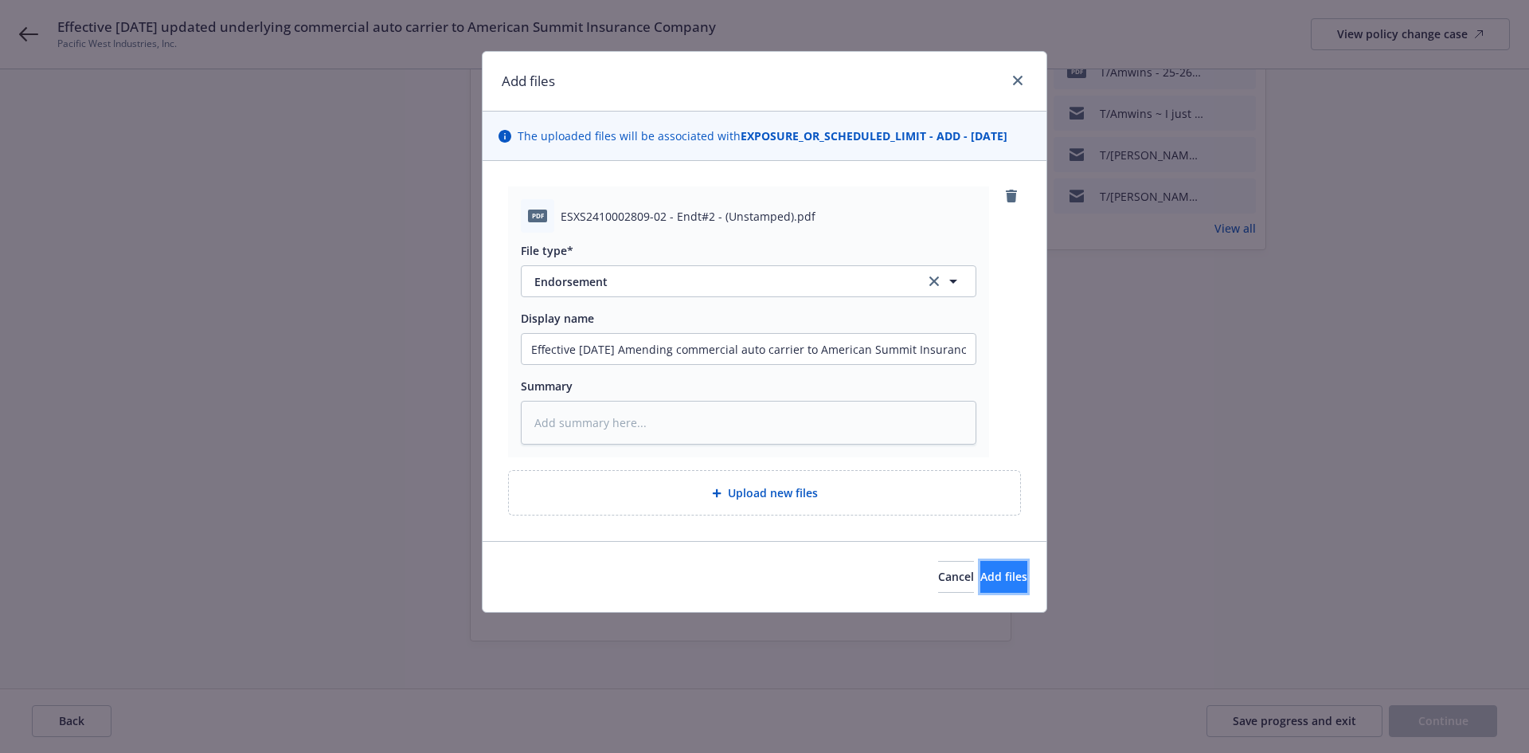
click at [1005, 588] on button "Add files" at bounding box center [1003, 577] width 47 height 32
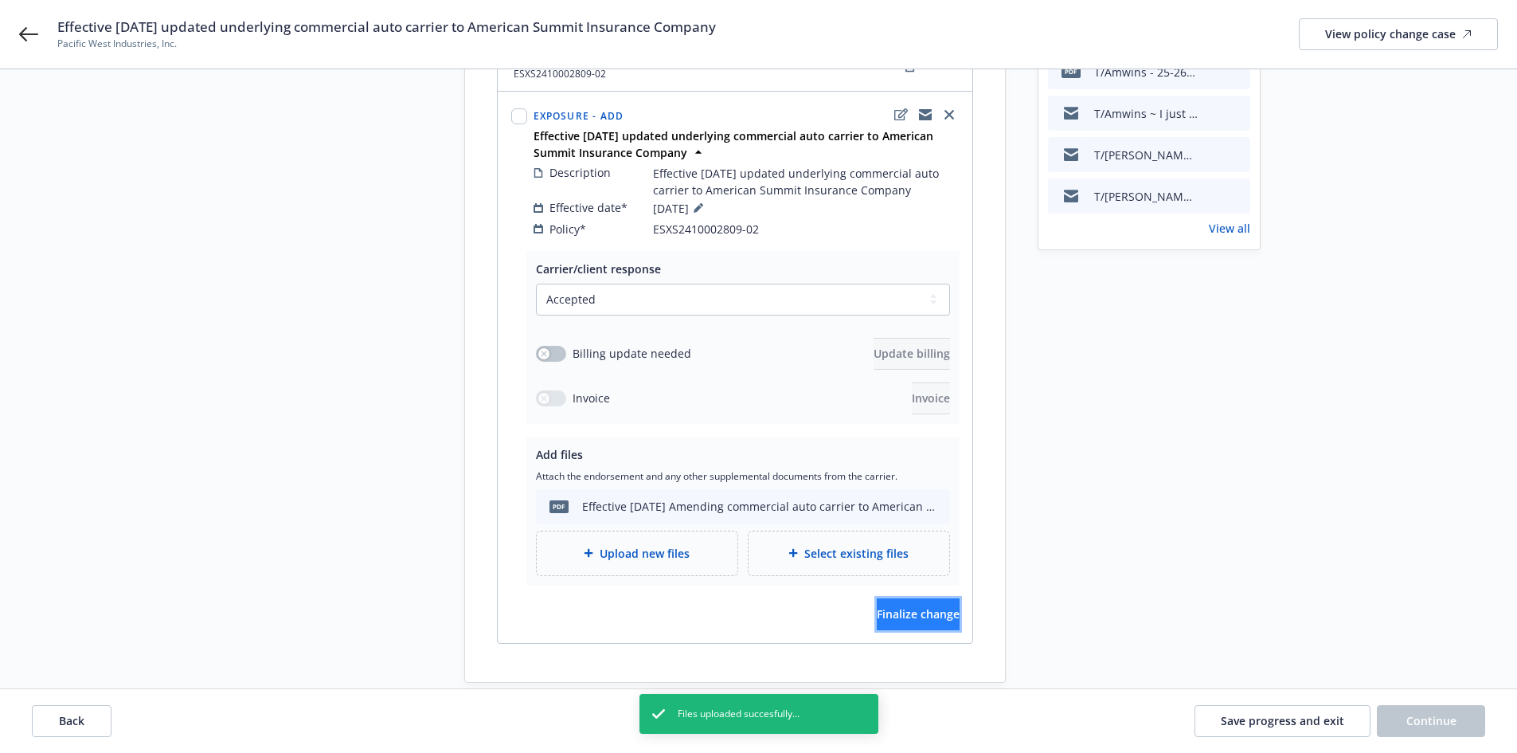
click at [917, 606] on span "Finalize change" at bounding box center [918, 613] width 83 height 15
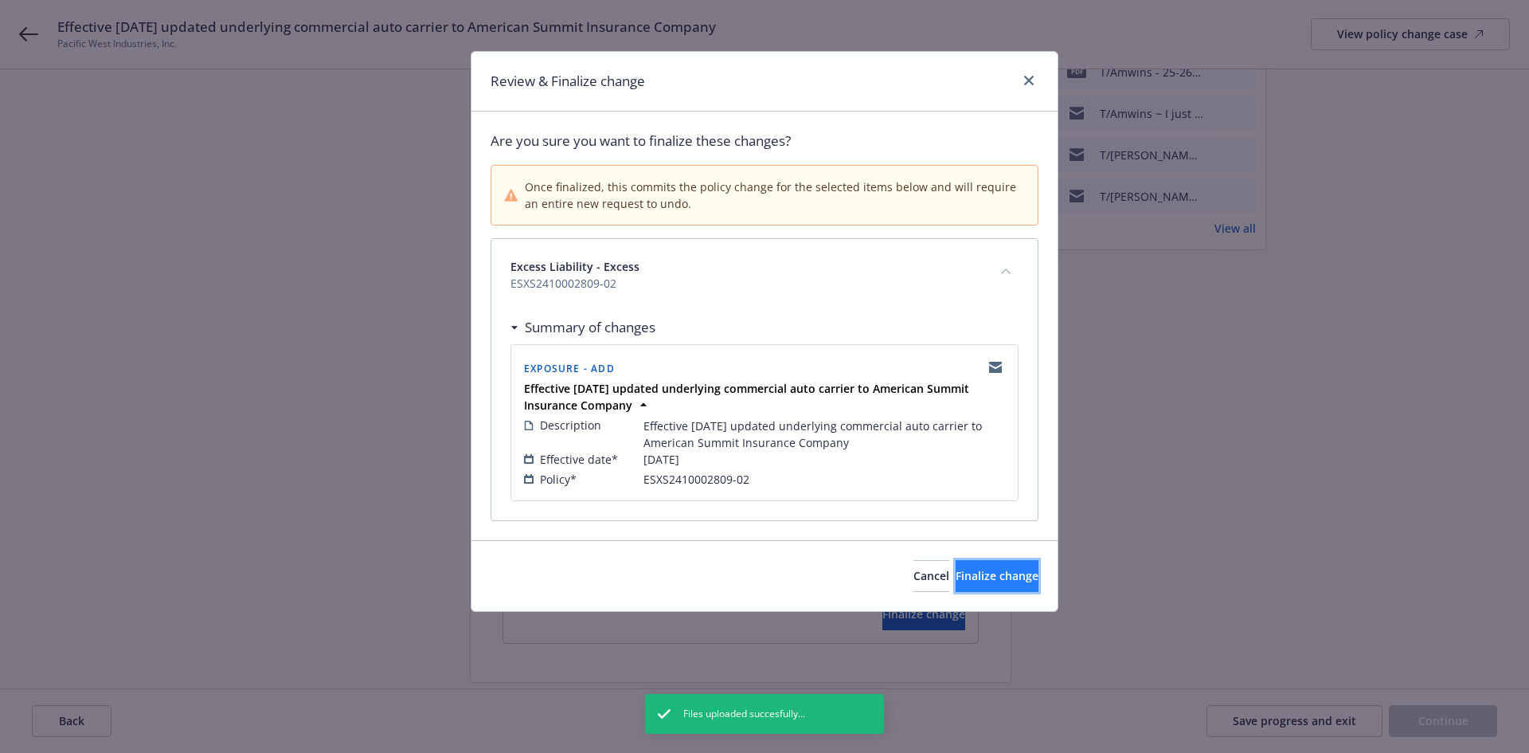
click at [979, 578] on span "Finalize change" at bounding box center [997, 575] width 83 height 15
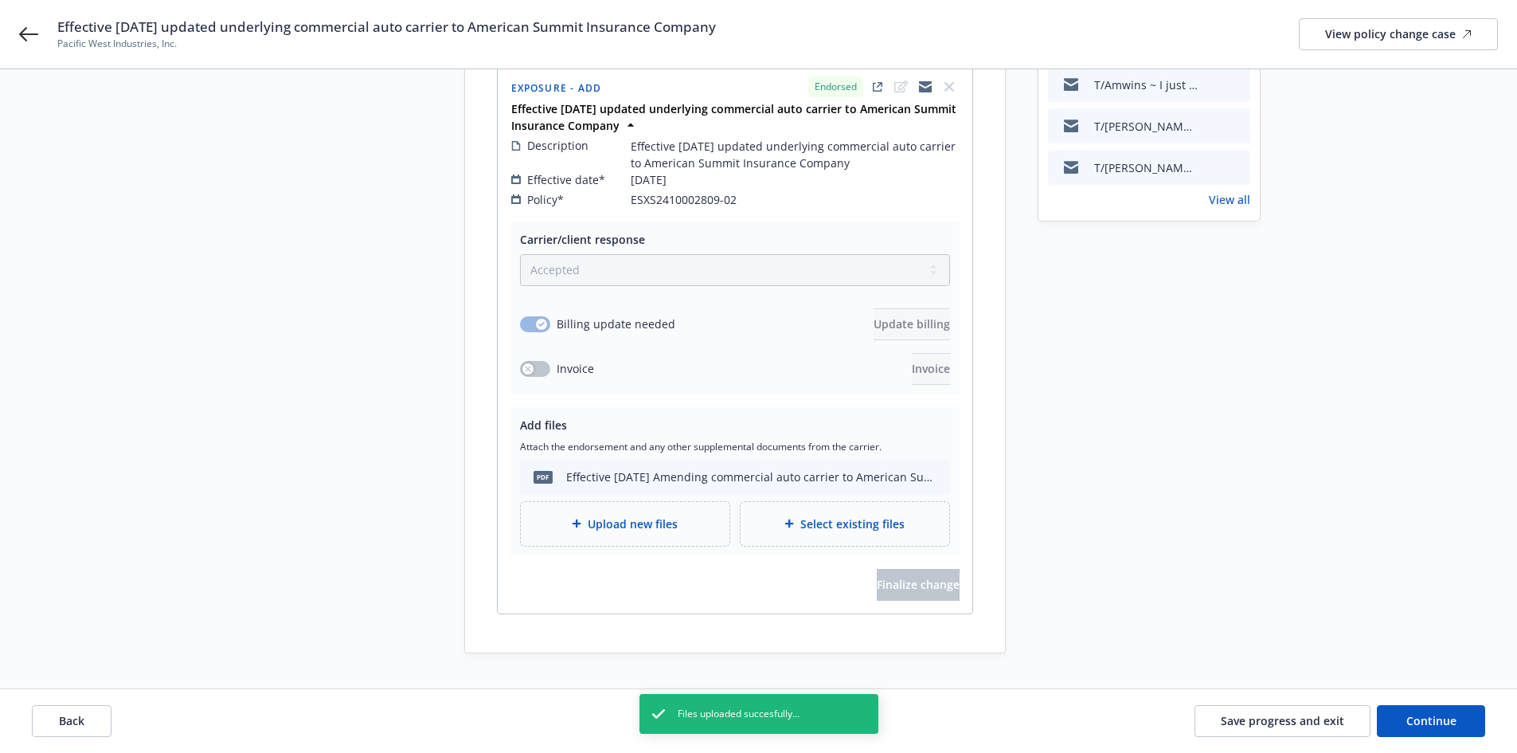
scroll to position [261, 0]
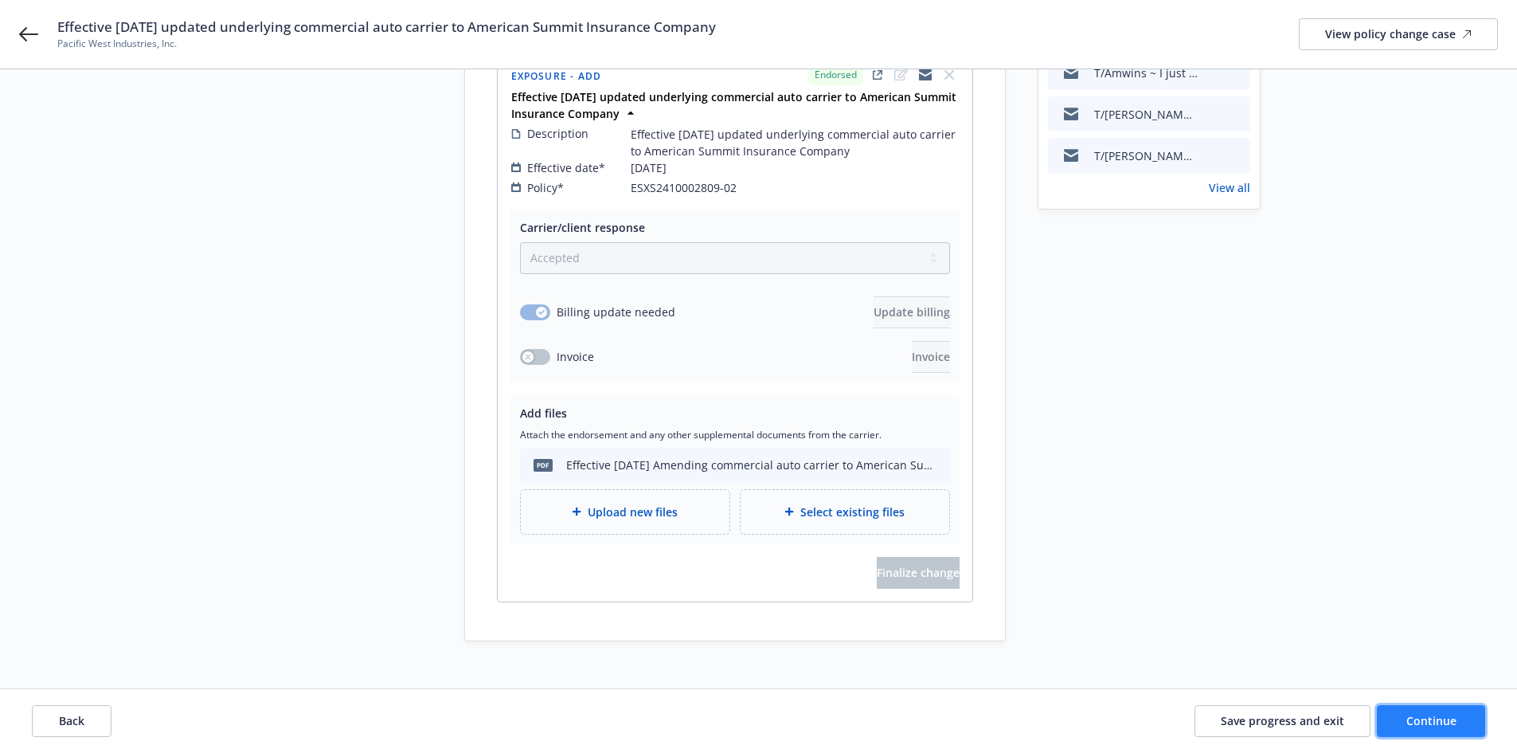
click at [1430, 711] on button "Continue" at bounding box center [1431, 721] width 108 height 32
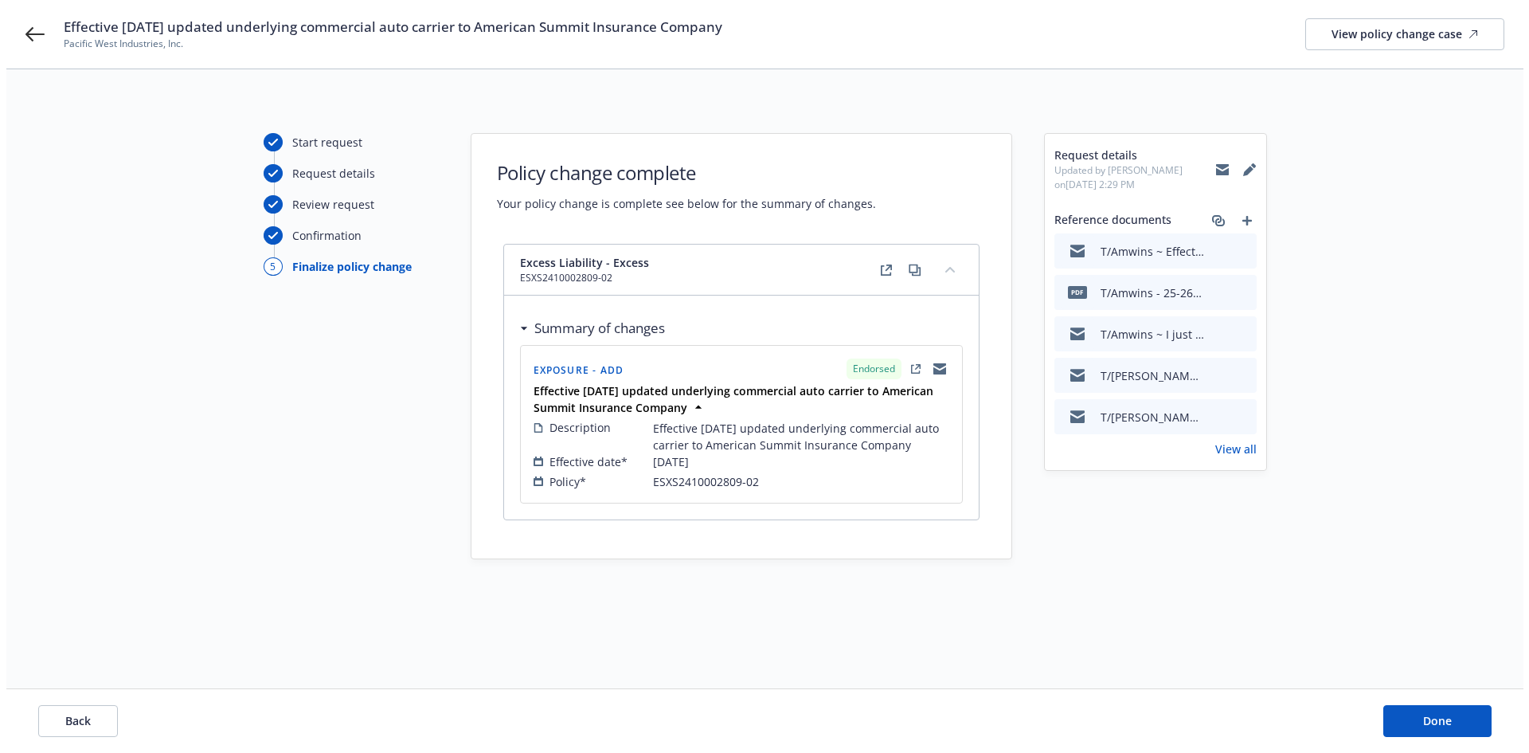
scroll to position [0, 0]
click at [1451, 715] on span "Done" at bounding box center [1443, 720] width 29 height 15
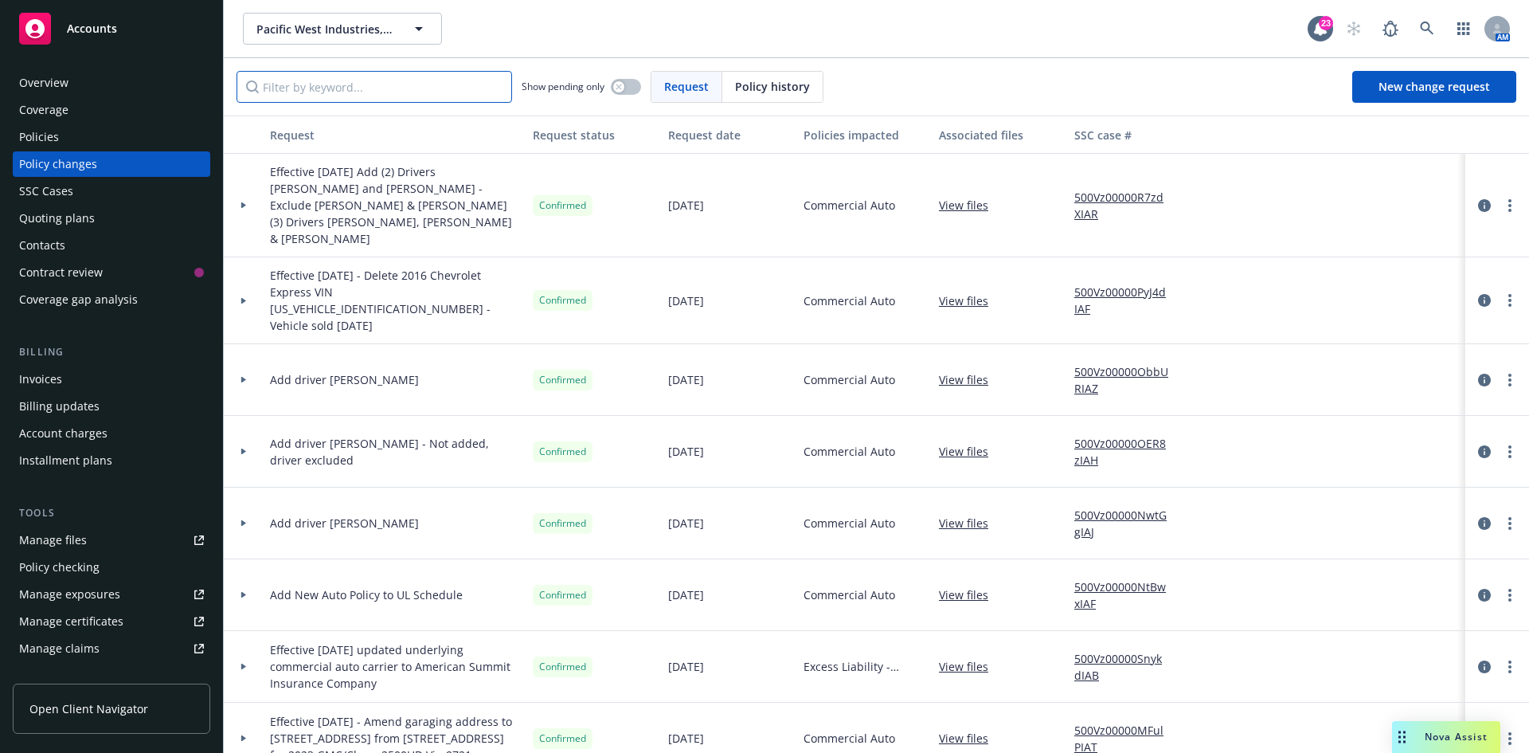
click at [380, 96] on input "Filter by keyword..." at bounding box center [375, 87] width 276 height 32
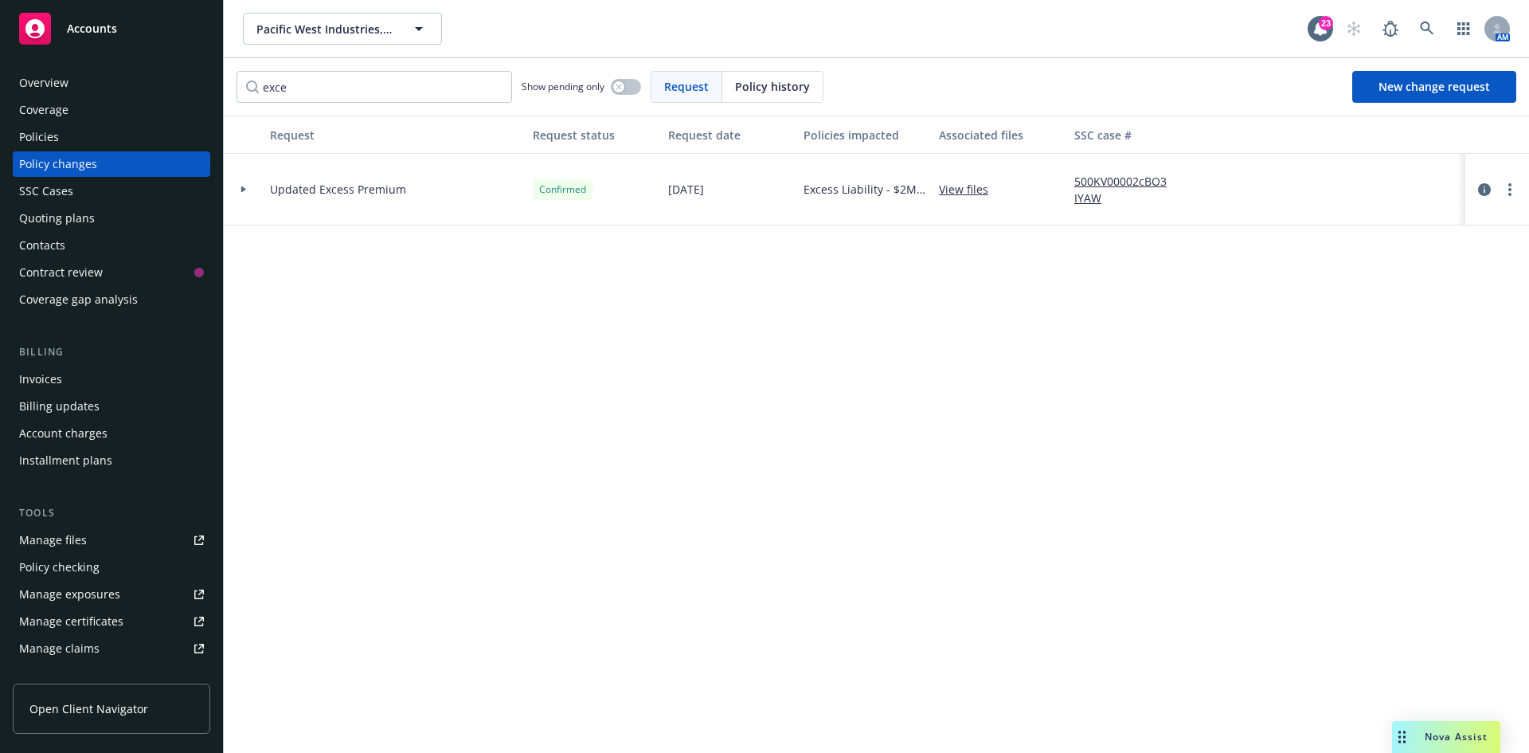
click at [107, 165] on div "Policy changes" at bounding box center [111, 163] width 185 height 25
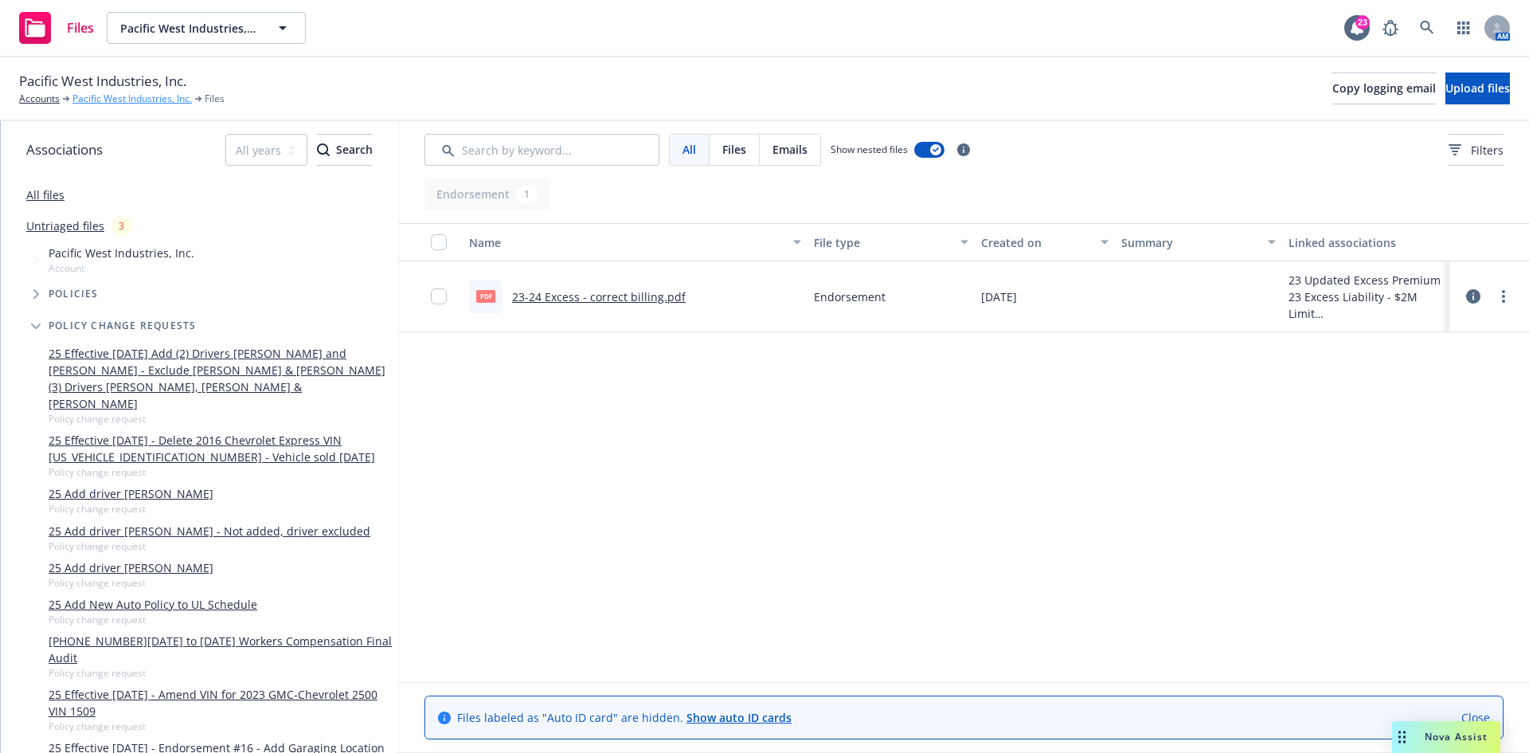
click at [126, 103] on link "Pacific West Industries, Inc." at bounding box center [131, 99] width 119 height 14
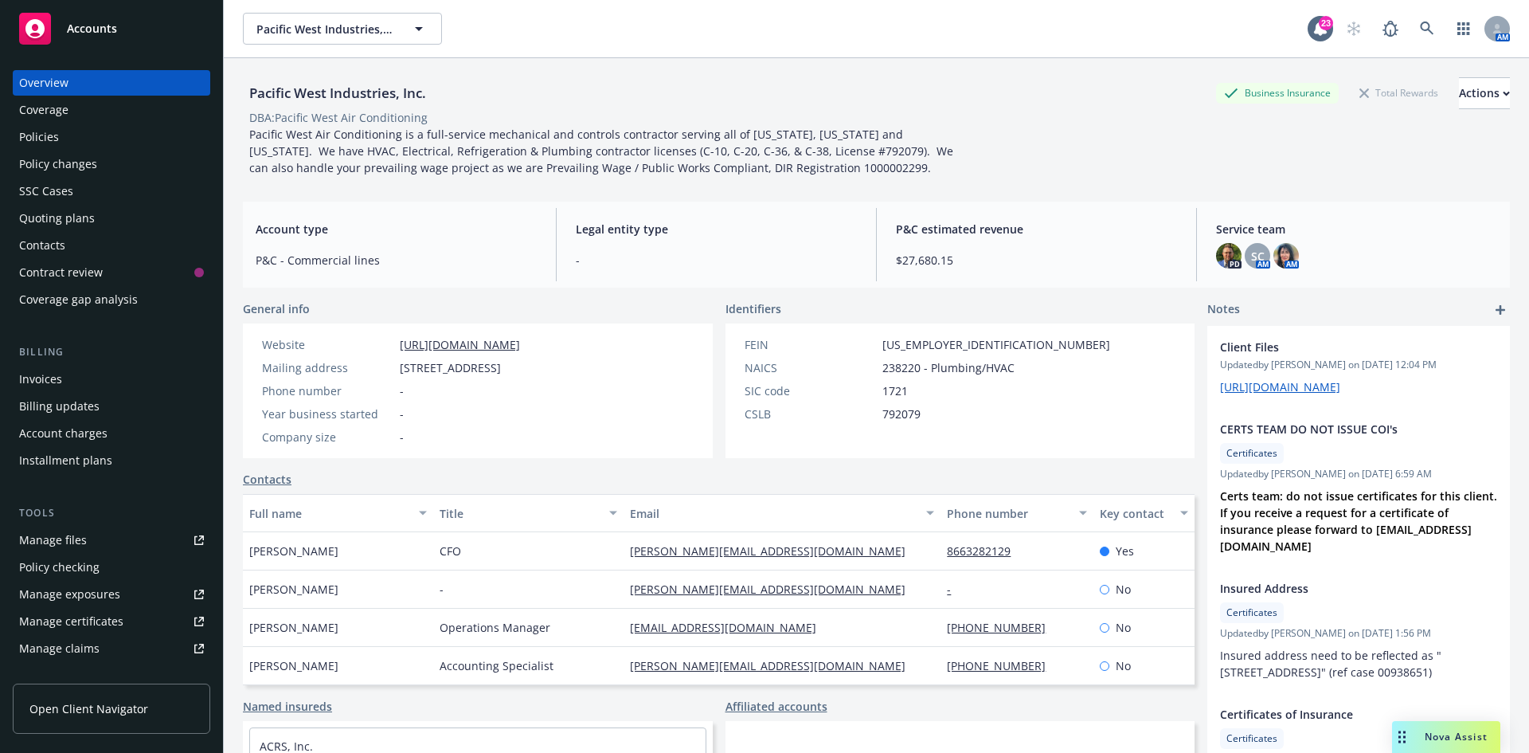
click at [131, 128] on div "Policies" at bounding box center [111, 136] width 185 height 25
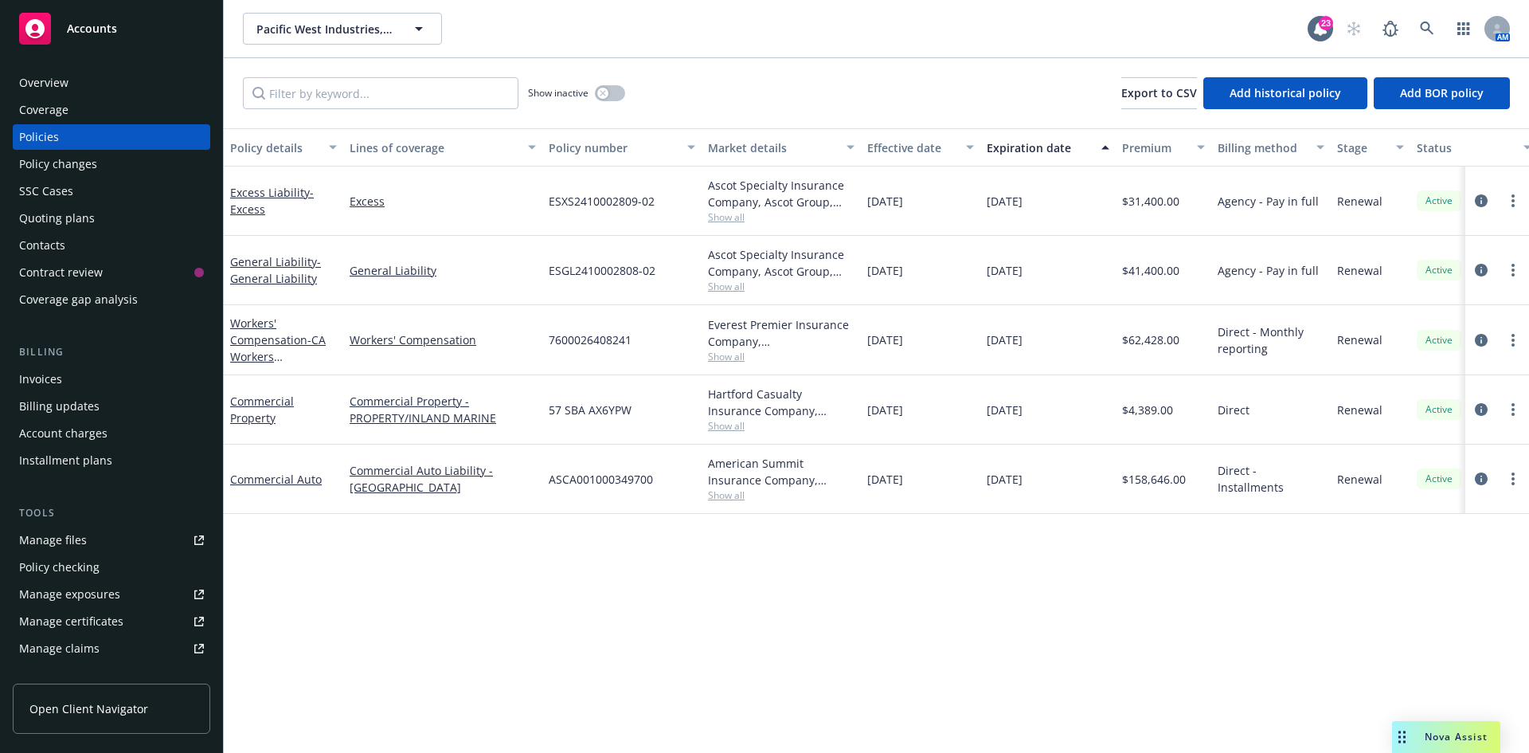
click at [105, 166] on div "Policy changes" at bounding box center [111, 163] width 185 height 25
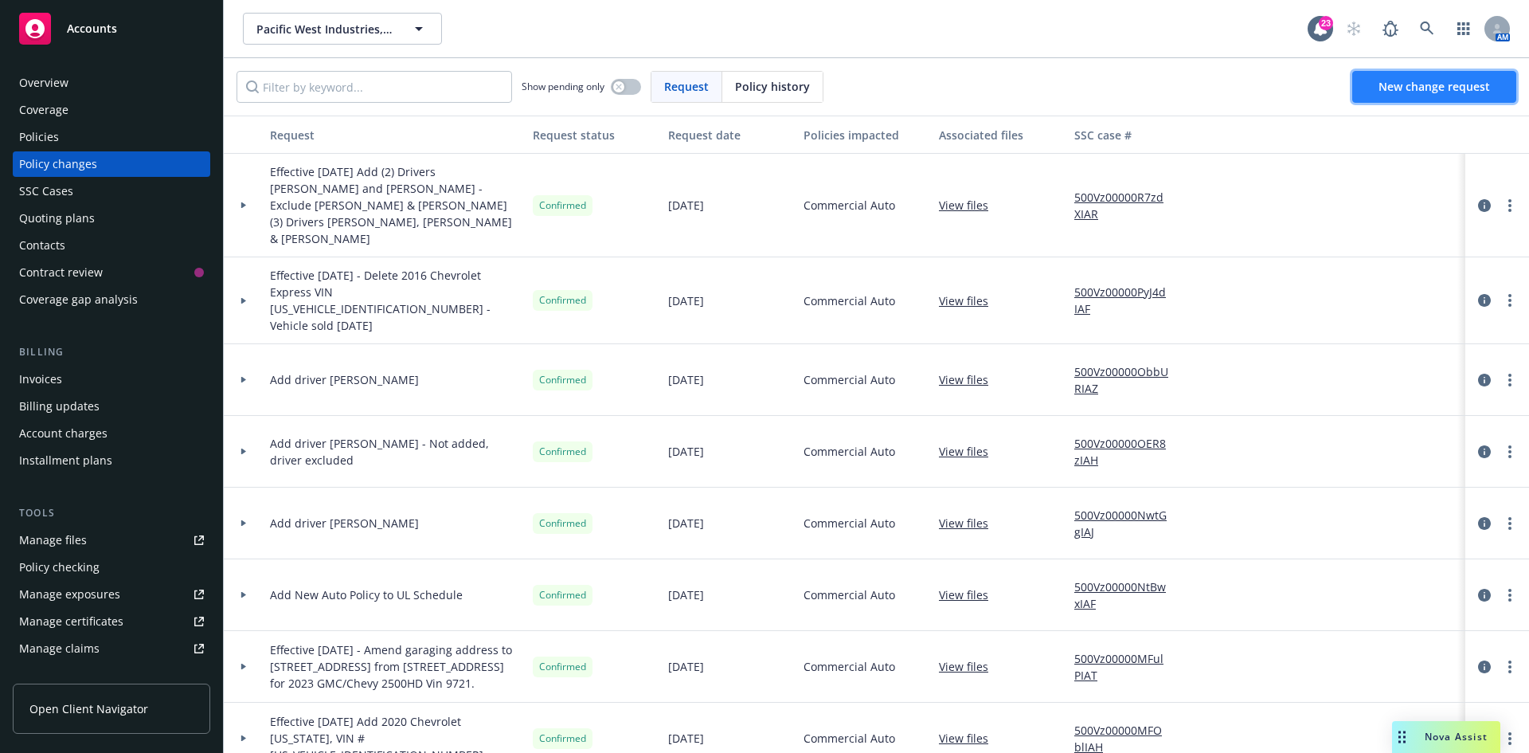
click at [1464, 89] on span "New change request" at bounding box center [1434, 86] width 111 height 15
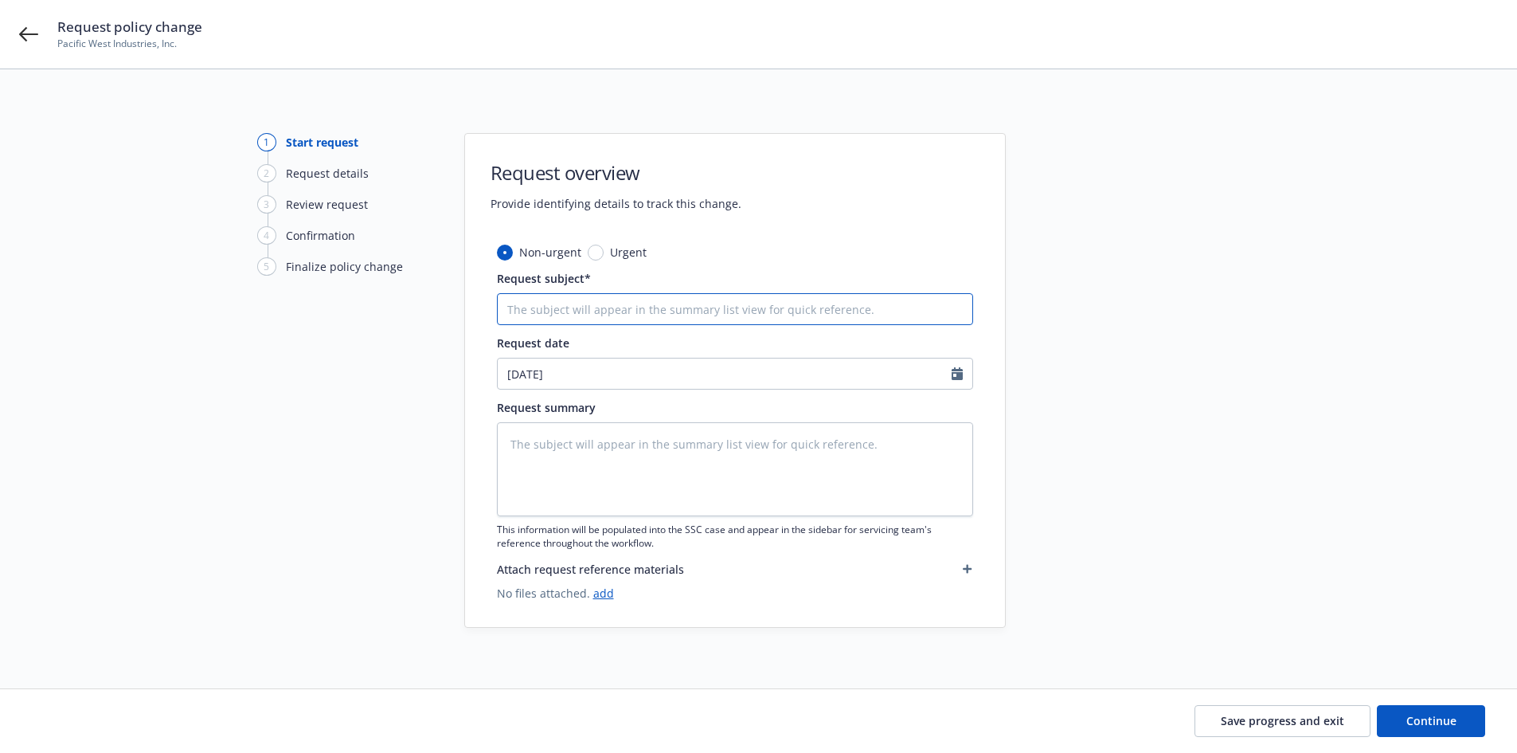
click at [572, 316] on input "Request subject*" at bounding box center [735, 309] width 476 height 32
type textarea "x"
type input "E"
type textarea "x"
type input "Ef"
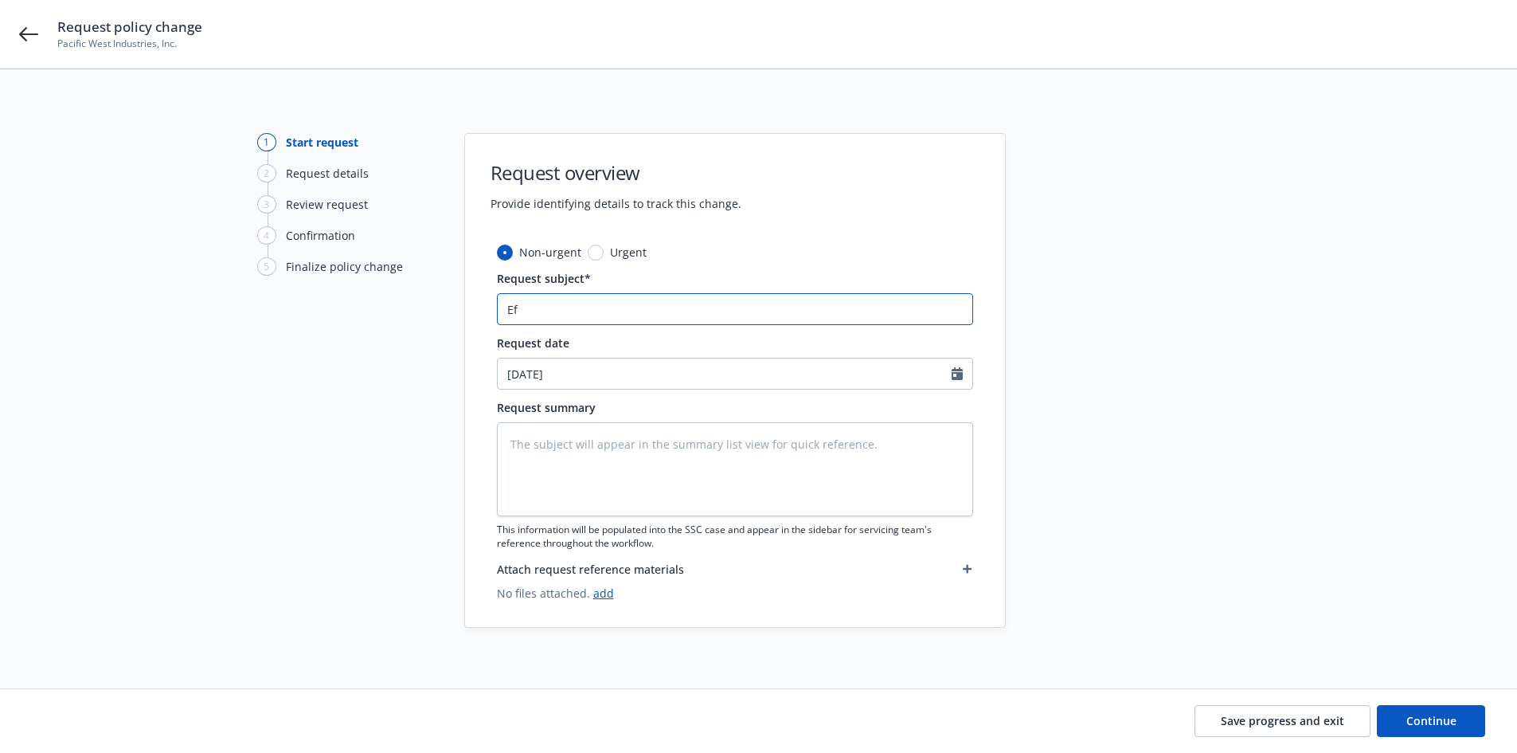
type textarea "x"
type input "Eff"
type textarea "x"
type input "Effe"
type textarea "x"
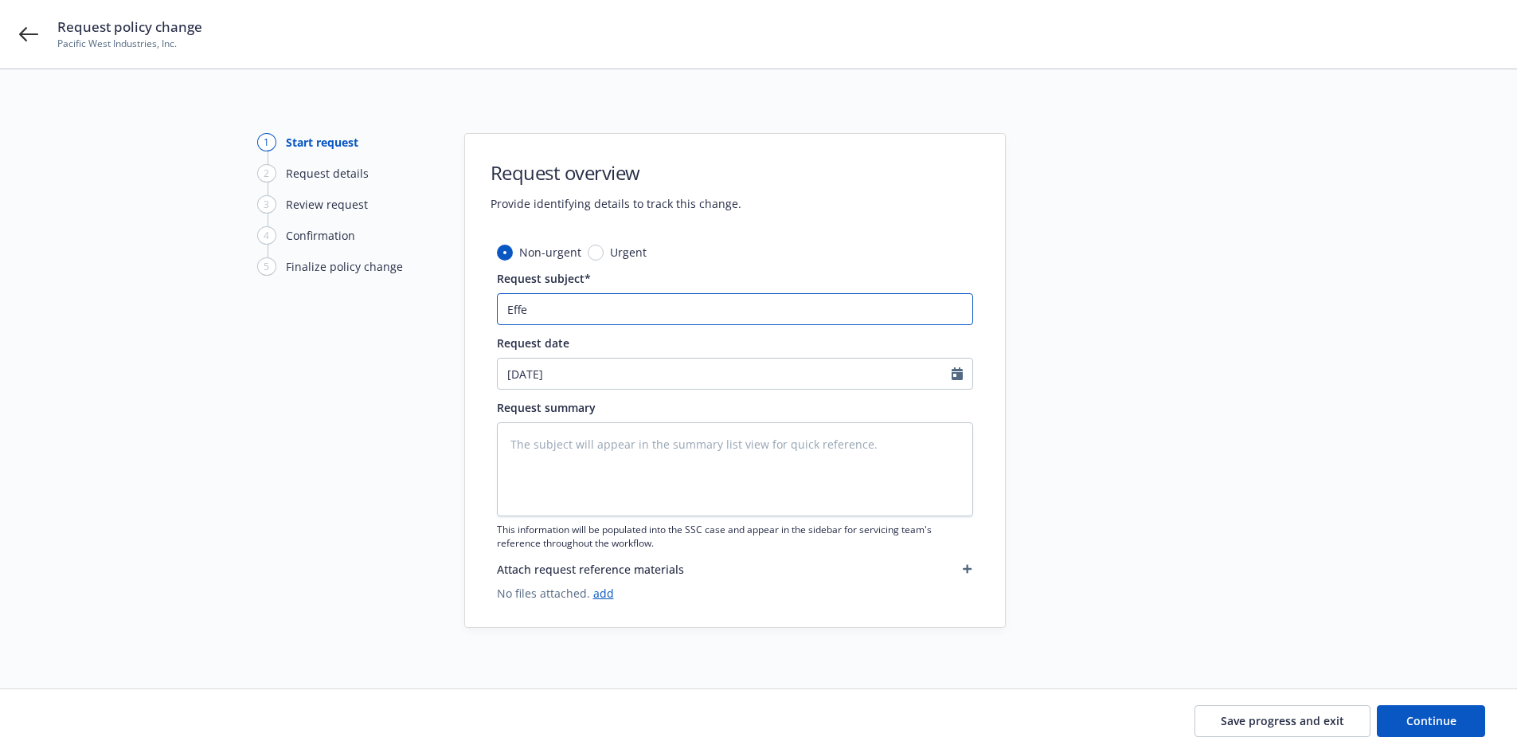
type input "Effec"
type textarea "x"
type input "Effect"
type textarea "x"
type input "Effecti"
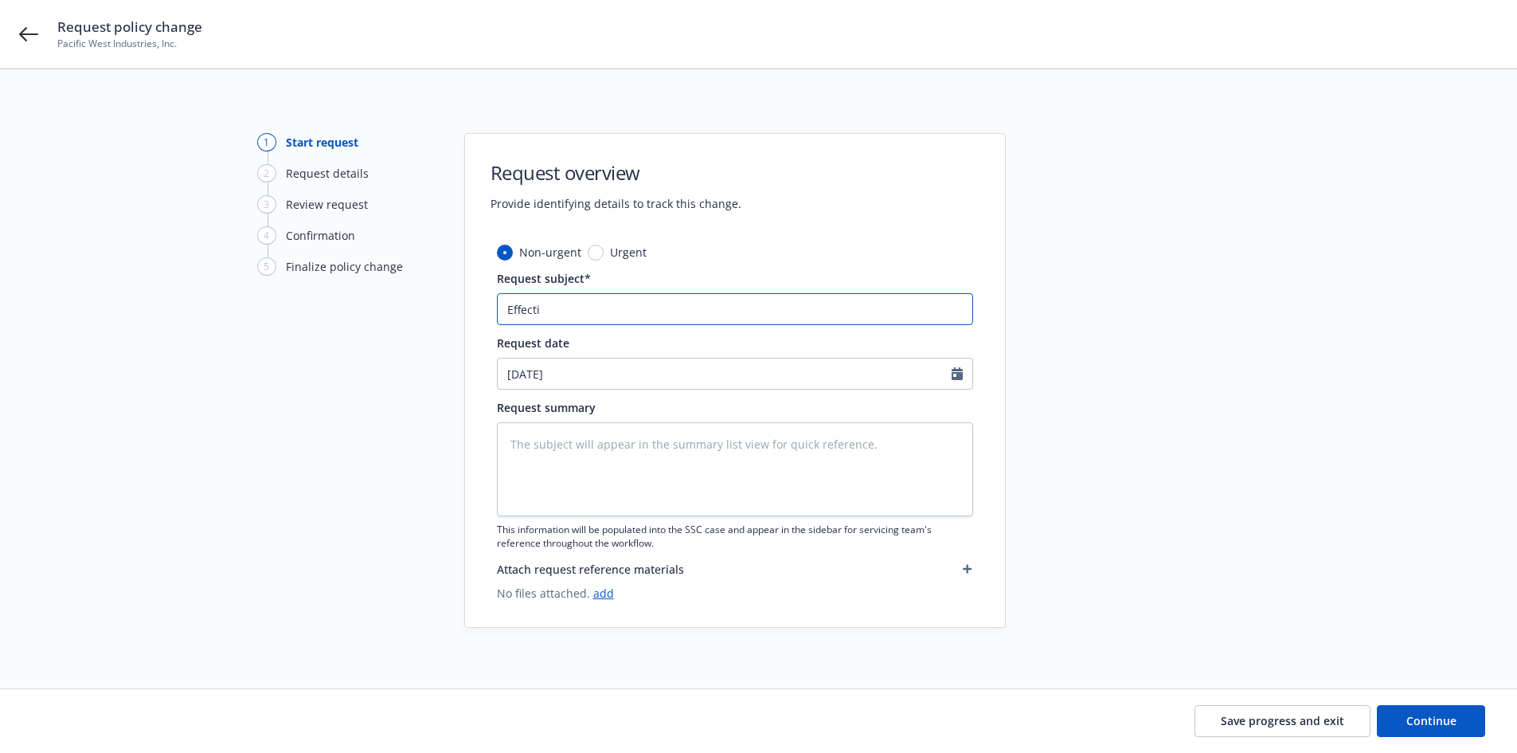
type textarea "x"
type input "Effectiv"
type textarea "x"
type input "Effective"
type textarea "x"
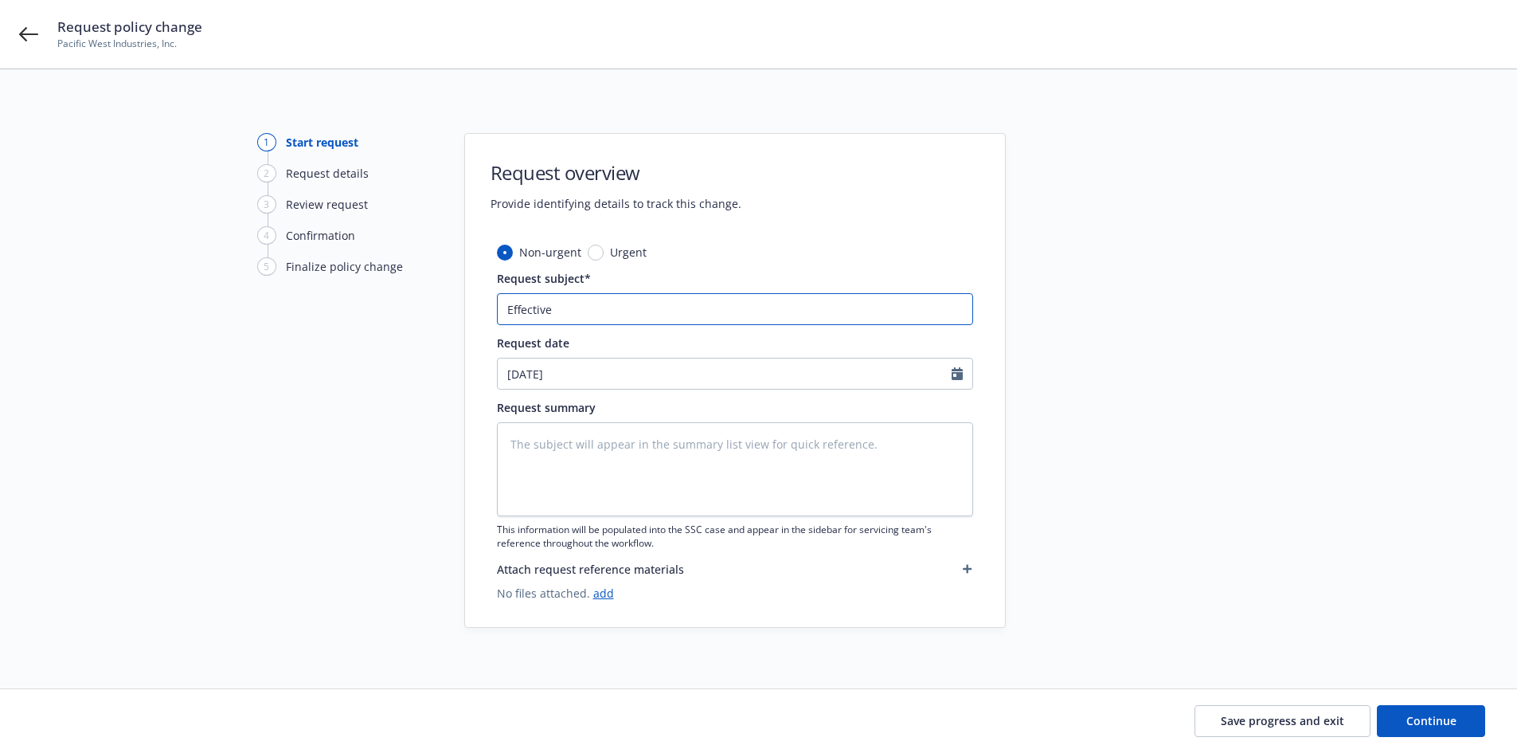
type input "Effective"
type textarea "x"
